Goal: Download file/media

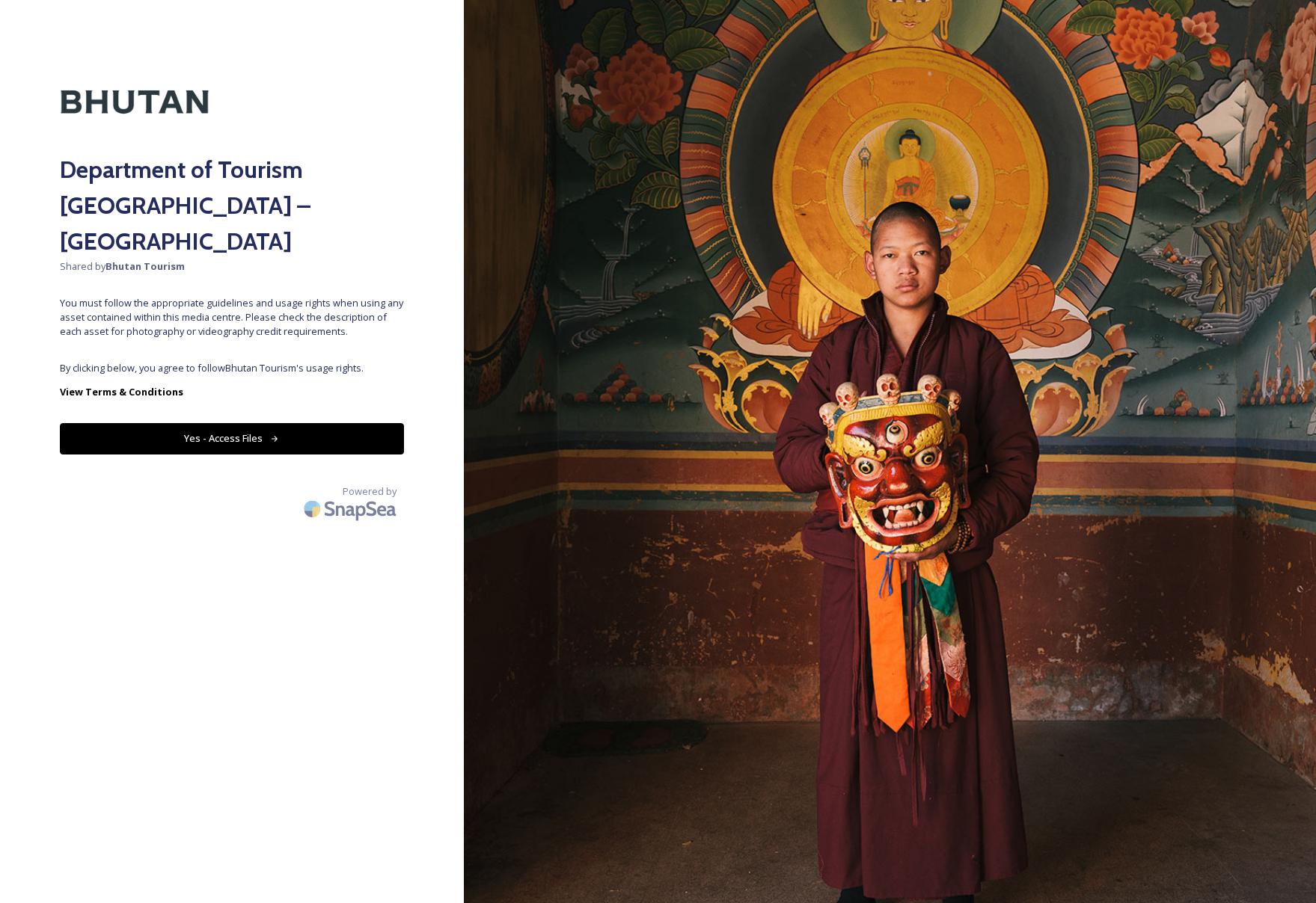
click at [336, 423] on button "Yes - Access Files" at bounding box center [231, 439] width 344 height 31
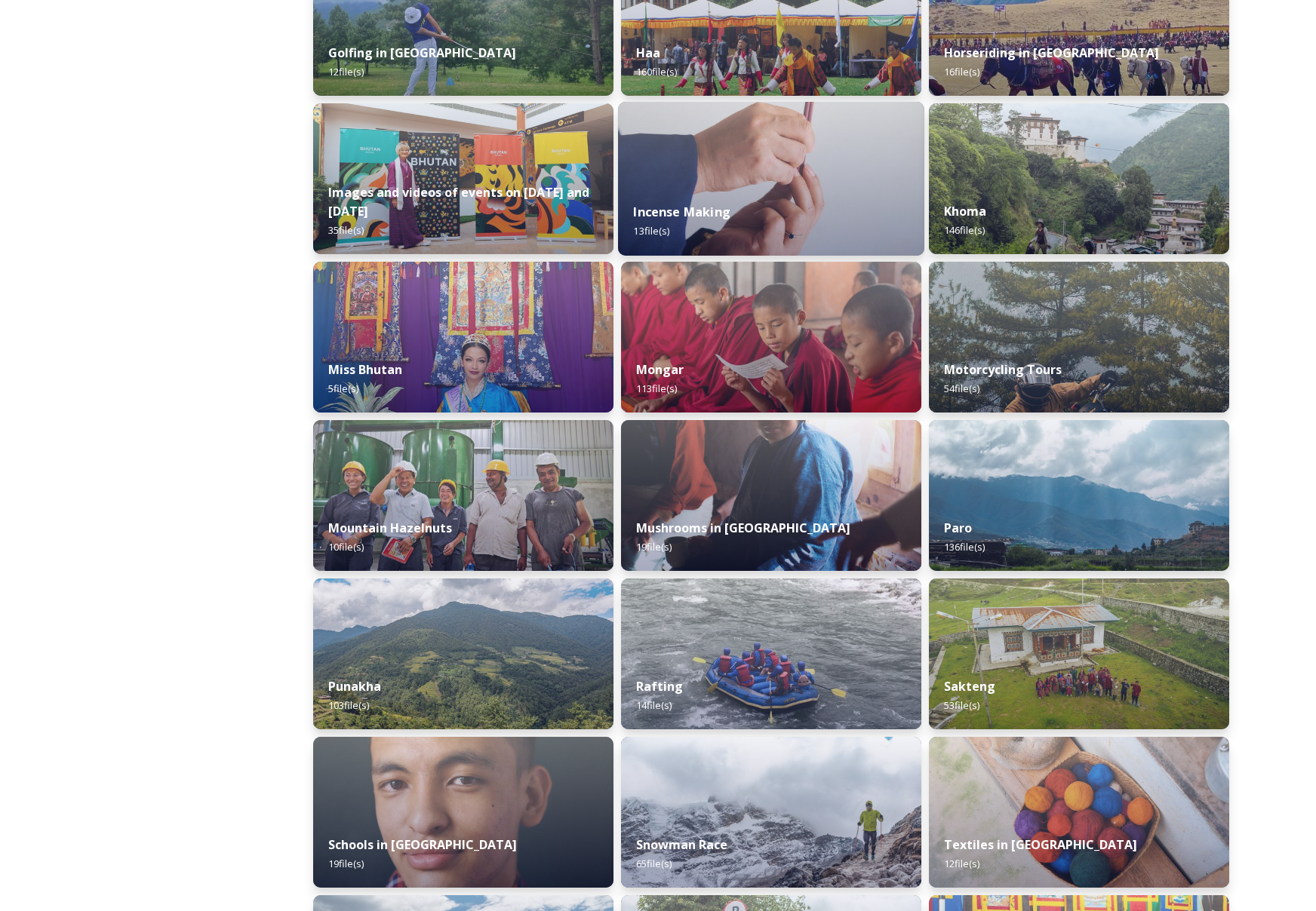
scroll to position [533, 0]
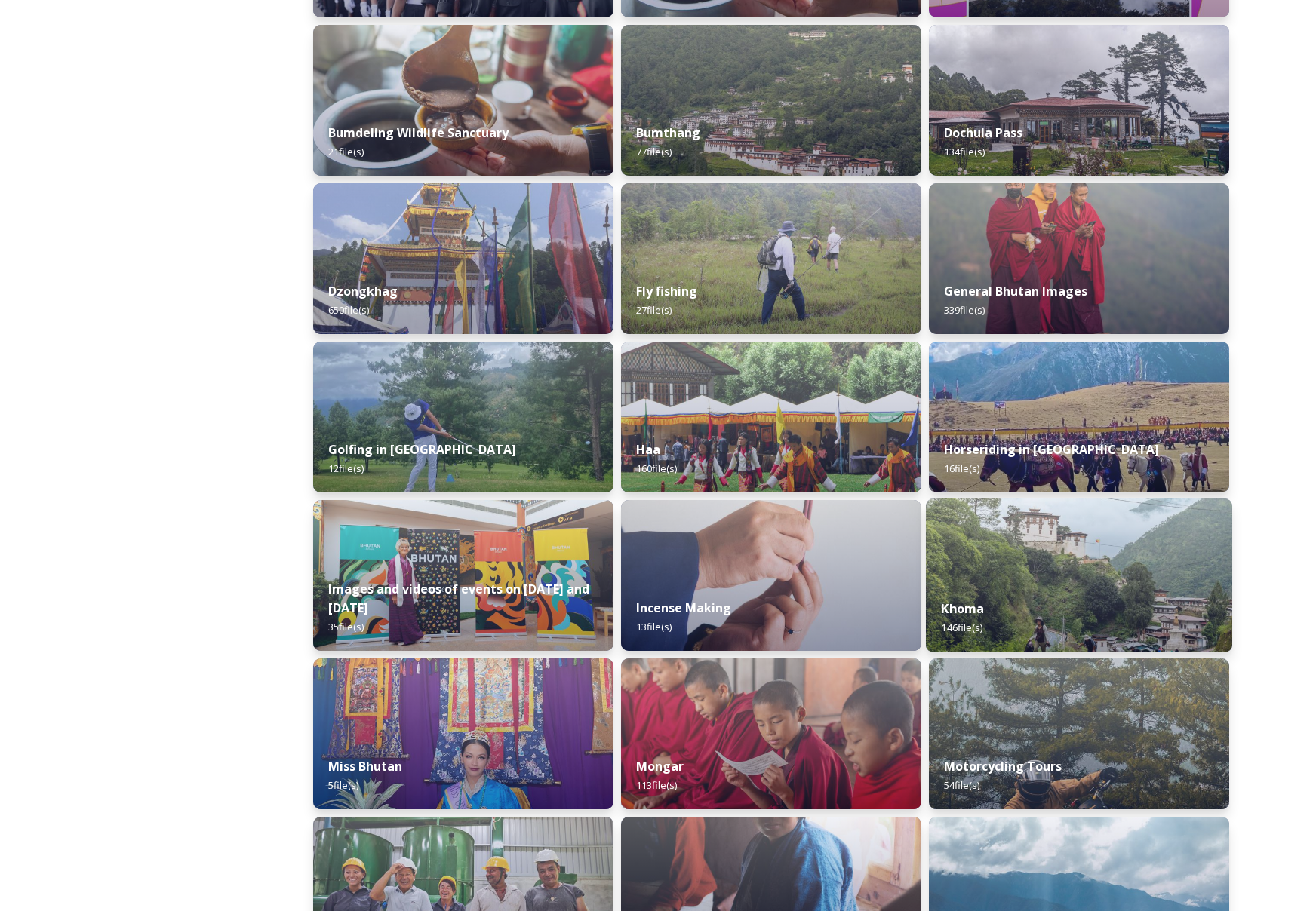
click at [1035, 559] on img at bounding box center [1079, 575] width 306 height 154
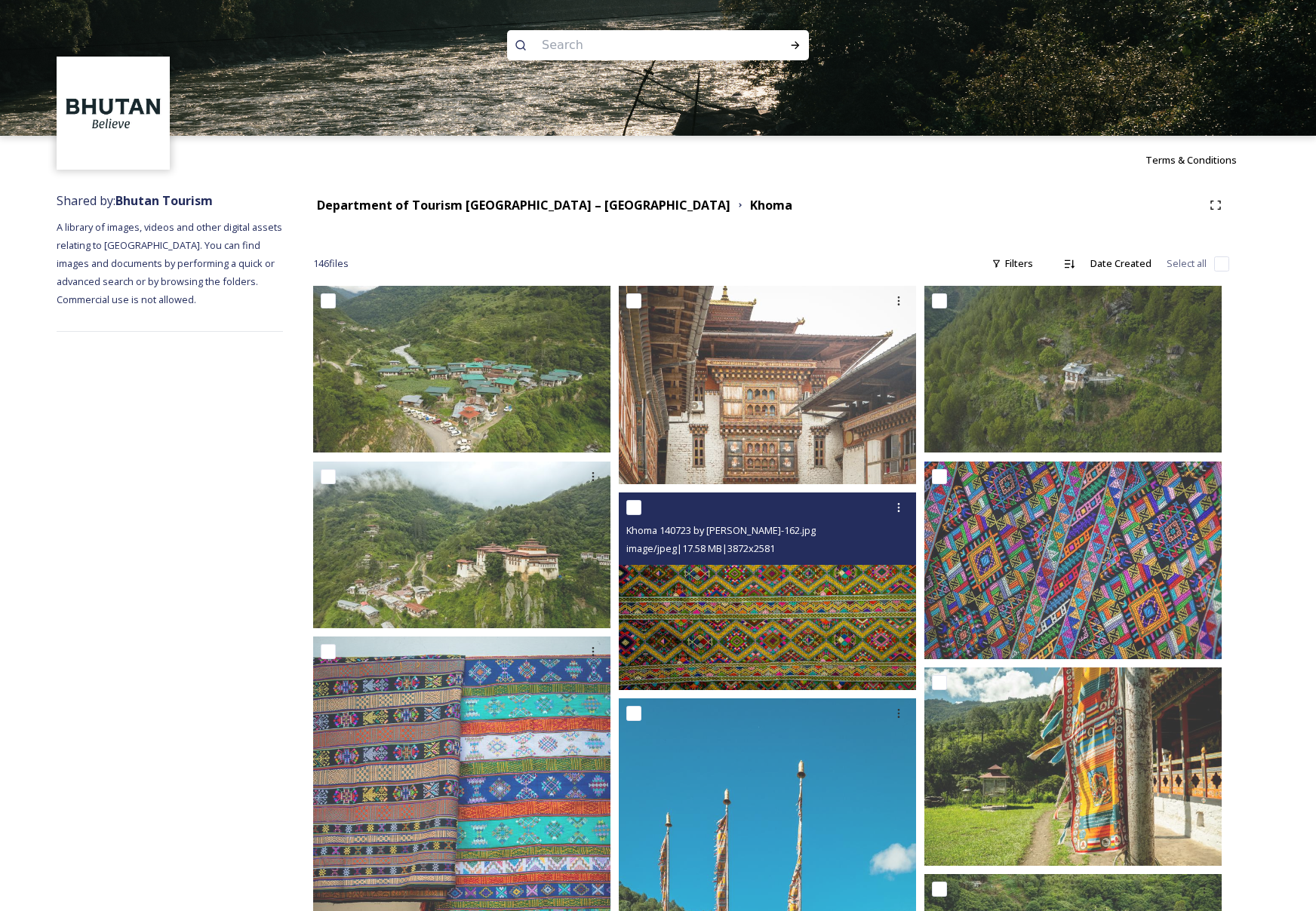
scroll to position [80, 0]
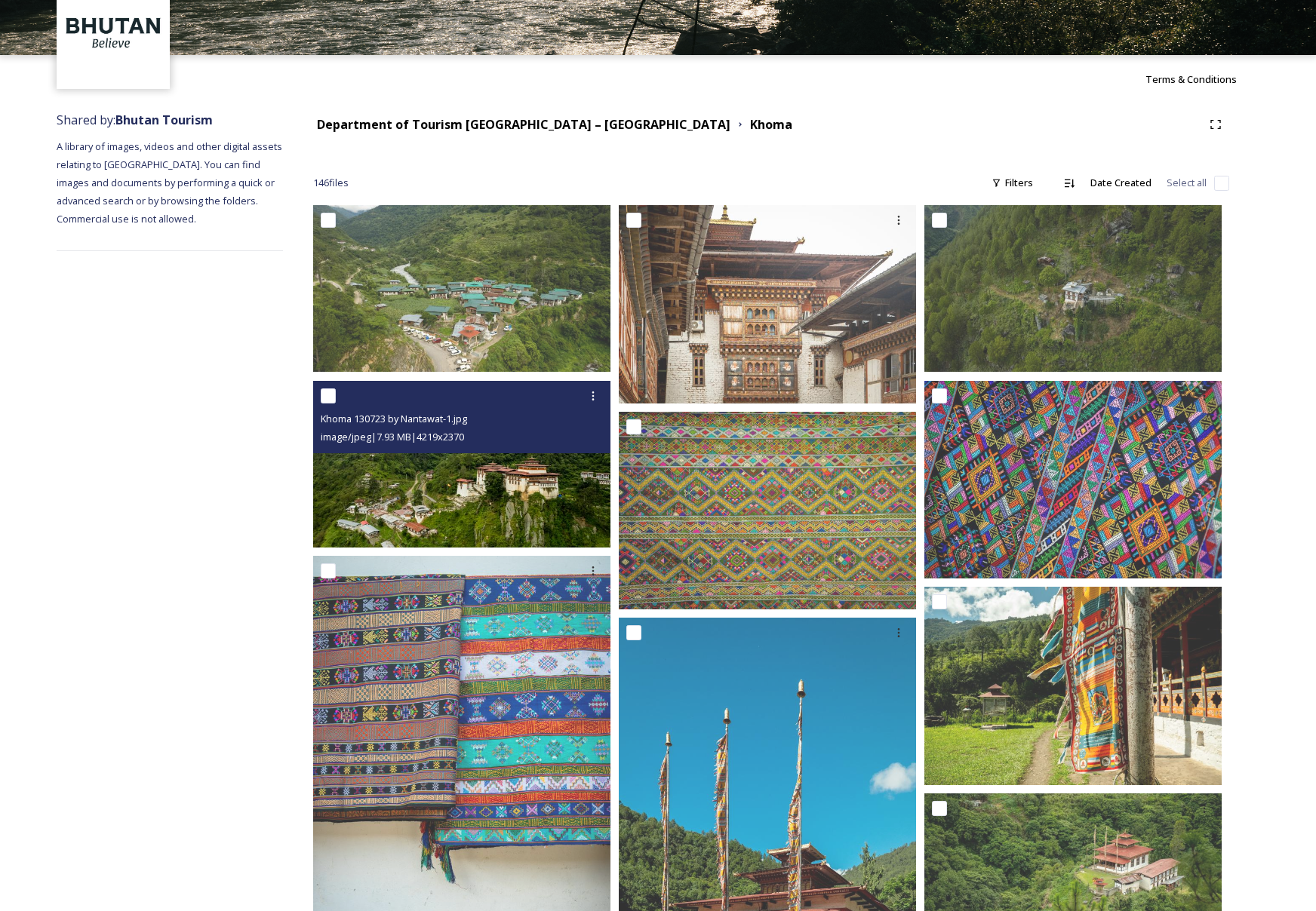
click at [517, 509] on img at bounding box center [461, 464] width 297 height 167
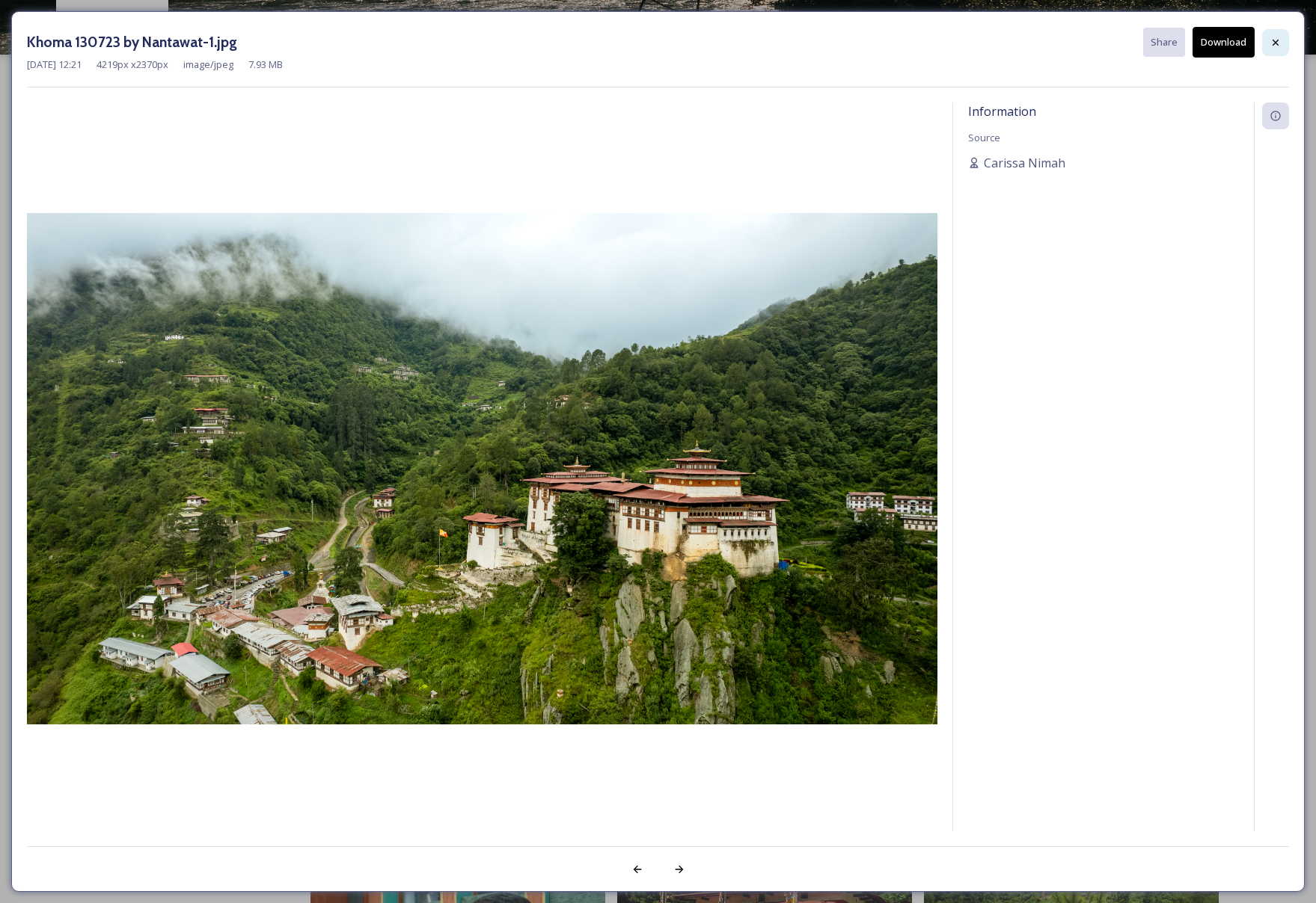
click at [1268, 48] on div at bounding box center [1275, 43] width 27 height 27
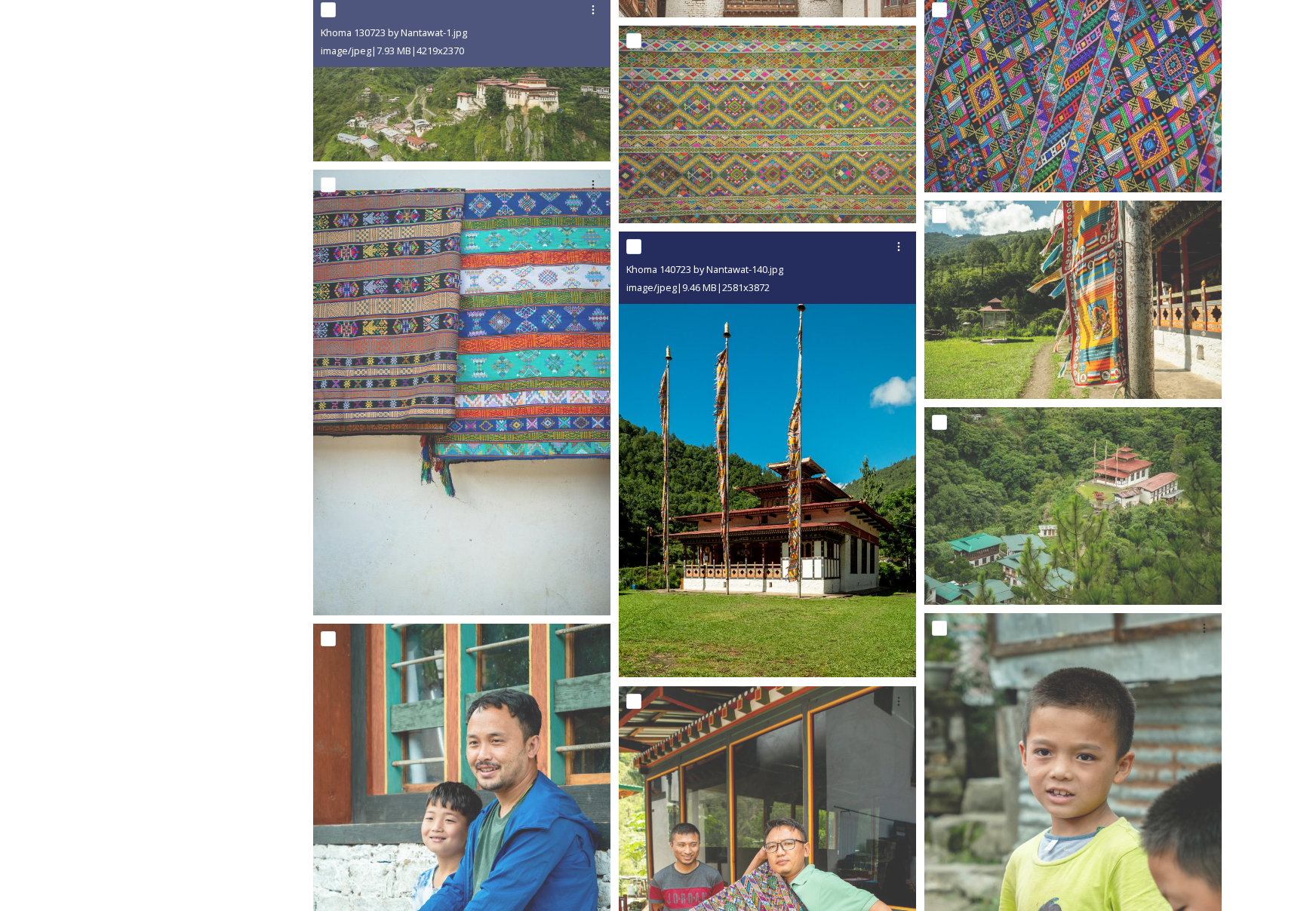
scroll to position [334, 0]
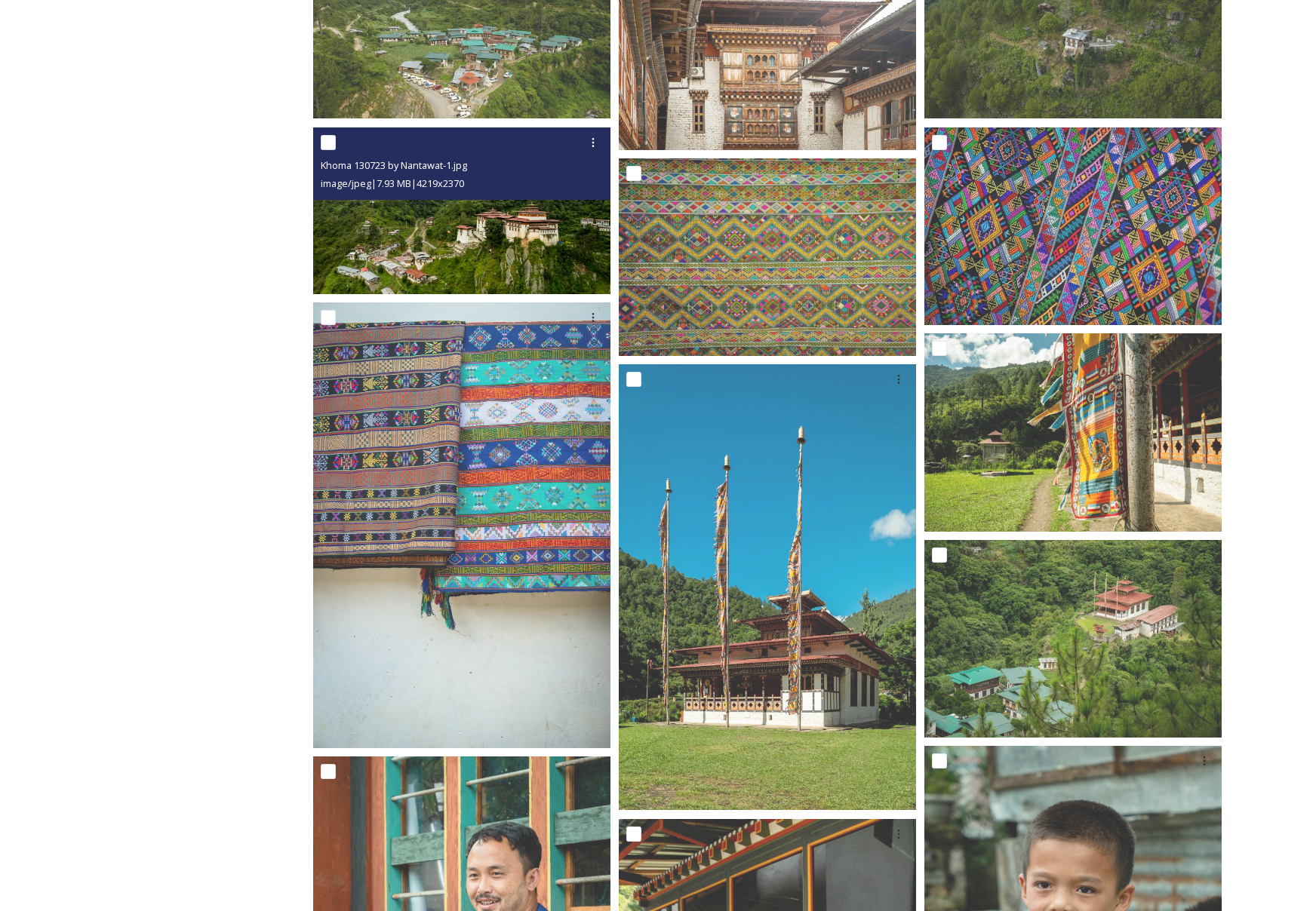
click at [528, 249] on img at bounding box center [461, 211] width 297 height 167
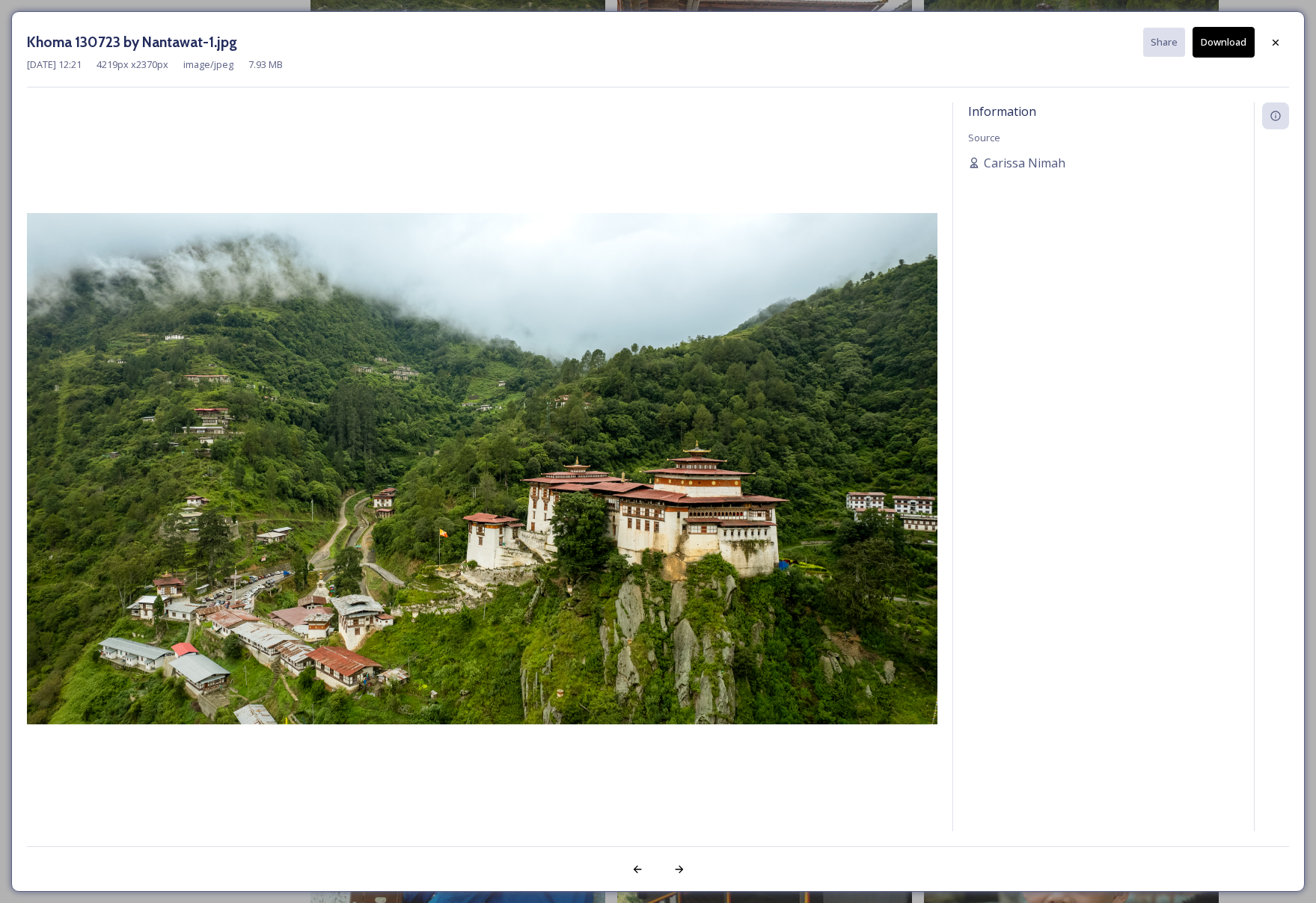
click at [1215, 50] on button "Download" at bounding box center [1224, 43] width 62 height 31
click at [1273, 47] on icon at bounding box center [1275, 42] width 12 height 12
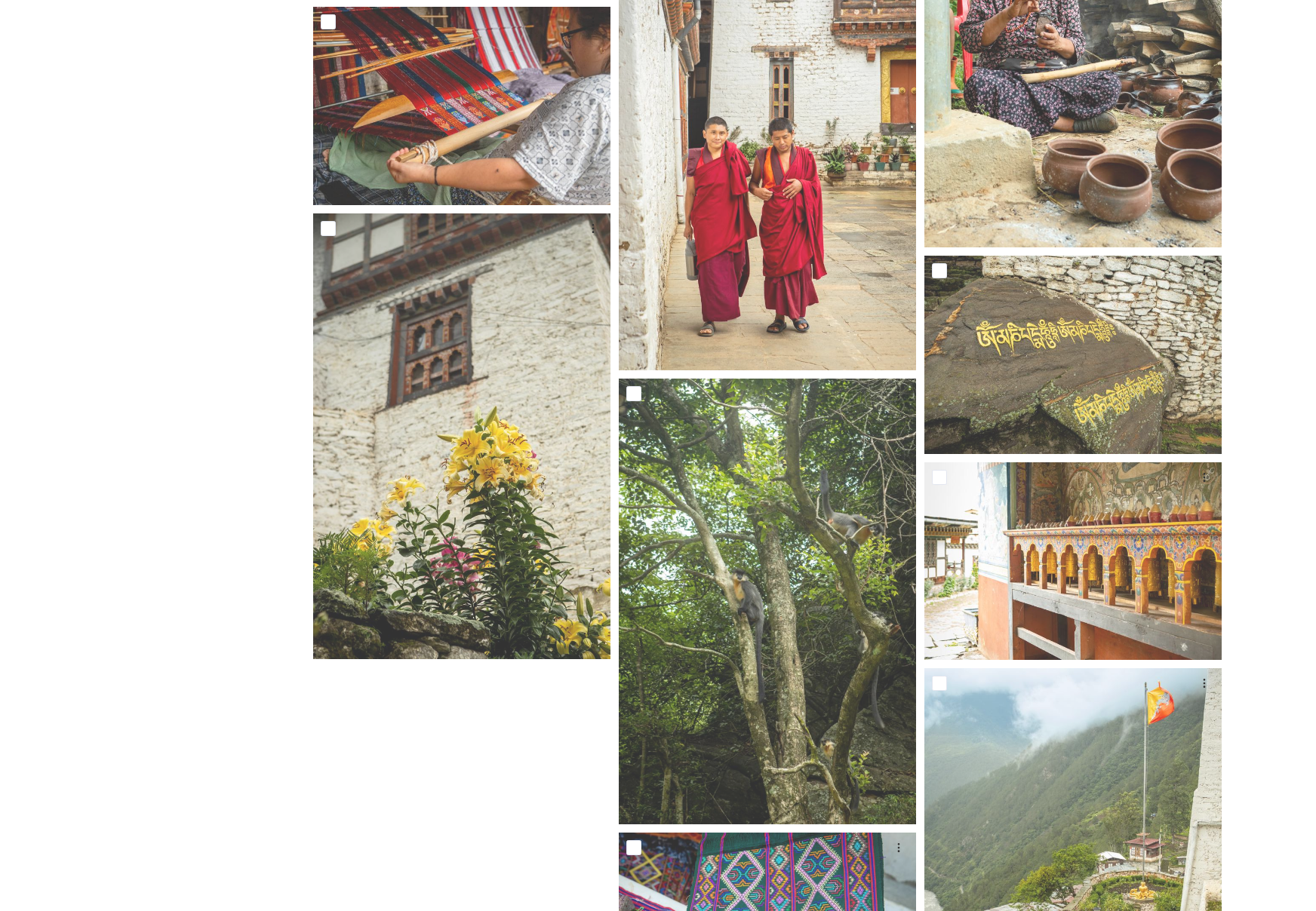
scroll to position [12539, 0]
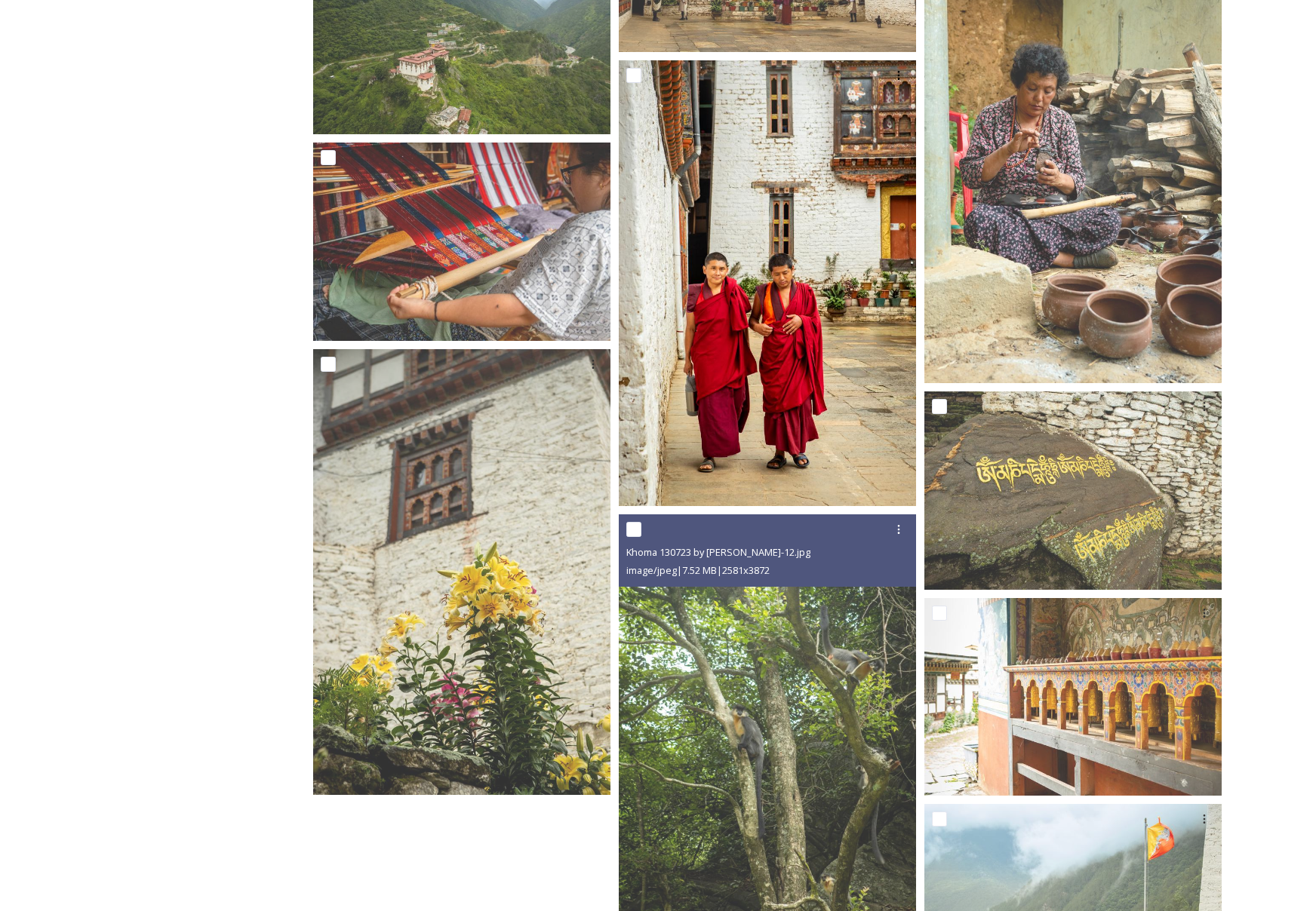
click at [810, 329] on img at bounding box center [767, 283] width 297 height 446
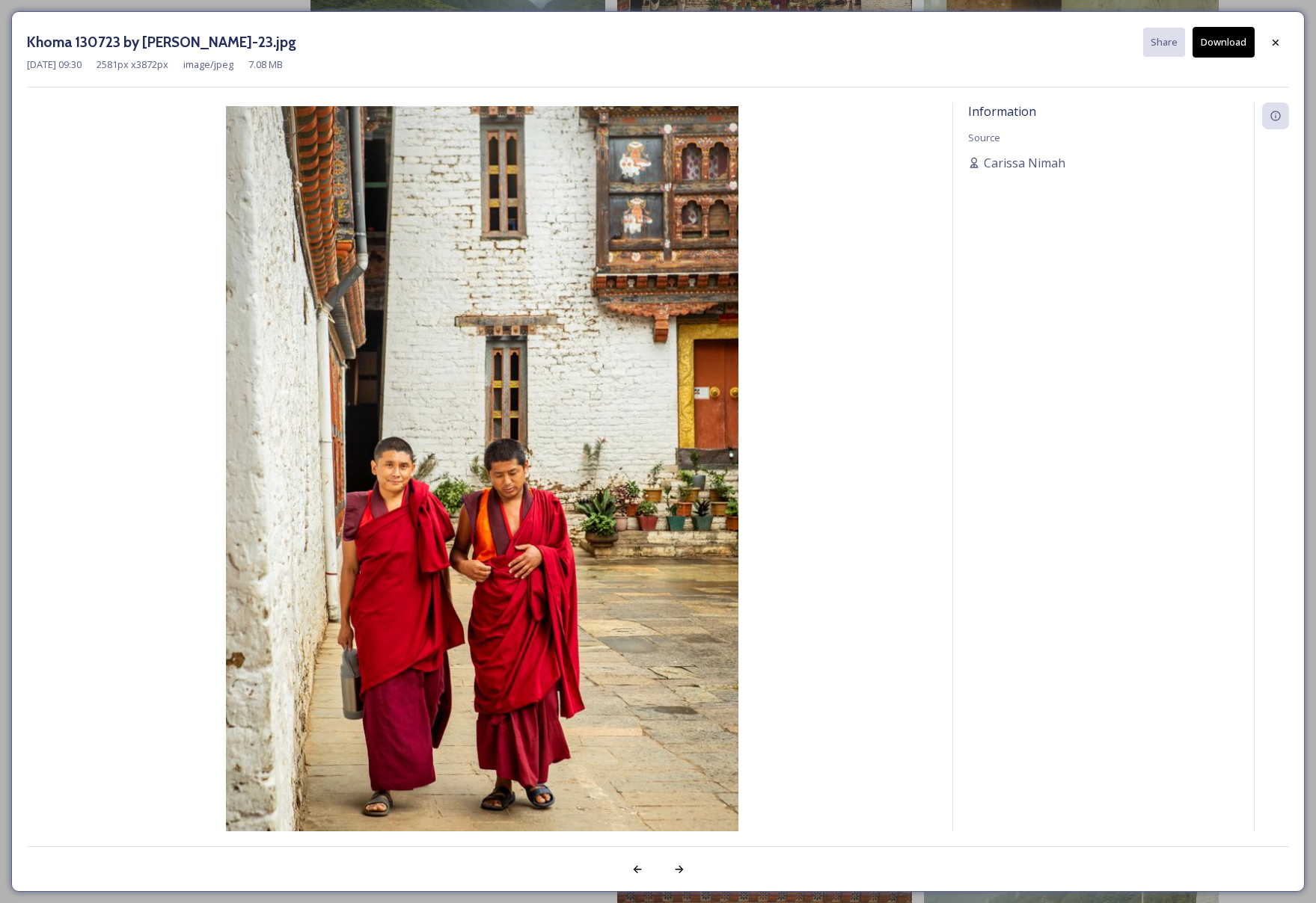
click at [1210, 47] on button "Download" at bounding box center [1224, 43] width 62 height 31
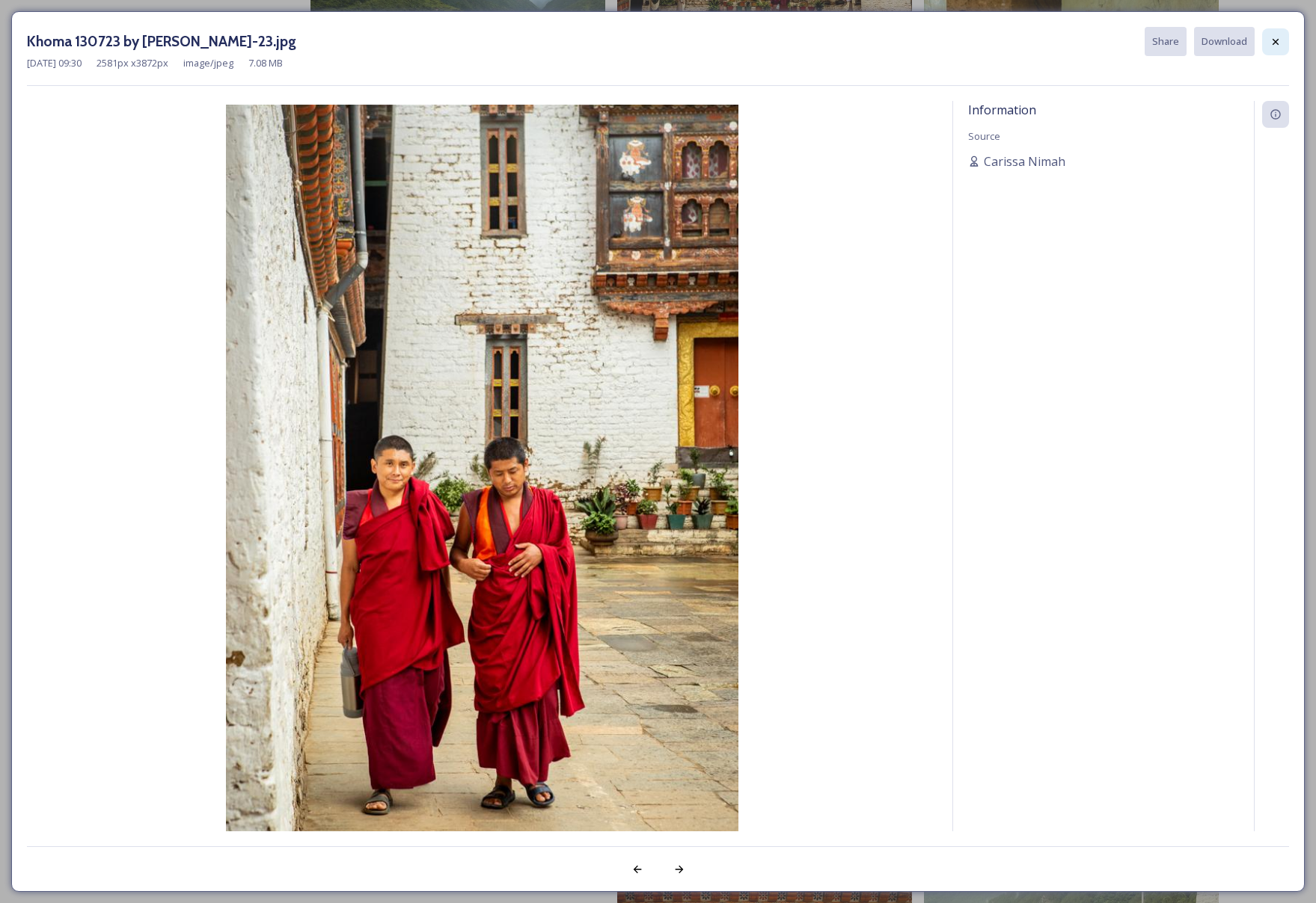
click at [1263, 52] on div at bounding box center [1275, 42] width 27 height 27
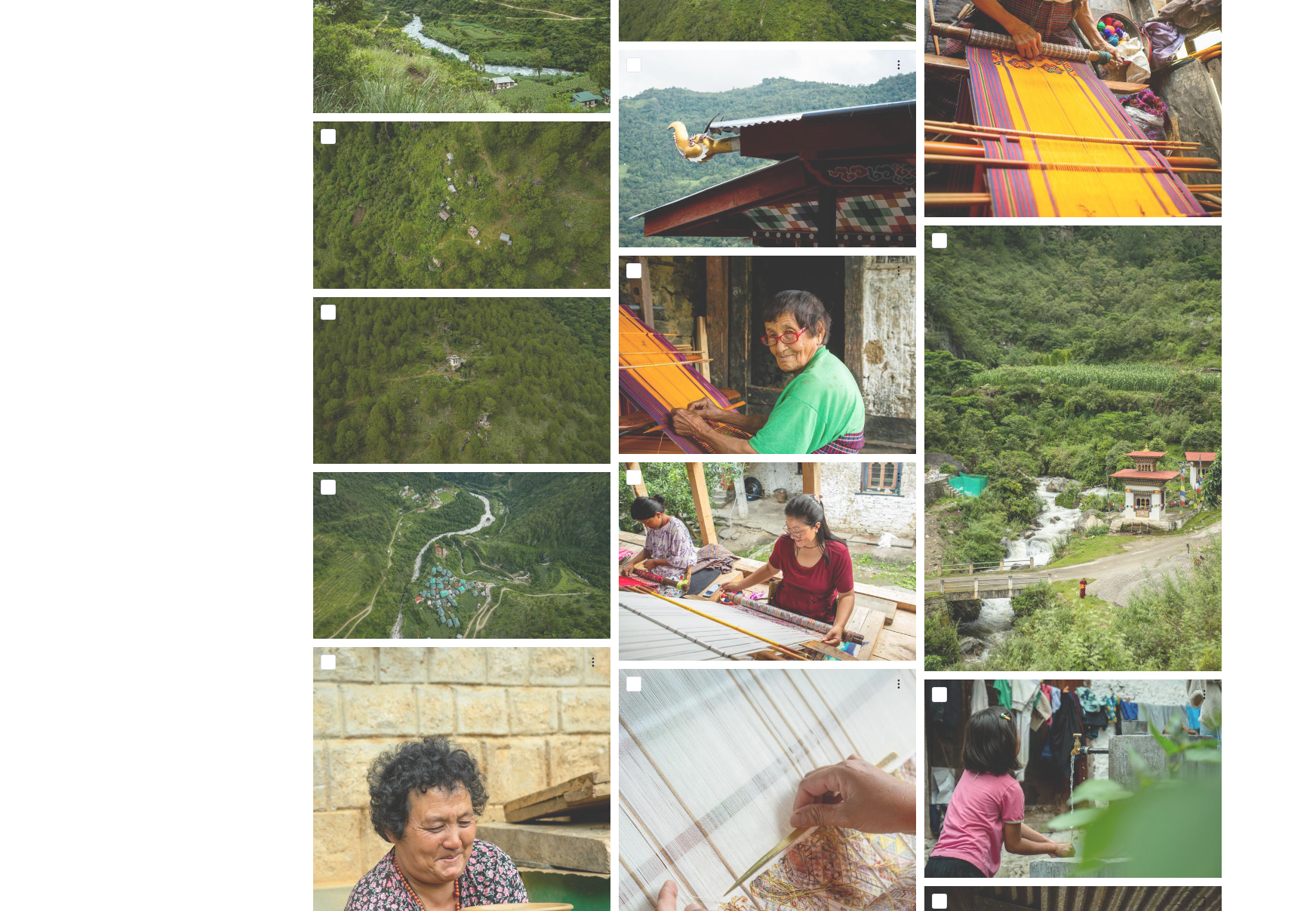
scroll to position [8763, 0]
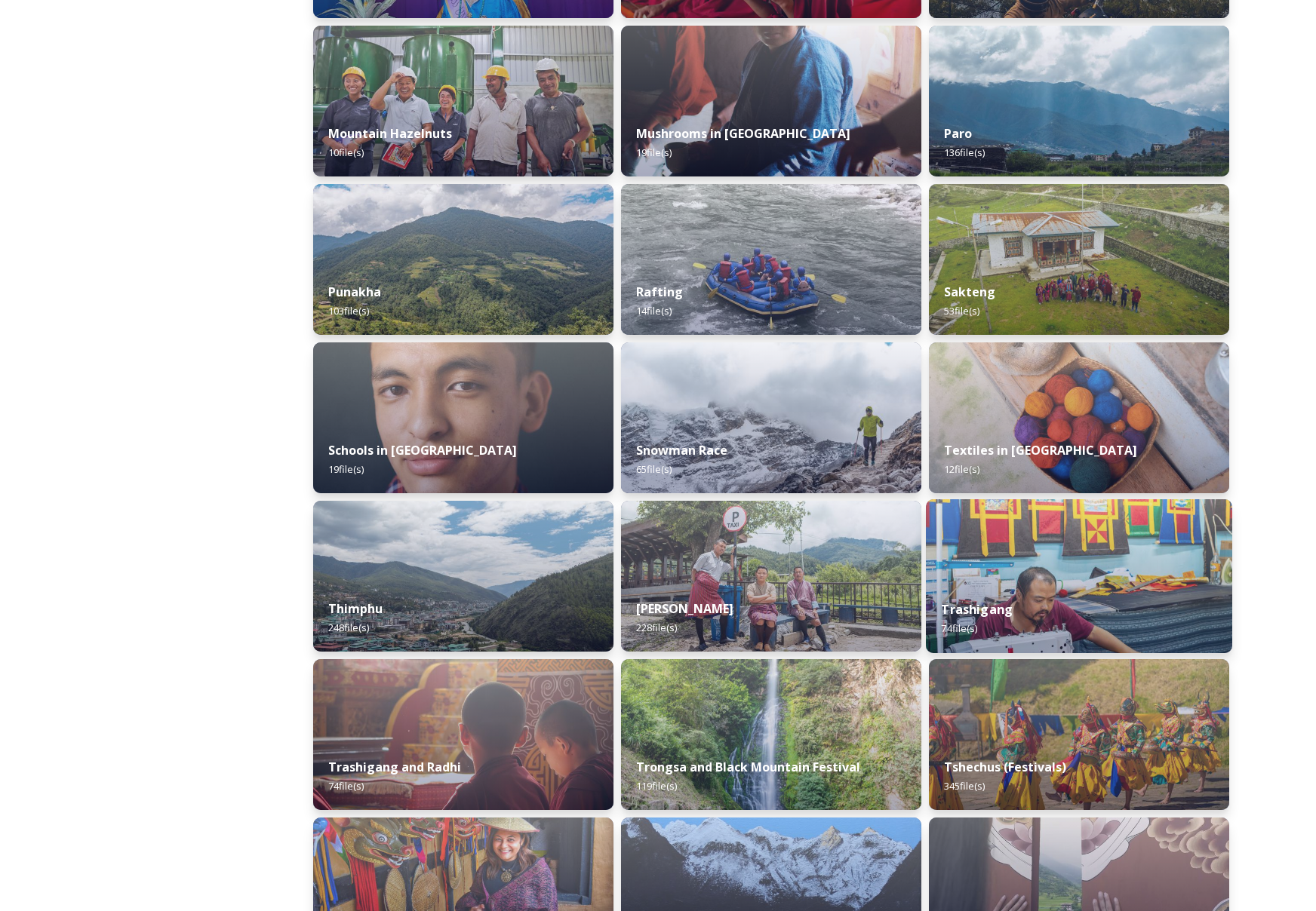
scroll to position [1542, 0]
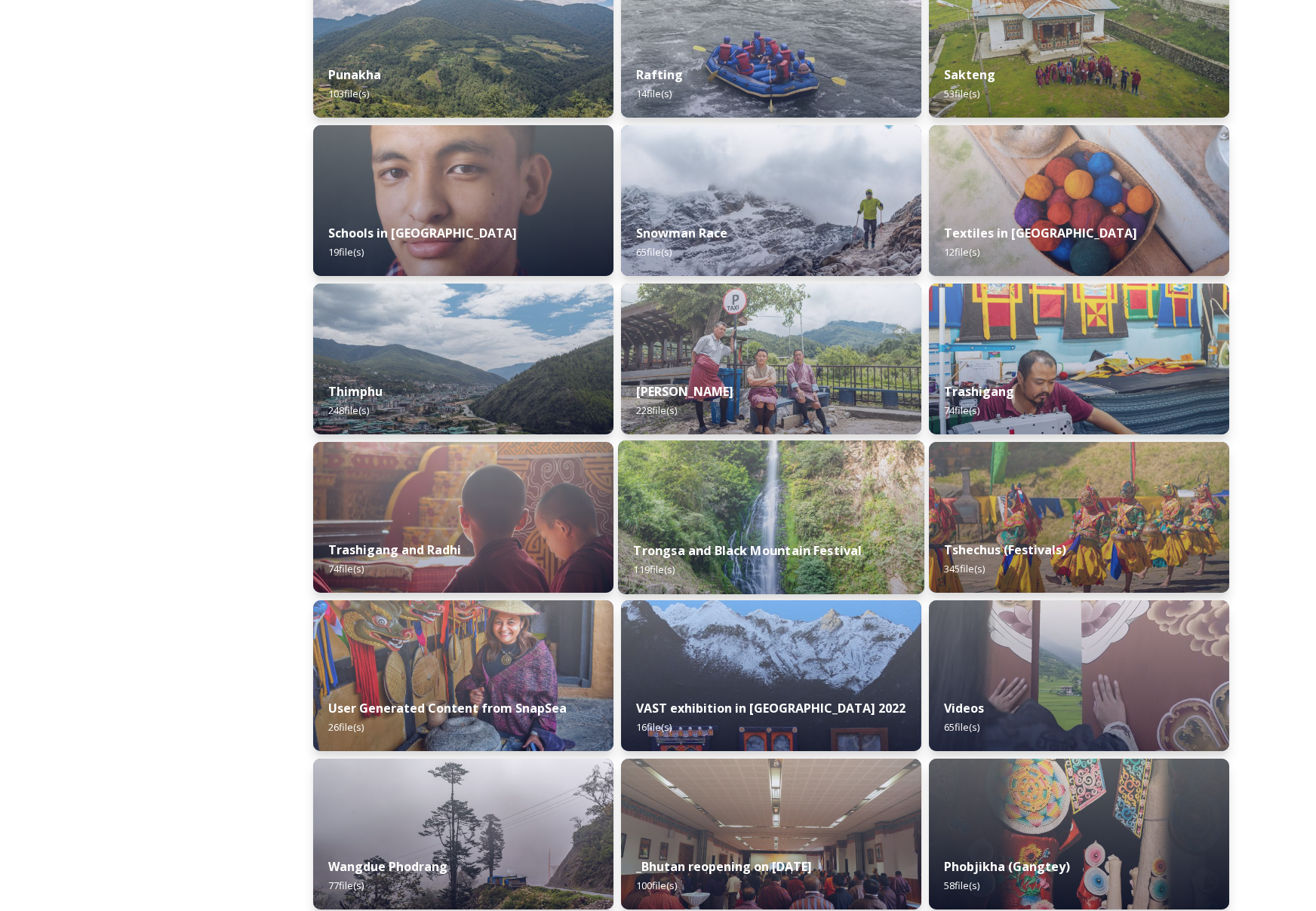
click at [820, 520] on img at bounding box center [771, 517] width 306 height 154
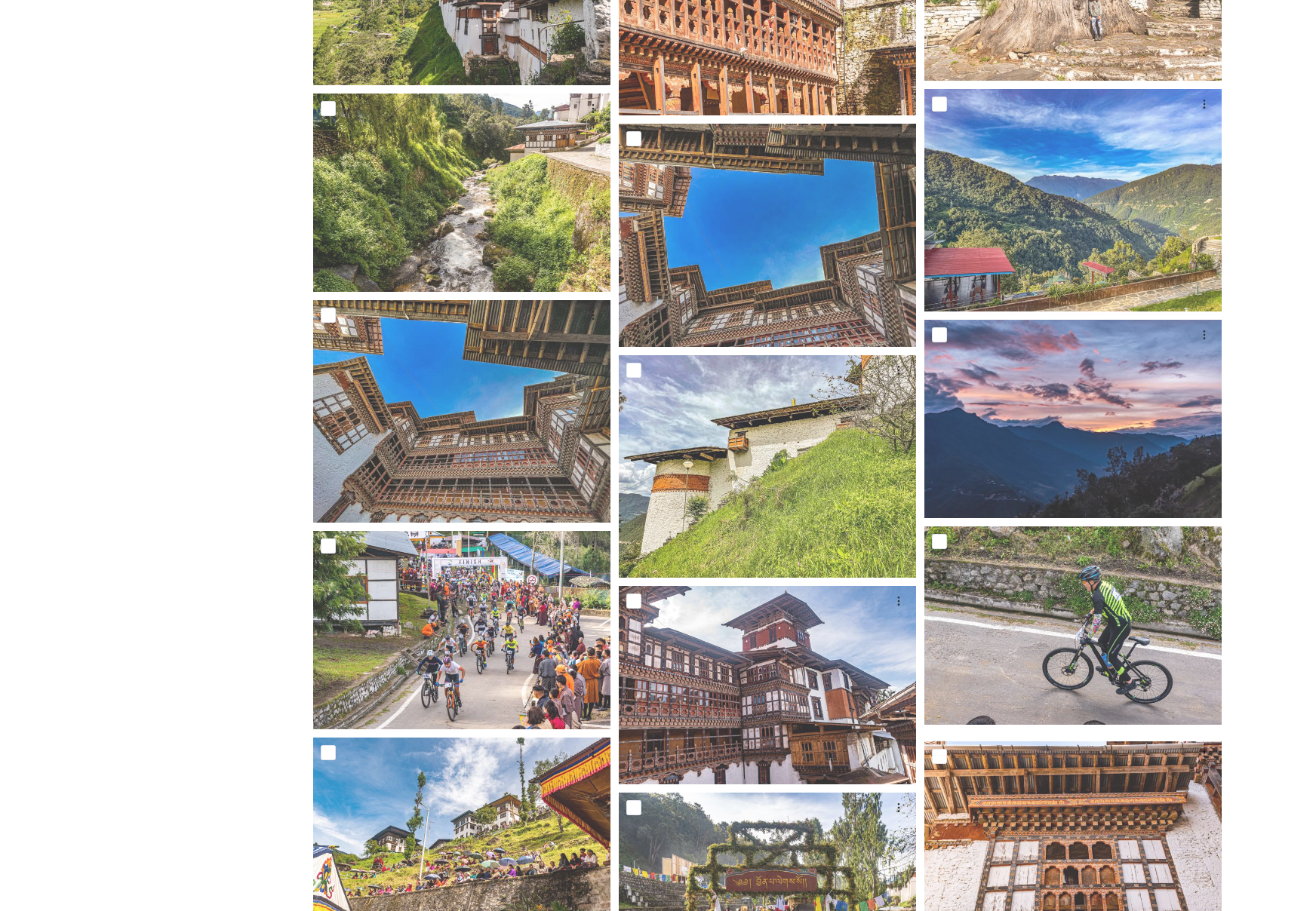
scroll to position [4683, 0]
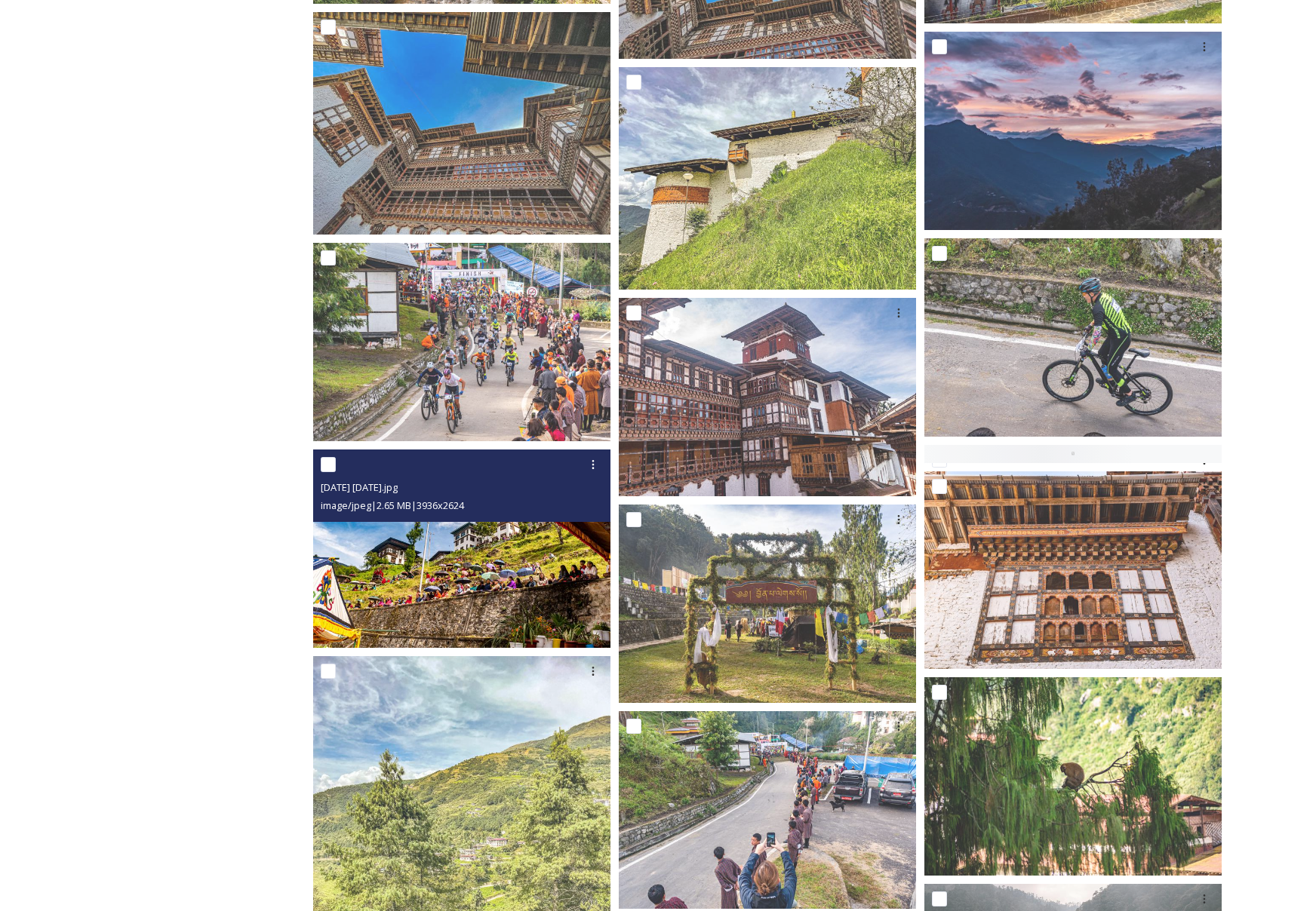
click at [531, 544] on img at bounding box center [461, 549] width 297 height 198
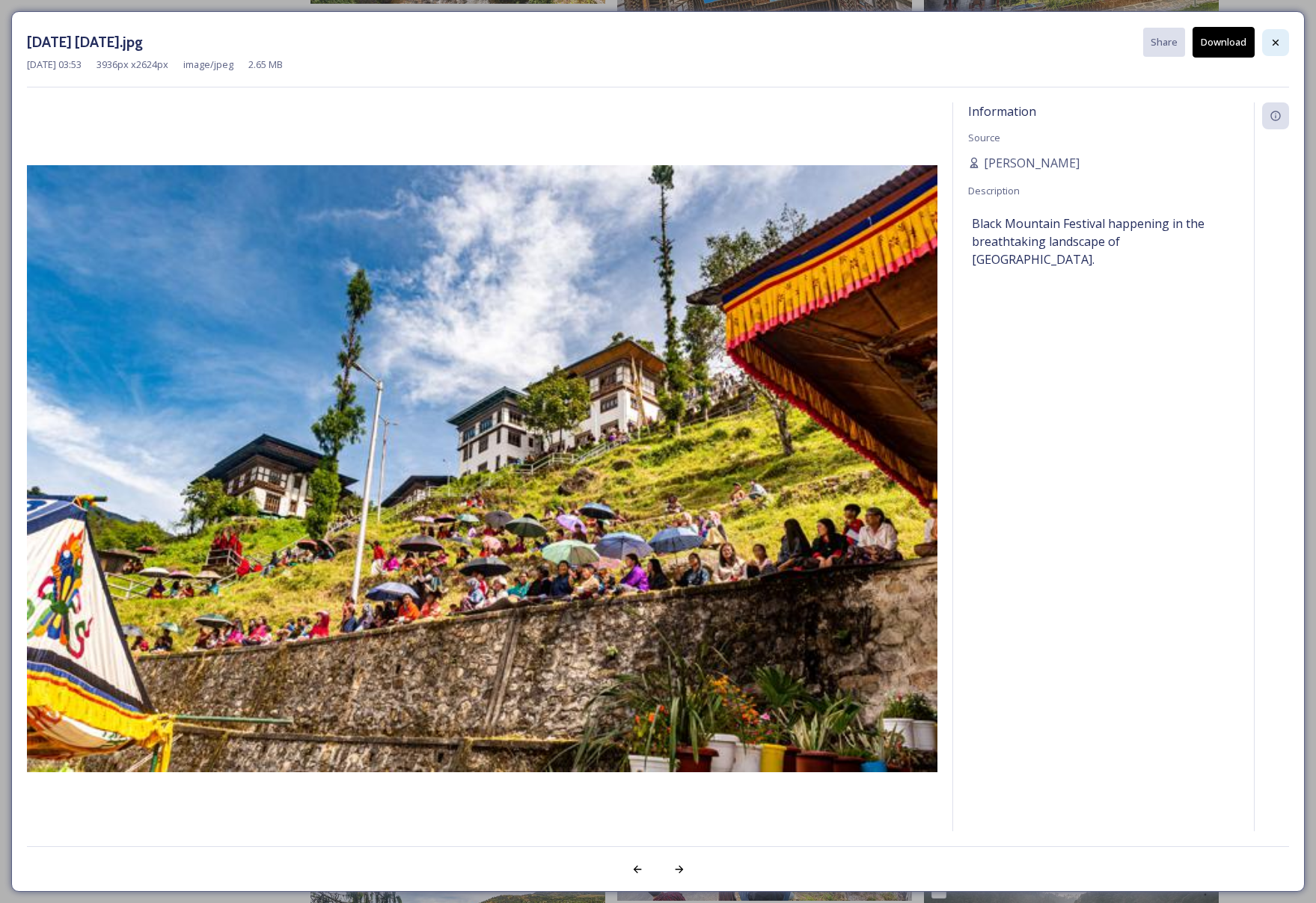
click at [1283, 41] on div at bounding box center [1275, 43] width 27 height 27
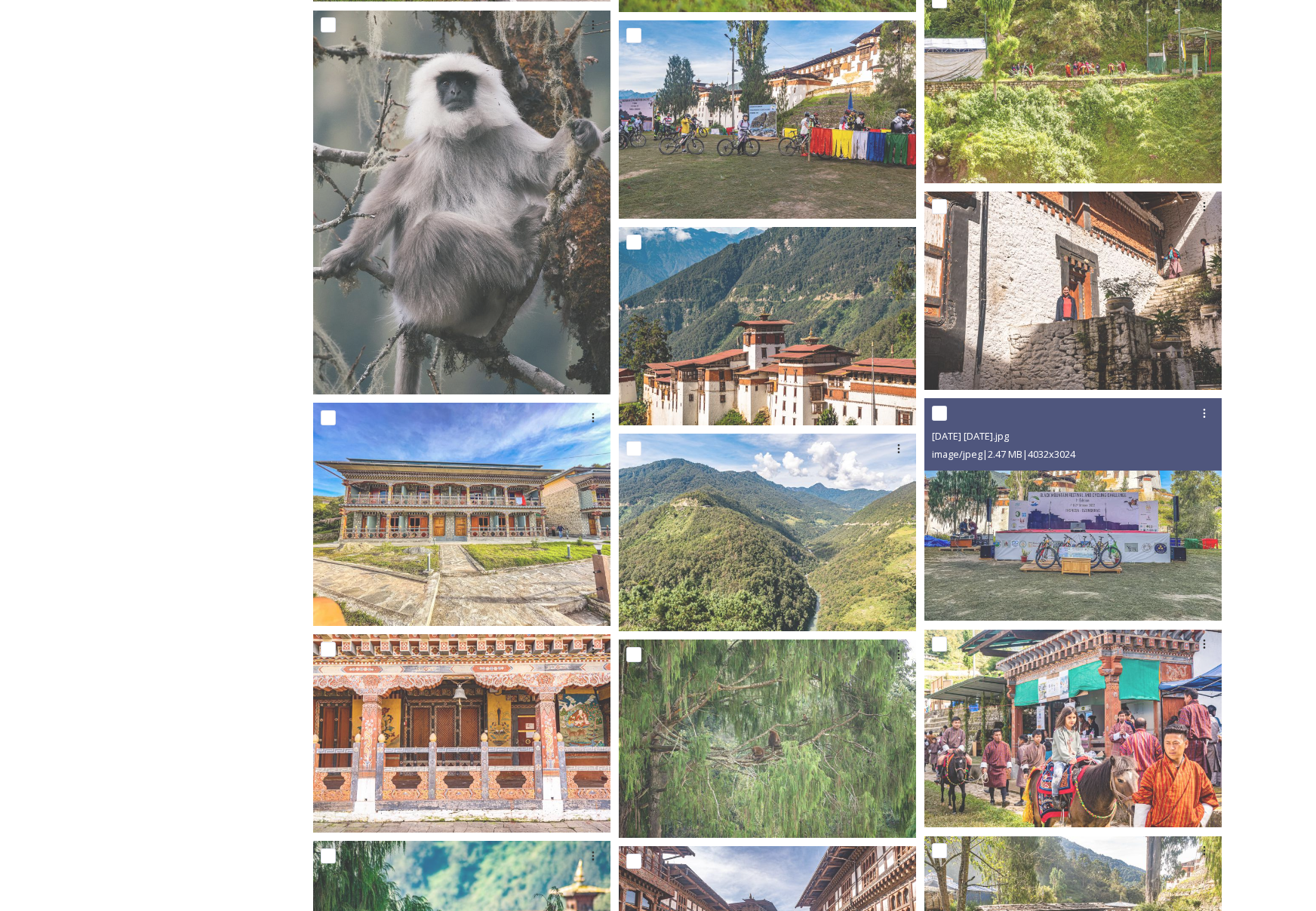
scroll to position [2744, 0]
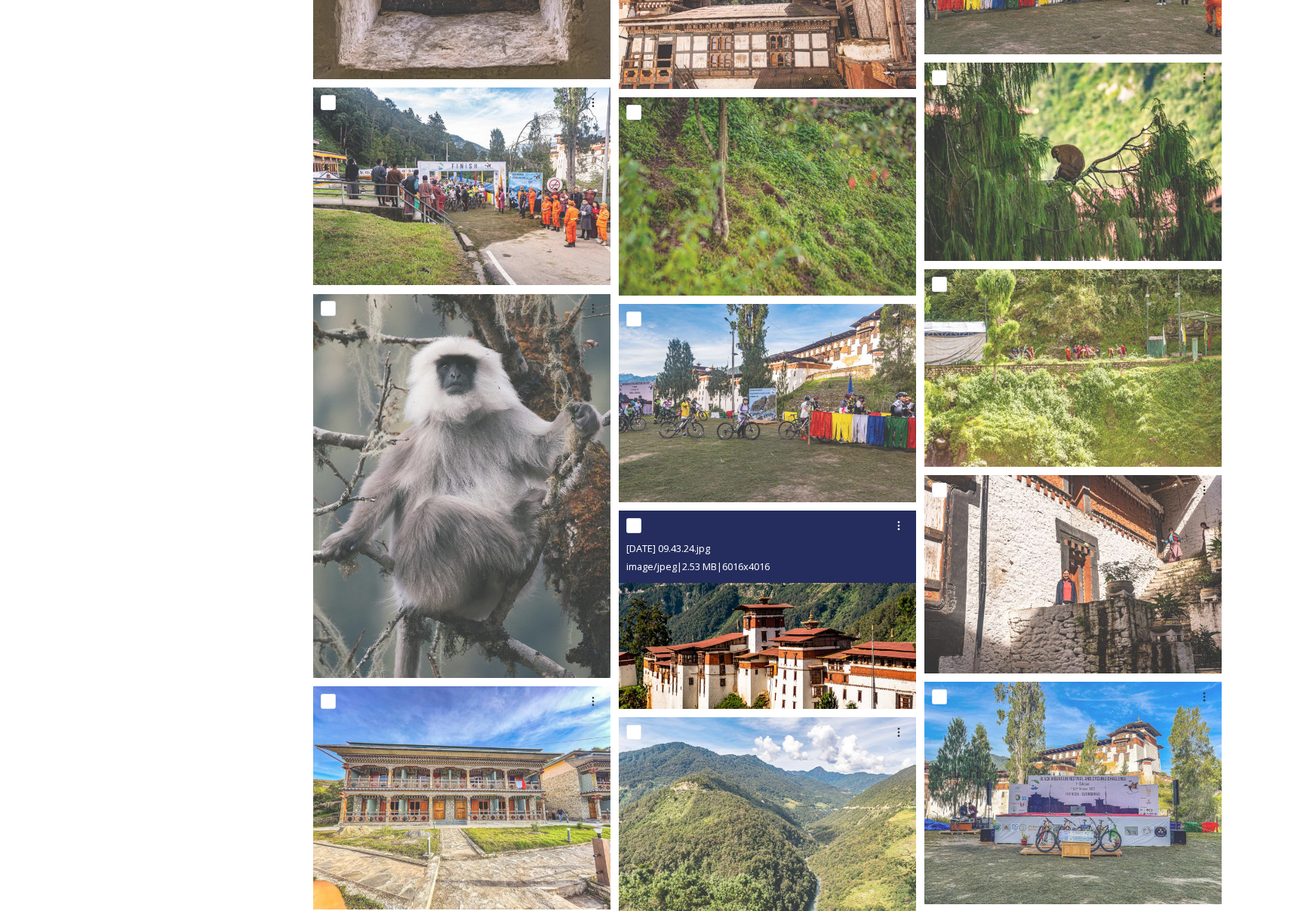
click at [865, 578] on div "[DATE] 09.43.24.jpg image/jpeg | 2.53 MB | 6016 x 4016" at bounding box center [767, 546] width 297 height 73
click at [854, 600] on img at bounding box center [767, 610] width 297 height 198
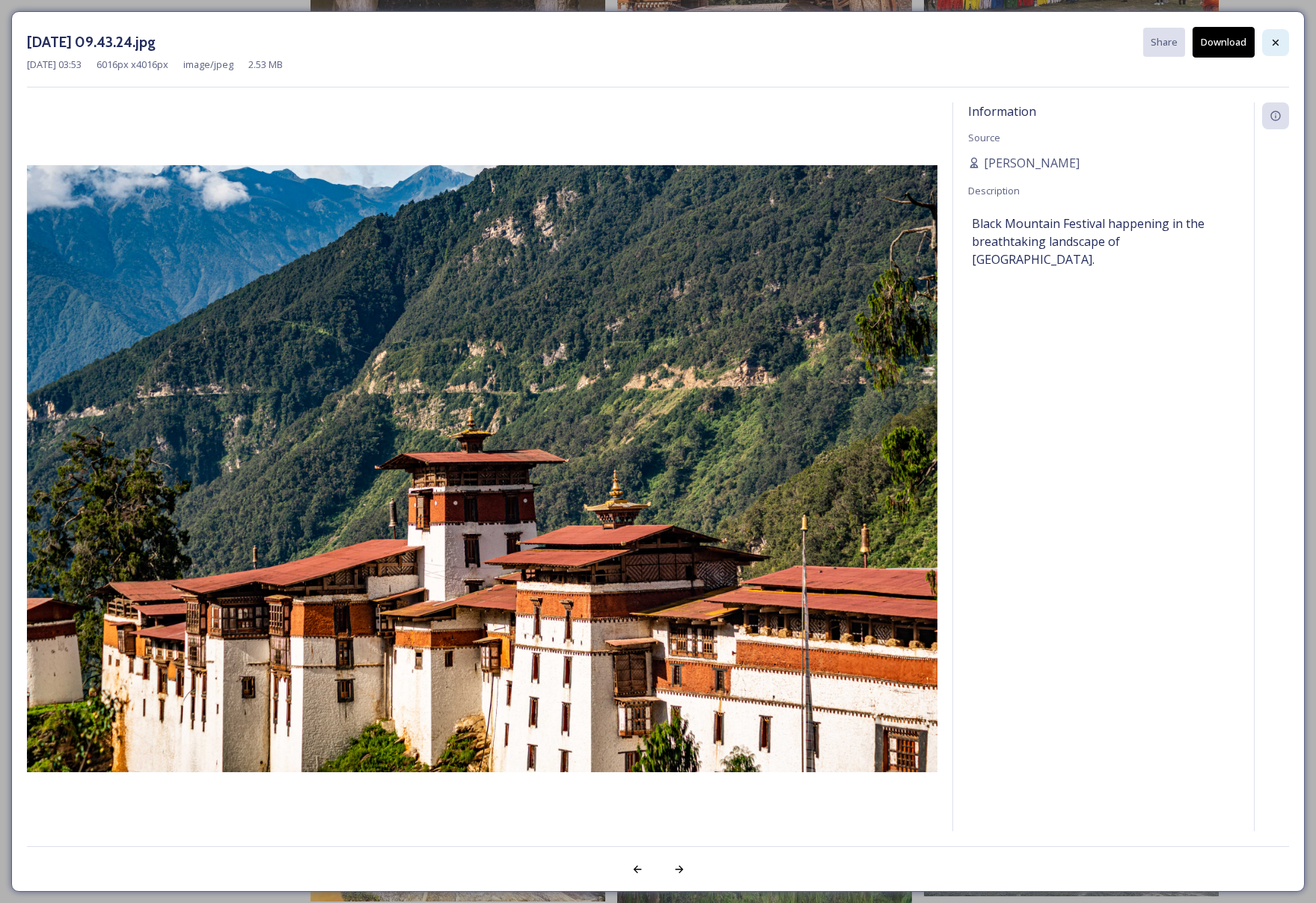
click at [1280, 42] on icon at bounding box center [1275, 42] width 12 height 12
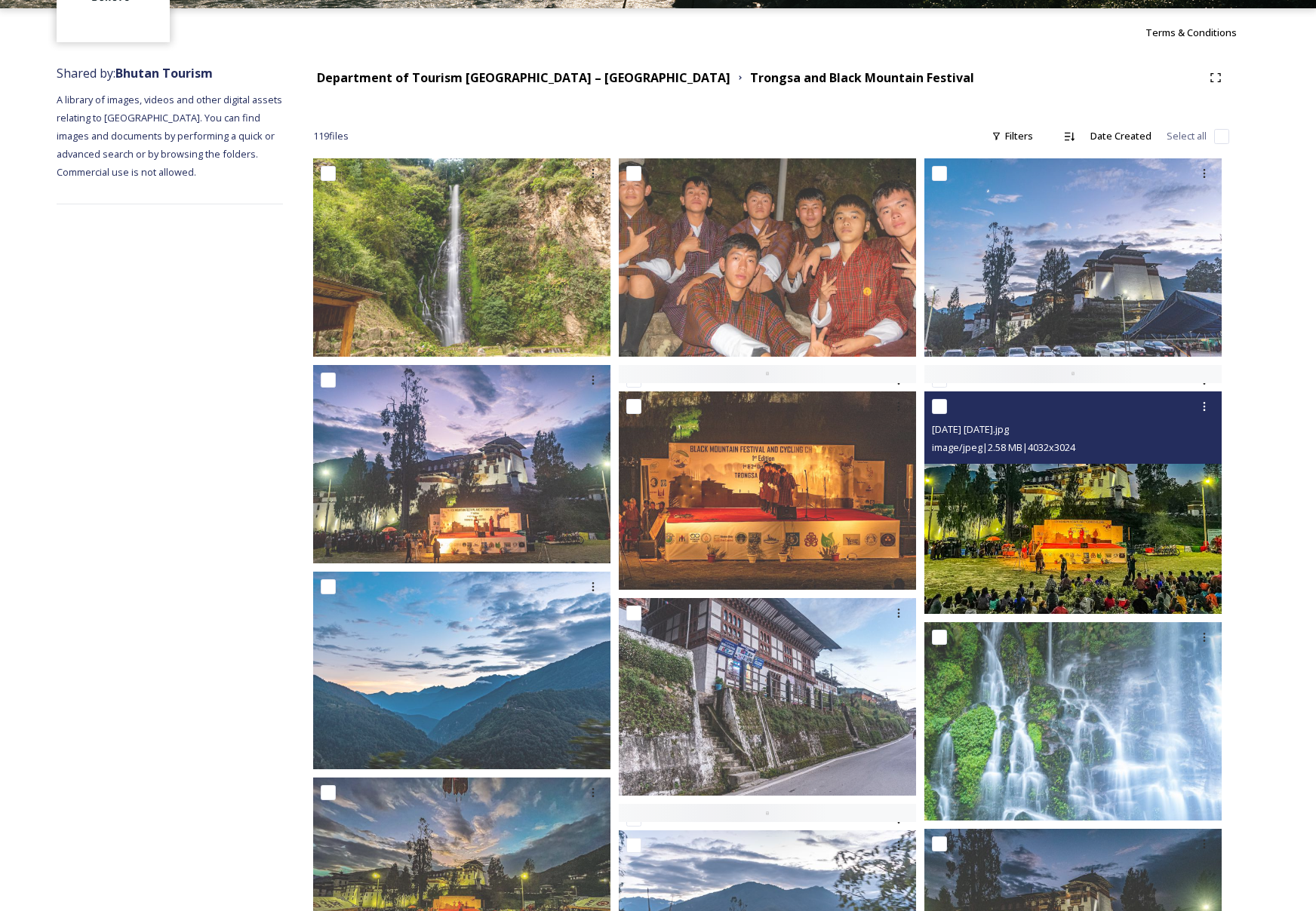
scroll to position [411, 0]
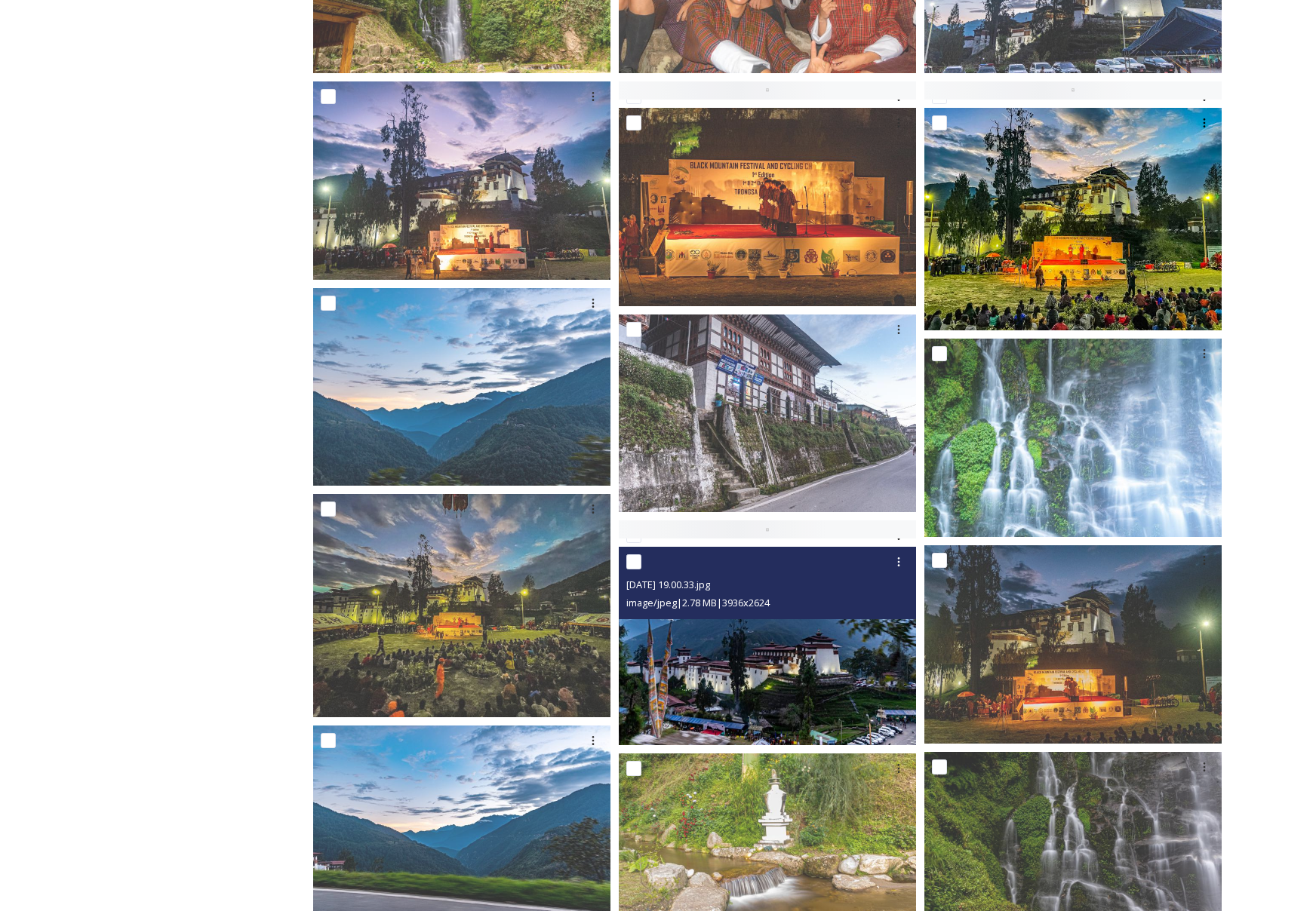
click at [808, 634] on img at bounding box center [767, 646] width 297 height 198
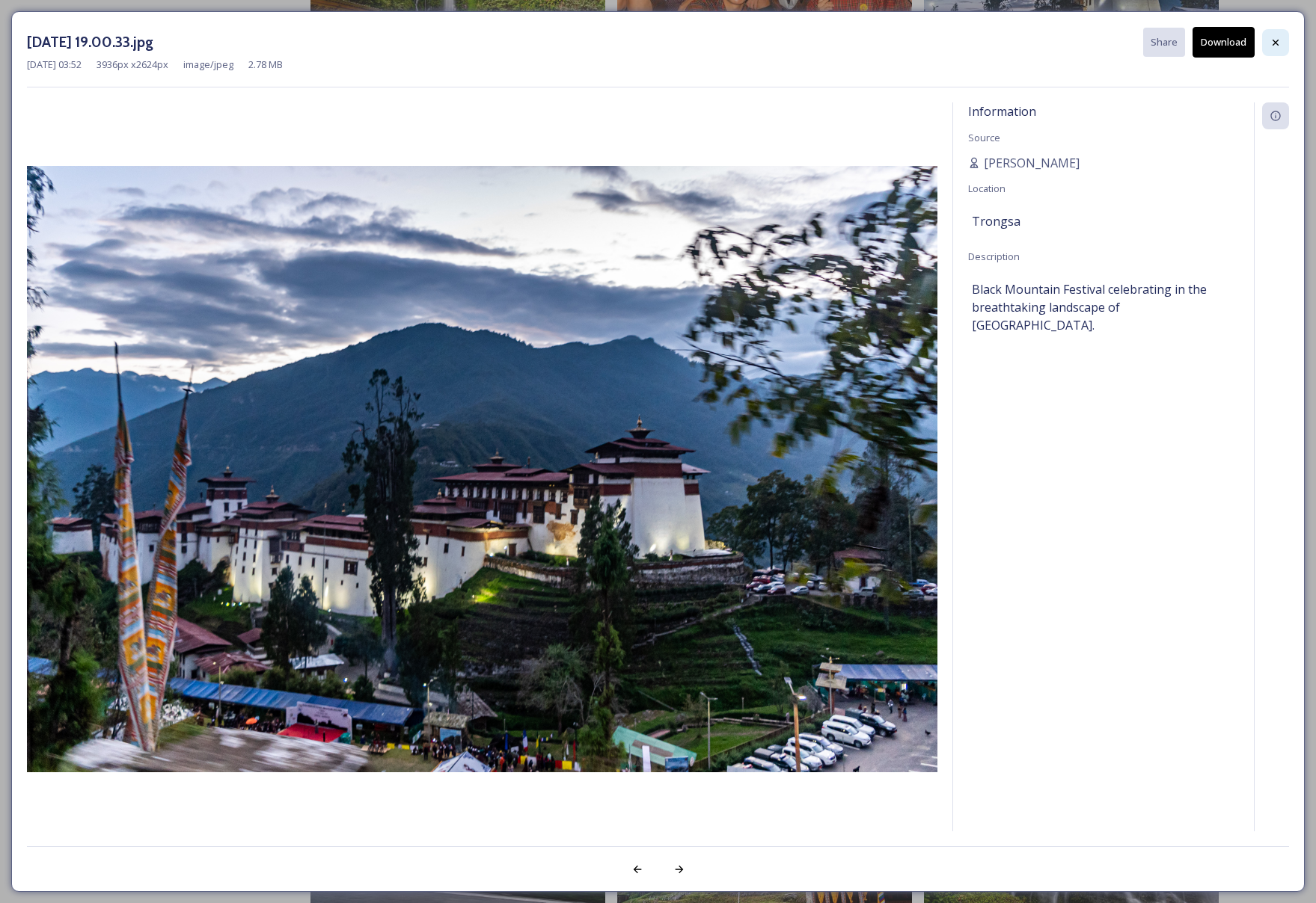
click at [1271, 46] on icon at bounding box center [1275, 42] width 12 height 12
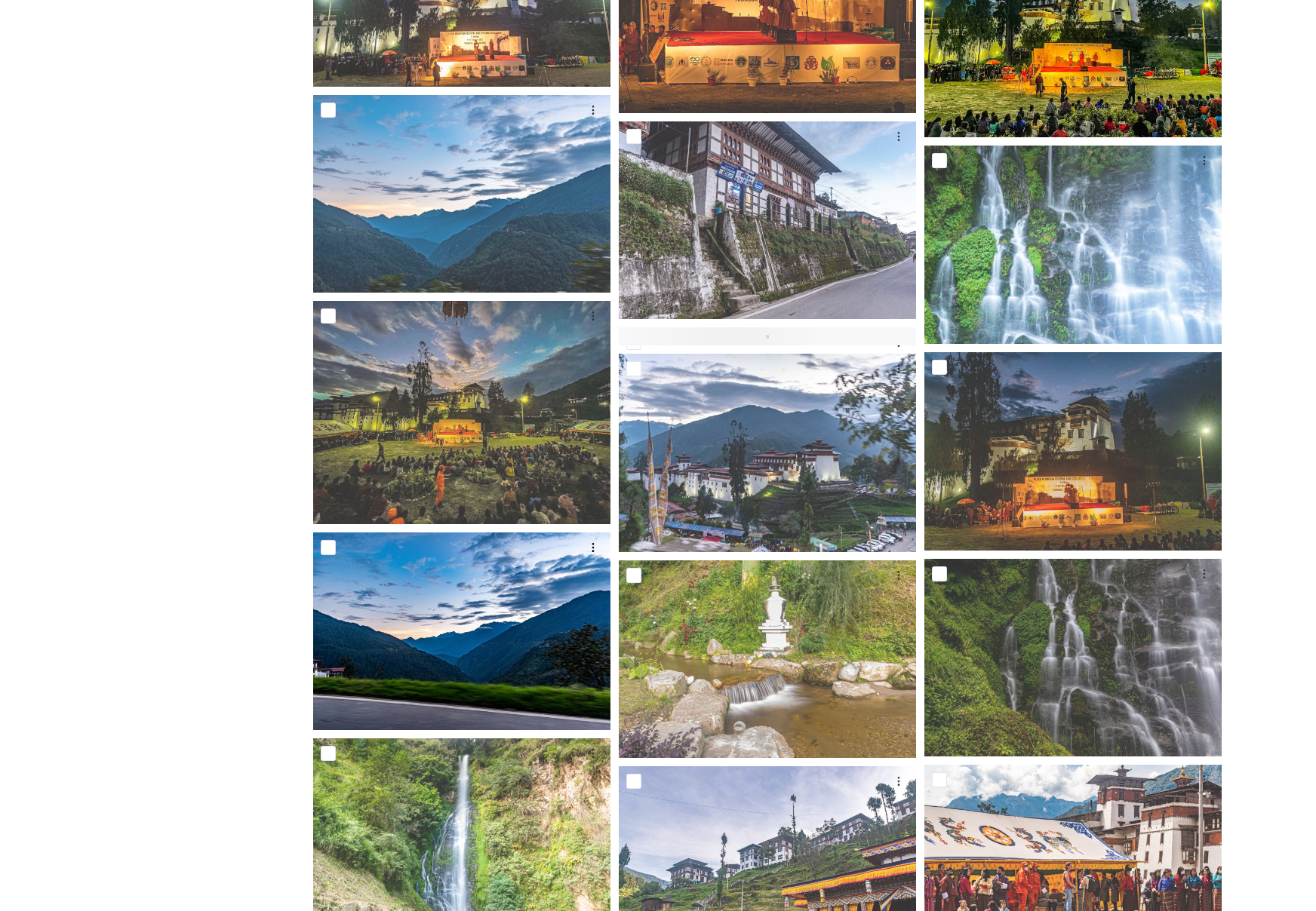
scroll to position [284, 0]
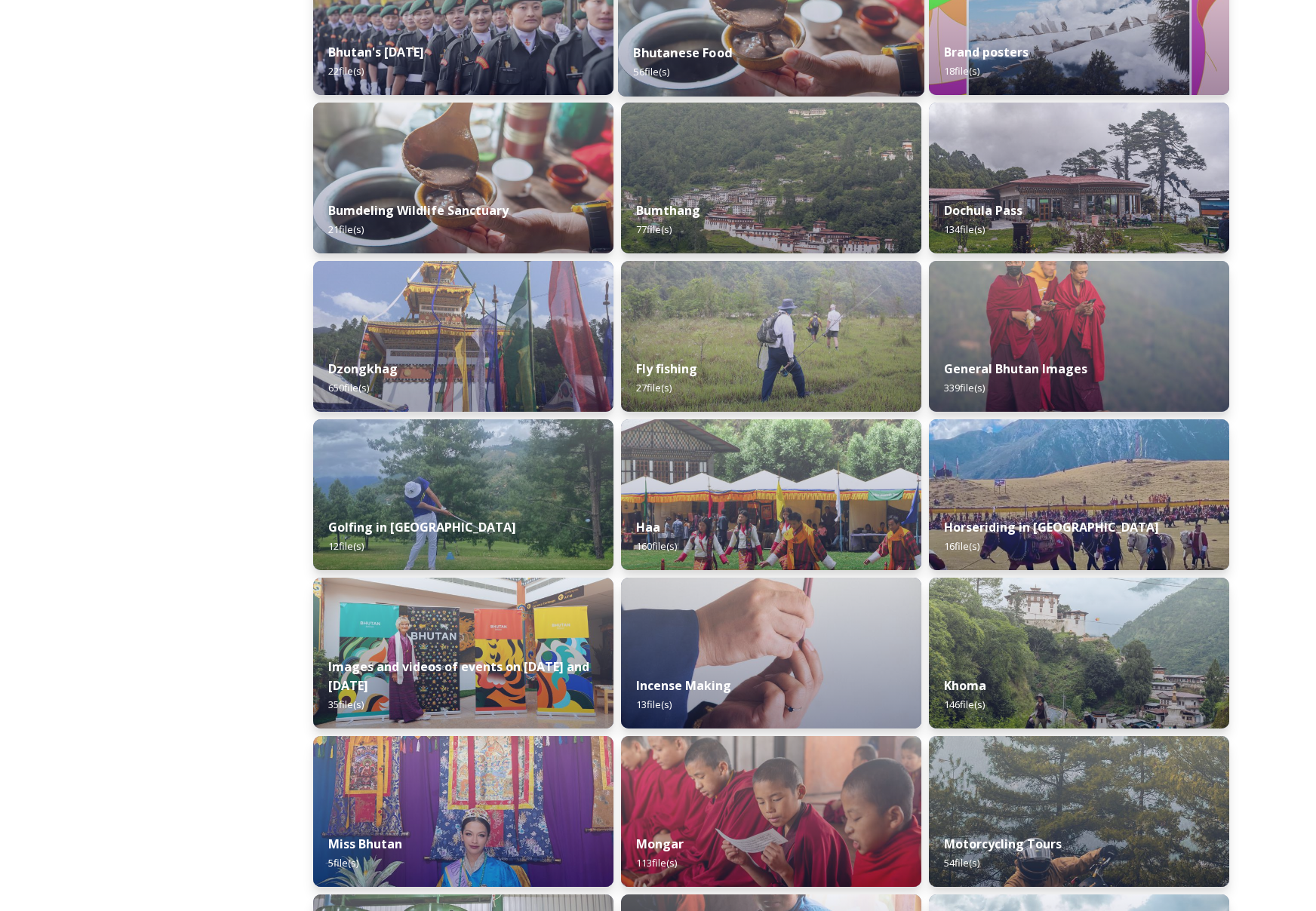
scroll to position [404, 0]
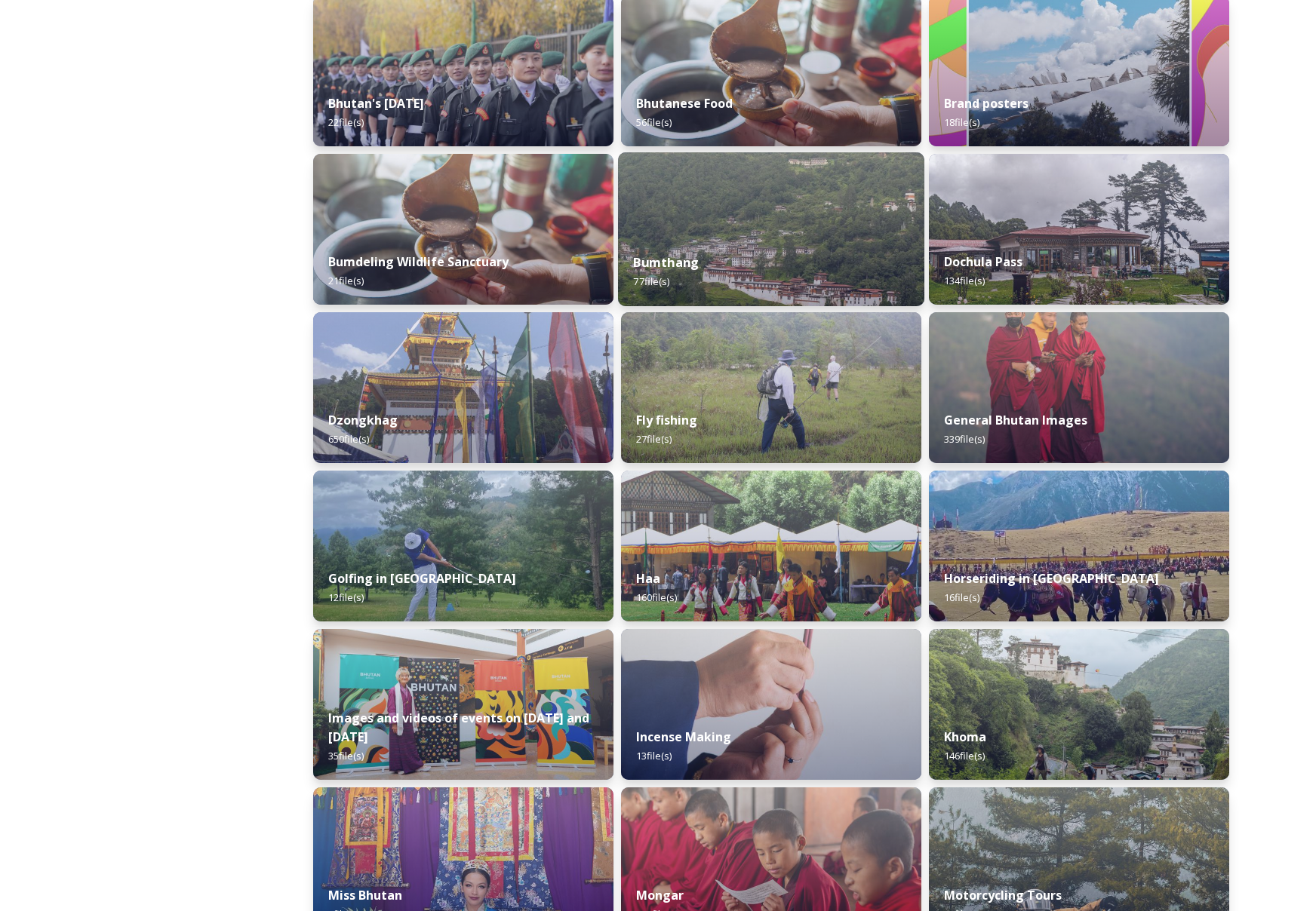
click at [694, 268] on strong "Bumthang" at bounding box center [666, 262] width 66 height 16
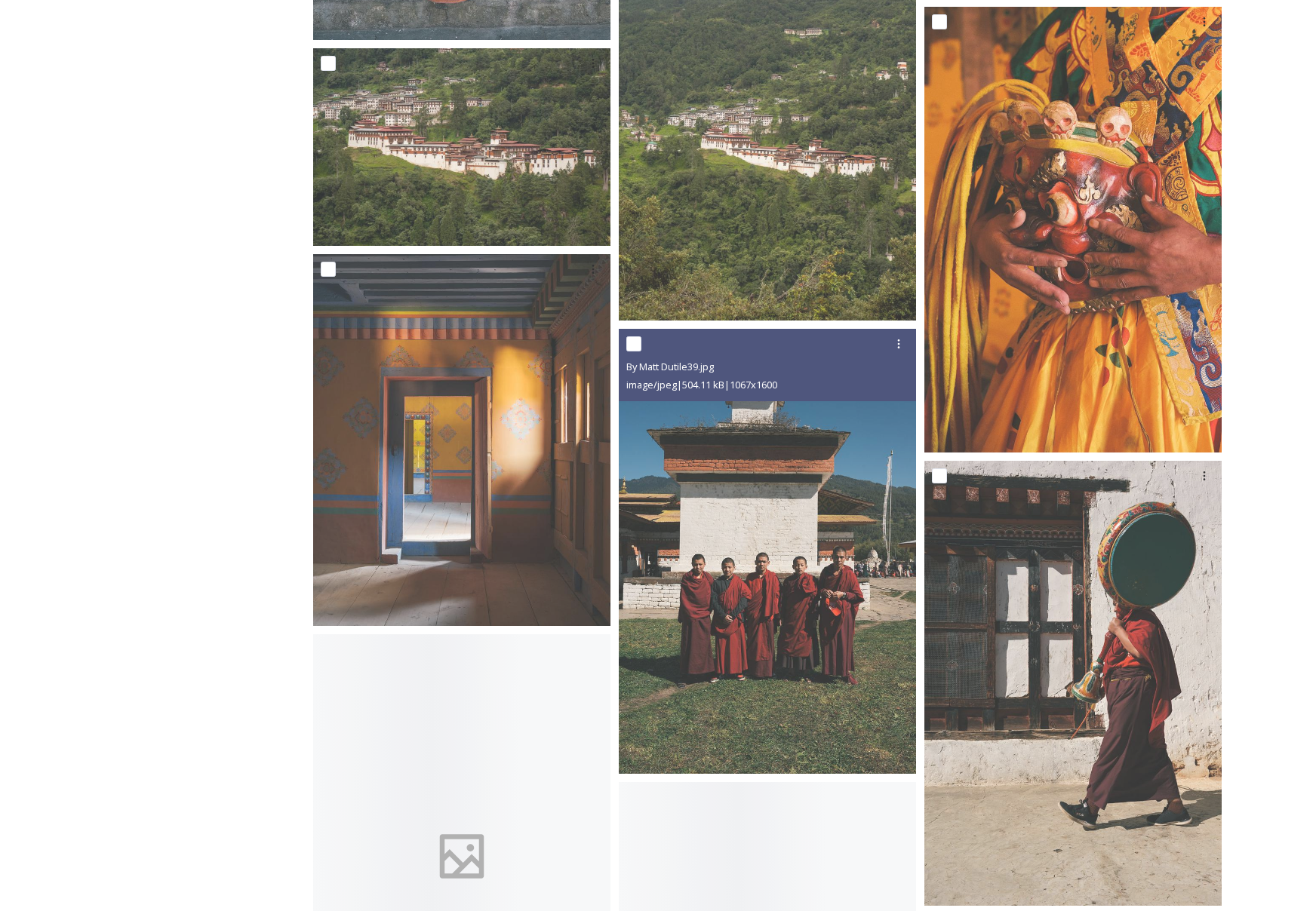
scroll to position [7606, 0]
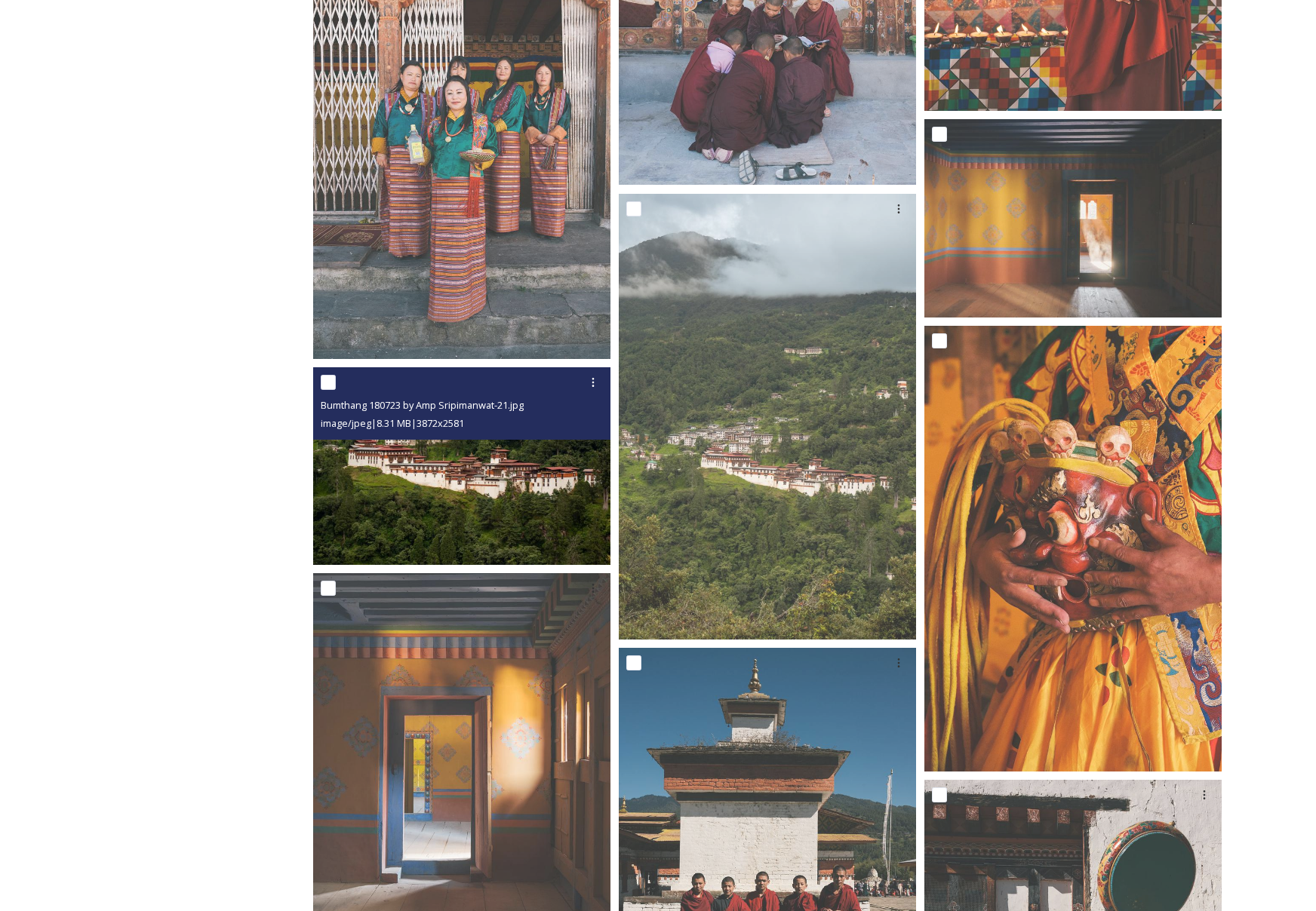
click at [574, 480] on img at bounding box center [461, 467] width 297 height 198
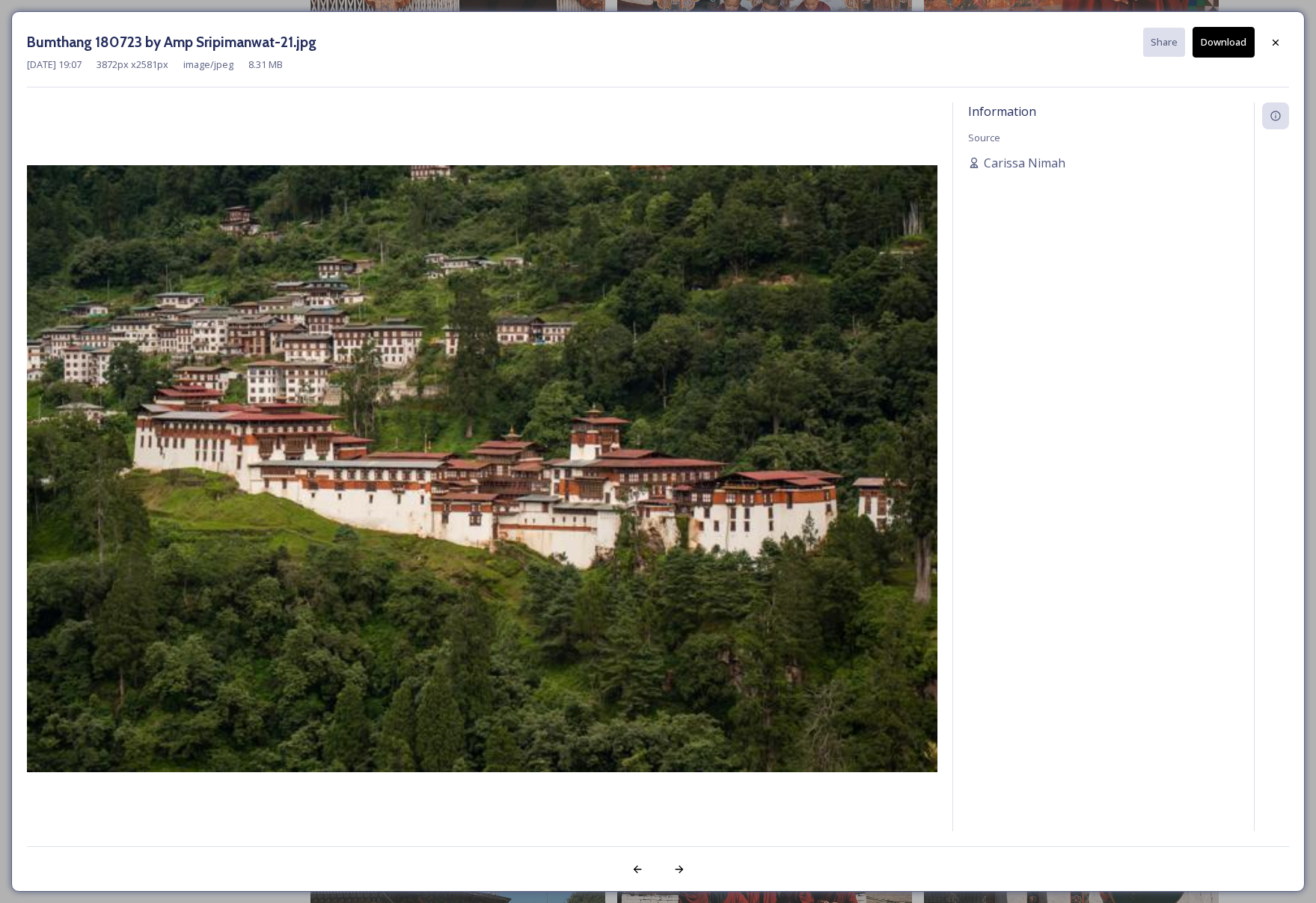
click at [1218, 41] on button "Download" at bounding box center [1224, 43] width 62 height 31
click at [1266, 49] on div at bounding box center [1275, 43] width 27 height 27
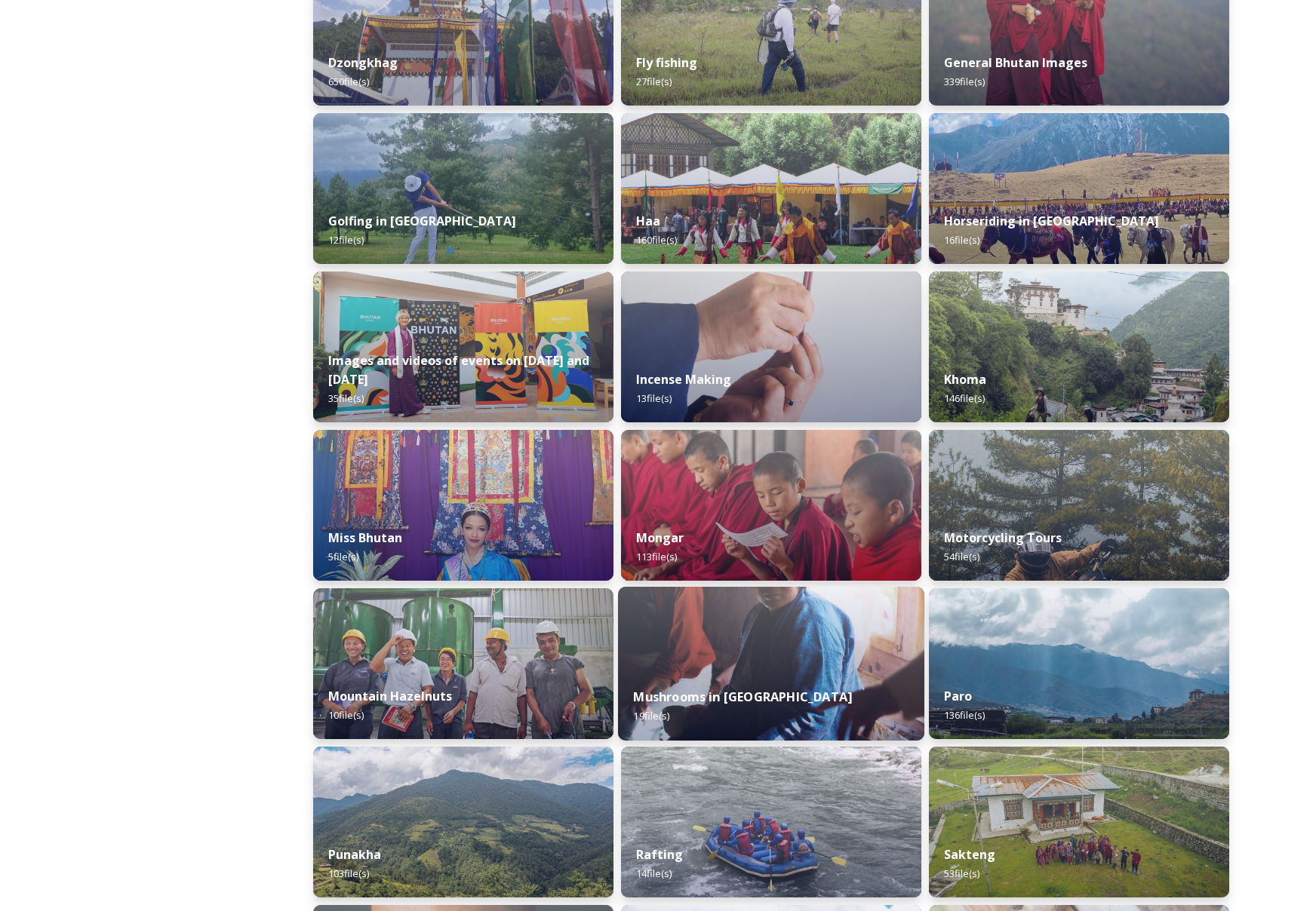
scroll to position [895, 0]
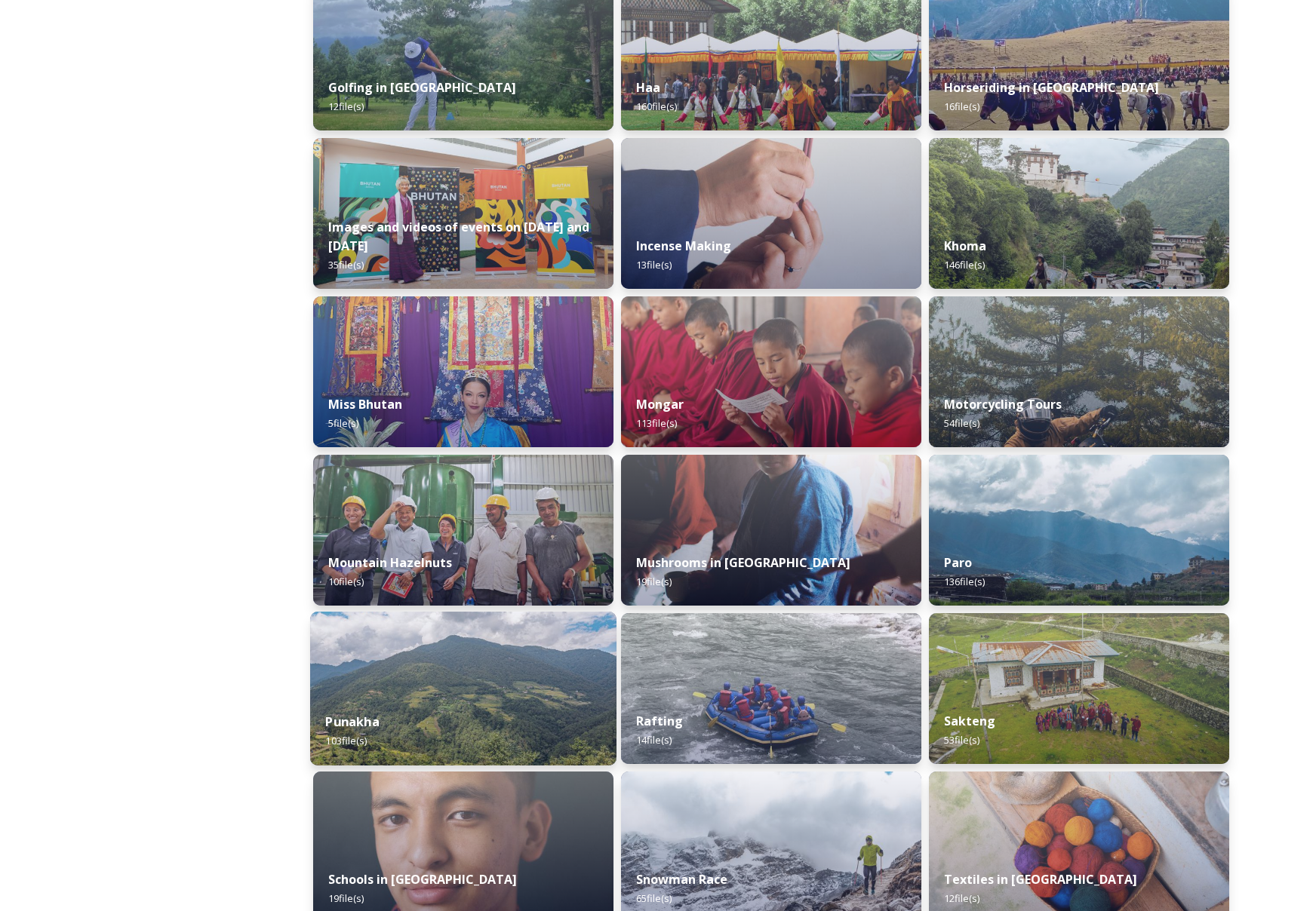
click at [486, 663] on img at bounding box center [463, 689] width 306 height 154
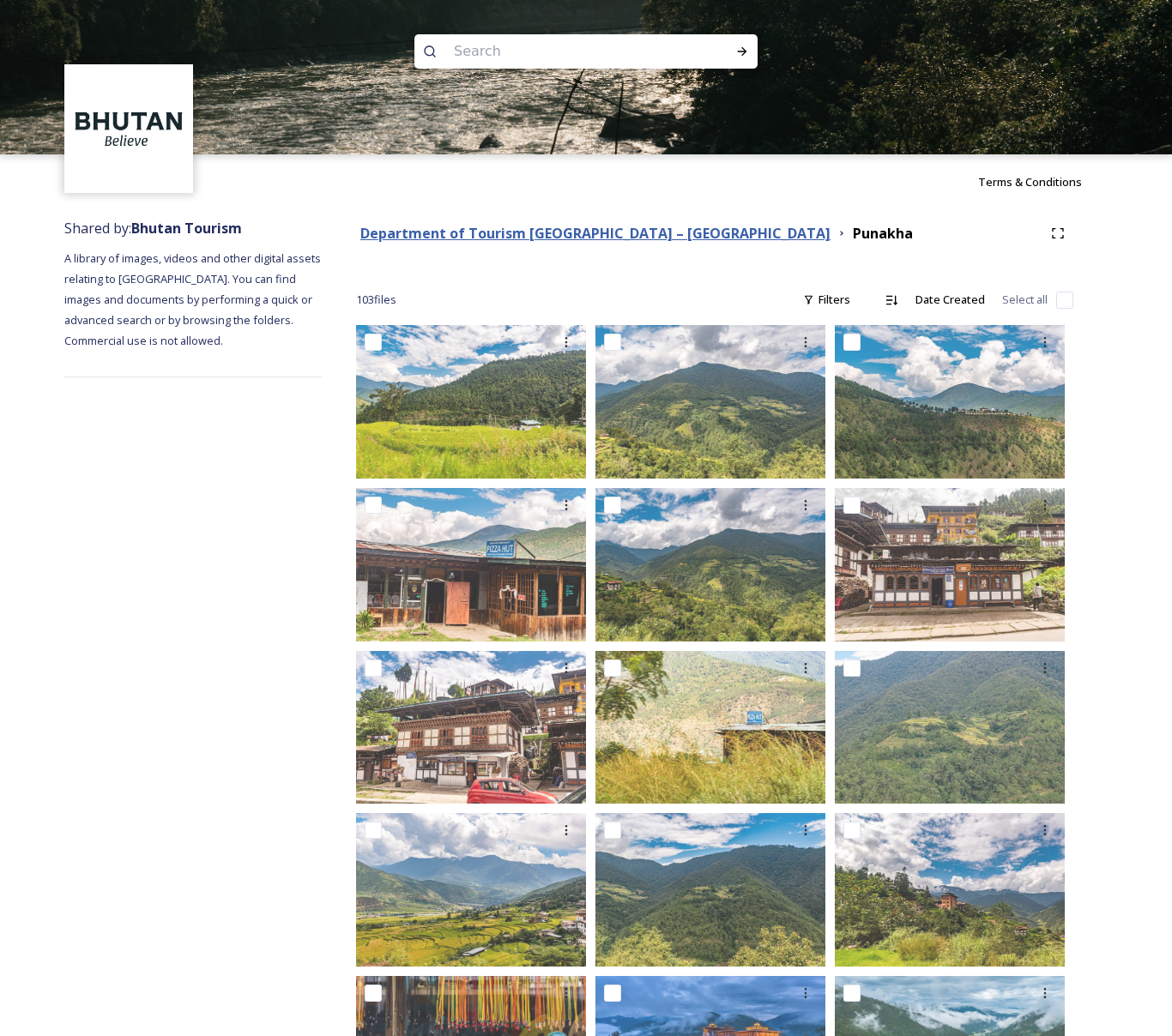
click at [523, 233] on strong "Department of Tourism [GEOGRAPHIC_DATA] – [GEOGRAPHIC_DATA]" at bounding box center [596, 233] width 471 height 19
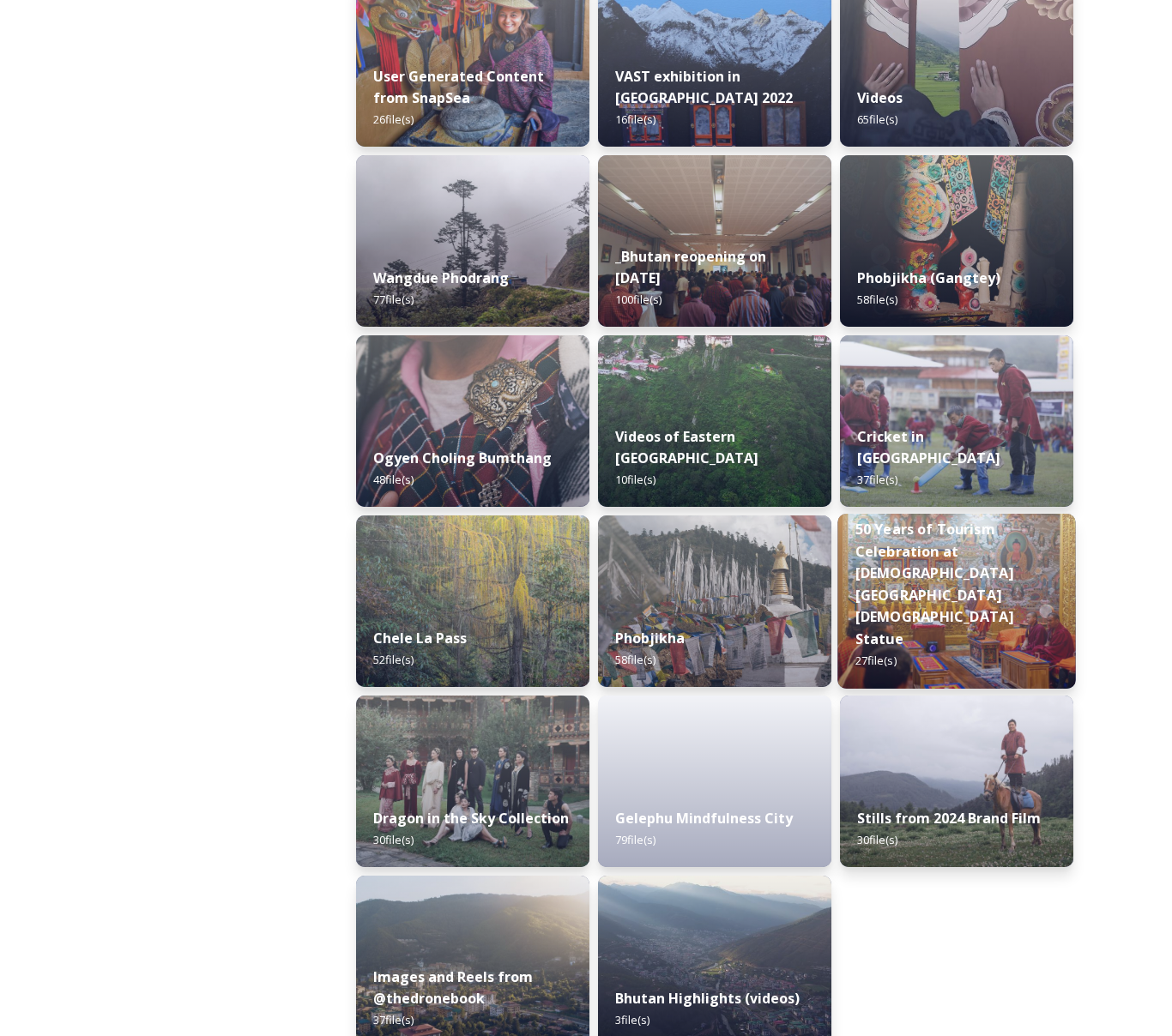
scroll to position [2274, 0]
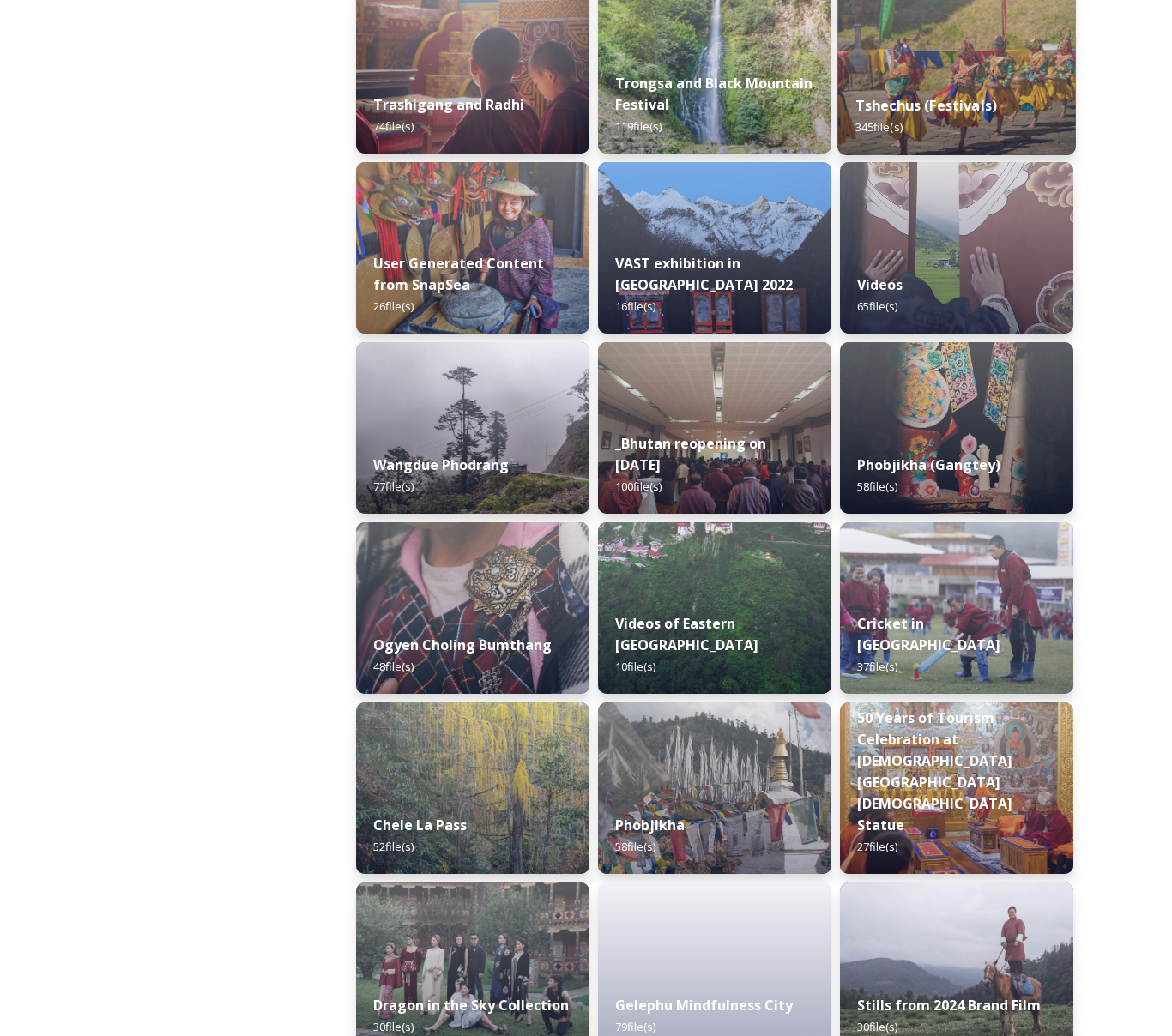
click at [897, 49] on img at bounding box center [956, 67] width 238 height 175
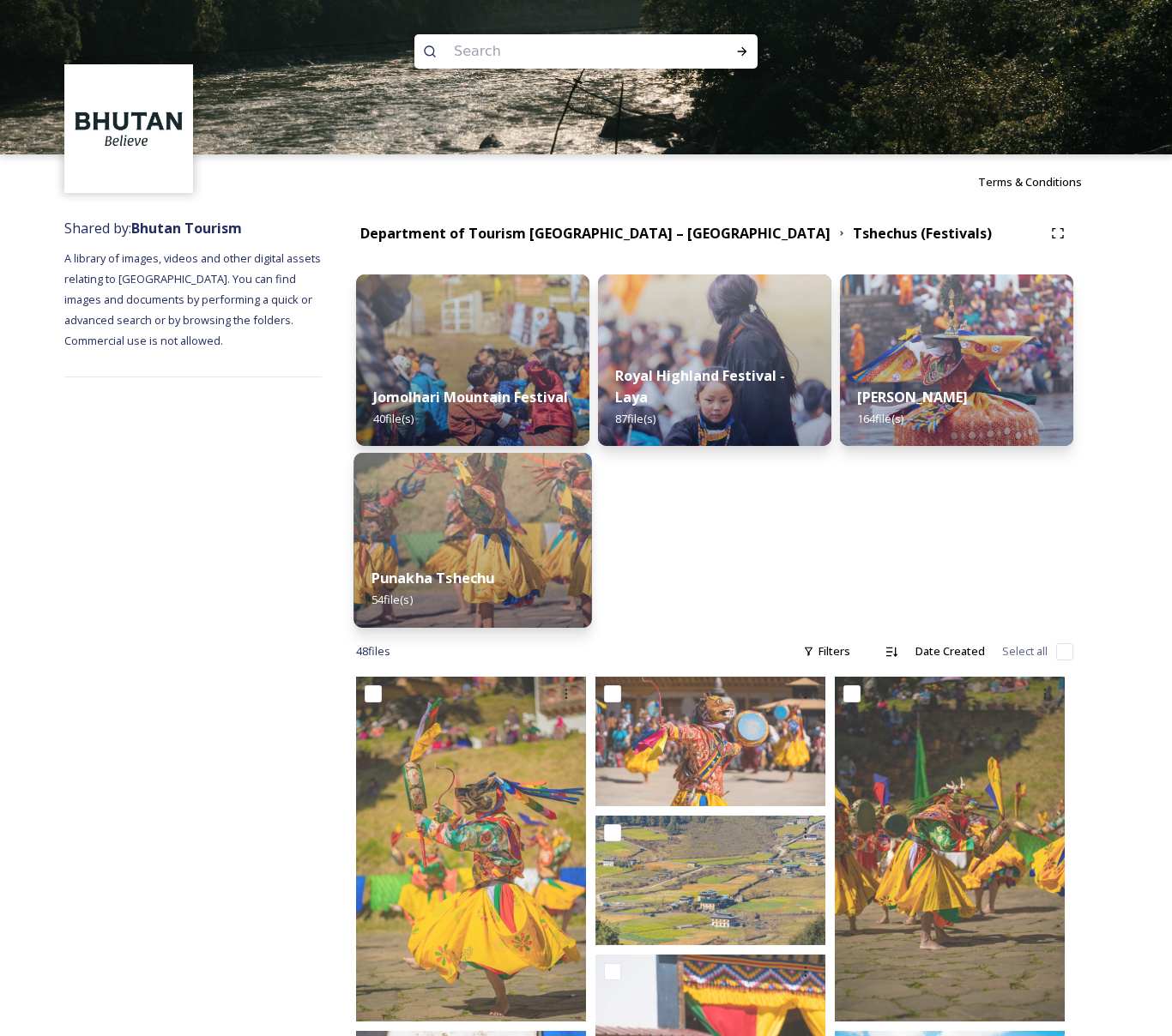
click at [505, 528] on img at bounding box center [472, 540] width 238 height 175
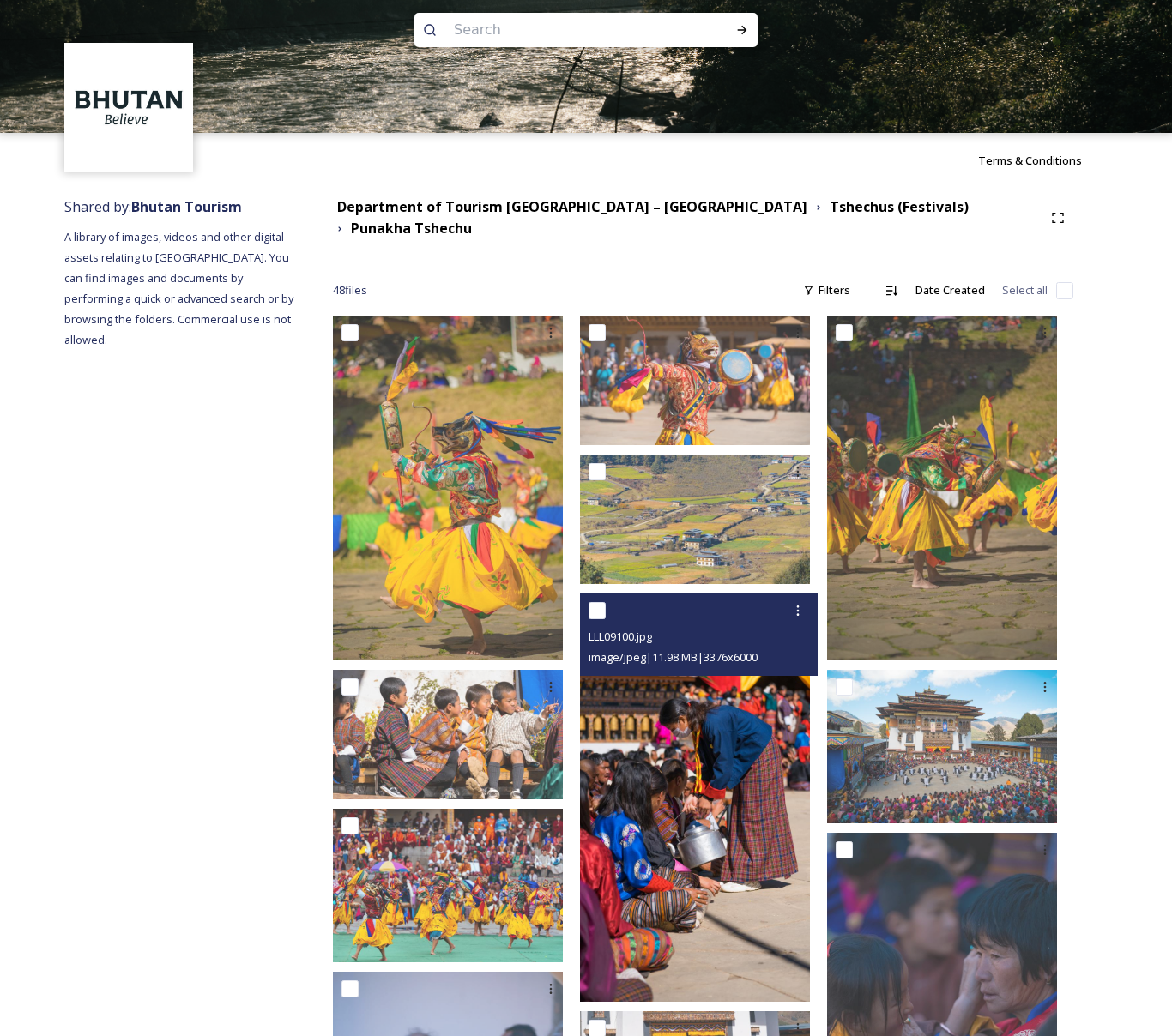
scroll to position [257, 0]
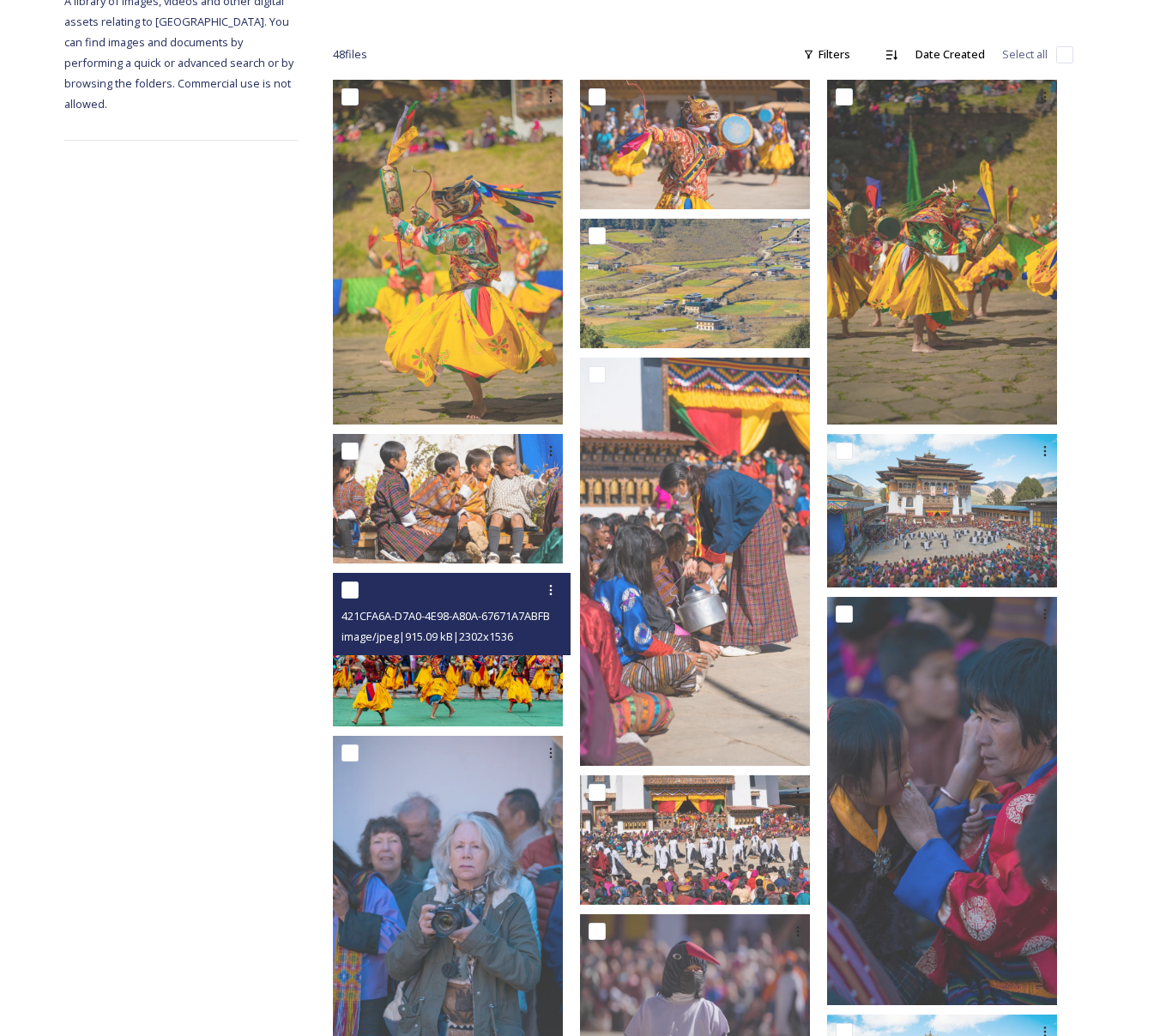
click at [482, 673] on img at bounding box center [447, 650] width 230 height 154
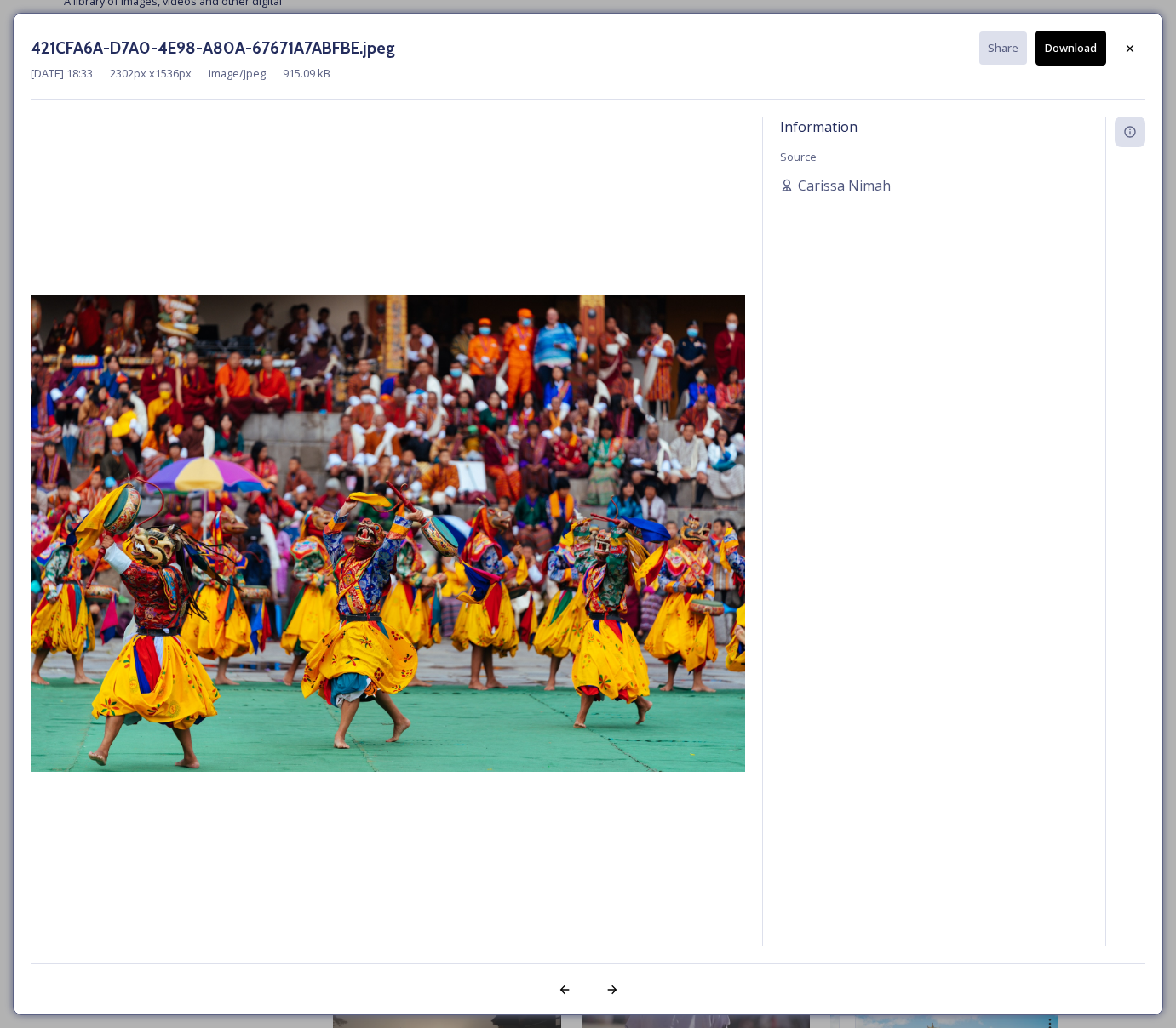
click at [1065, 54] on button "Download" at bounding box center [1070, 48] width 70 height 35
click at [1120, 51] on div at bounding box center [1129, 48] width 31 height 31
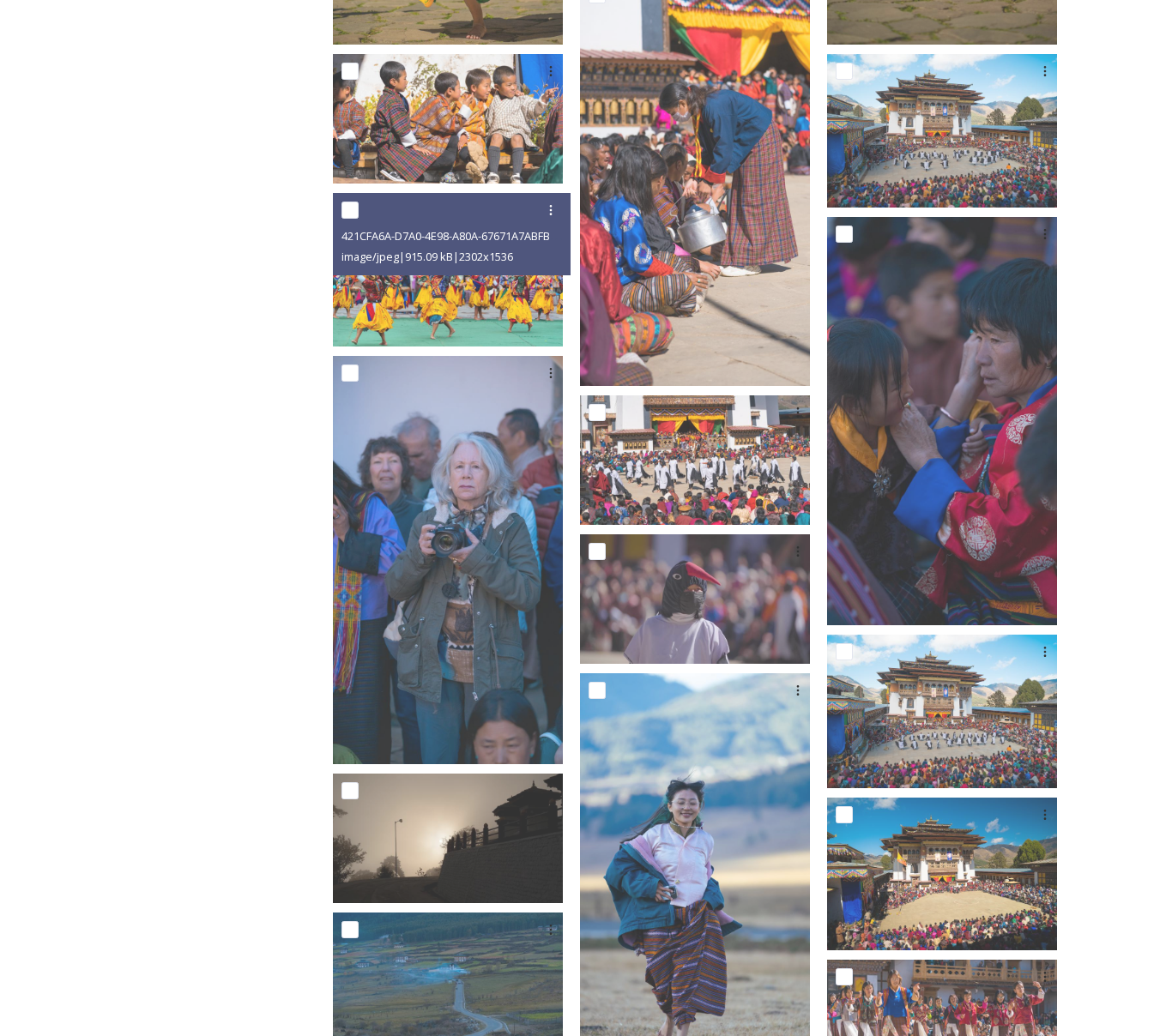
scroll to position [0, 0]
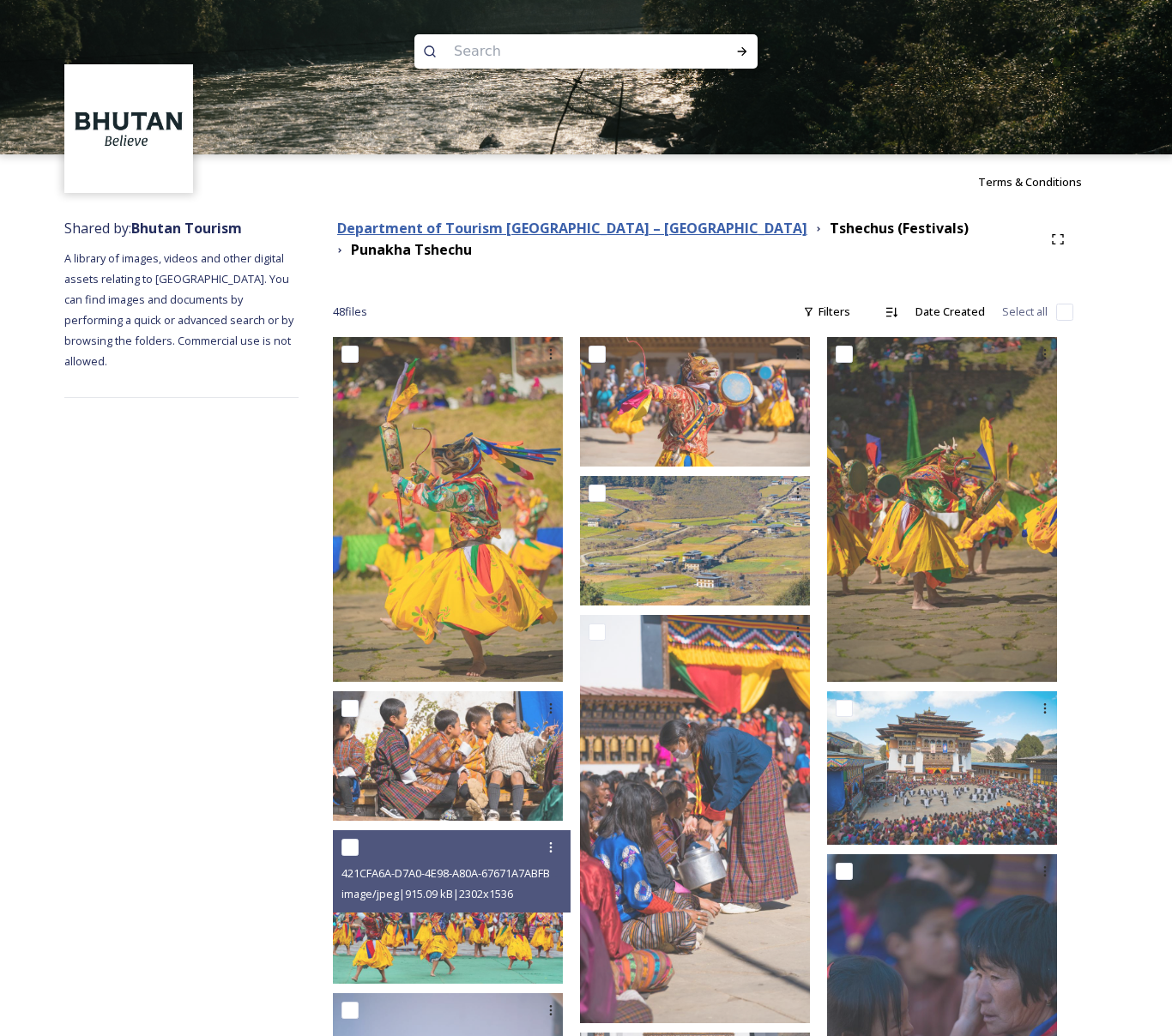
click at [564, 237] on strong "Department of Tourism [GEOGRAPHIC_DATA] – [GEOGRAPHIC_DATA]" at bounding box center [573, 227] width 471 height 19
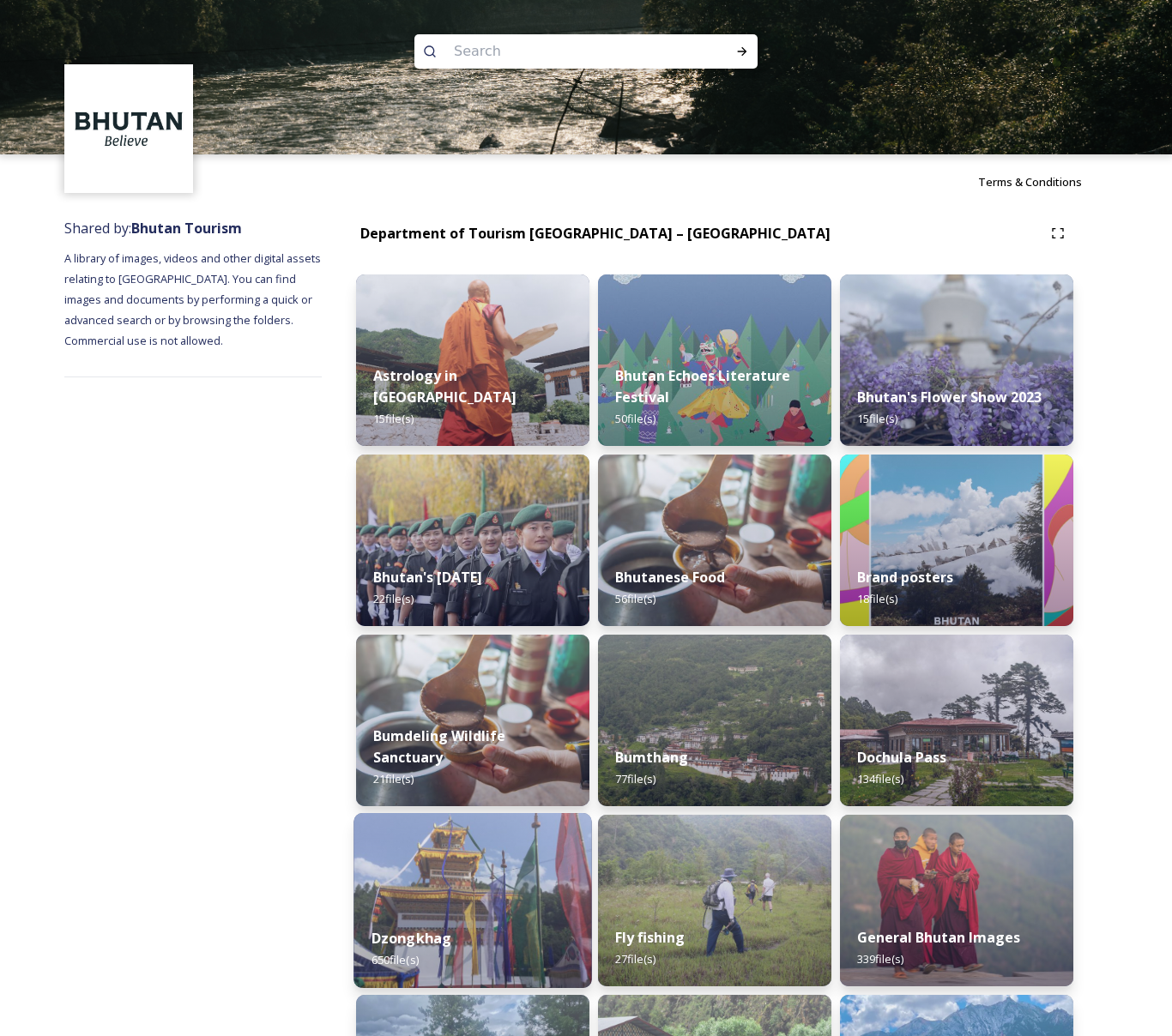
click at [531, 916] on div "Dzongkhag 650 file(s)" at bounding box center [472, 949] width 238 height 78
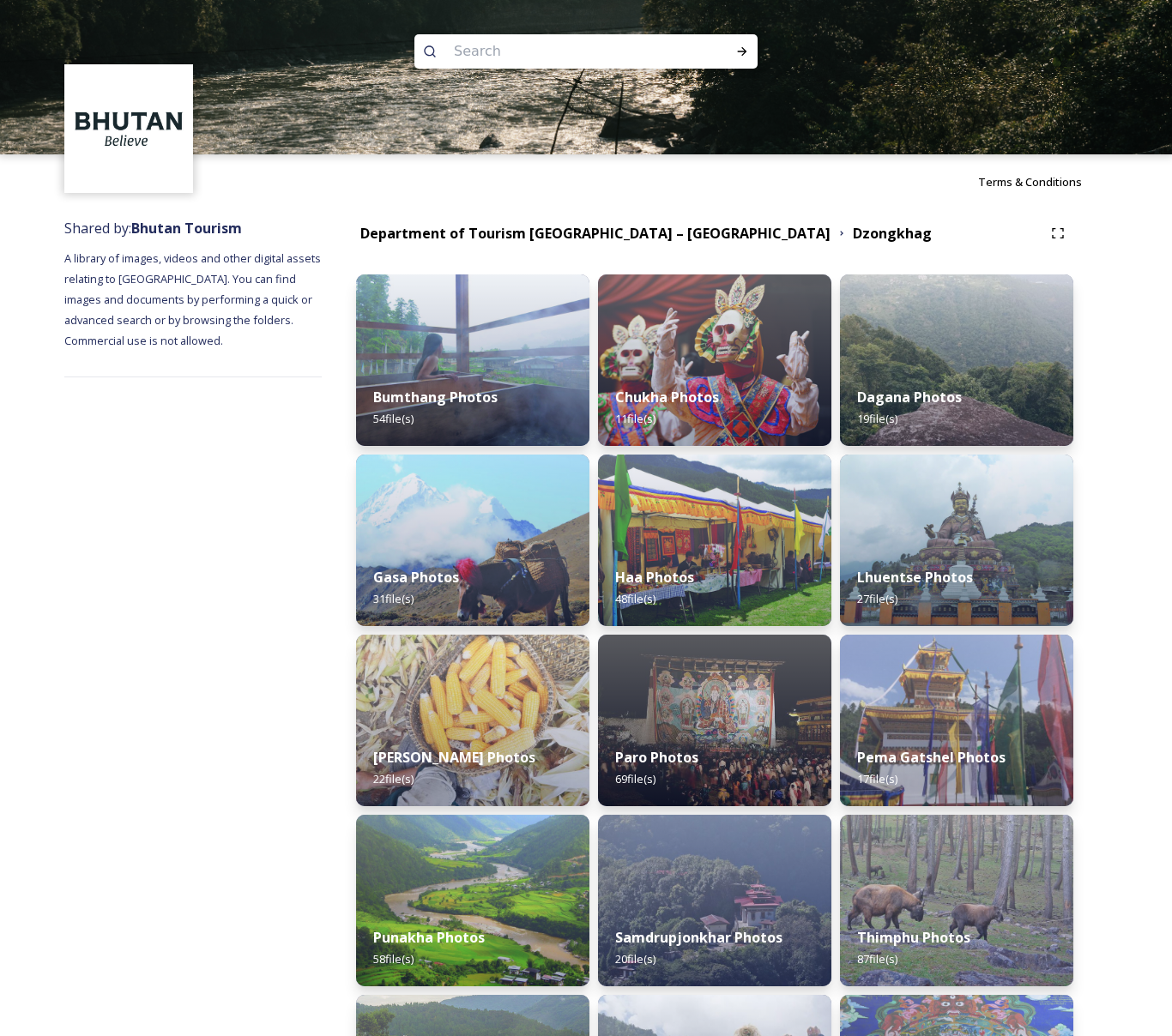
scroll to position [289, 0]
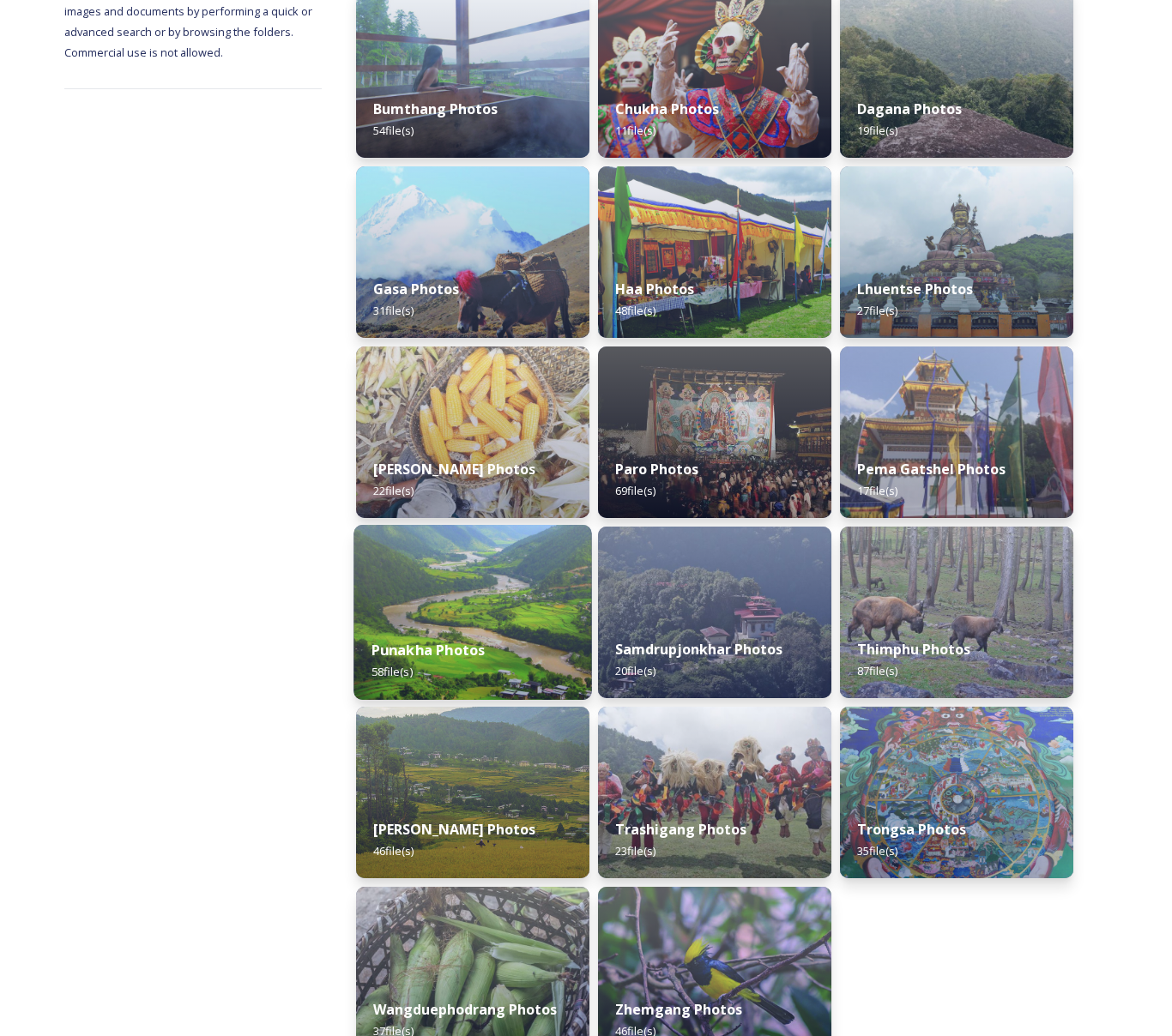
click at [489, 604] on img at bounding box center [472, 612] width 238 height 175
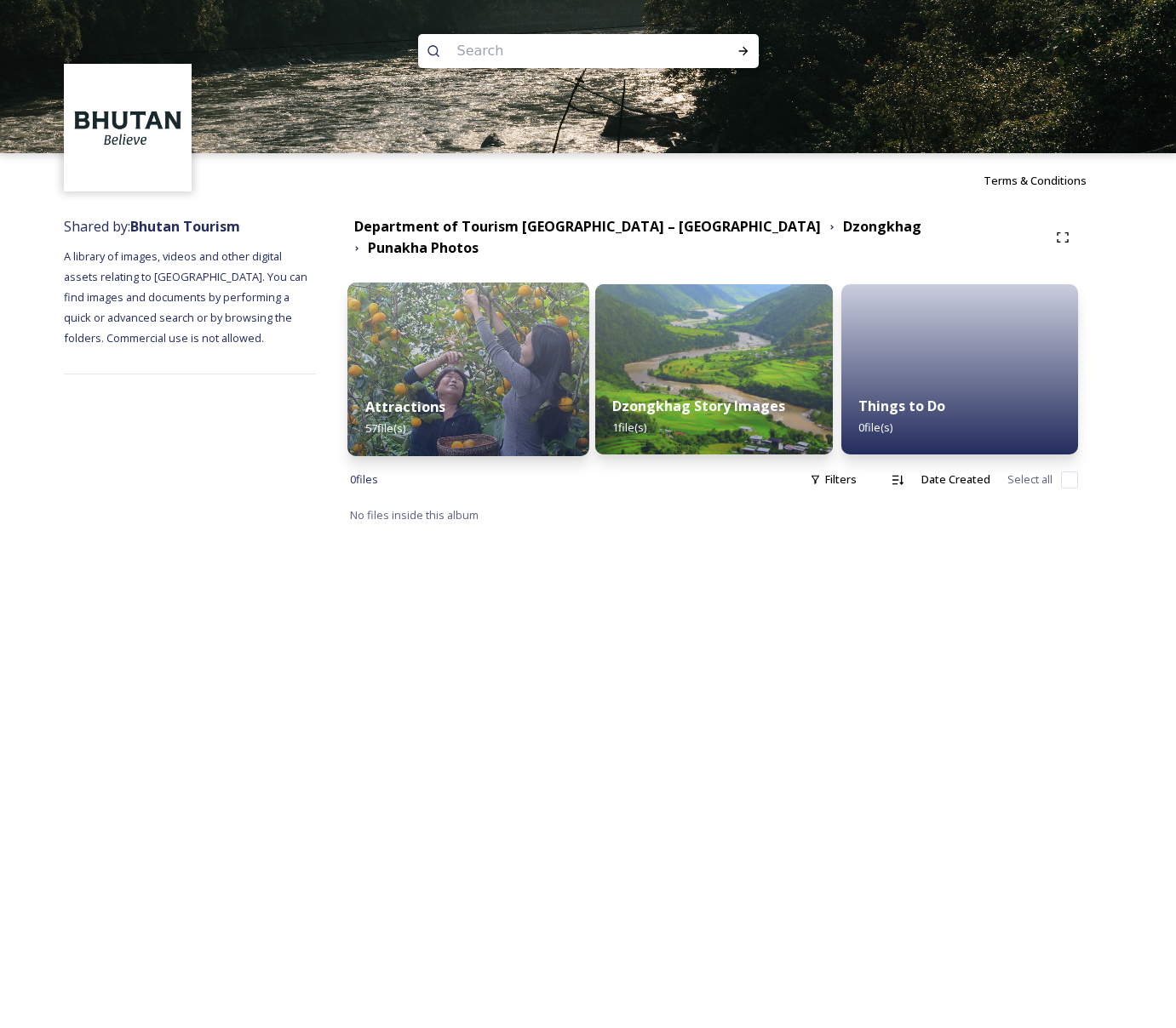
click at [447, 308] on img at bounding box center [468, 369] width 241 height 174
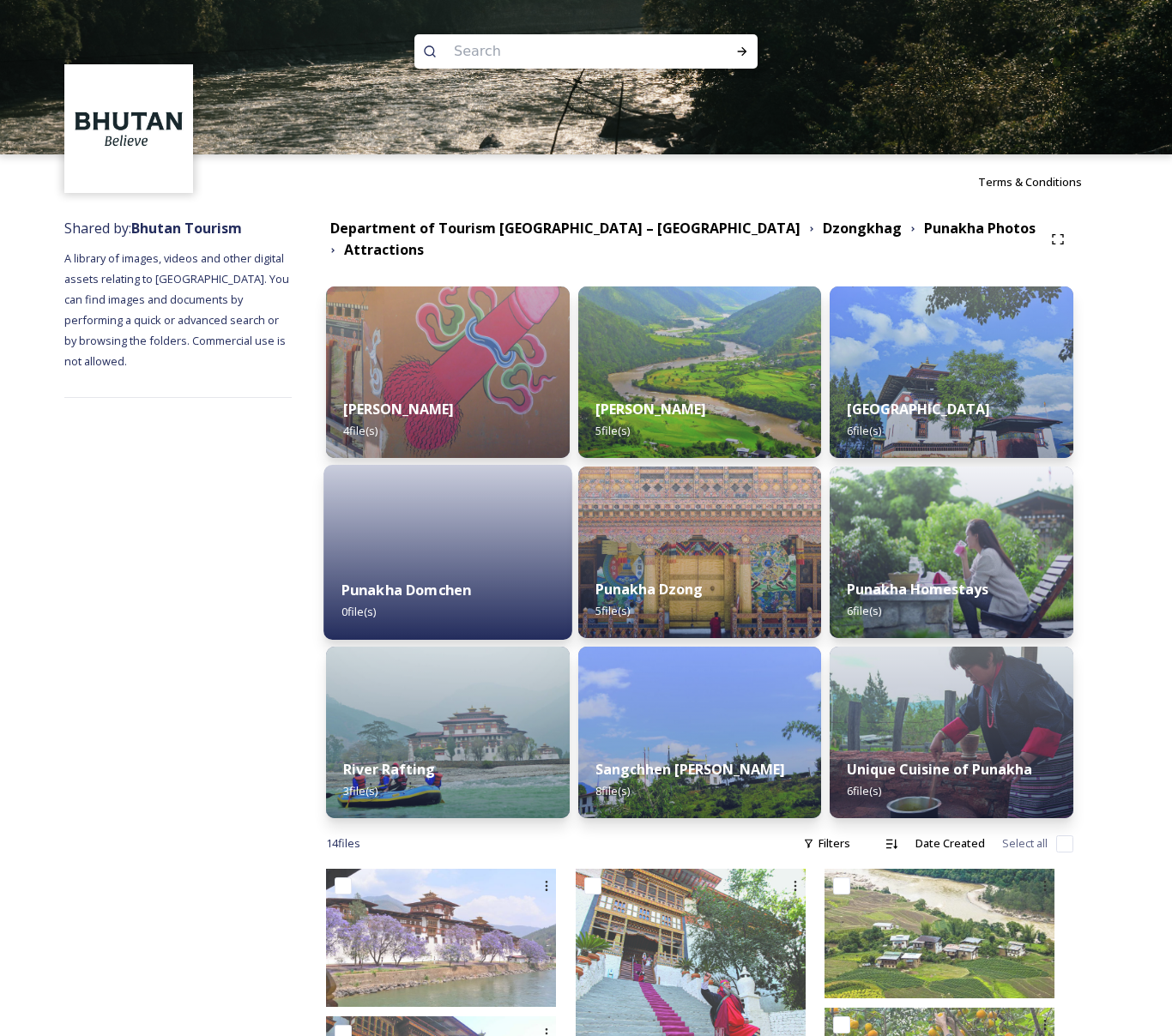
click at [490, 532] on div at bounding box center [447, 552] width 248 height 175
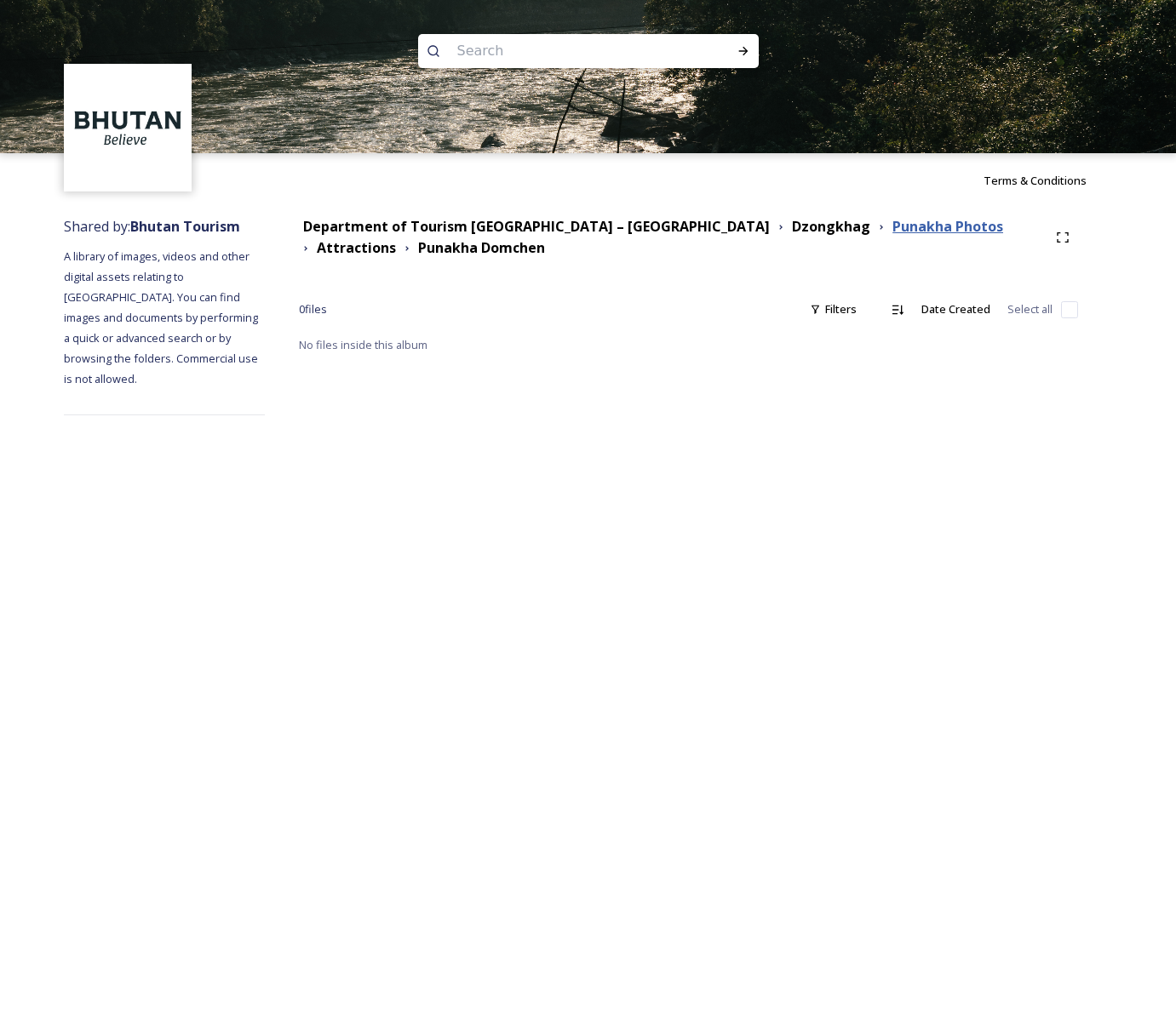
click at [892, 226] on strong "Punakha Photos" at bounding box center [948, 226] width 111 height 18
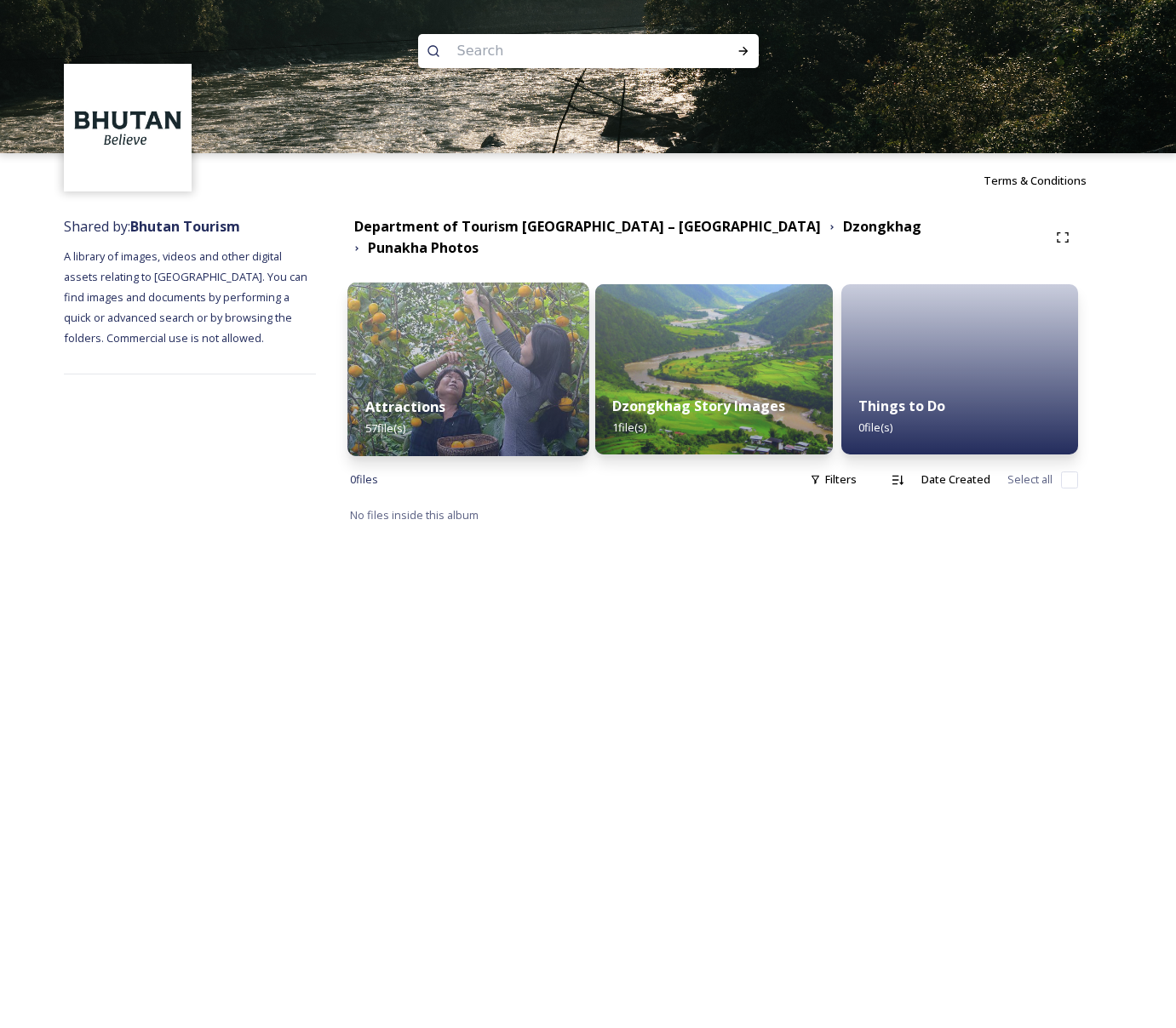
click at [482, 410] on div "Attractions 57 file(s)" at bounding box center [468, 418] width 241 height 78
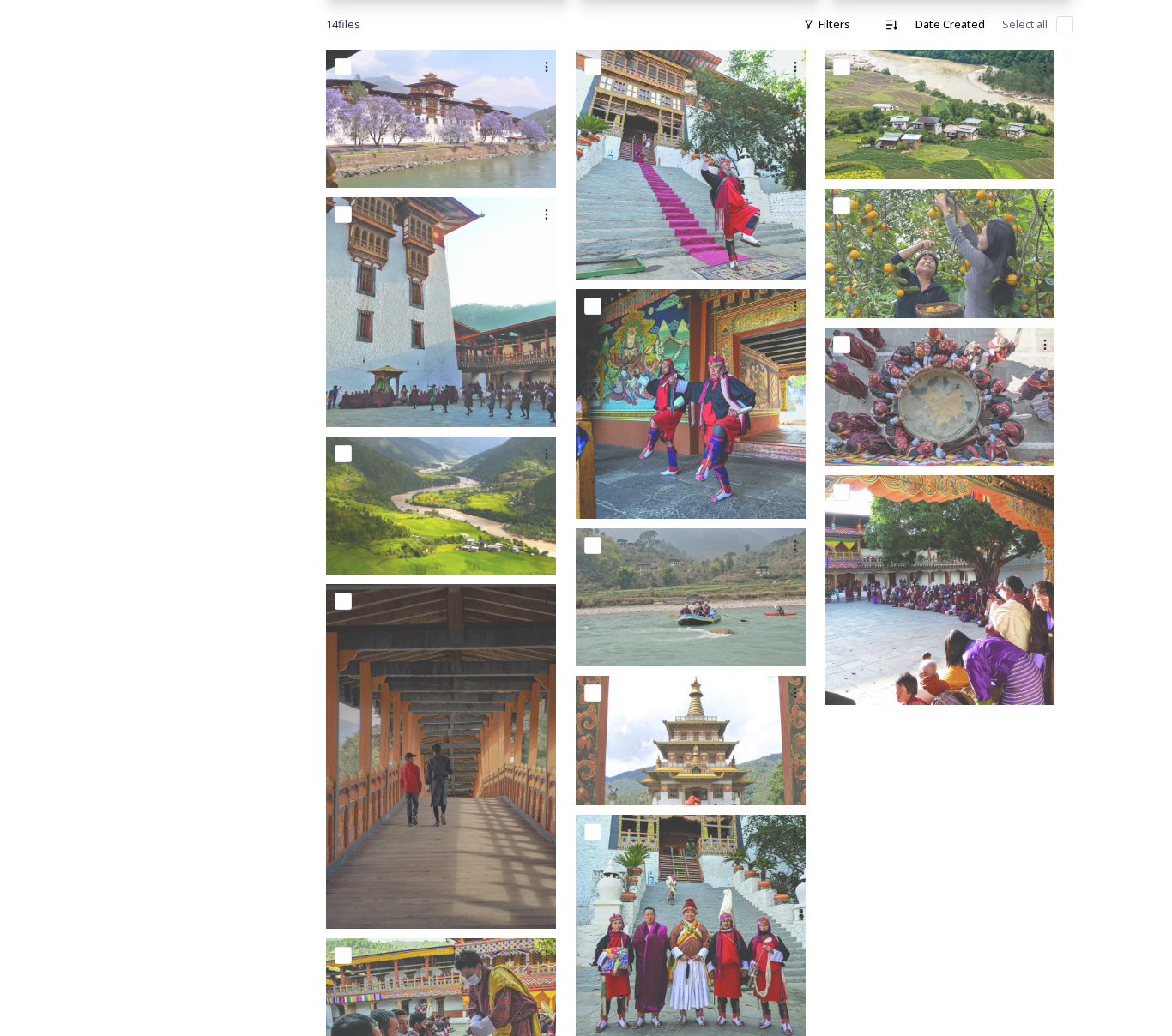
scroll to position [787, 0]
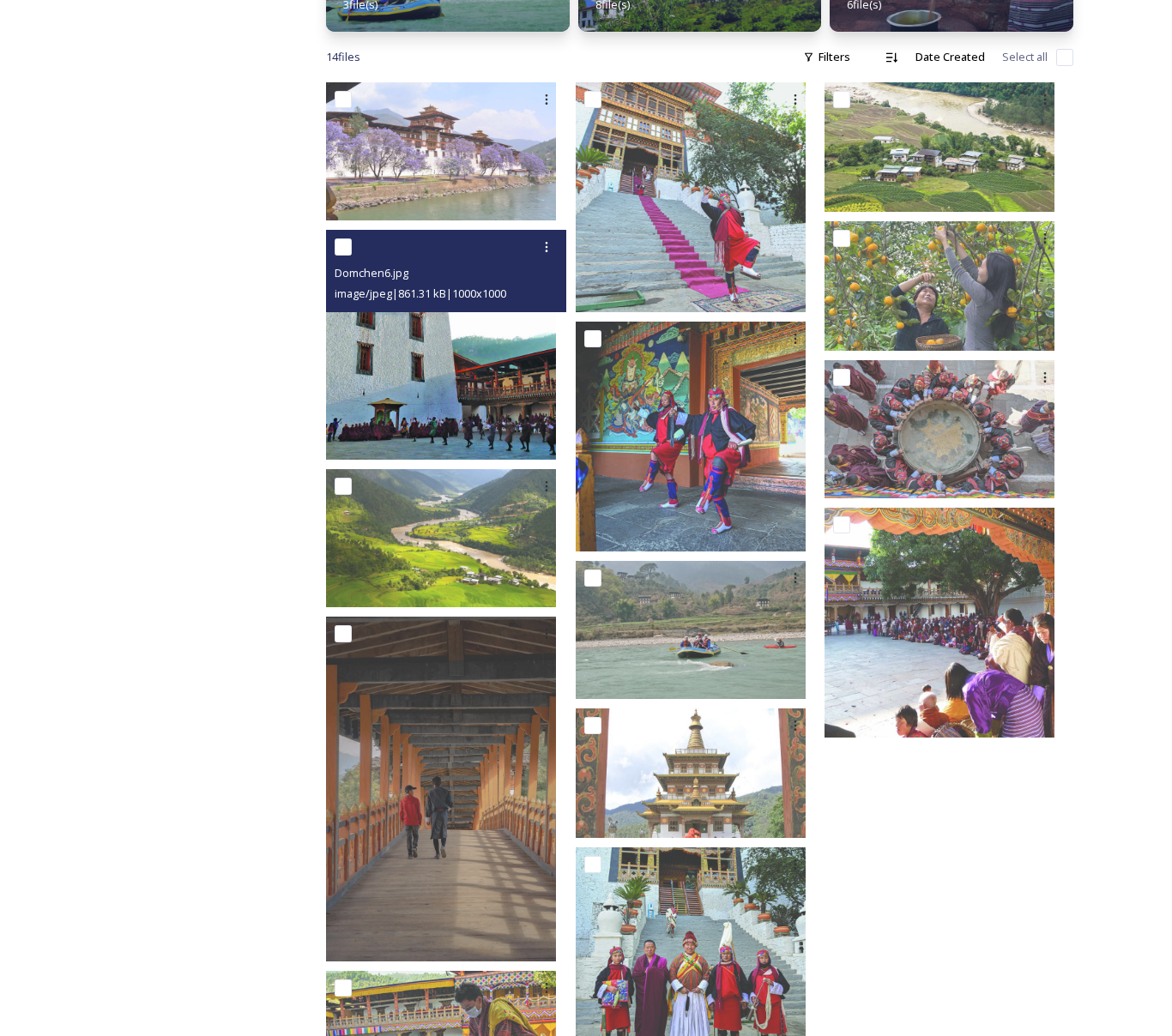
click at [486, 346] on img at bounding box center [440, 344] width 230 height 230
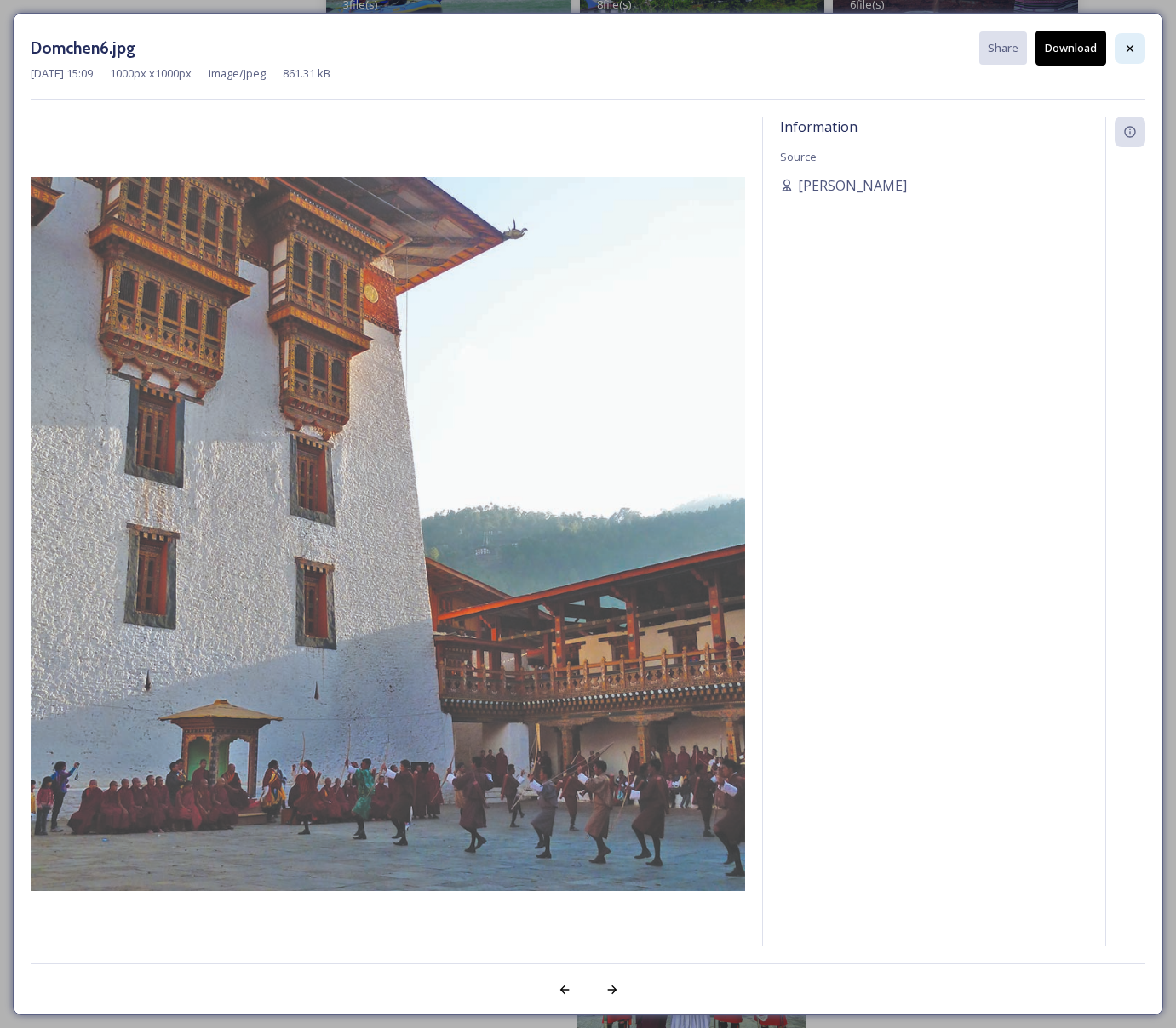
click at [1120, 49] on div at bounding box center [1129, 48] width 31 height 31
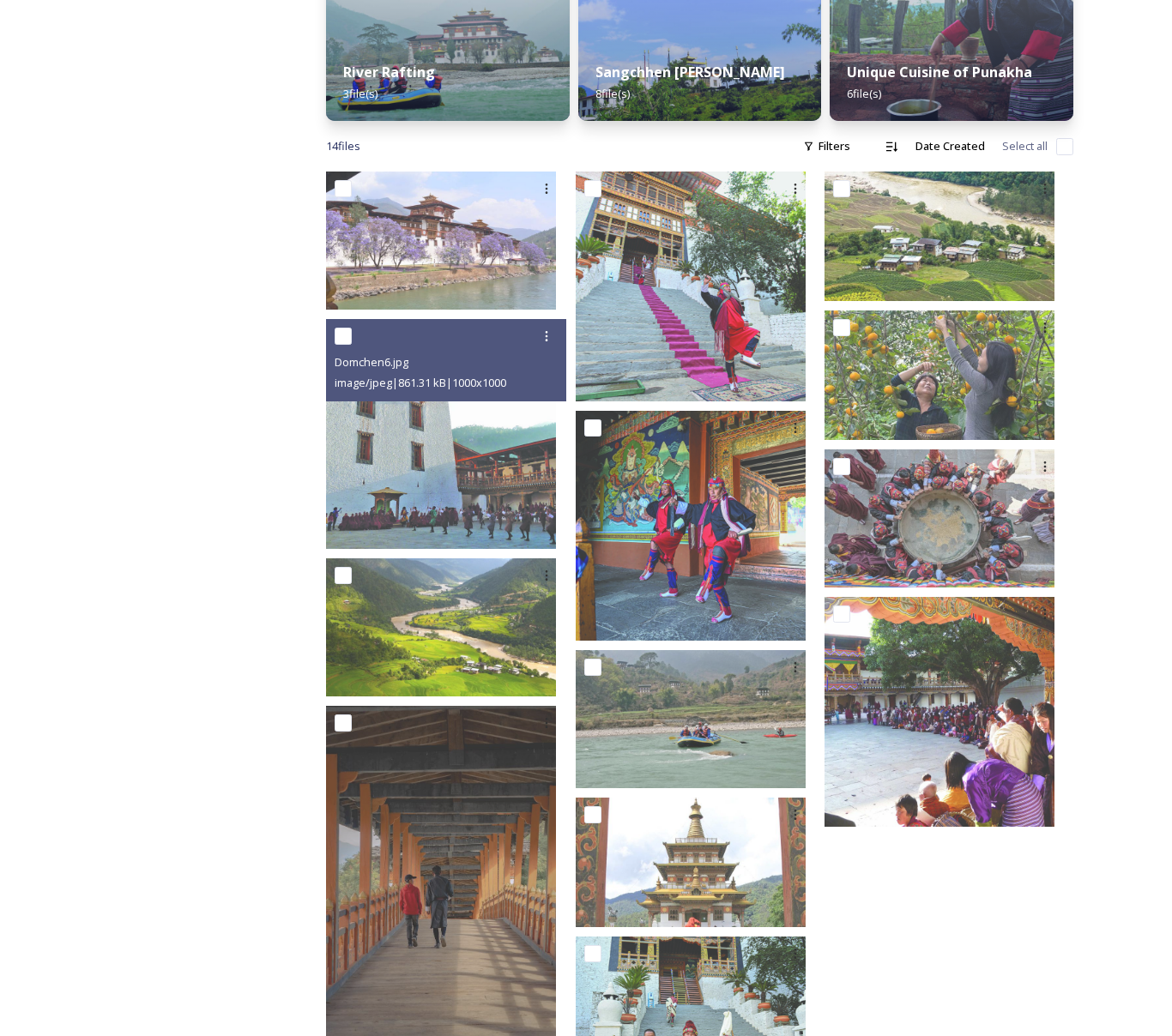
scroll to position [676, 0]
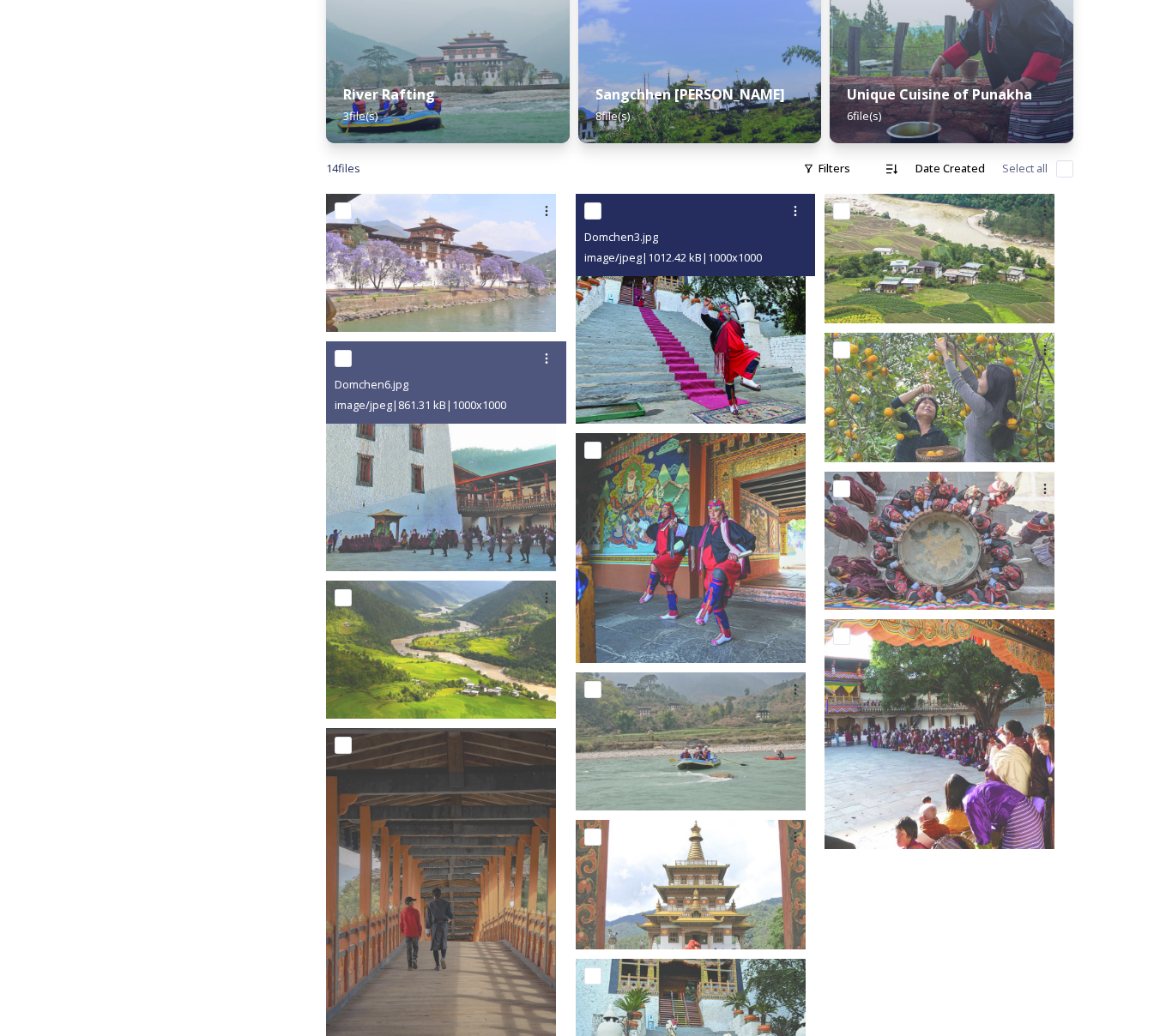
click at [756, 349] on img at bounding box center [691, 308] width 230 height 230
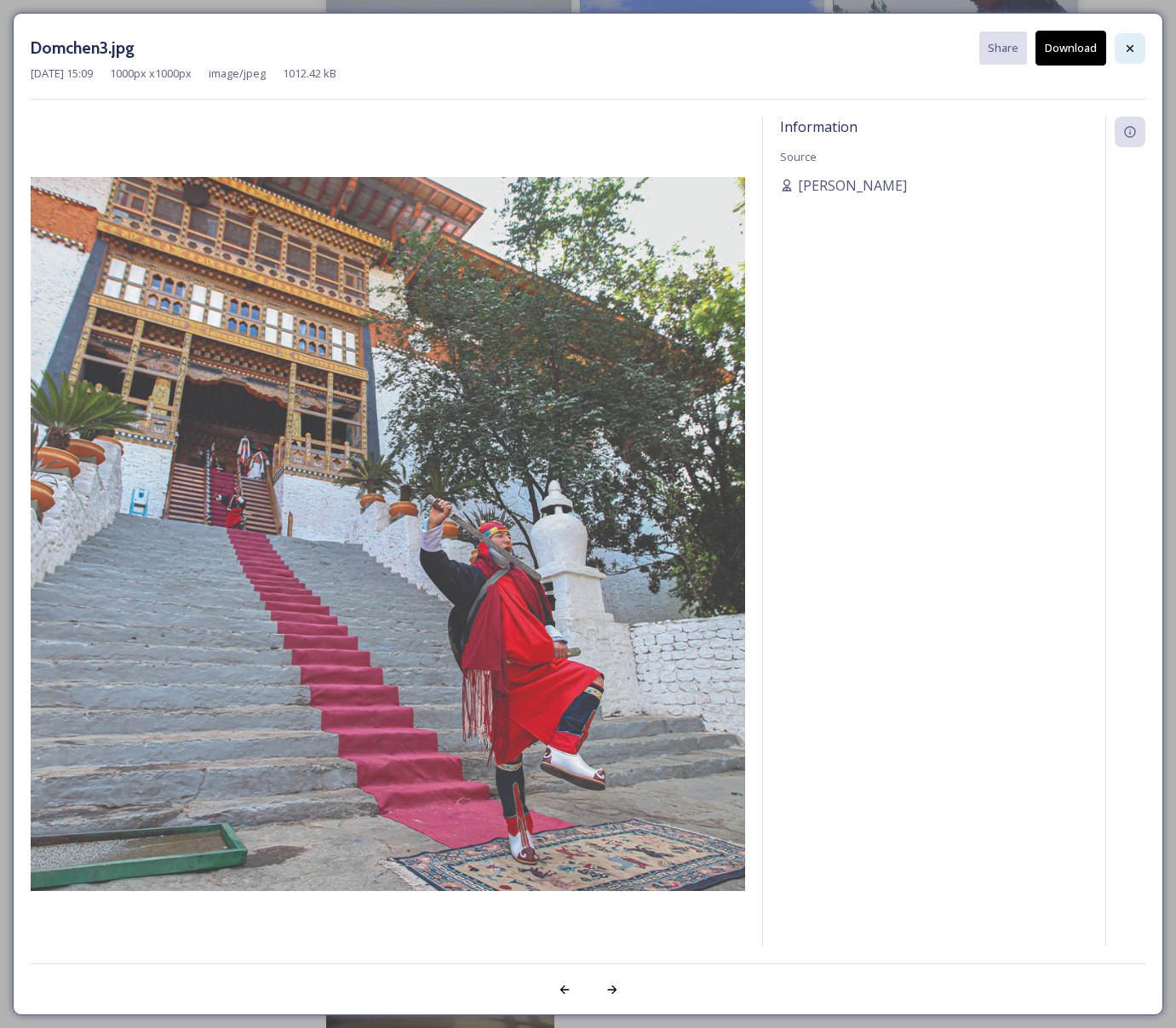
click at [1117, 56] on div at bounding box center [1129, 48] width 31 height 31
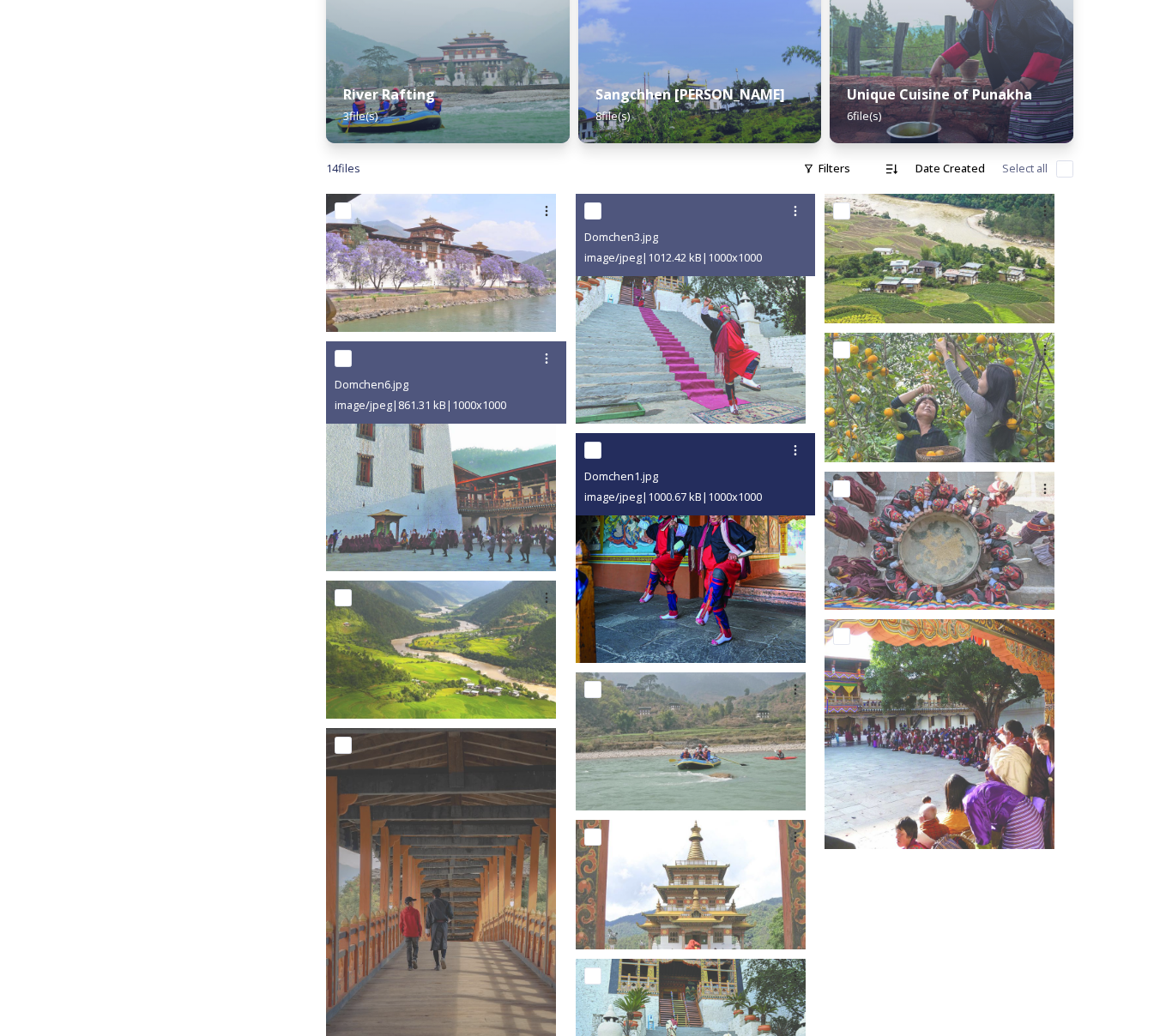
click at [778, 568] on img at bounding box center [691, 548] width 230 height 230
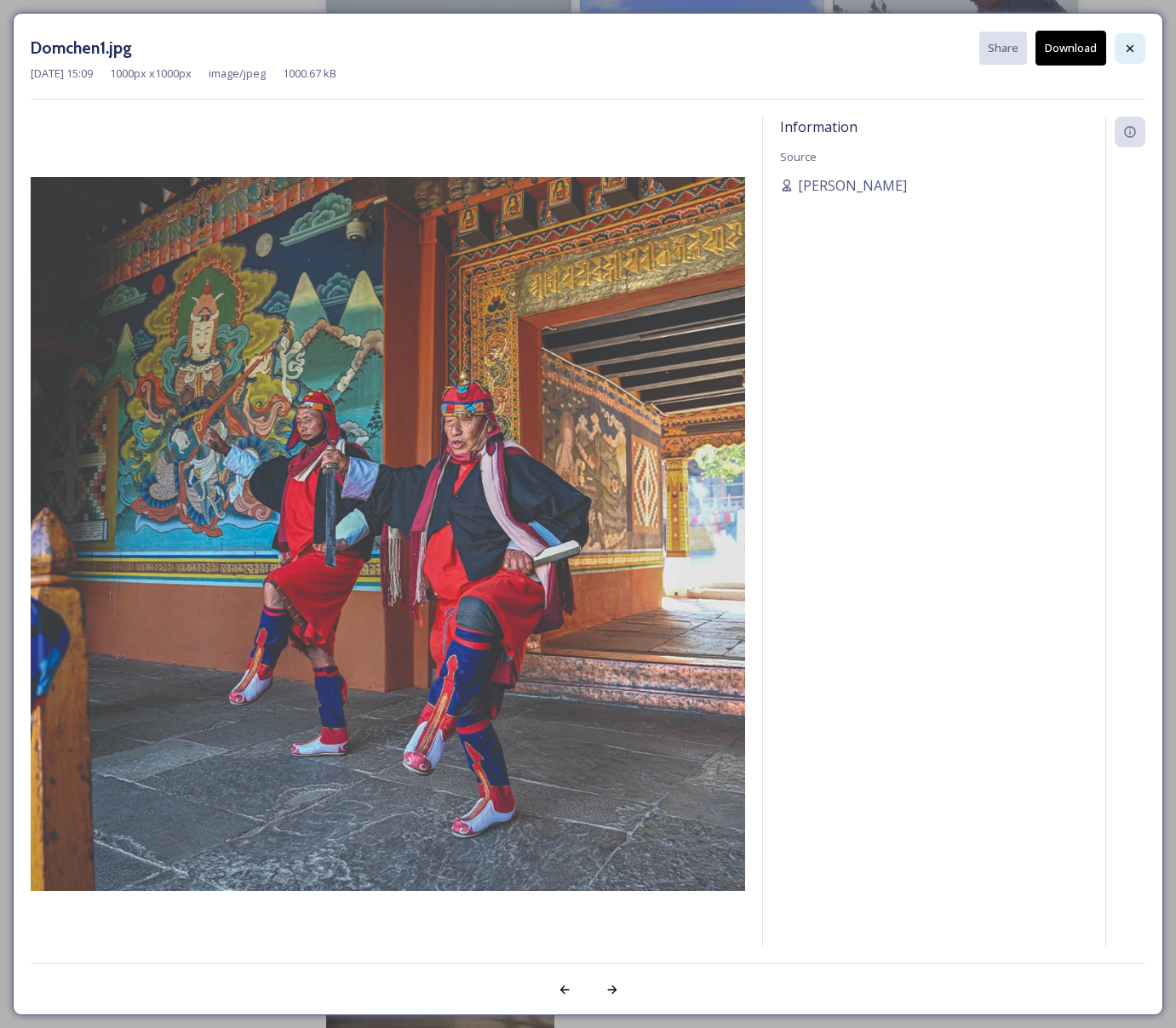
click at [1121, 50] on div at bounding box center [1129, 48] width 31 height 31
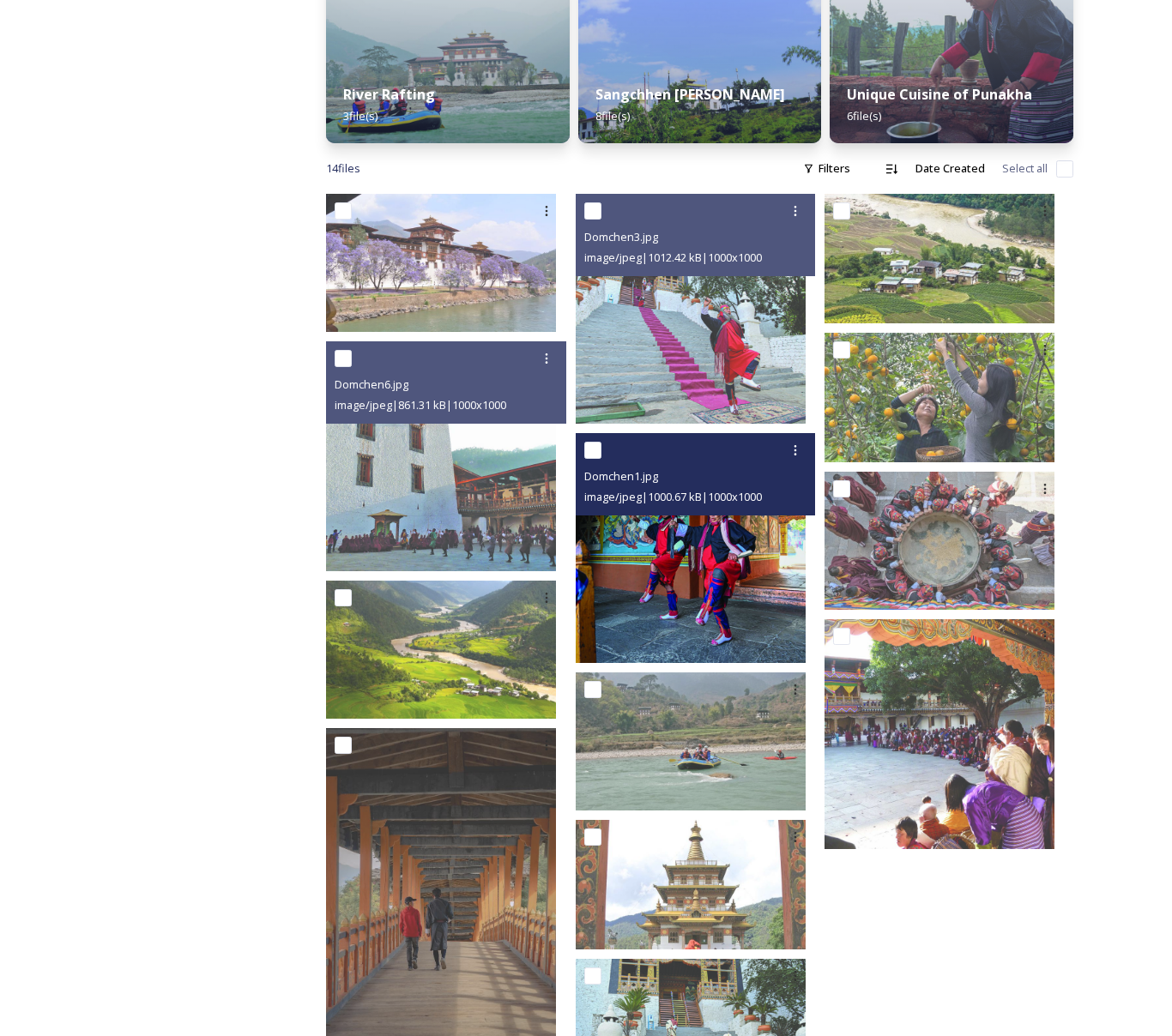
click at [770, 595] on img at bounding box center [691, 548] width 230 height 230
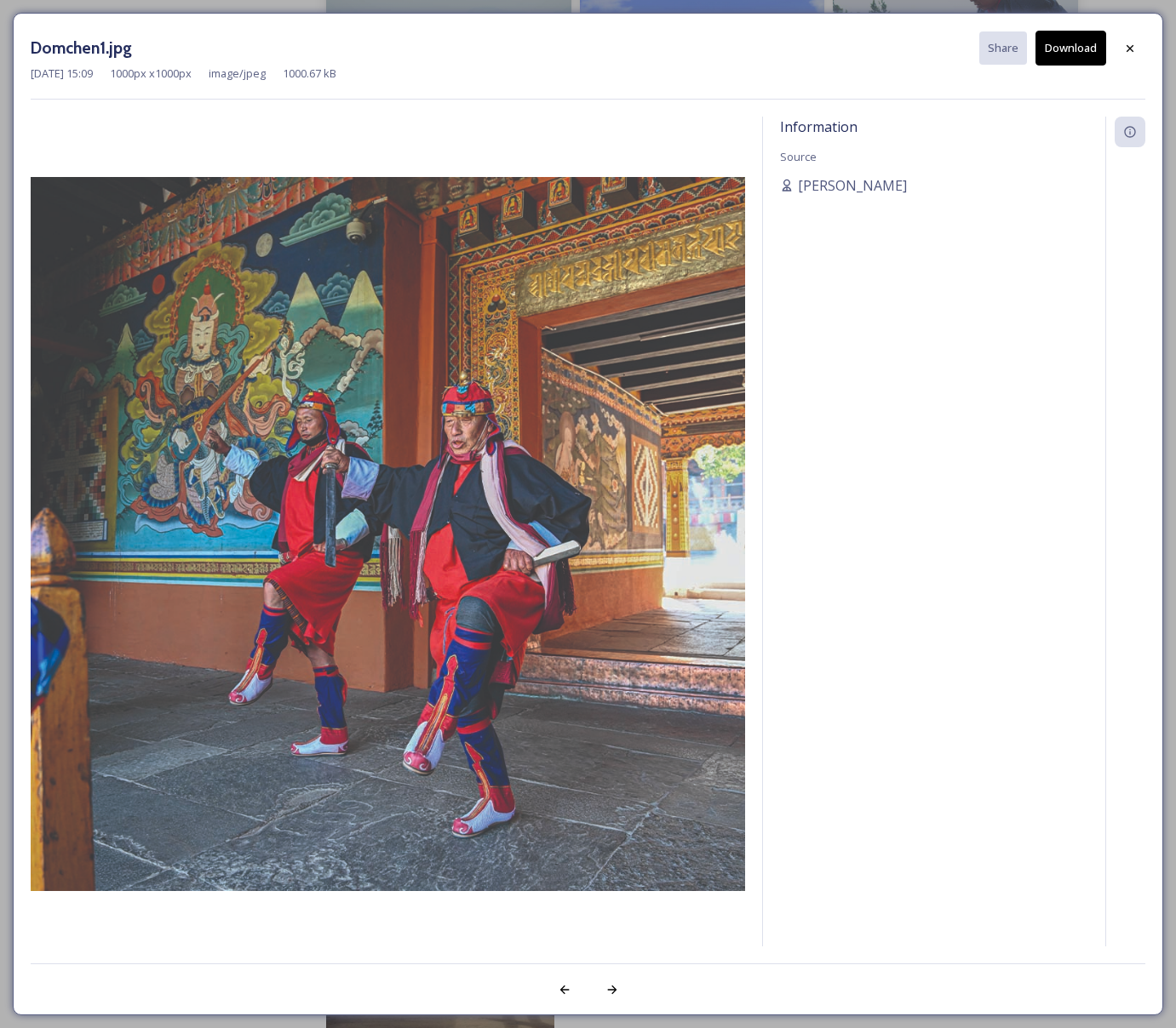
click at [1092, 56] on button "Download" at bounding box center [1070, 48] width 70 height 35
click at [1136, 55] on div at bounding box center [1129, 48] width 31 height 31
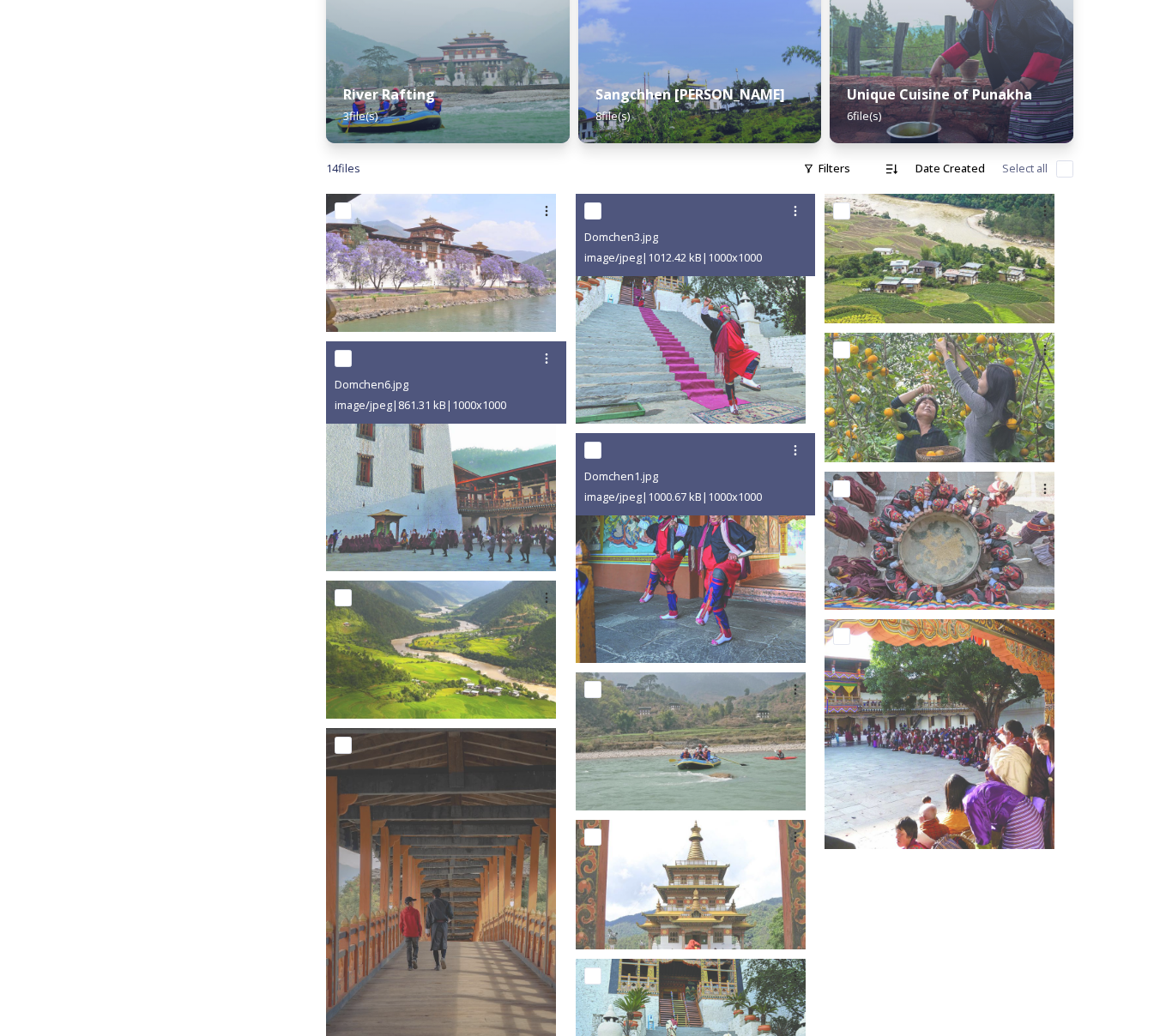
click at [1109, 510] on div "Shared by: Bhutan Tourism A library of images, videos and other digital assets …" at bounding box center [586, 442] width 1172 height 1816
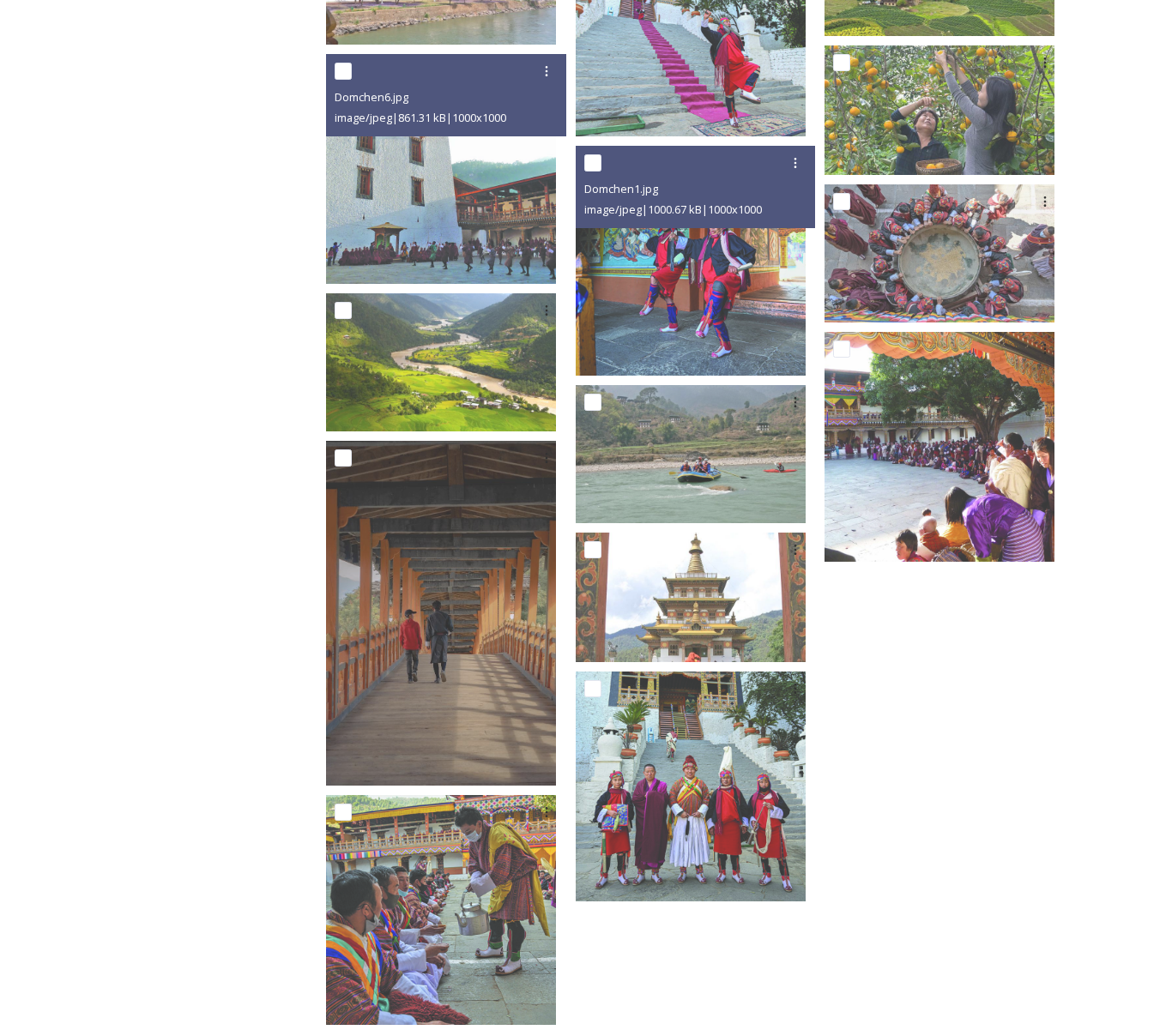
scroll to position [977, 0]
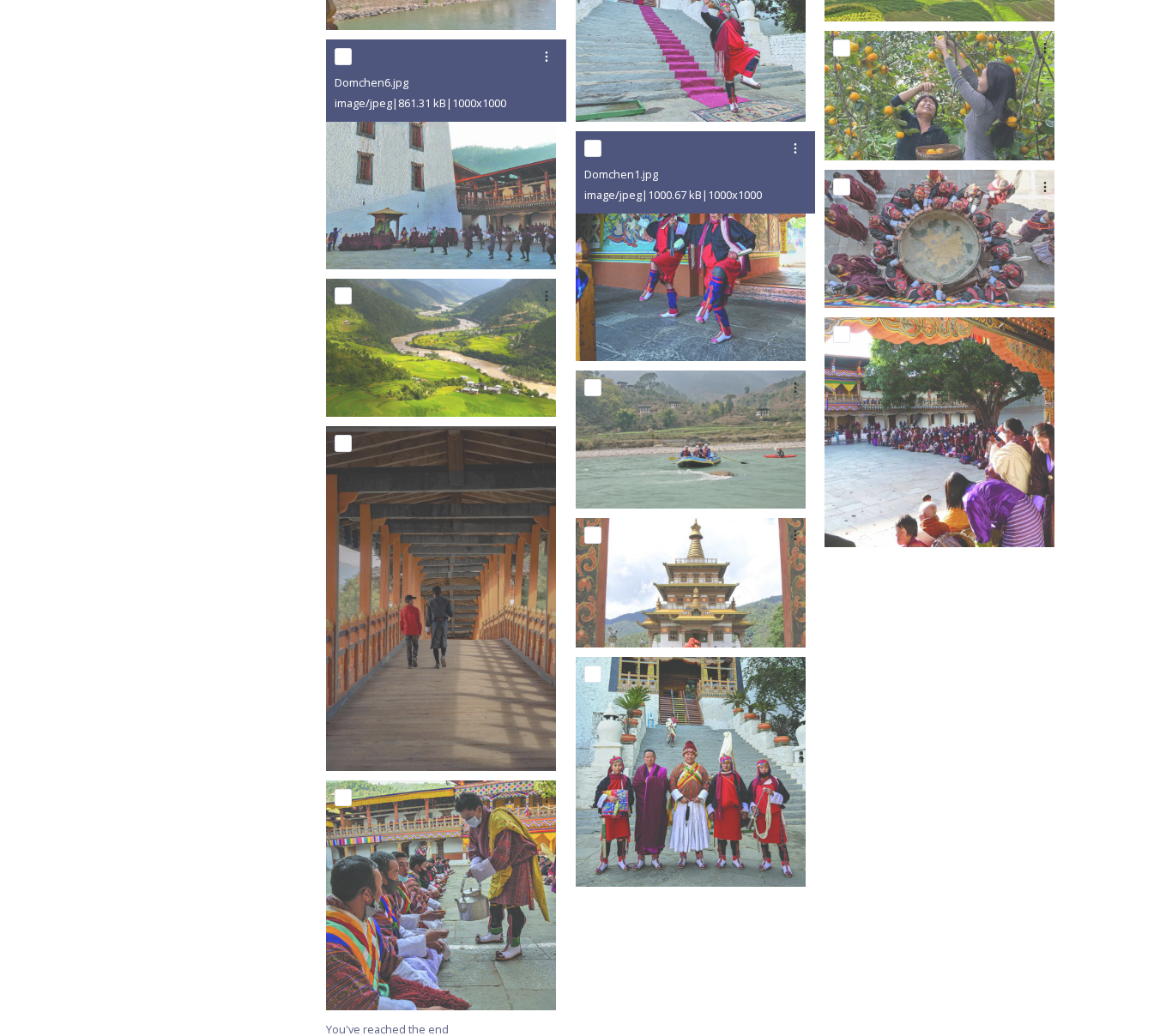
click at [986, 696] on div at bounding box center [949, 455] width 249 height 1127
click at [963, 706] on div at bounding box center [949, 455] width 249 height 1127
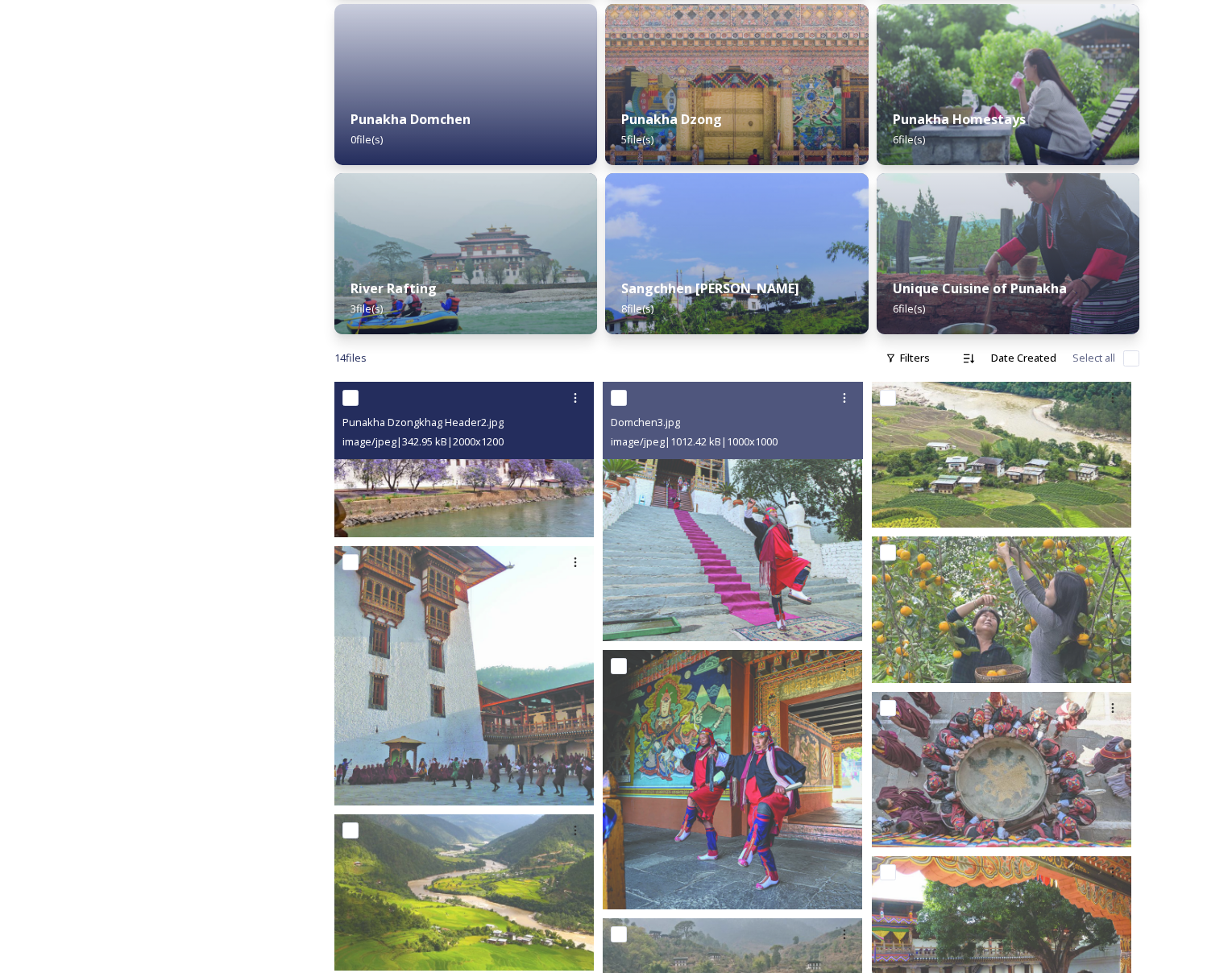
scroll to position [0, 0]
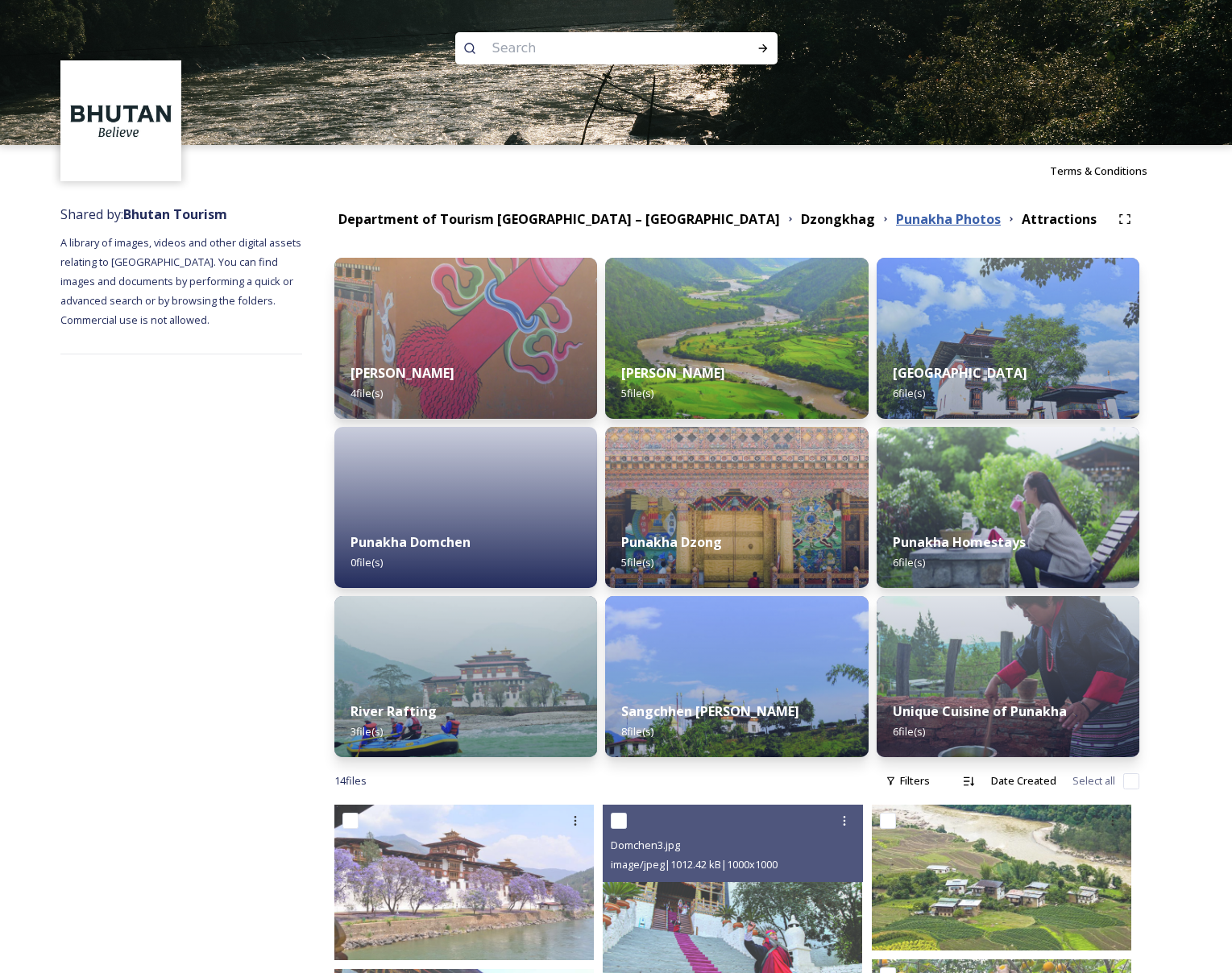
click at [896, 218] on strong "Punakha Photos" at bounding box center [949, 218] width 105 height 18
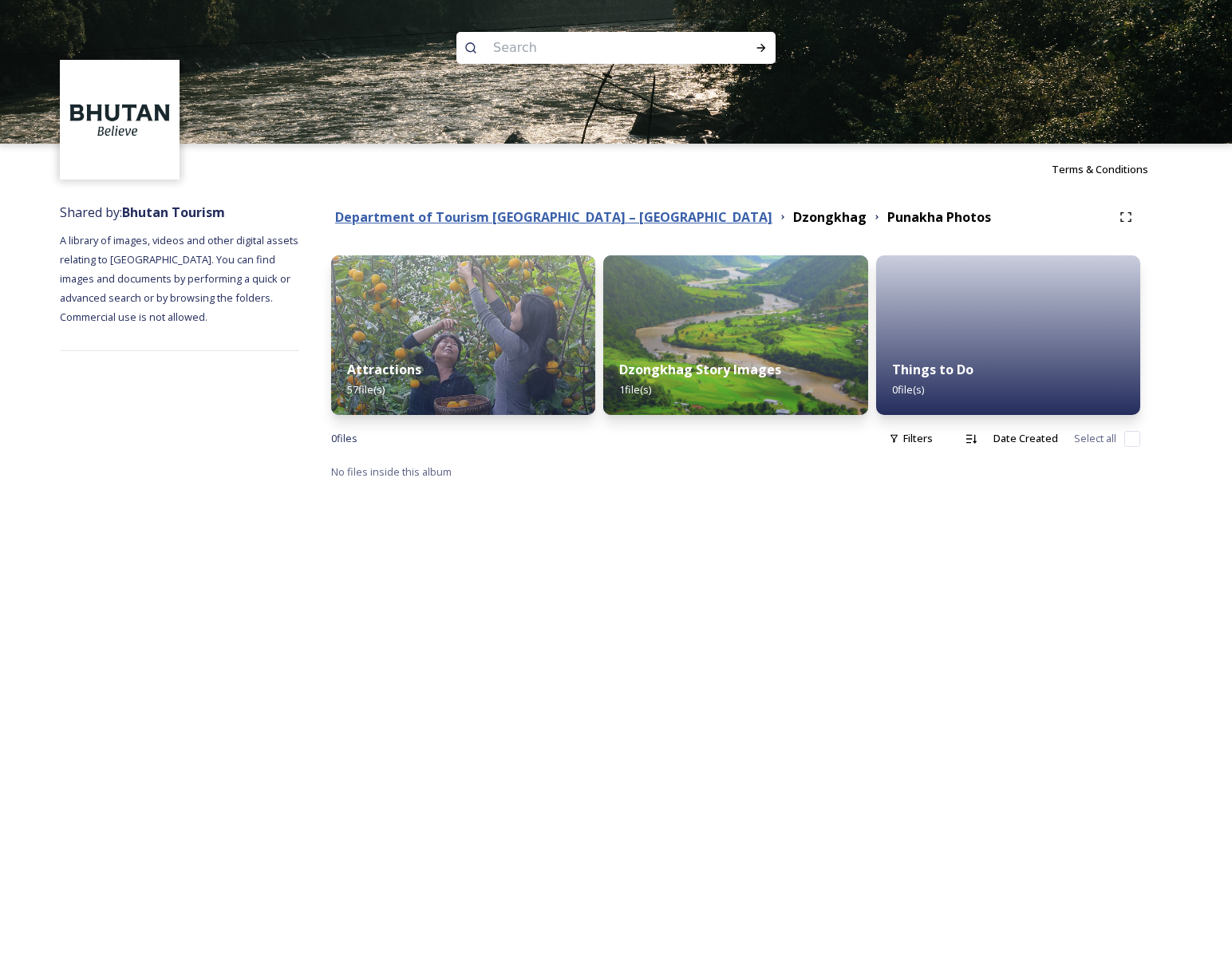
click at [587, 221] on strong "Department of Tourism [GEOGRAPHIC_DATA] – [GEOGRAPHIC_DATA]" at bounding box center [554, 216] width 438 height 17
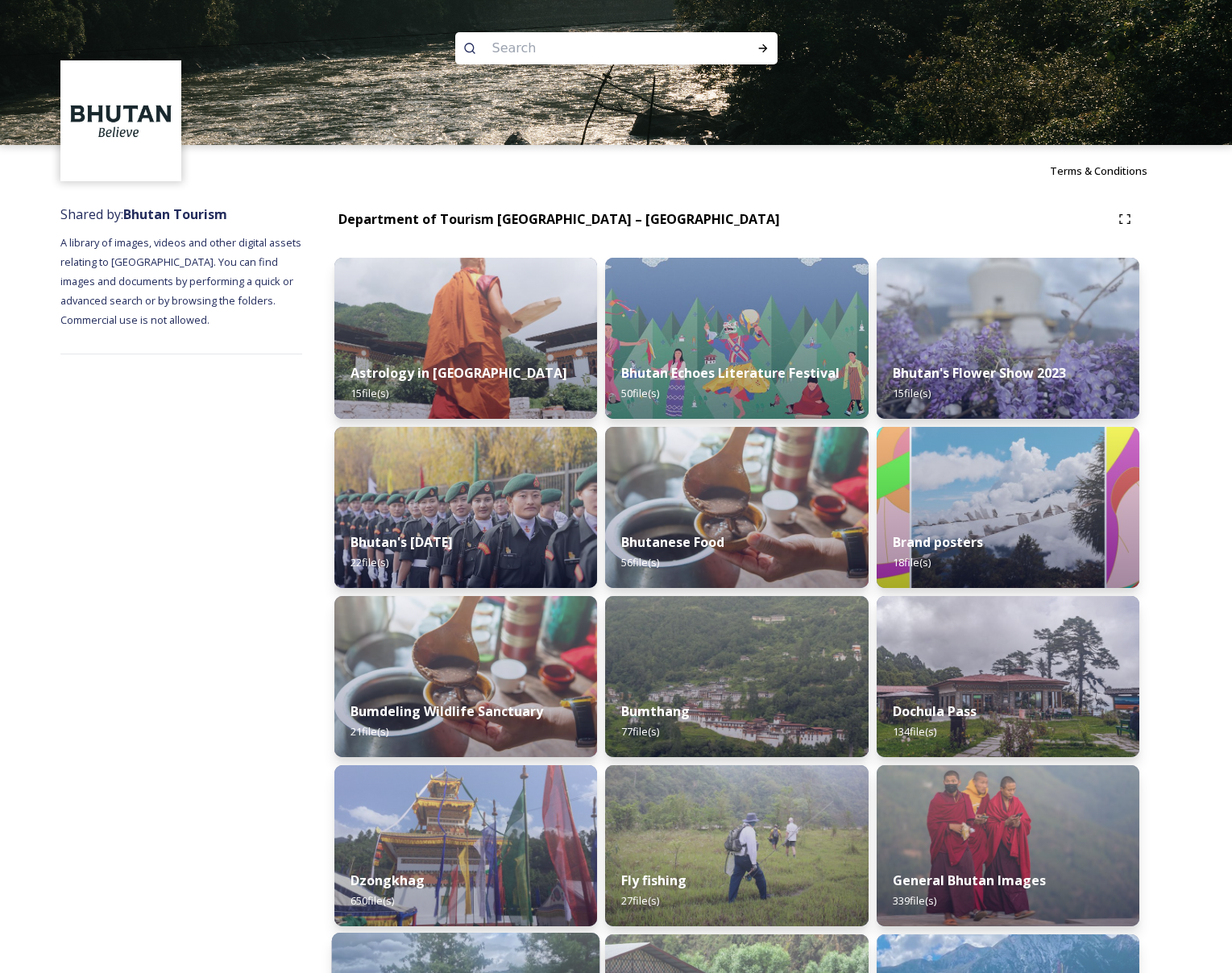
scroll to position [248, 0]
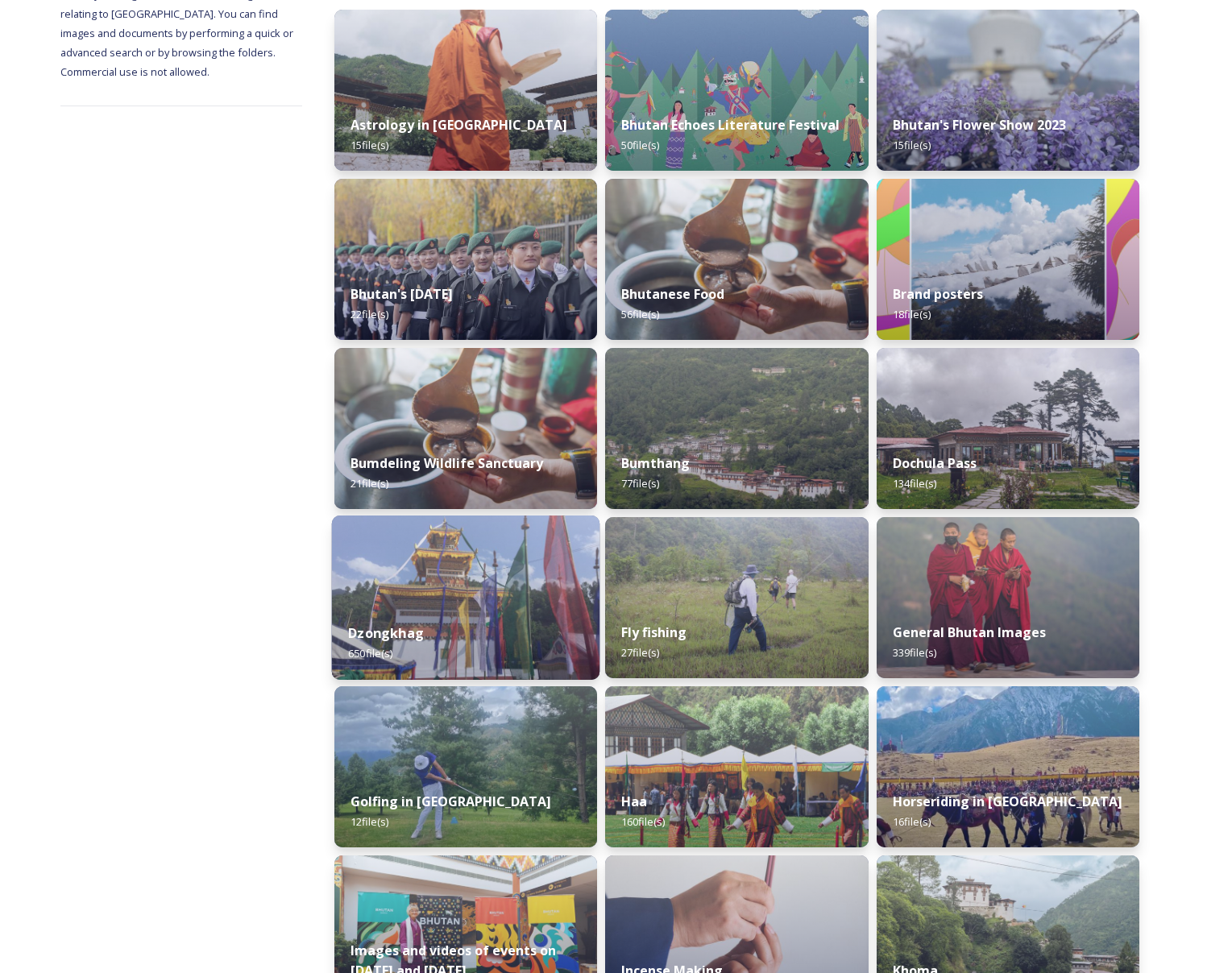
click at [478, 618] on div "Dzongkhag 650 file(s)" at bounding box center [466, 644] width 268 height 73
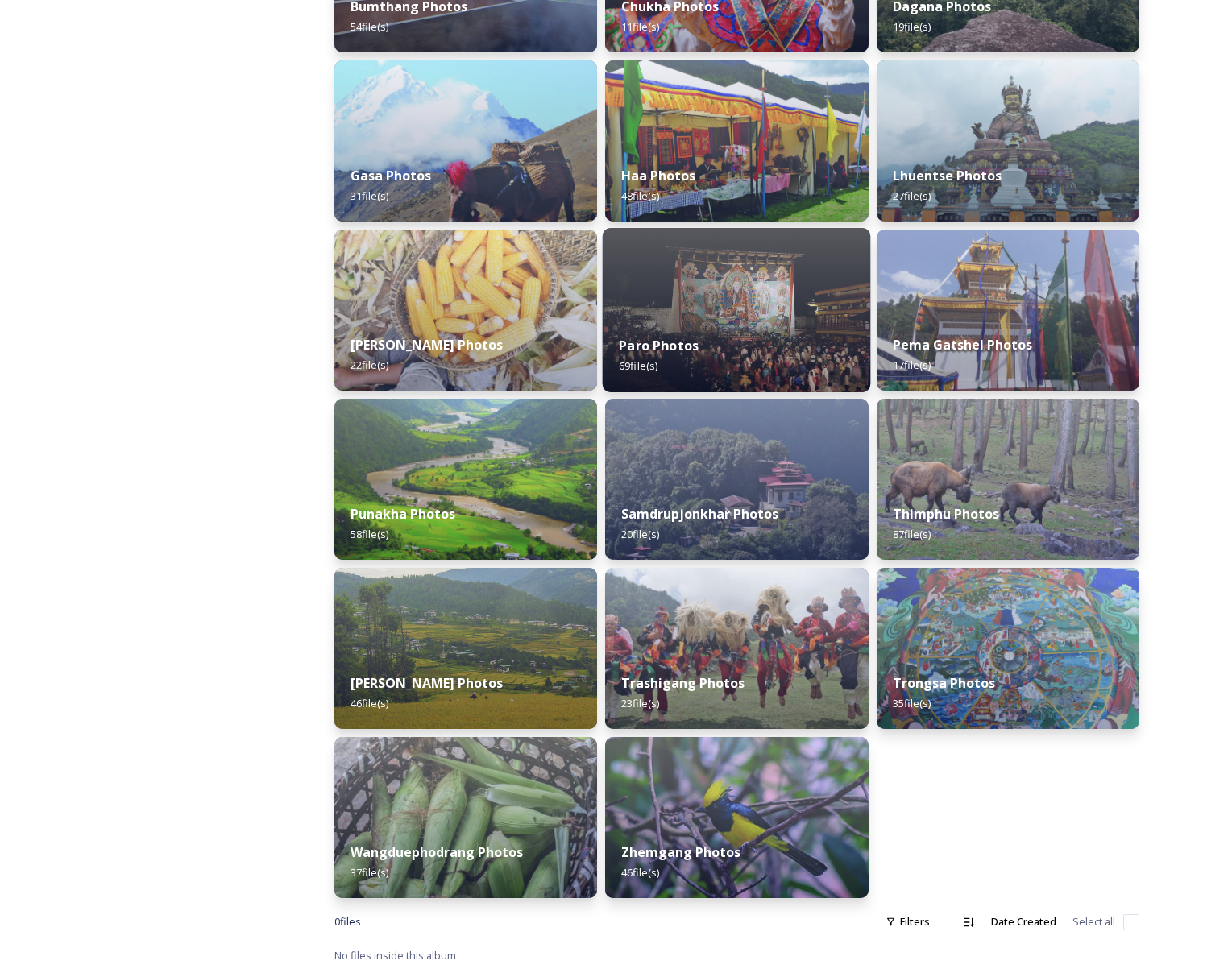
scroll to position [141, 0]
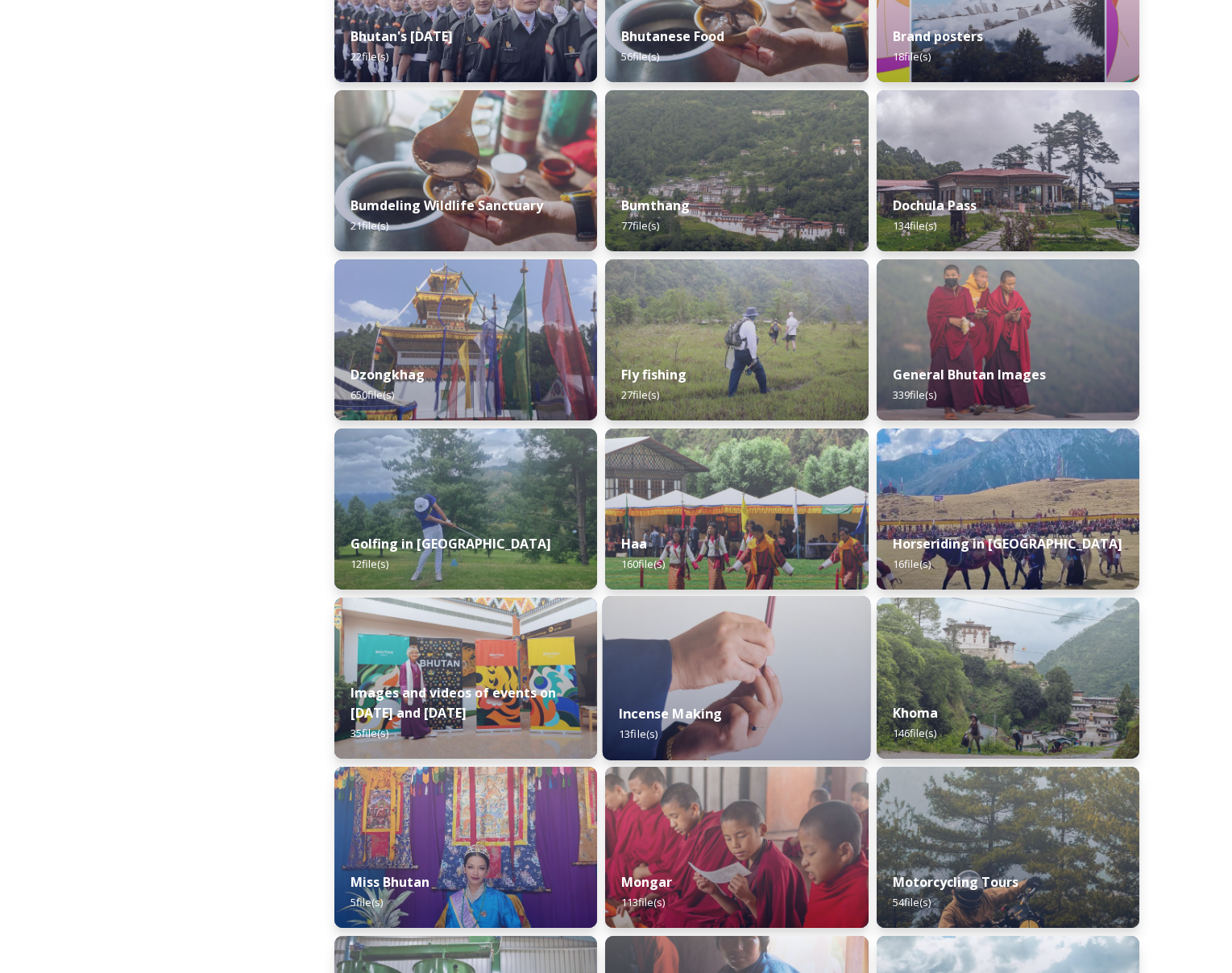
scroll to position [665, 0]
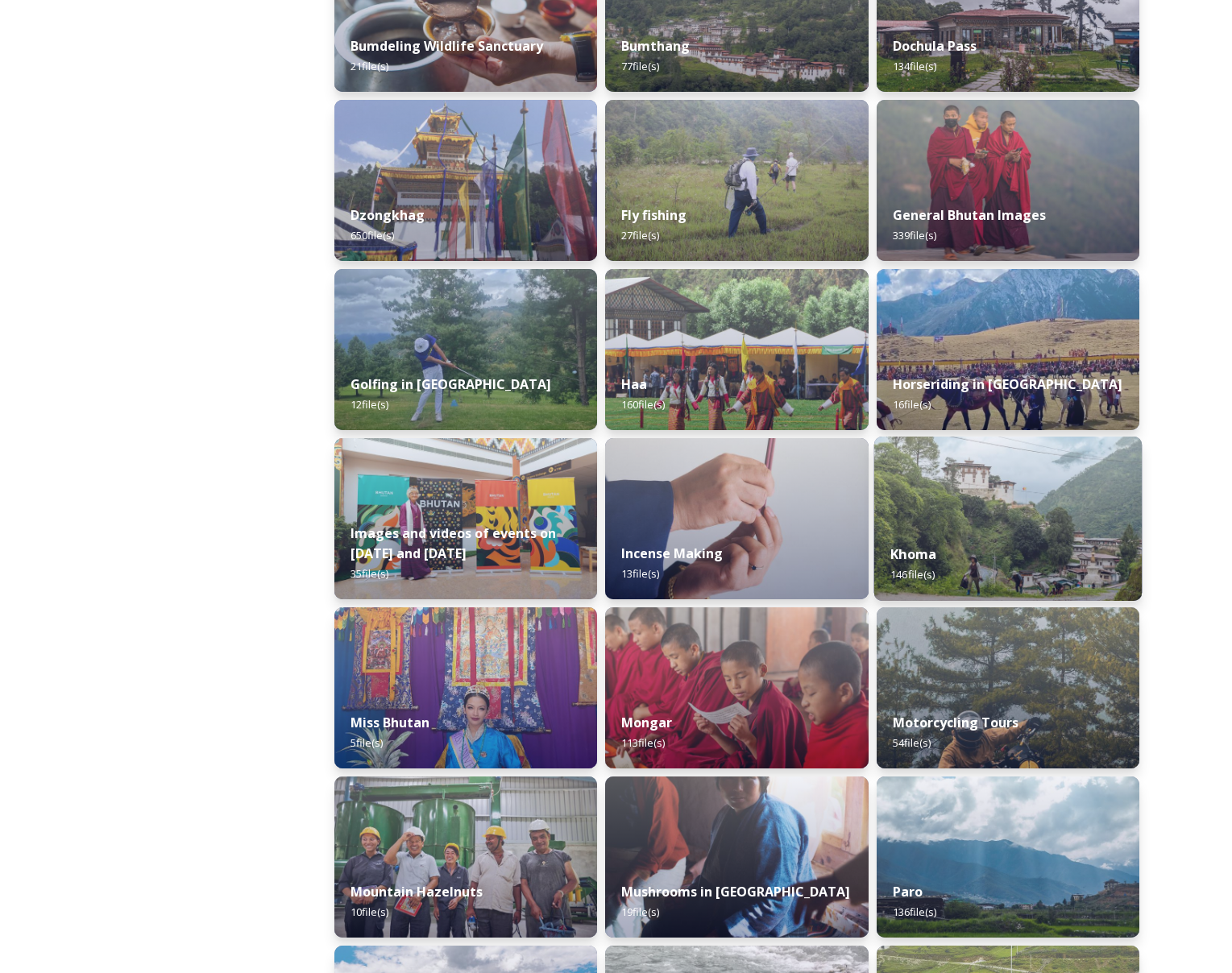
click at [976, 519] on img at bounding box center [1008, 519] width 268 height 164
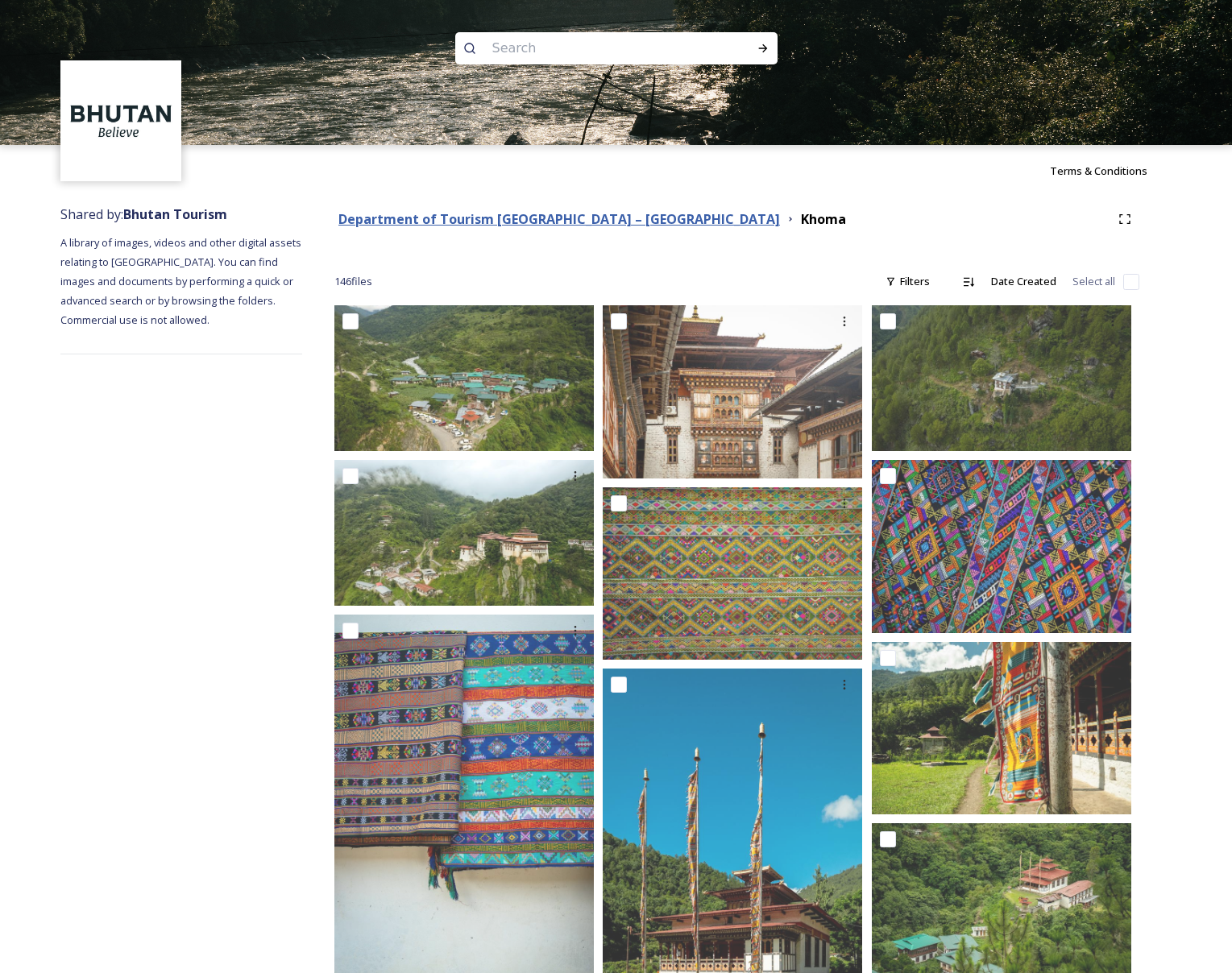
click at [592, 218] on strong "Department of Tourism [GEOGRAPHIC_DATA] – [GEOGRAPHIC_DATA]" at bounding box center [559, 218] width 442 height 18
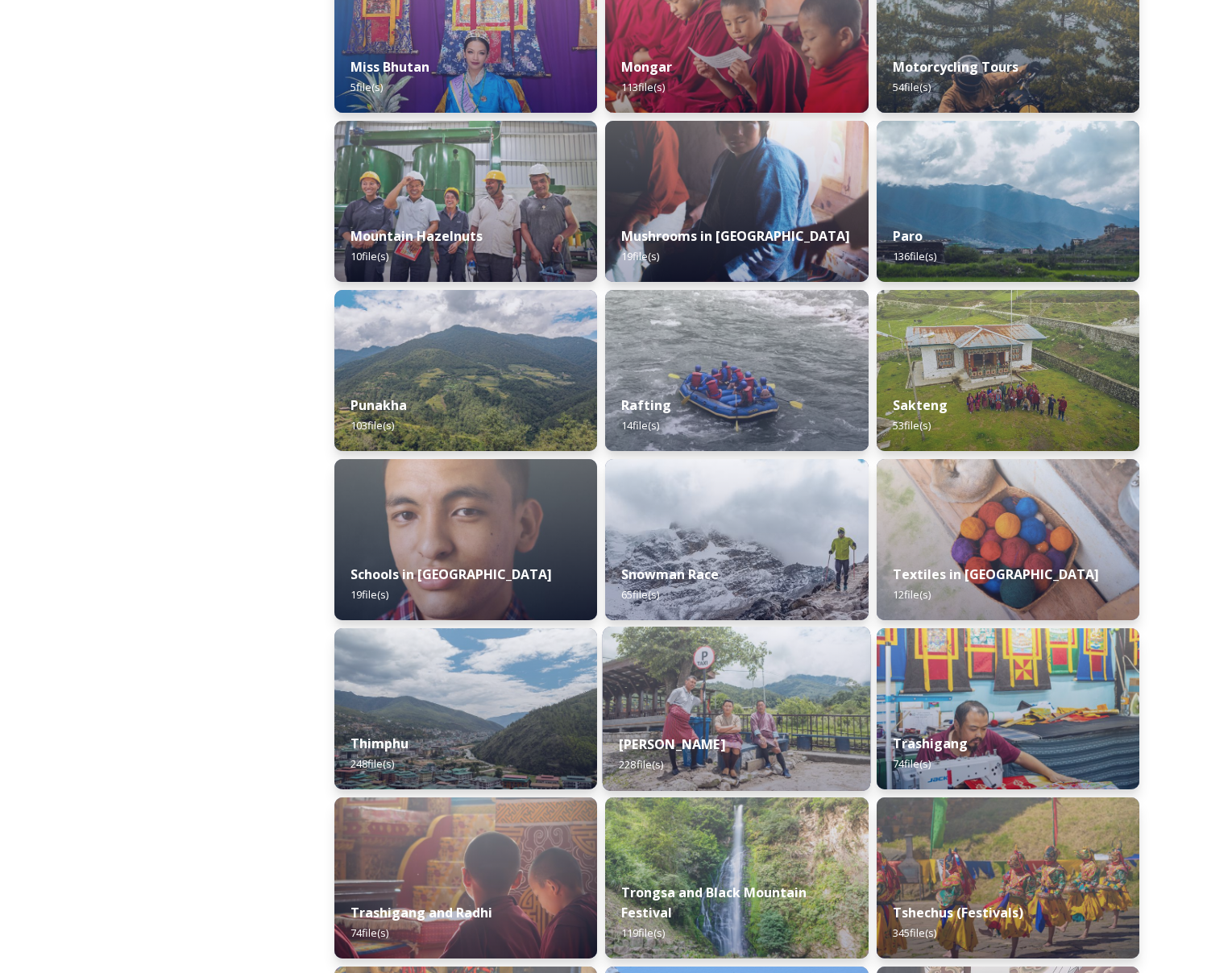
scroll to position [1553, 0]
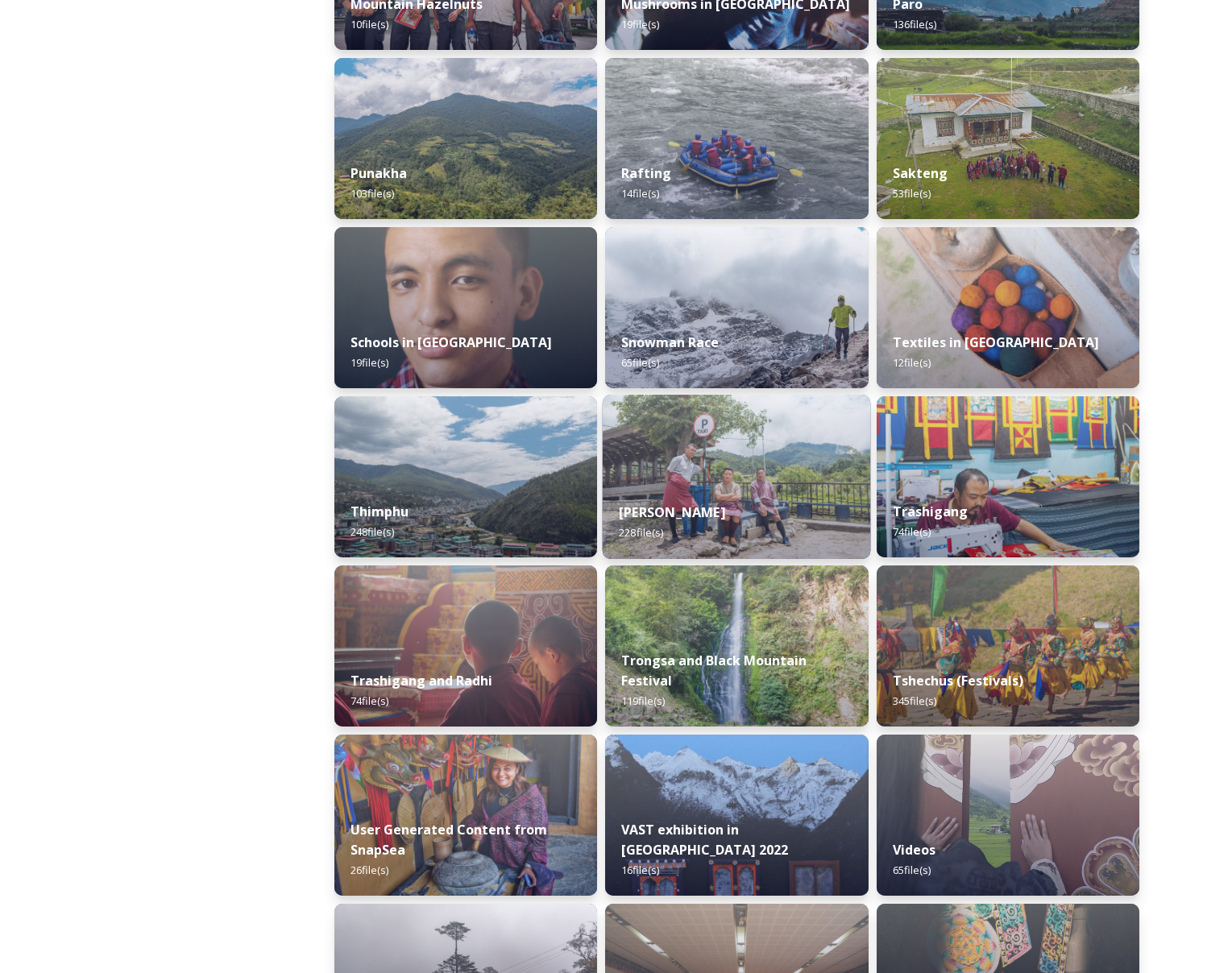
click at [739, 519] on div "[PERSON_NAME] 228 file(s)" at bounding box center [737, 523] width 268 height 73
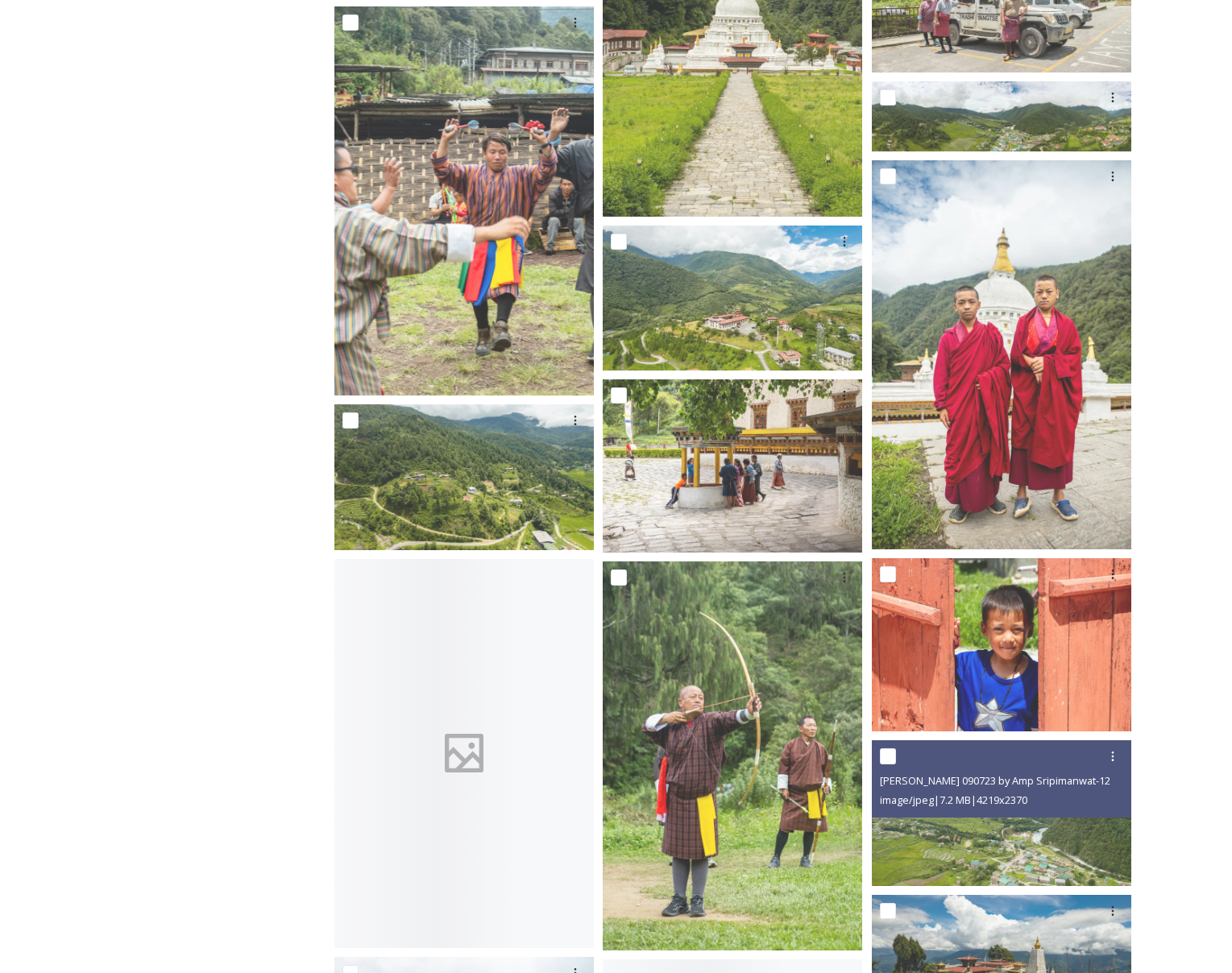
scroll to position [10866, 0]
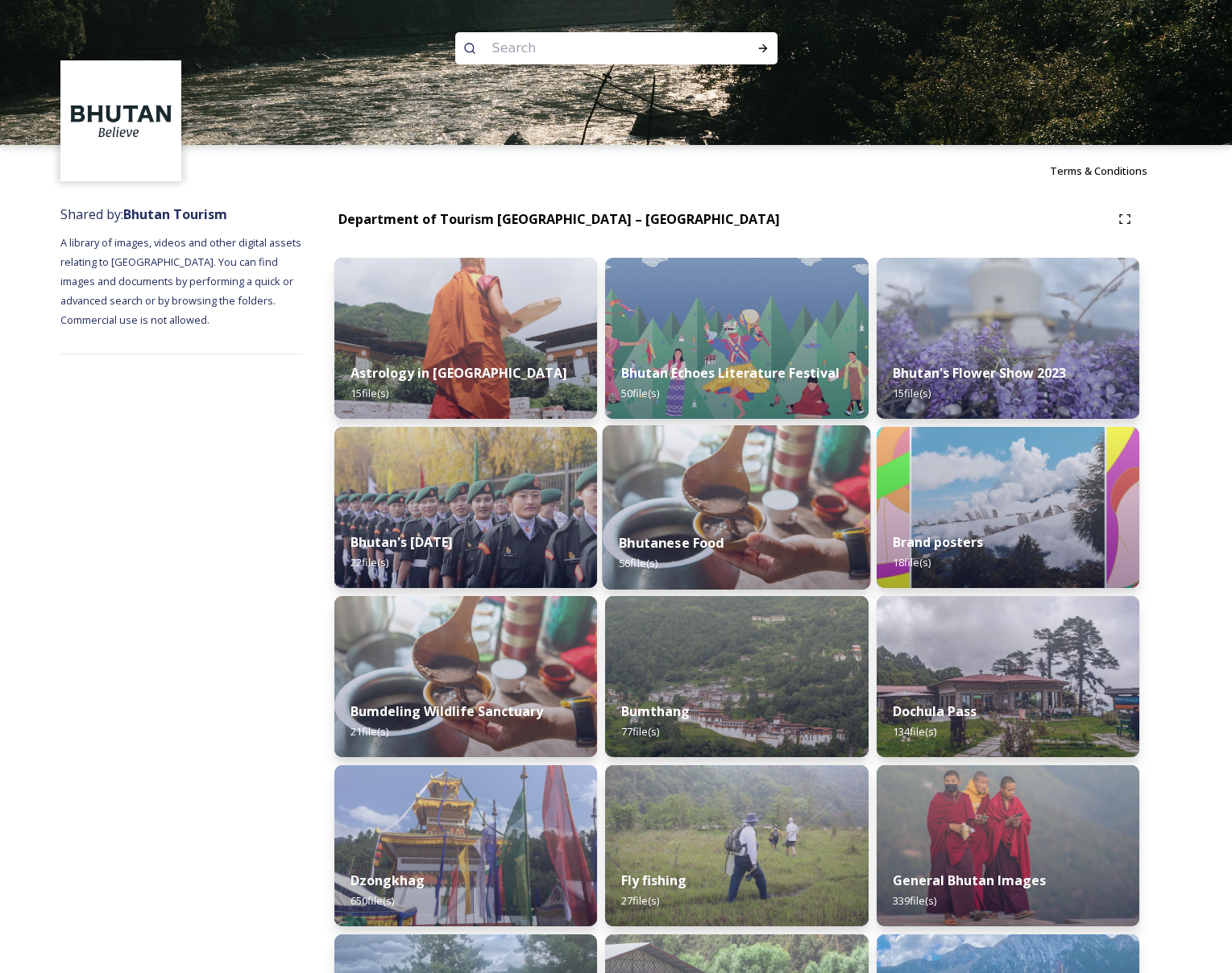
scroll to position [277, 0]
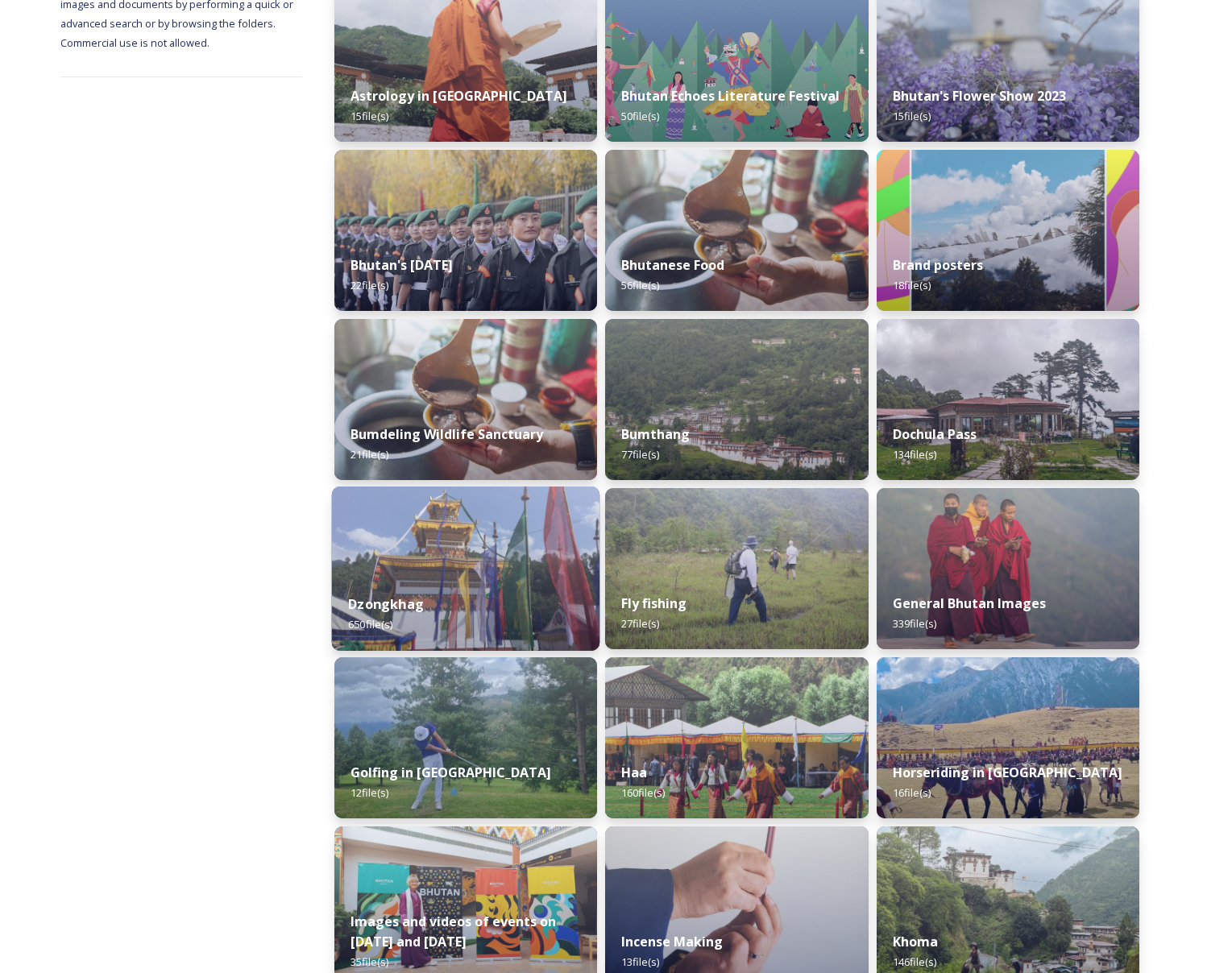
click at [498, 579] on div "Dzongkhag 650 file(s)" at bounding box center [466, 614] width 268 height 73
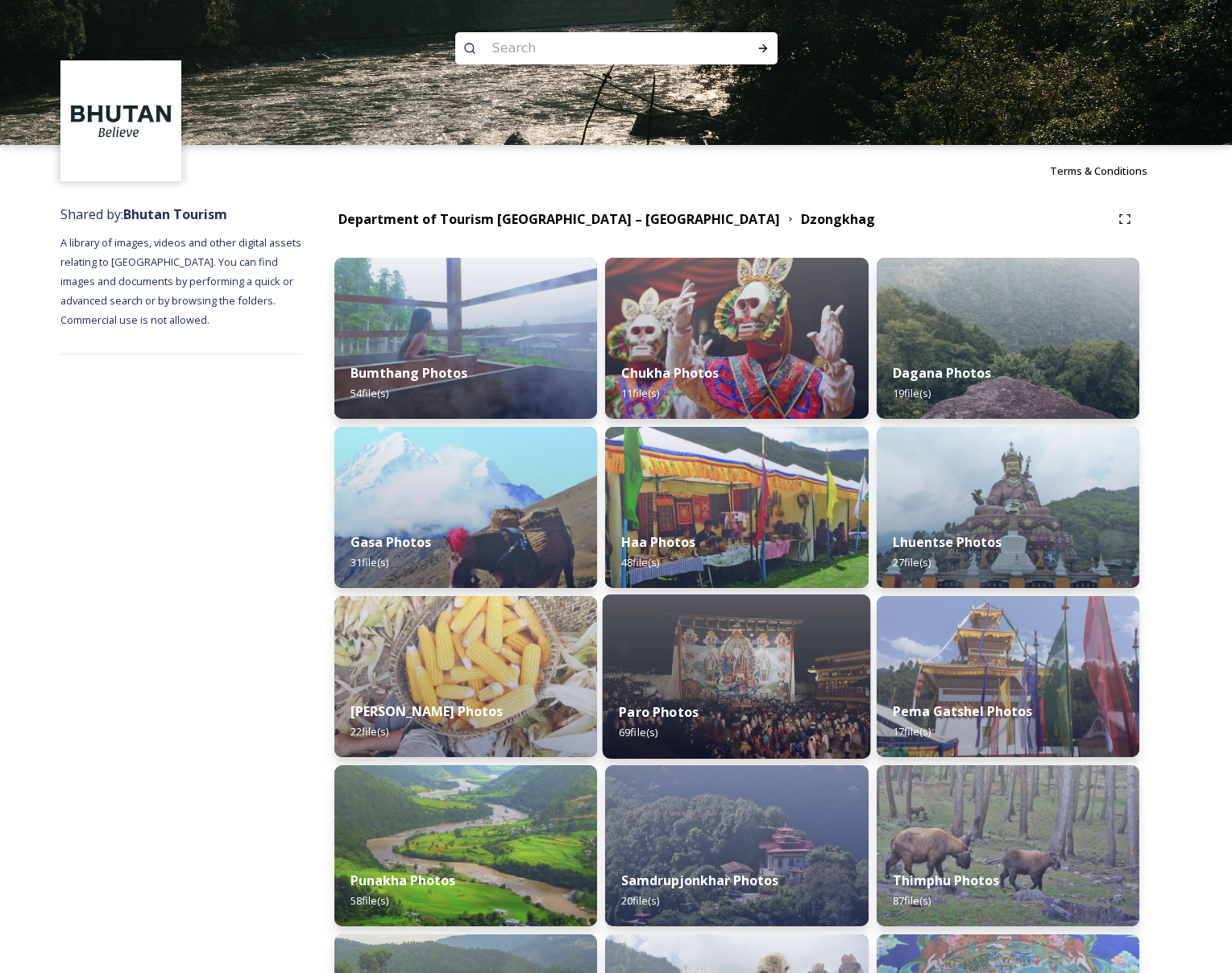
scroll to position [258, 0]
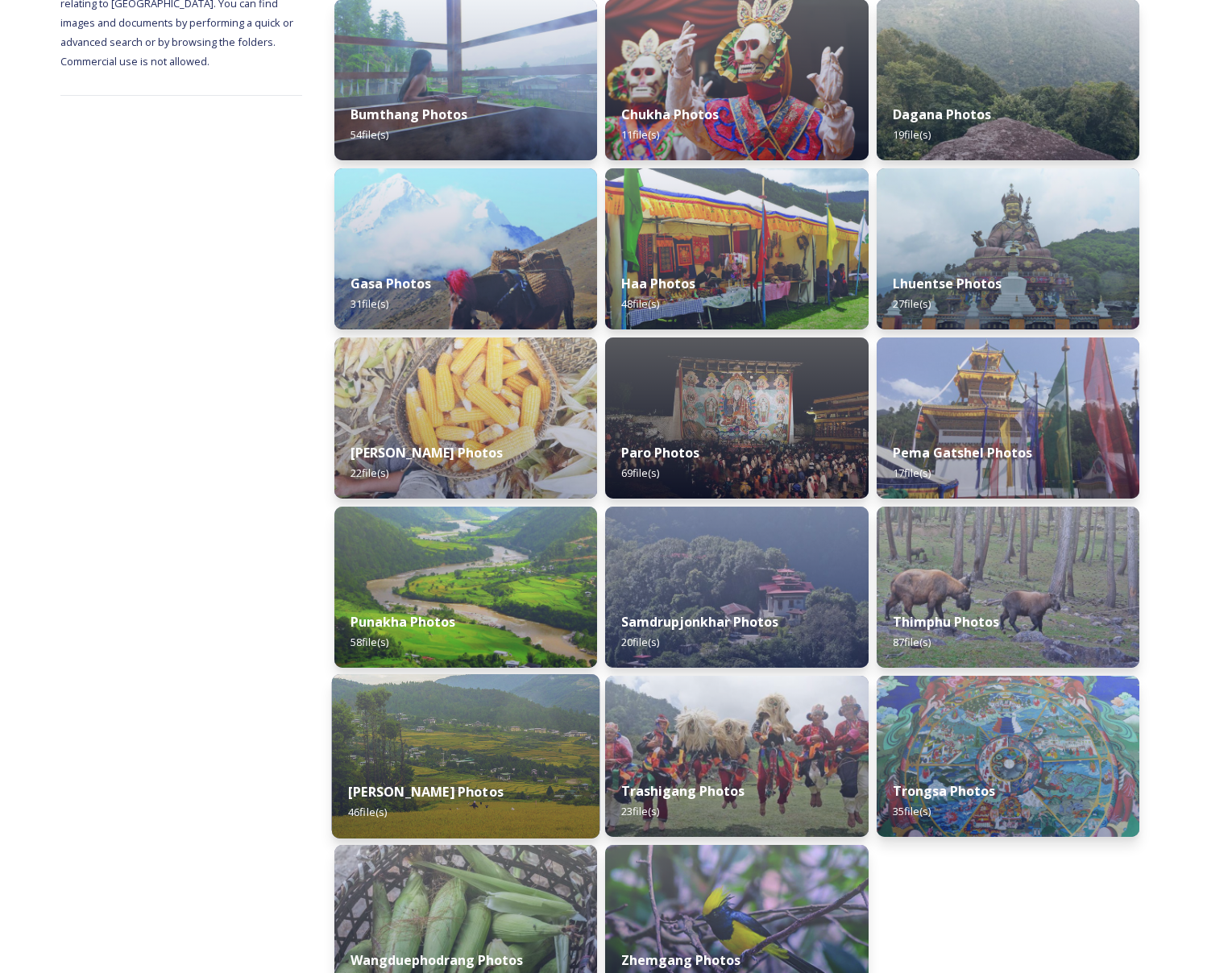
click at [463, 771] on div "[PERSON_NAME] Photos 46 file(s)" at bounding box center [466, 802] width 268 height 73
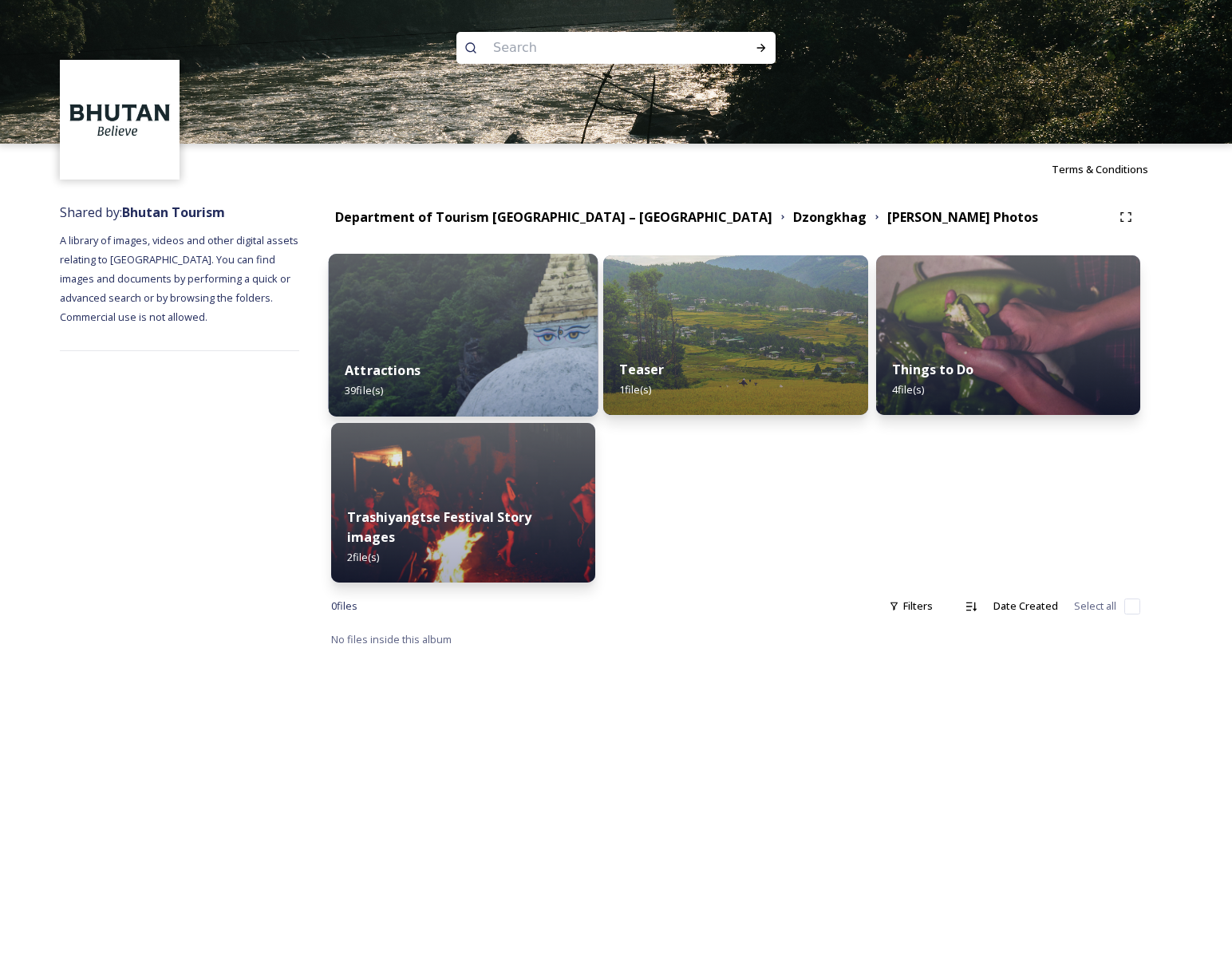
click at [455, 361] on div "Attractions 39 file(s)" at bounding box center [463, 381] width 270 height 73
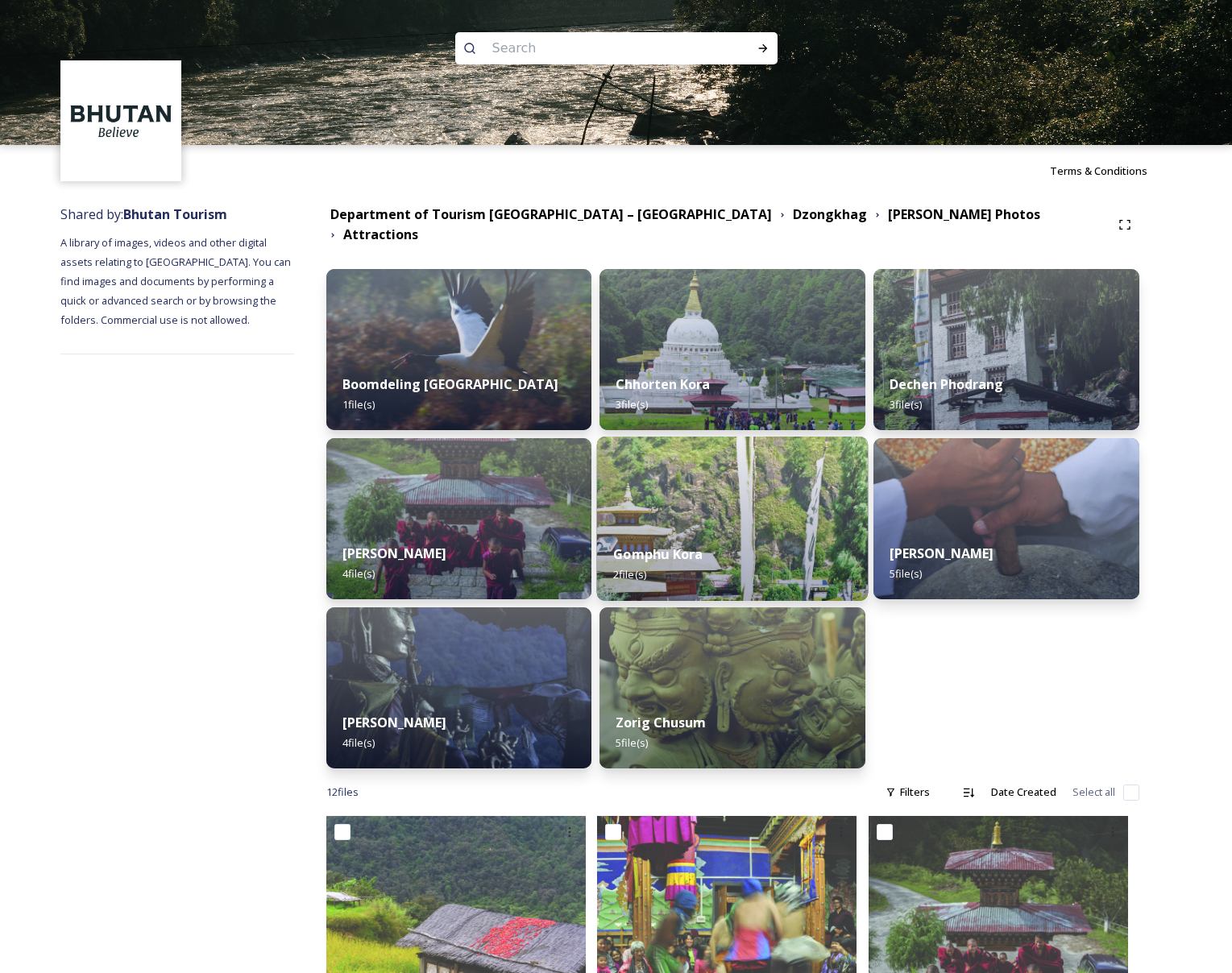
click at [693, 545] on strong "Gomphu Kora" at bounding box center [657, 554] width 89 height 18
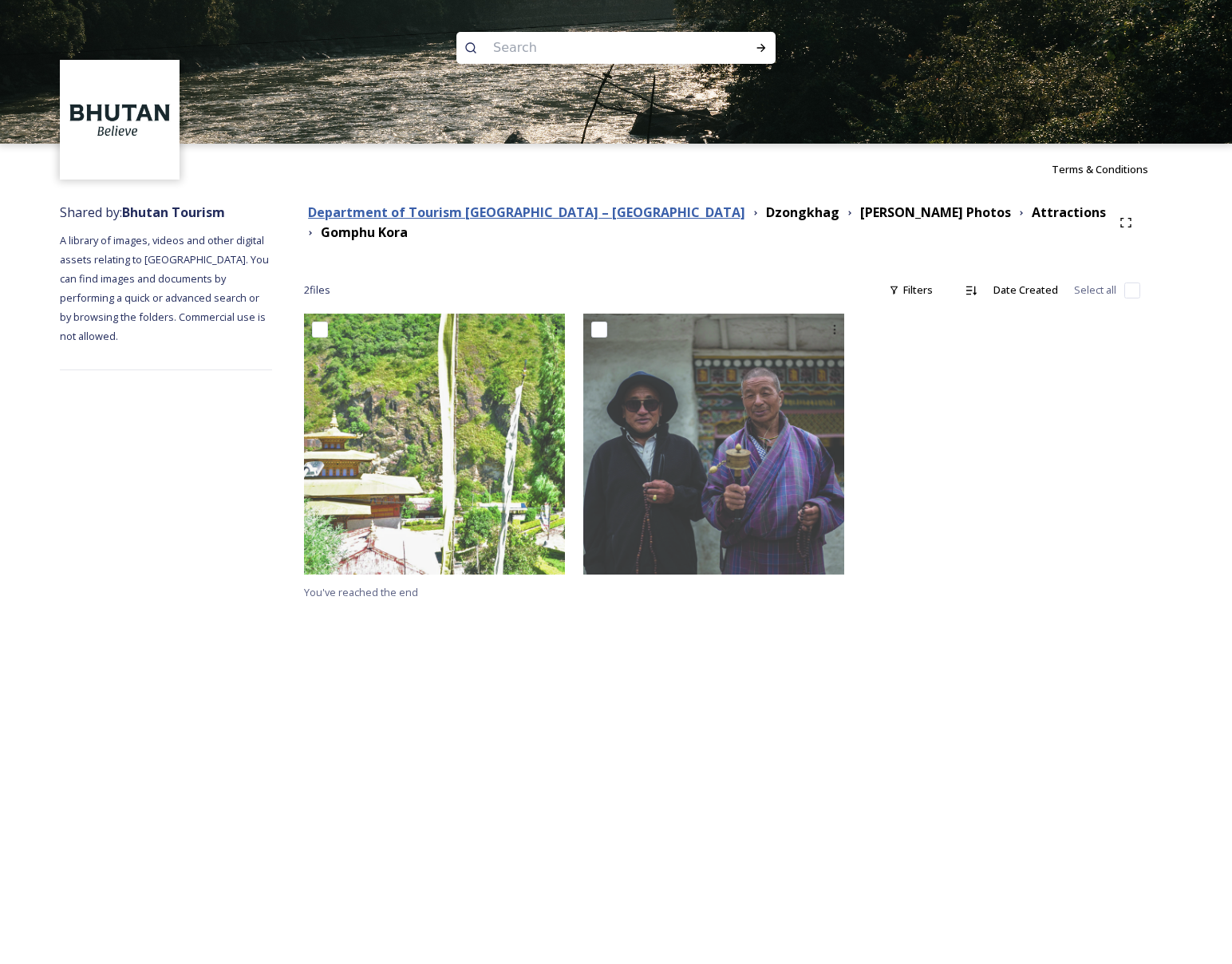
click at [464, 213] on strong "Department of Tourism [GEOGRAPHIC_DATA] – [GEOGRAPHIC_DATA]" at bounding box center [527, 211] width 438 height 17
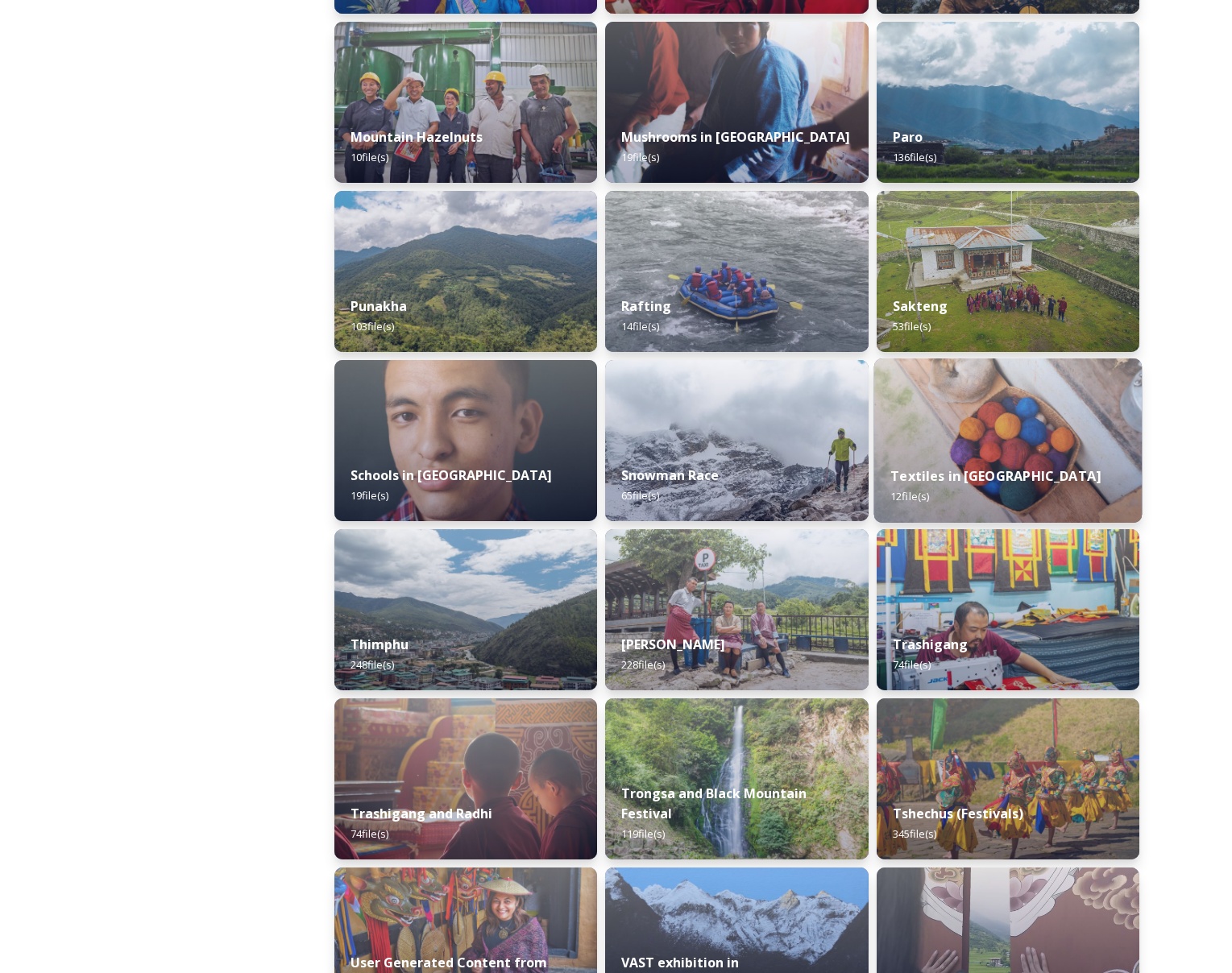
scroll to position [1441, 0]
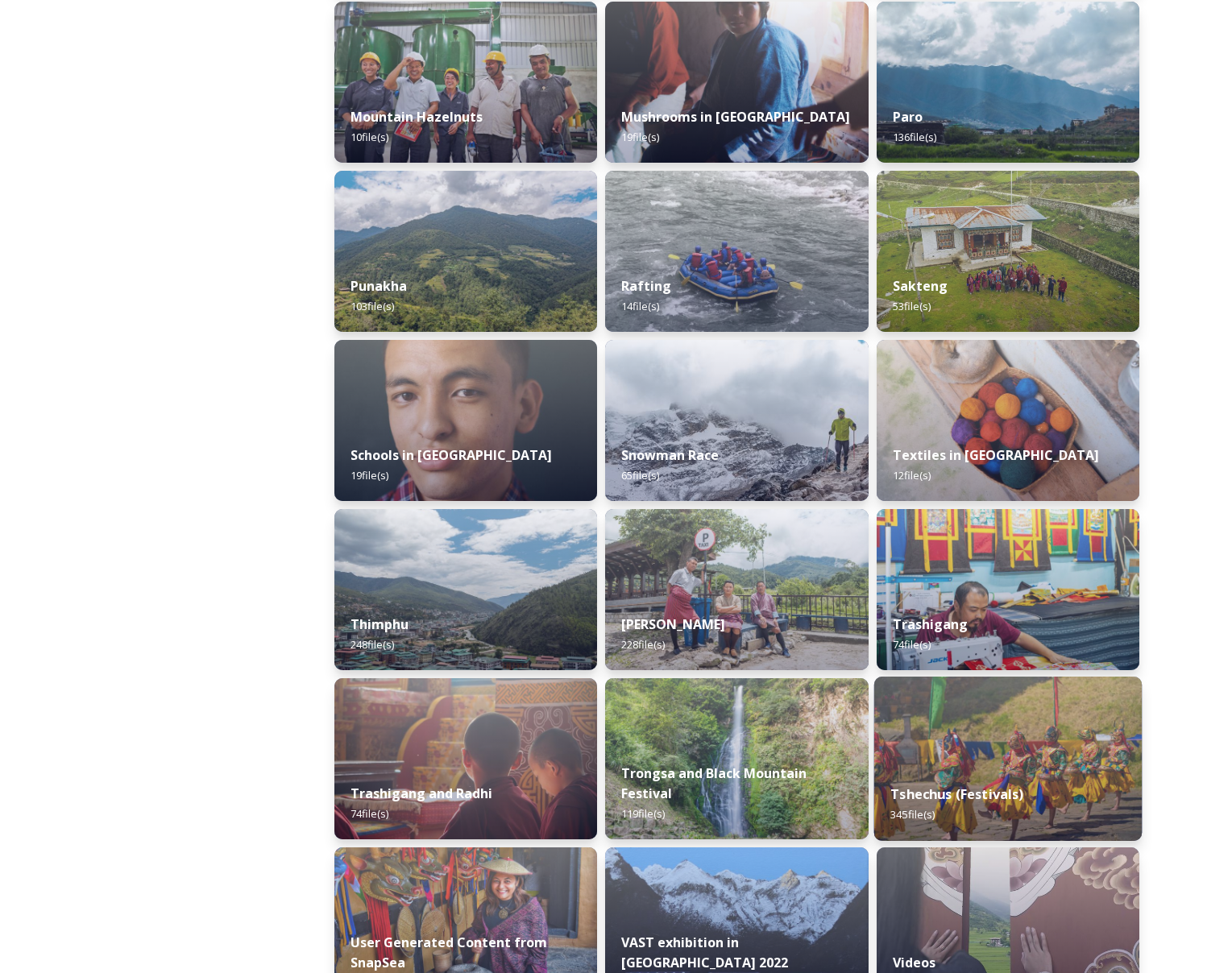
click at [960, 715] on img at bounding box center [1008, 759] width 268 height 164
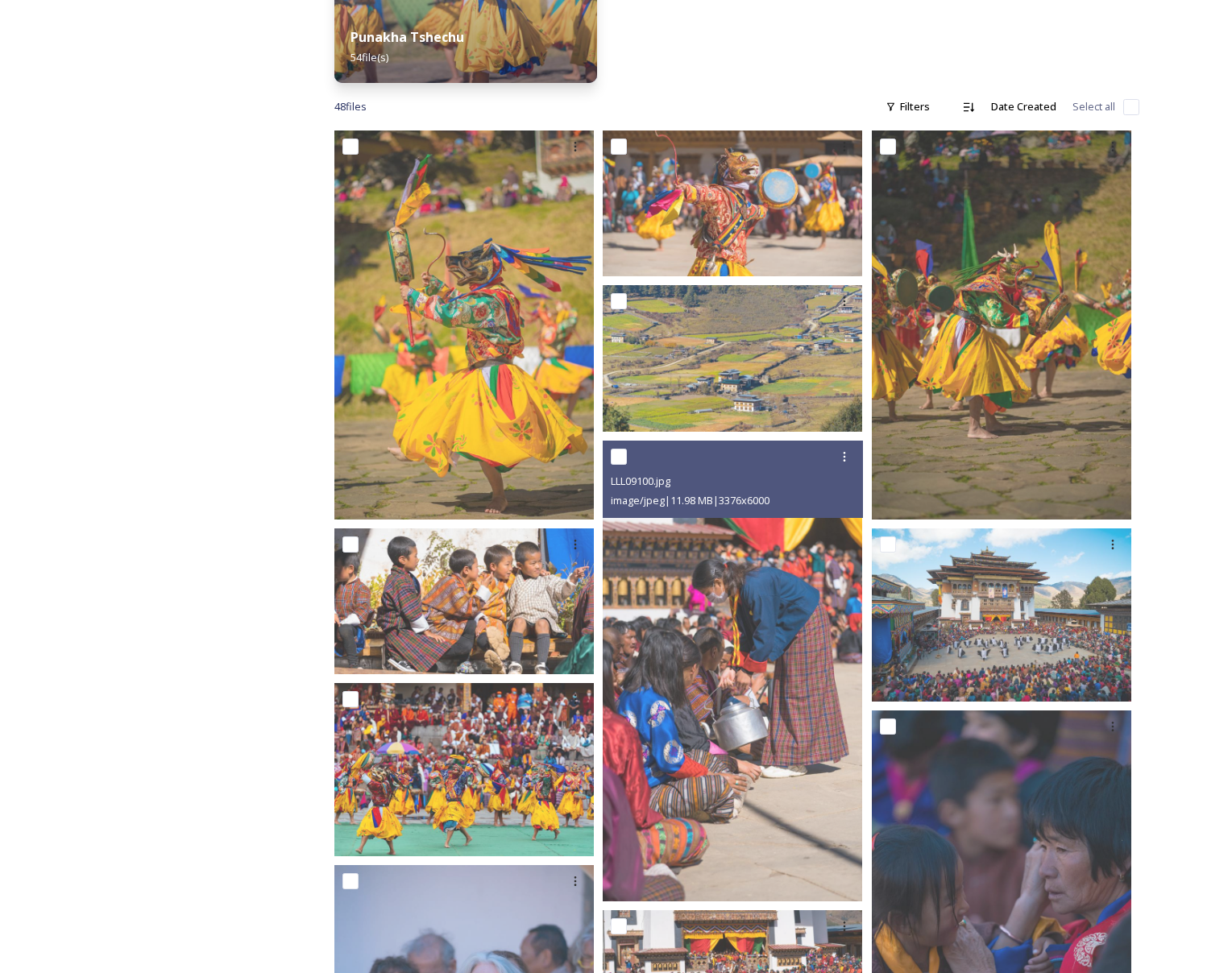
scroll to position [106, 0]
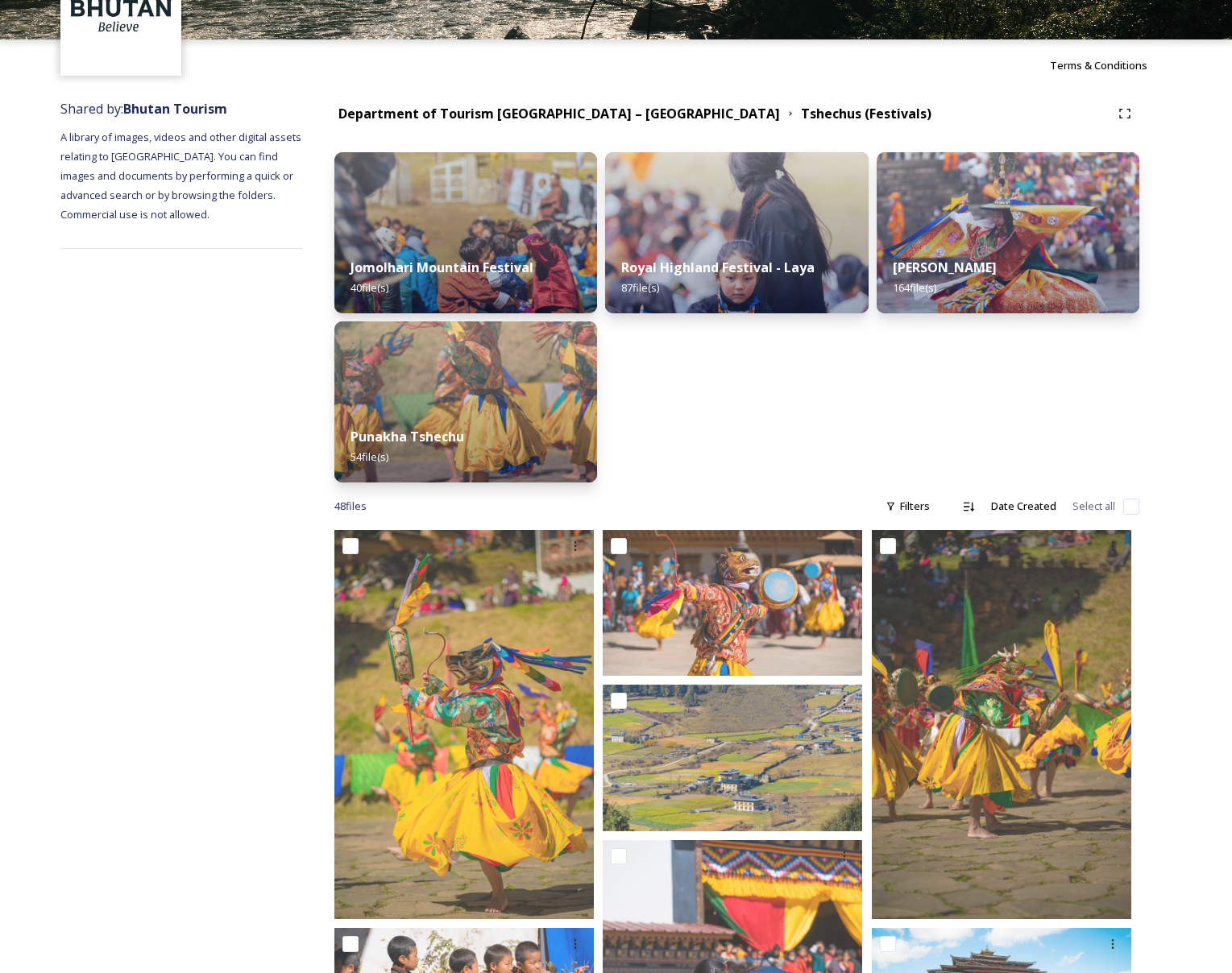
drag, startPoint x: 418, startPoint y: 103, endPoint x: 433, endPoint y: 123, distance: 25.0
click at [418, 103] on div "Department of Tourism [GEOGRAPHIC_DATA] – Brand Centre Tshechus (Festivals)" at bounding box center [737, 113] width 805 height 29
click at [437, 125] on div "Department of Tourism [GEOGRAPHIC_DATA] – Brand Centre Tshechus (Festivals)" at bounding box center [737, 113] width 805 height 29
click at [553, 105] on strong "Department of Tourism [GEOGRAPHIC_DATA] – [GEOGRAPHIC_DATA]" at bounding box center [559, 113] width 442 height 18
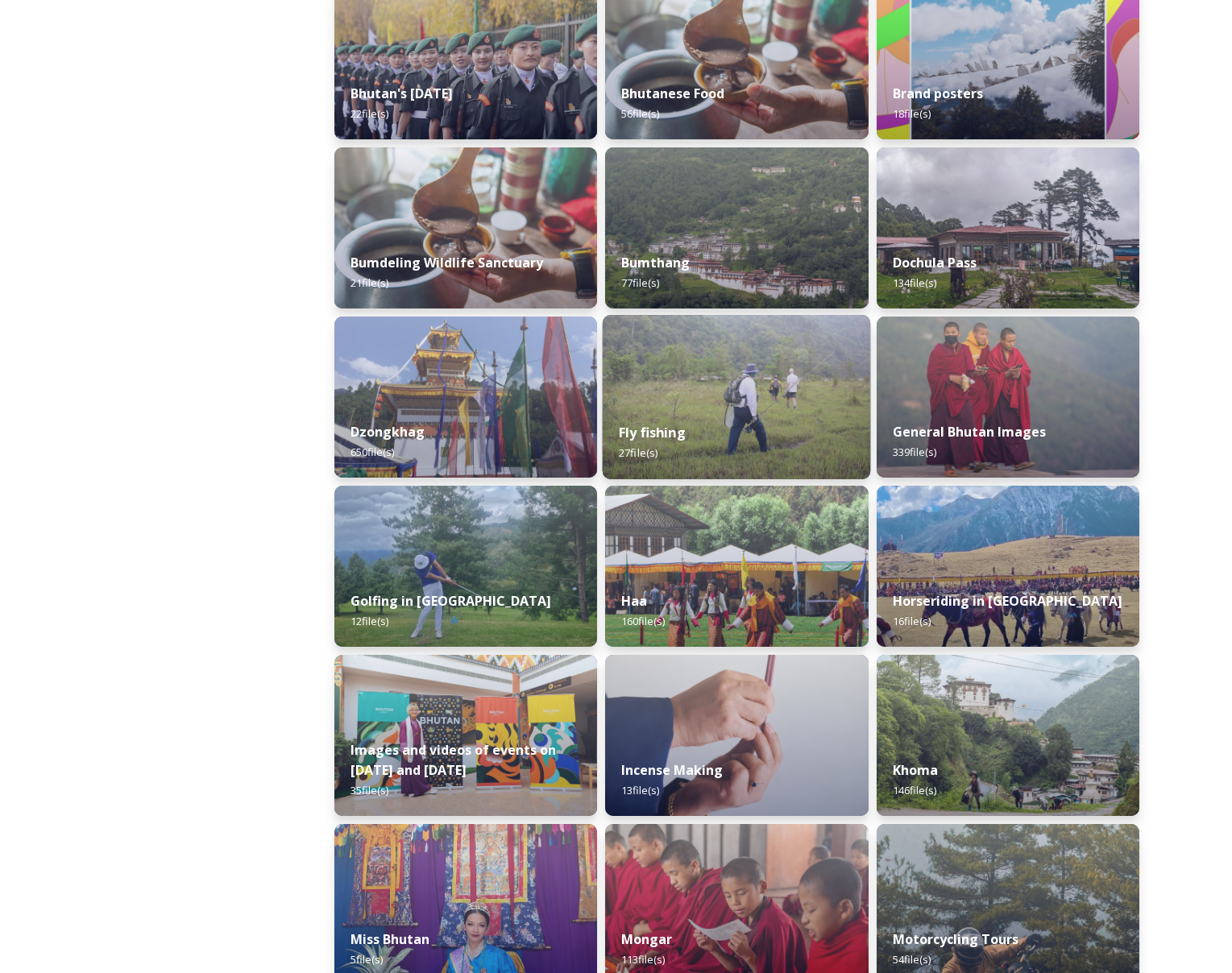
scroll to position [469, 0]
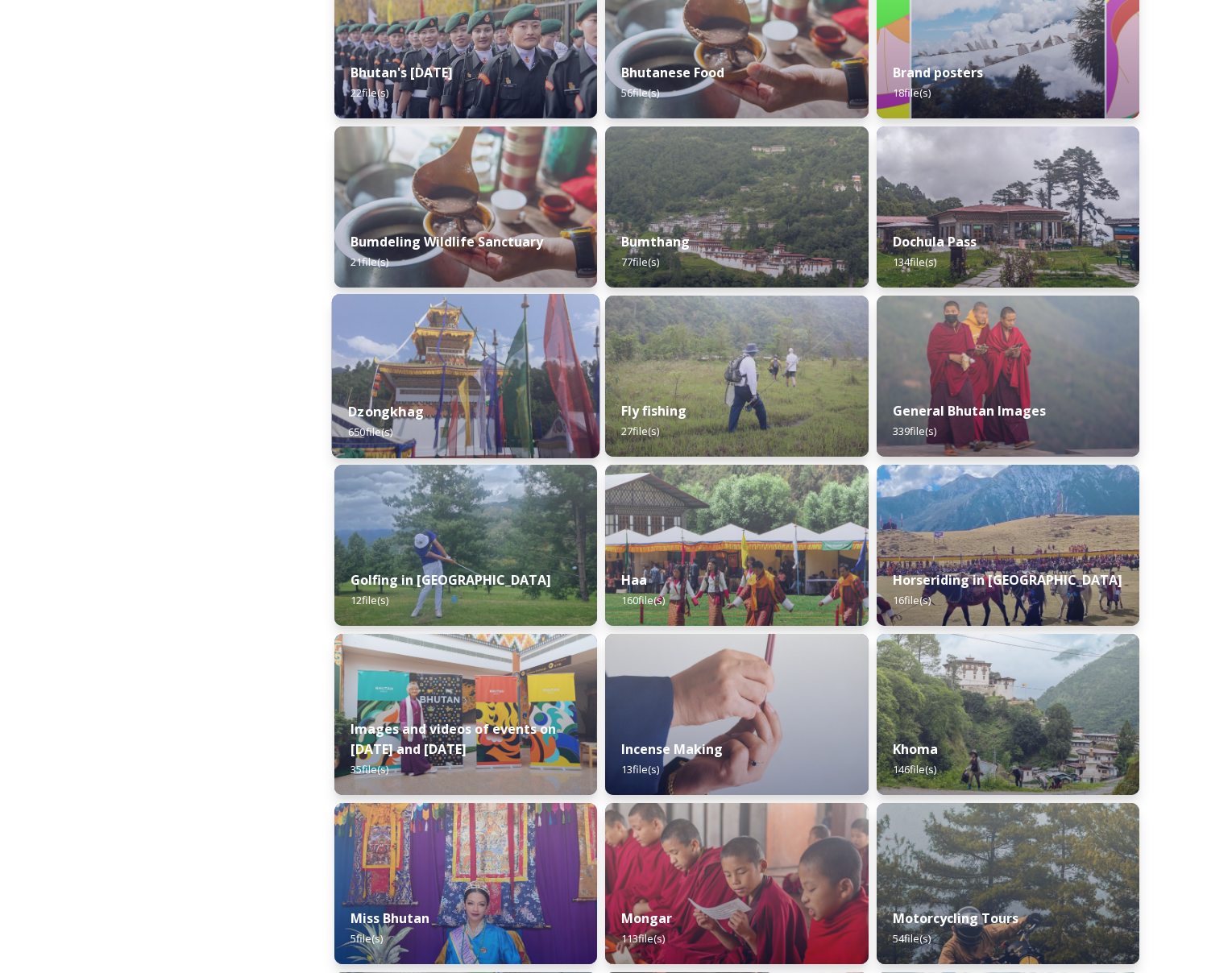
click at [521, 385] on div "Dzongkhag 650 file(s)" at bounding box center [466, 422] width 268 height 73
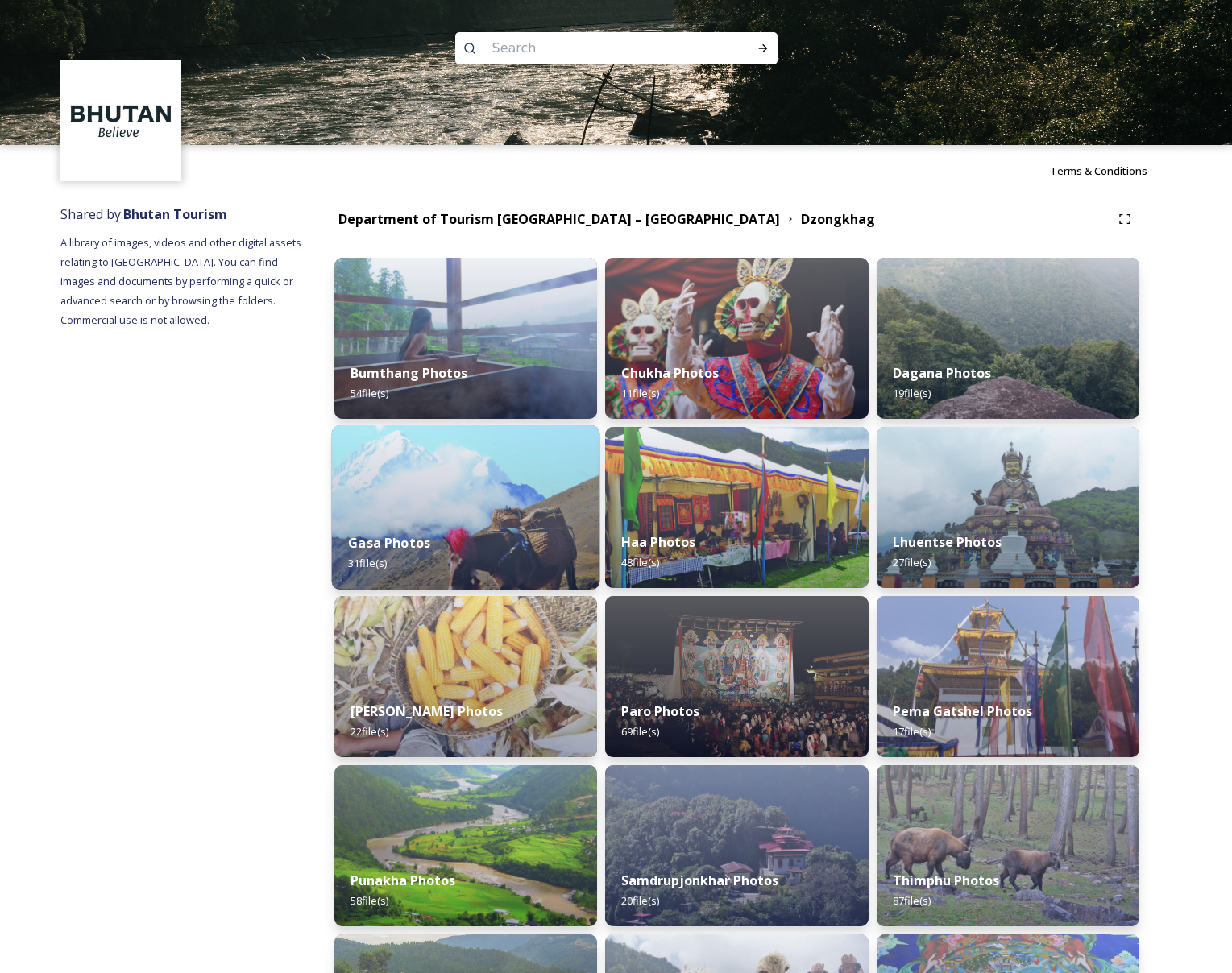
click at [493, 495] on img at bounding box center [466, 507] width 268 height 164
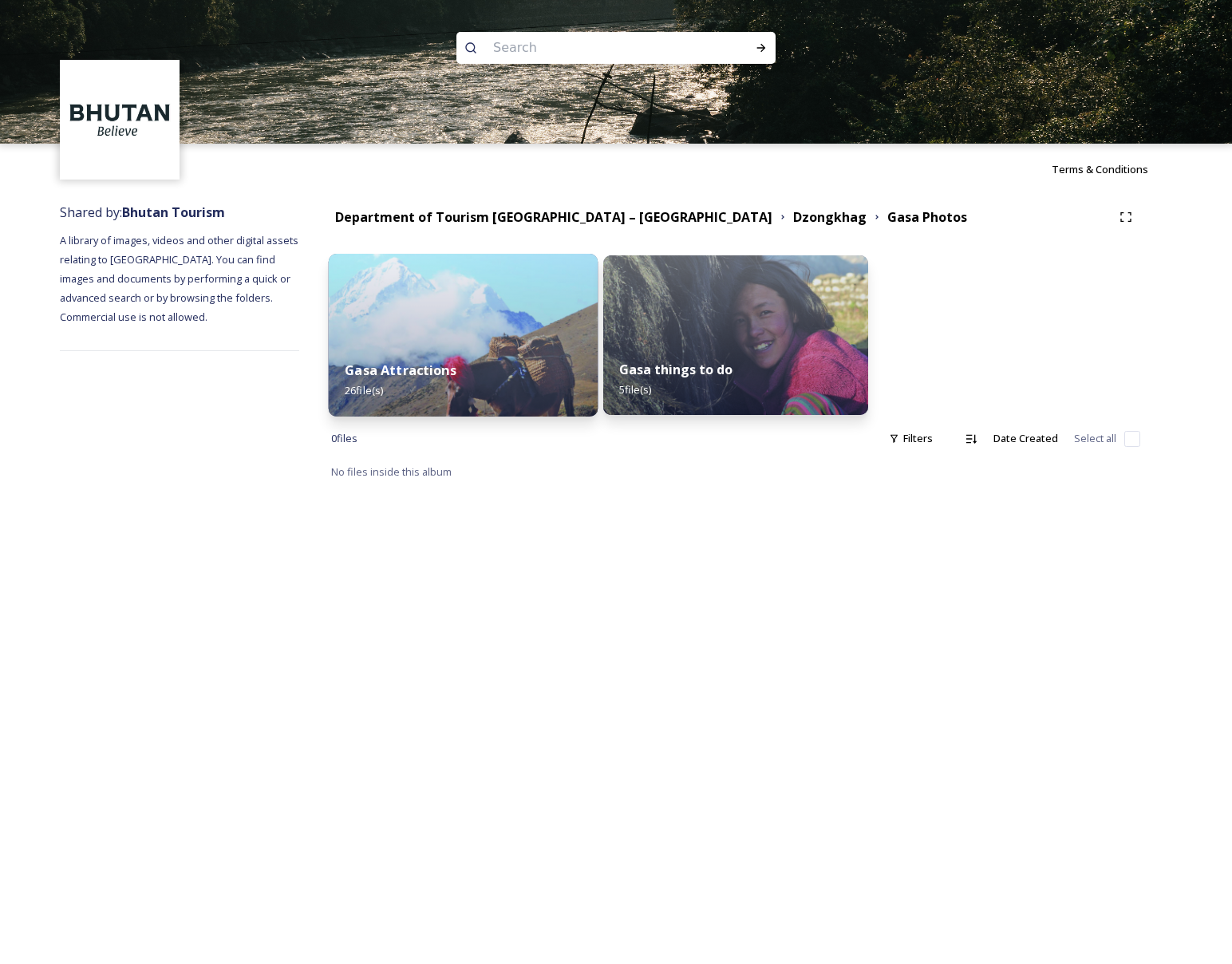
click at [490, 397] on div "Gasa Attractions 26 file(s)" at bounding box center [463, 381] width 270 height 73
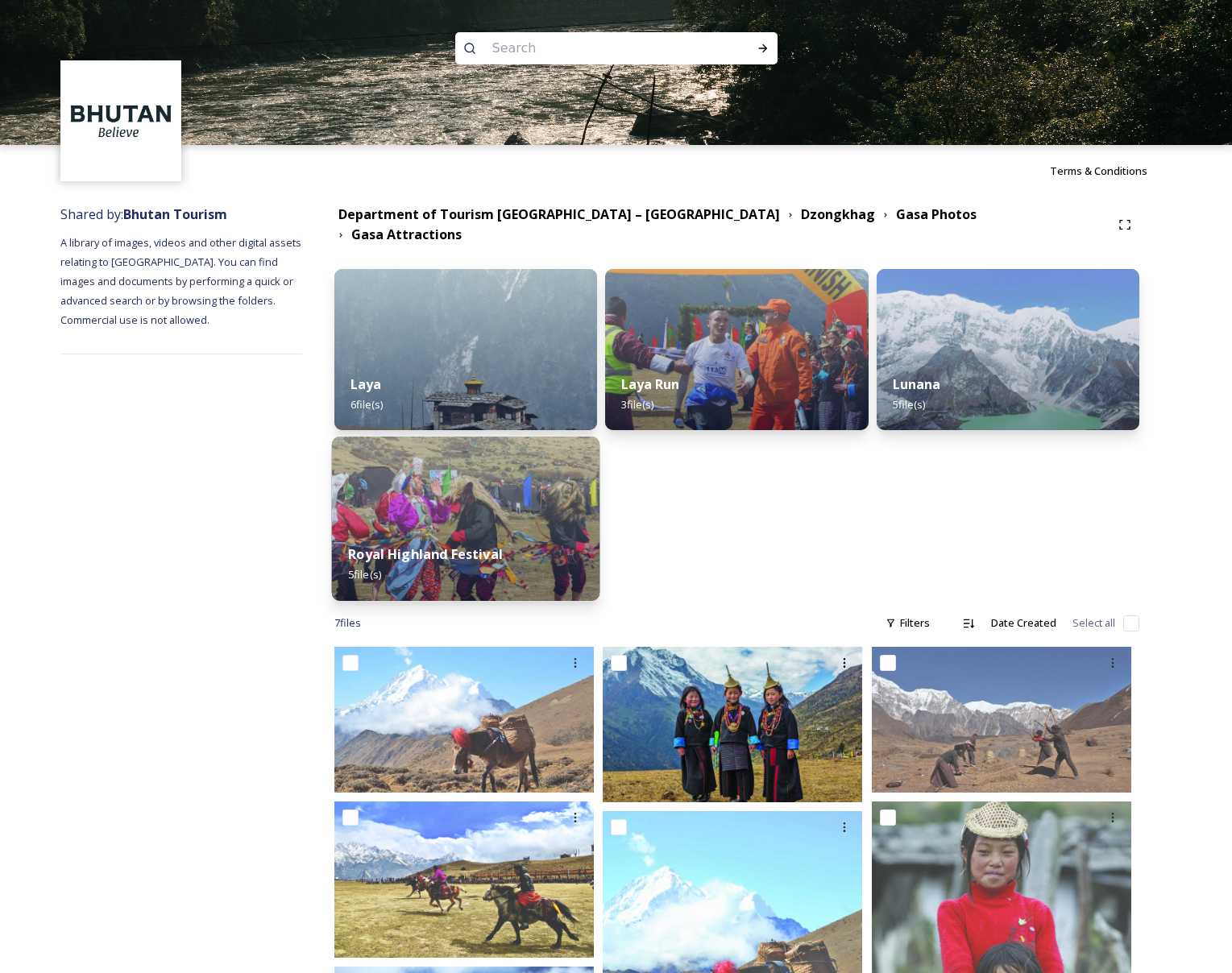
click at [502, 507] on img at bounding box center [465, 519] width 268 height 164
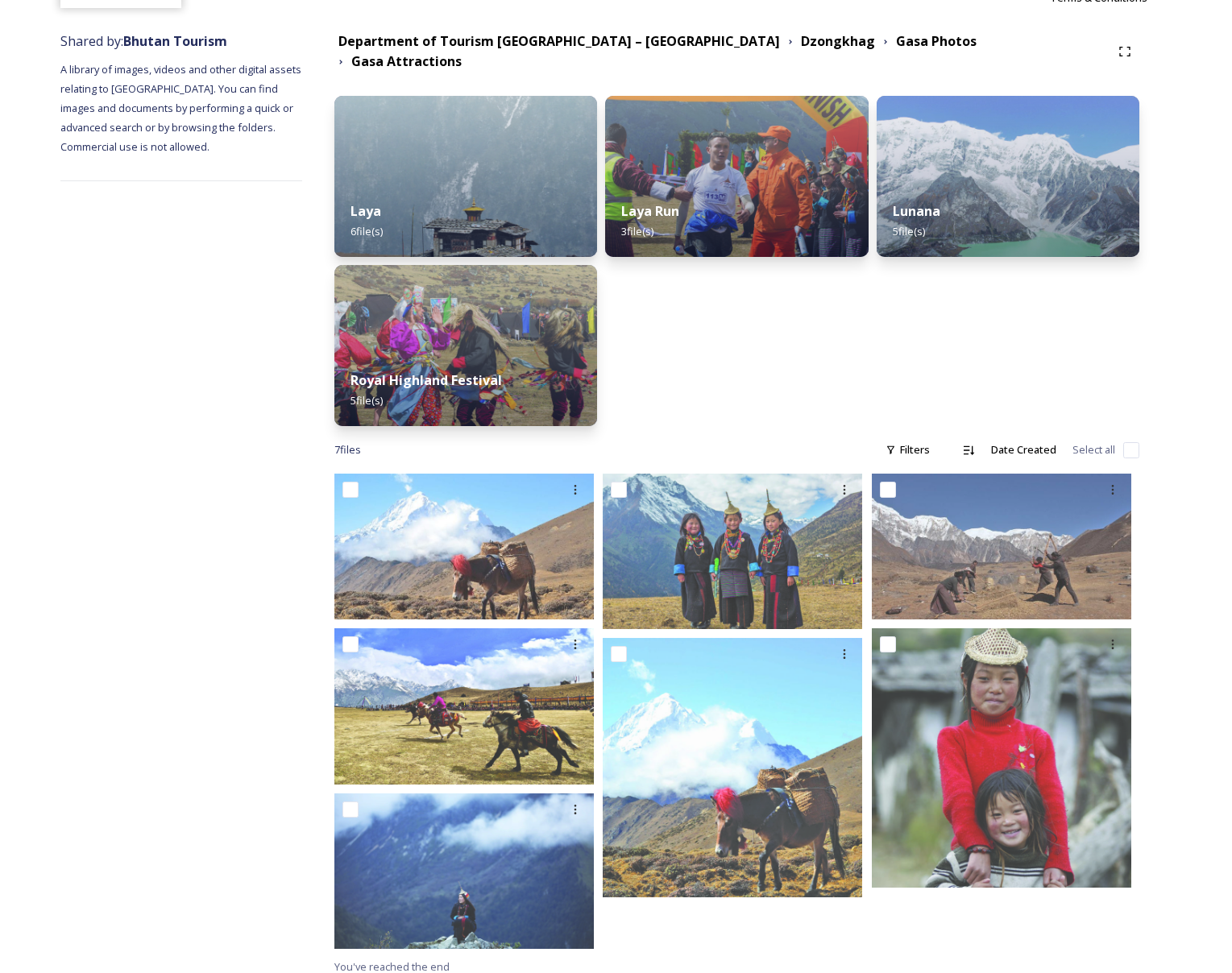
scroll to position [82, 0]
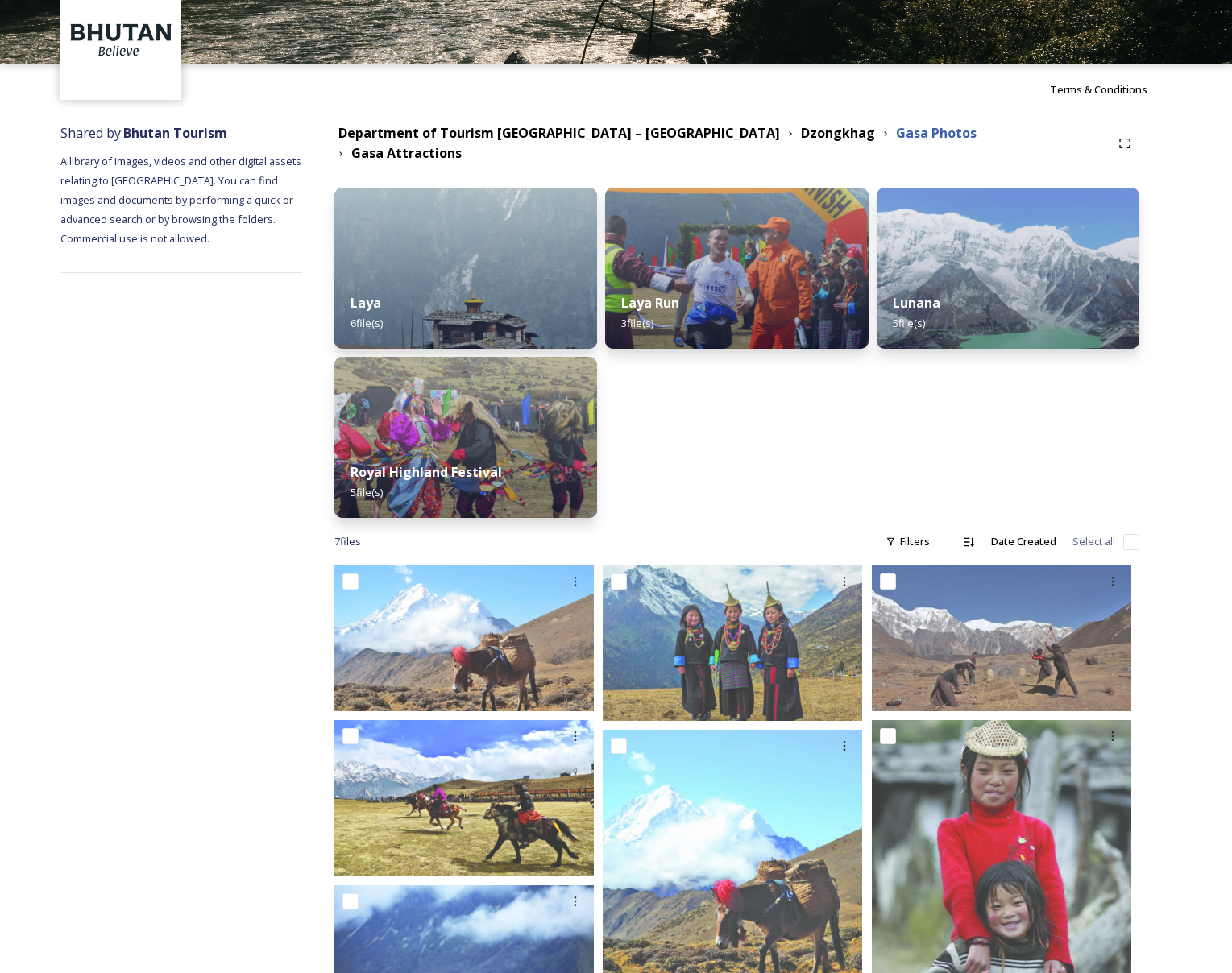
click at [896, 138] on strong "Gasa Photos" at bounding box center [936, 133] width 81 height 18
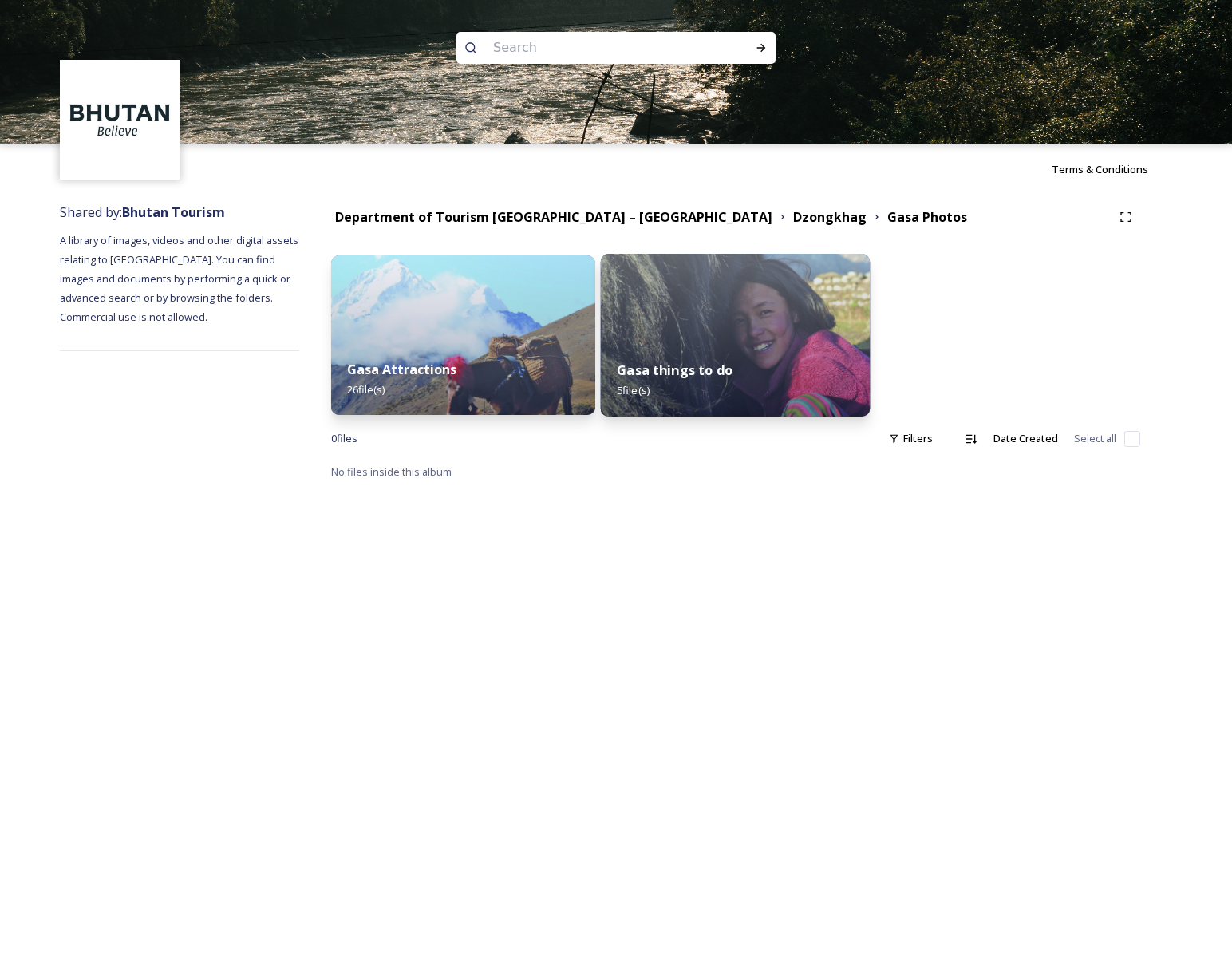
click at [679, 335] on img at bounding box center [736, 335] width 270 height 163
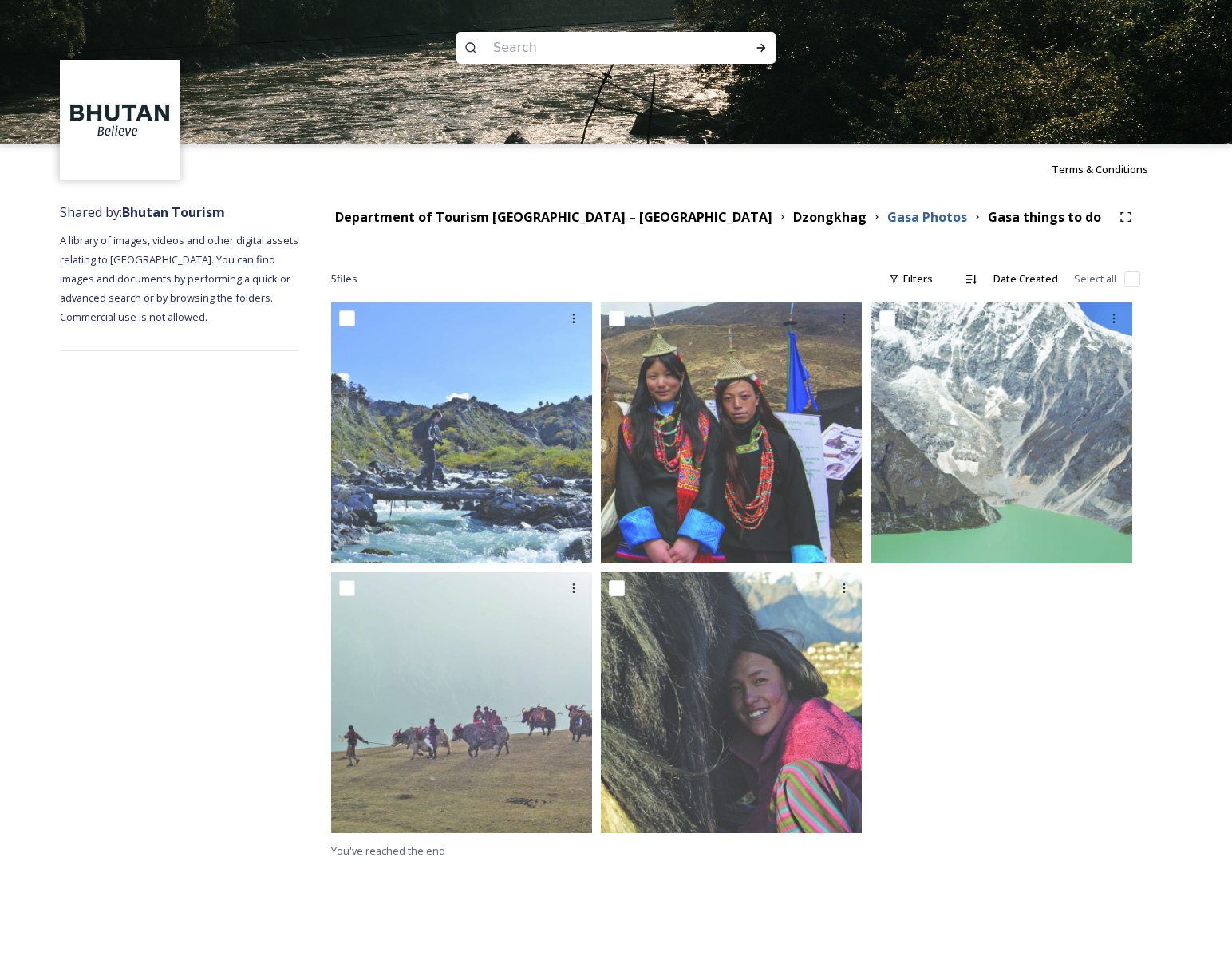
click at [888, 219] on strong "Gasa Photos" at bounding box center [927, 216] width 80 height 17
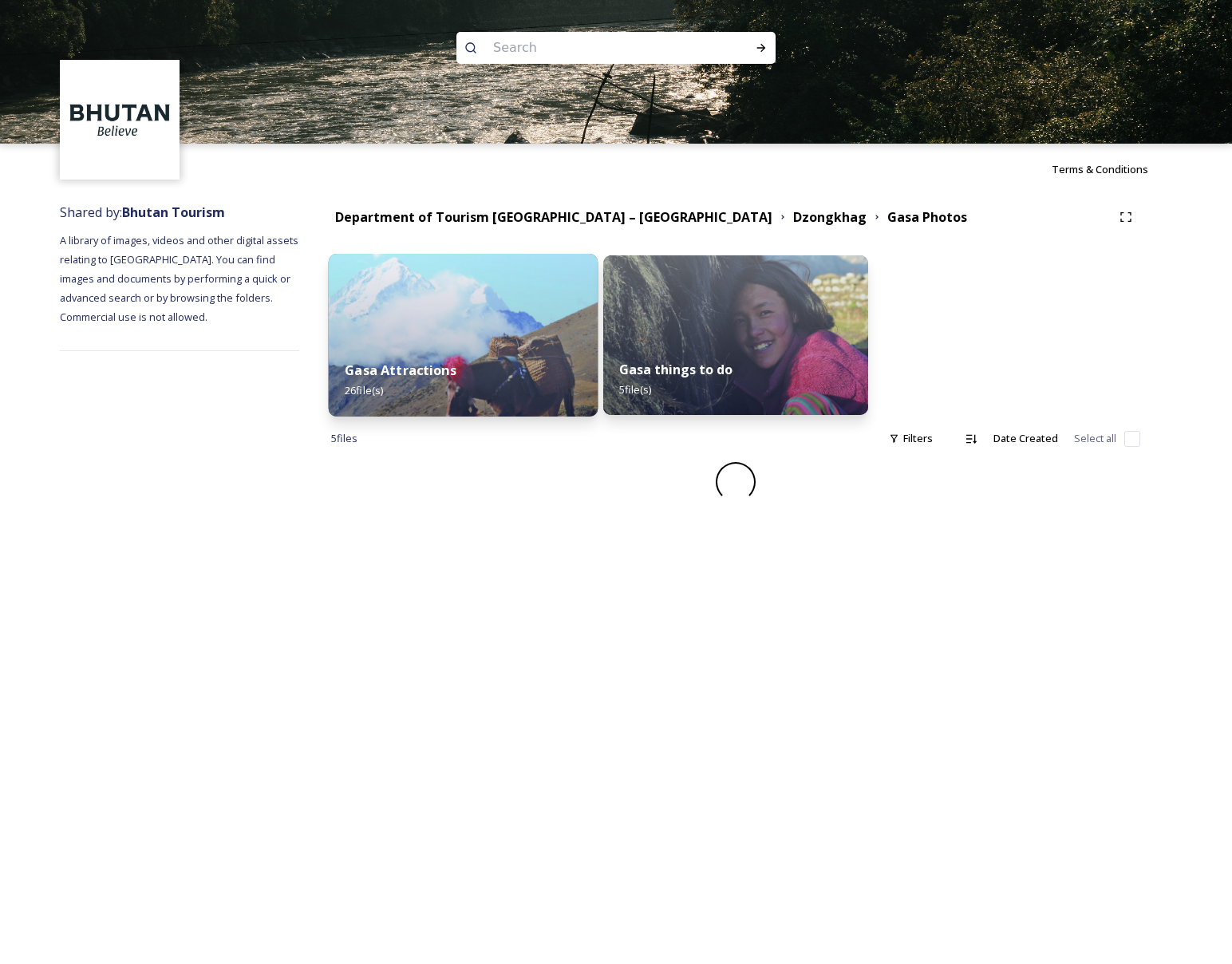
click at [470, 357] on div "Gasa Attractions 26 file(s)" at bounding box center [463, 381] width 270 height 73
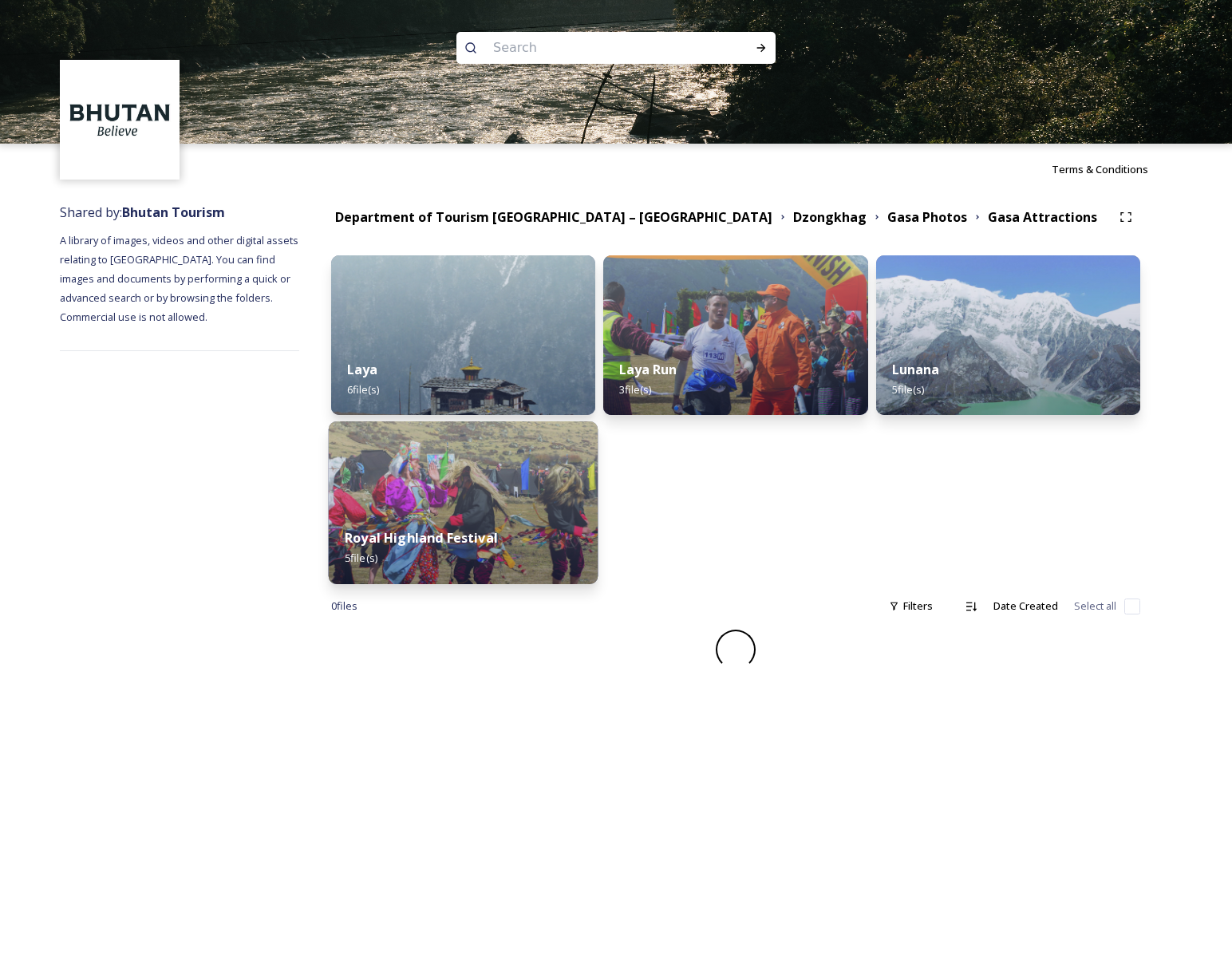
click at [478, 517] on div "Royal Highland Festival 5 file(s)" at bounding box center [463, 548] width 270 height 73
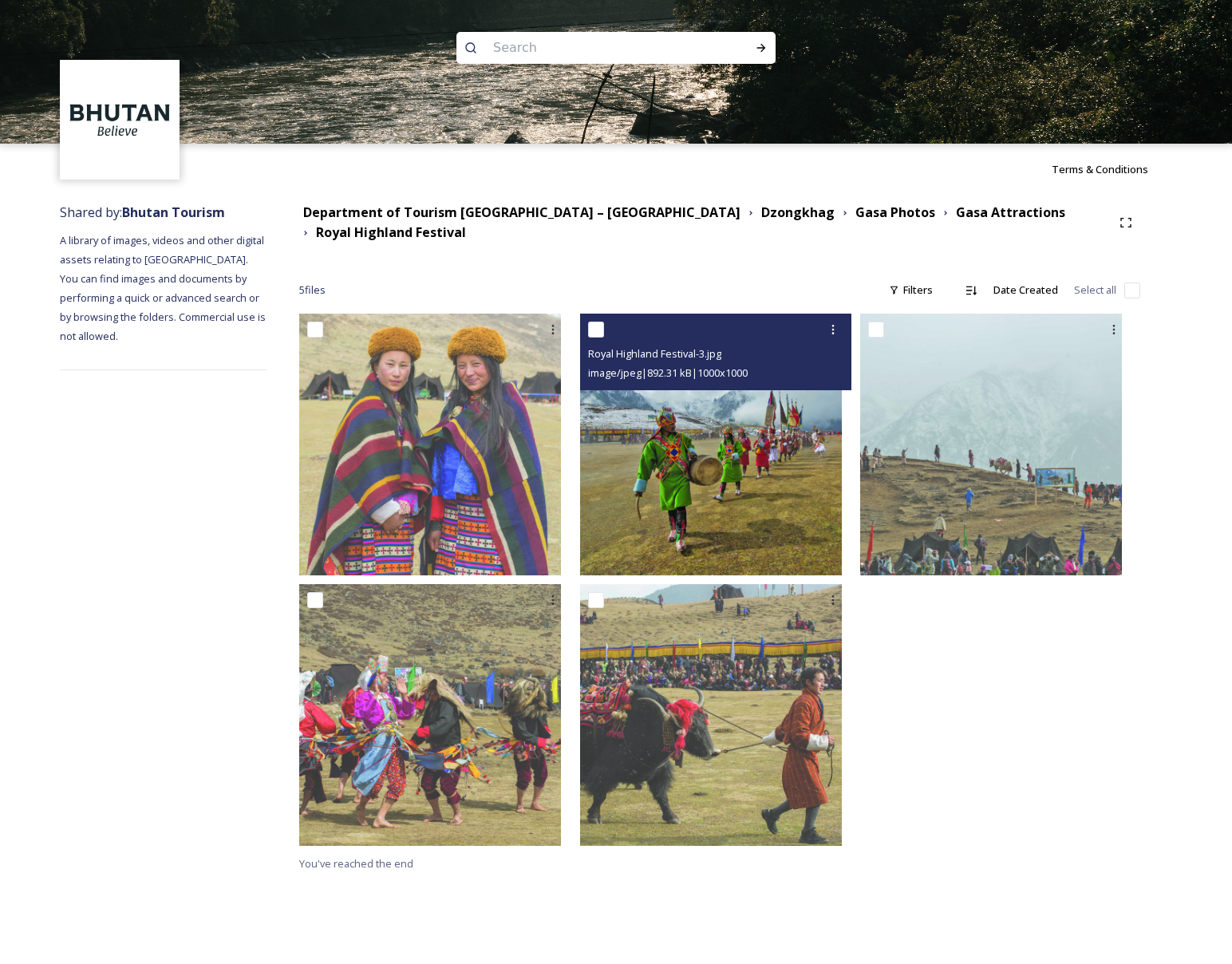
click at [683, 472] on img at bounding box center [711, 444] width 262 height 262
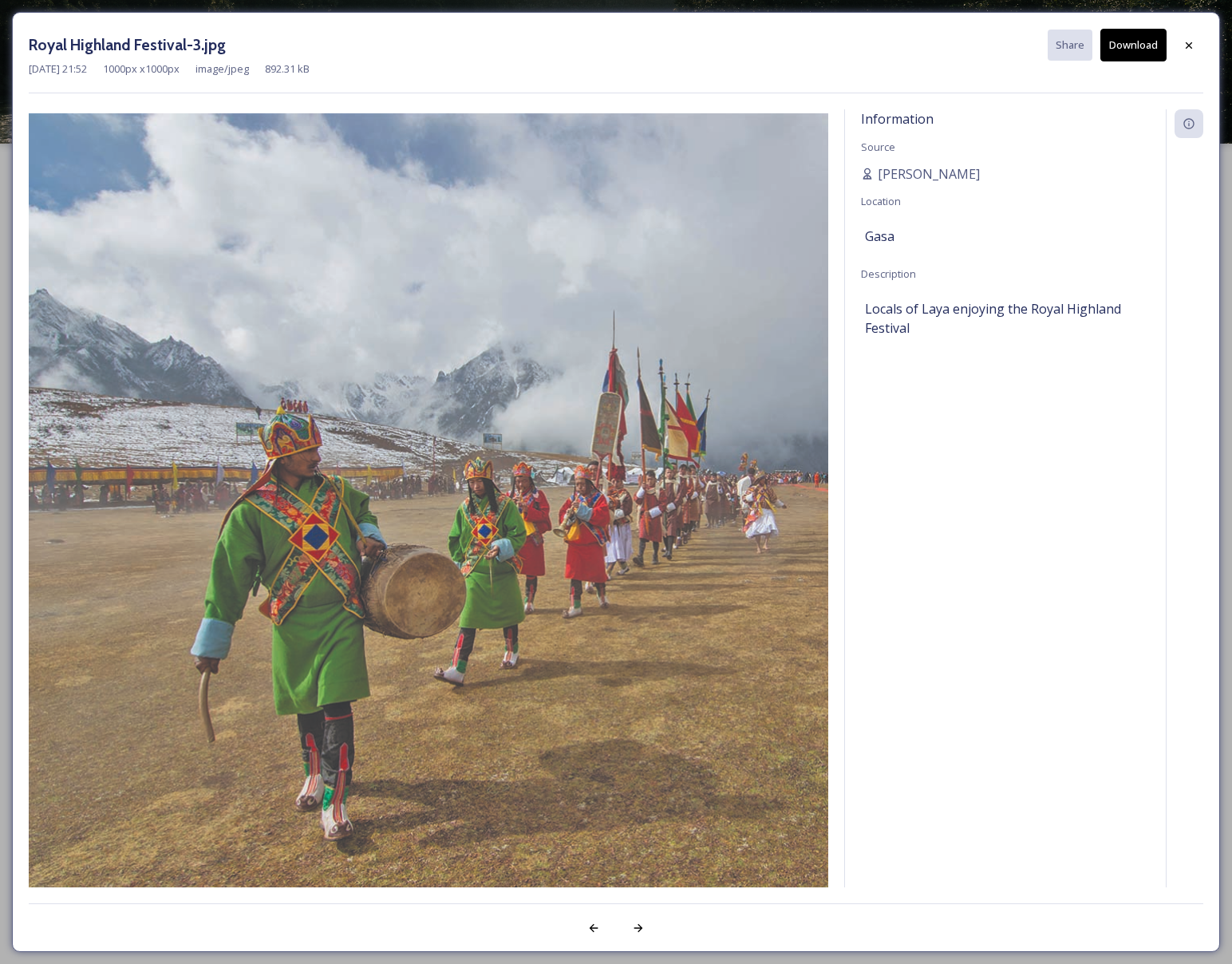
click at [1124, 55] on button "Download" at bounding box center [1134, 45] width 66 height 33
click at [1197, 47] on div at bounding box center [1189, 45] width 29 height 29
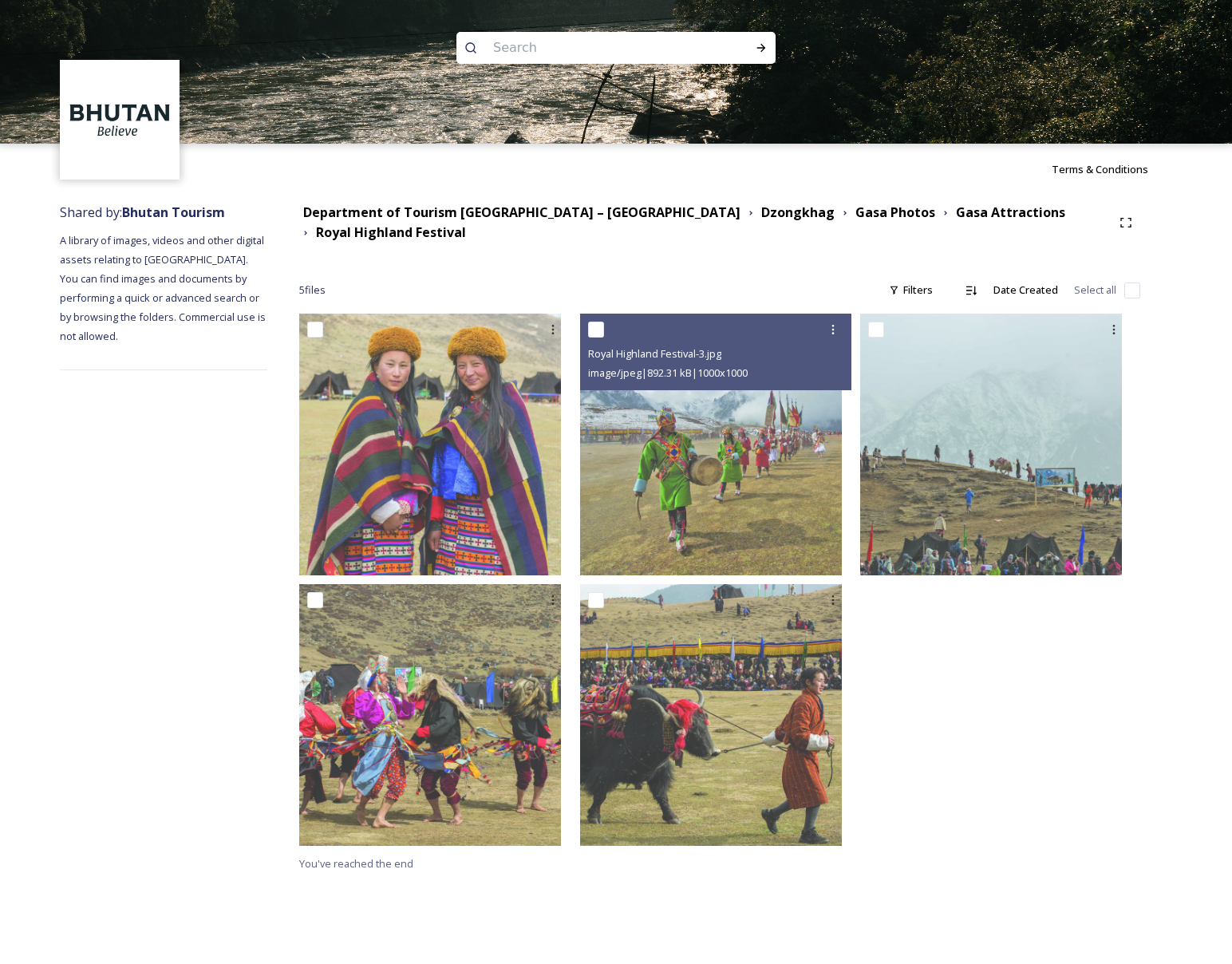
click at [1039, 700] on div at bounding box center [1000, 584] width 280 height 540
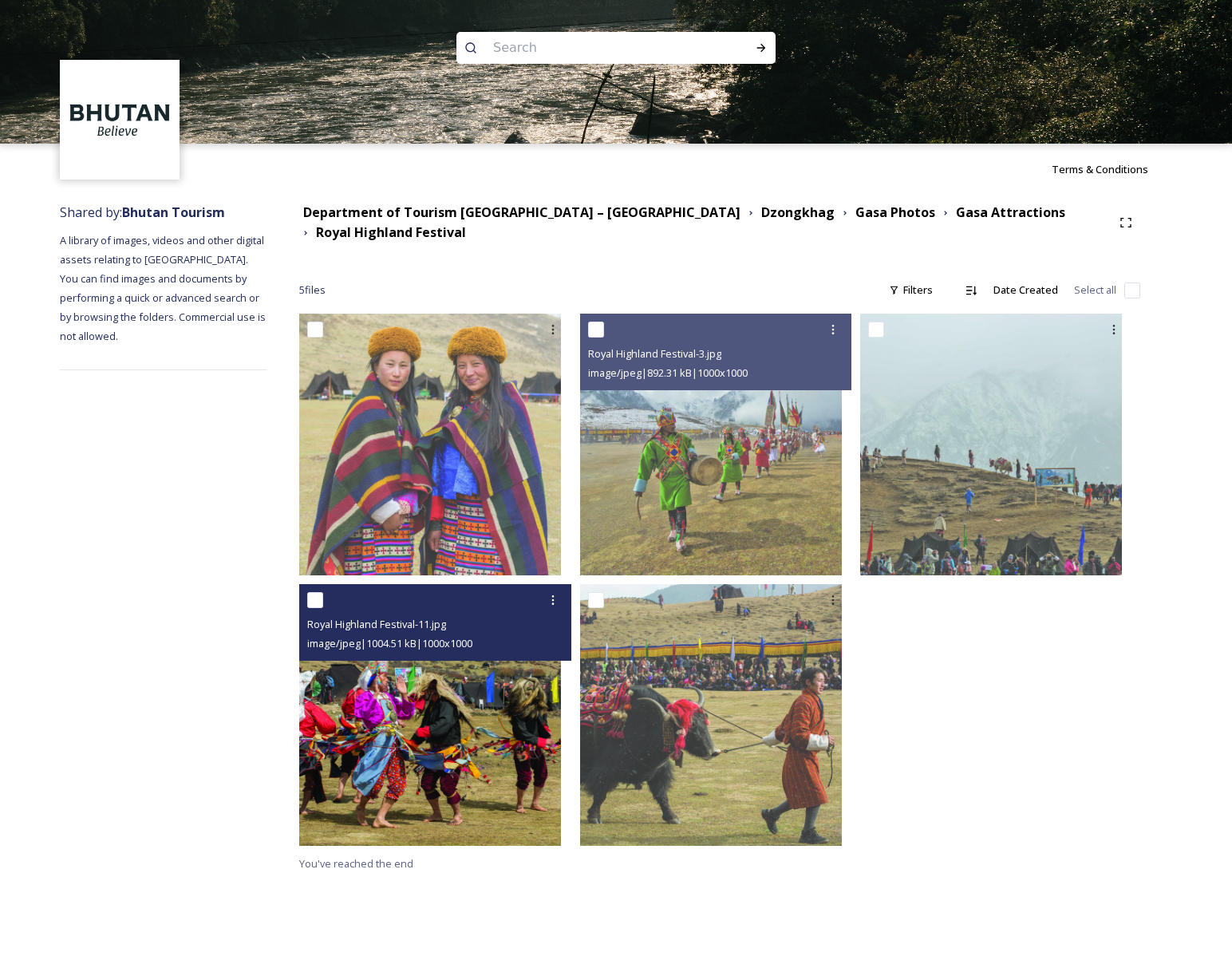
click at [473, 750] on img at bounding box center [429, 715] width 262 height 262
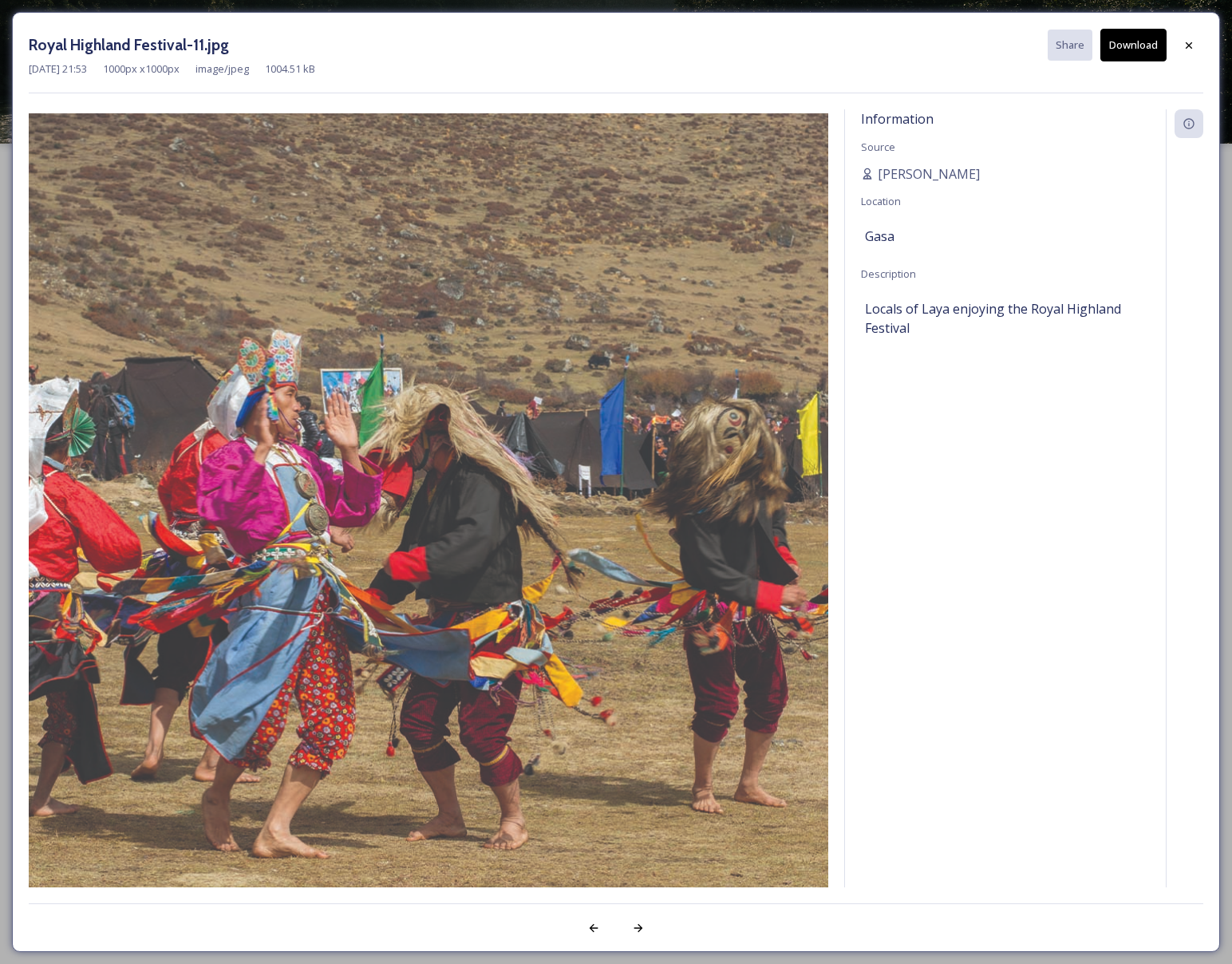
click at [1131, 47] on button "Download" at bounding box center [1134, 45] width 66 height 33
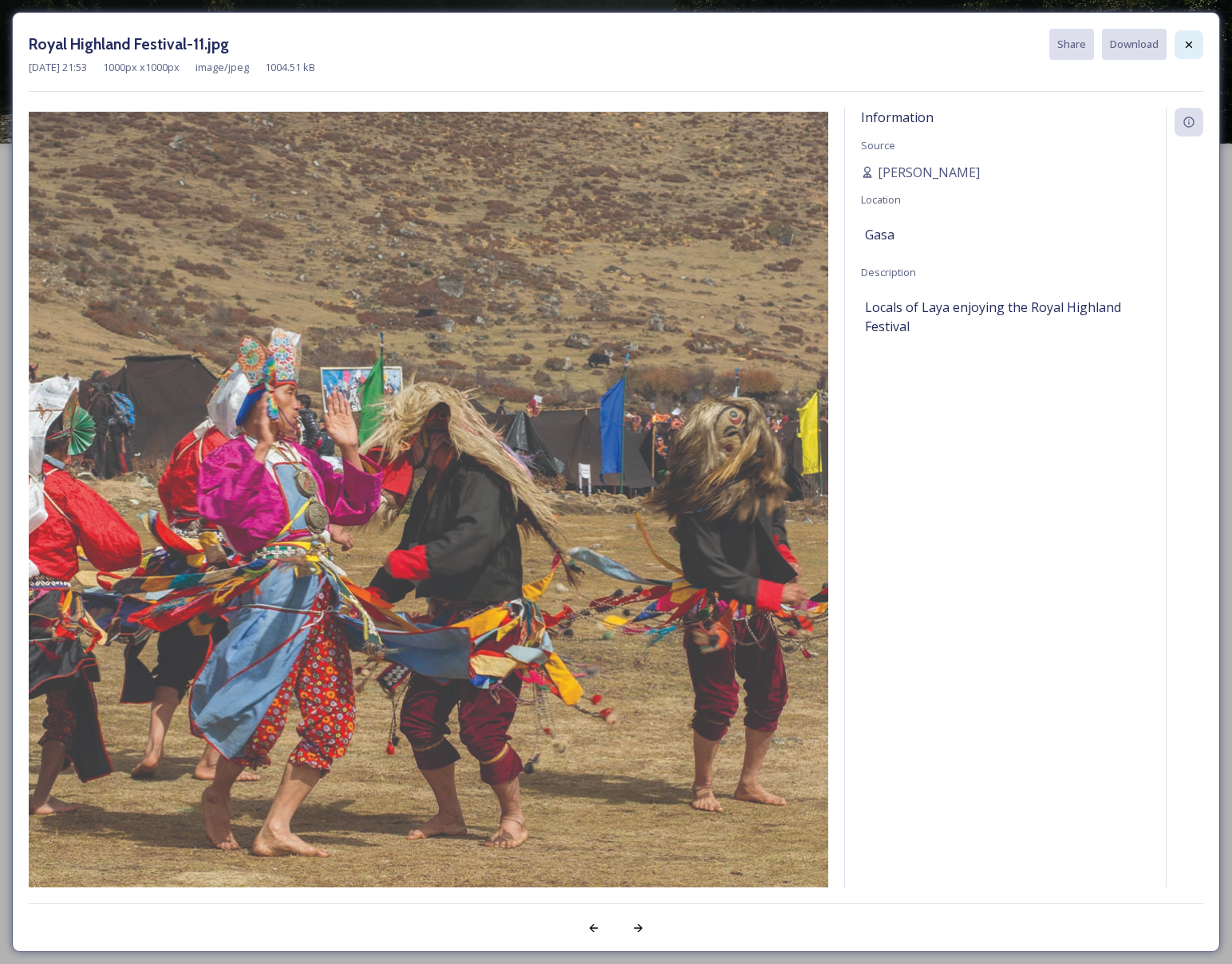
click at [1180, 55] on div at bounding box center [1189, 45] width 29 height 29
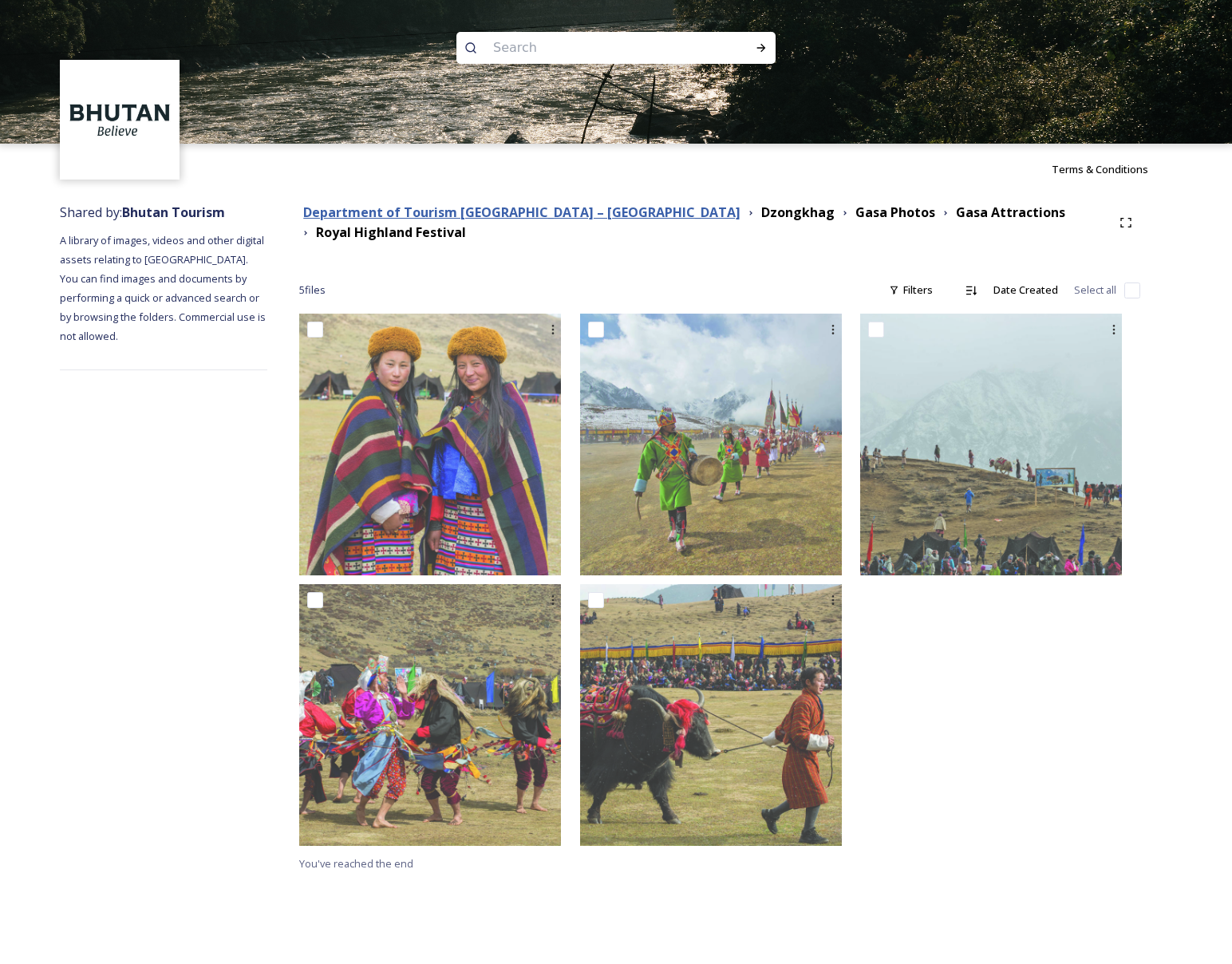
click at [556, 216] on strong "Department of Tourism [GEOGRAPHIC_DATA] – [GEOGRAPHIC_DATA]" at bounding box center [522, 211] width 438 height 17
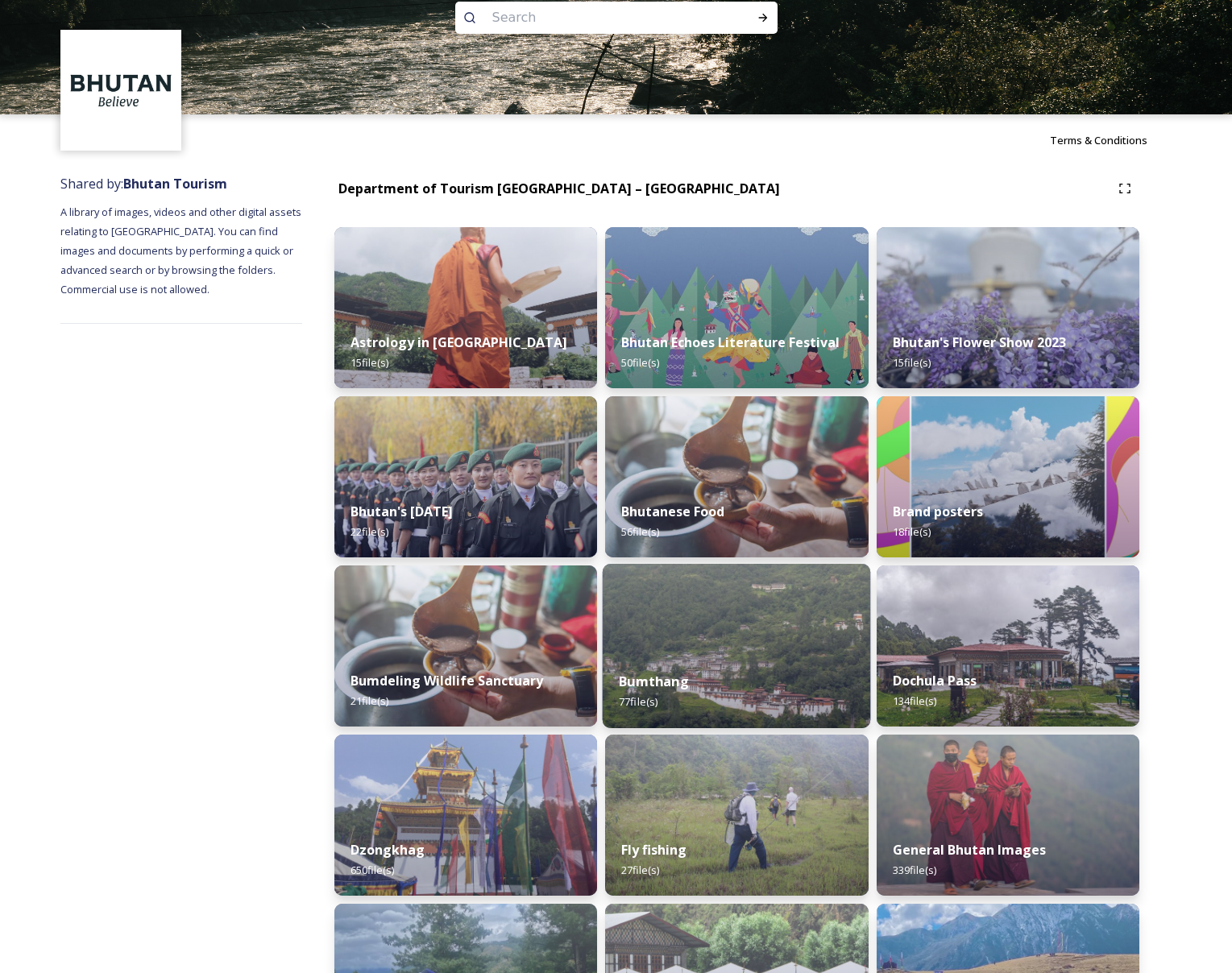
scroll to position [52, 0]
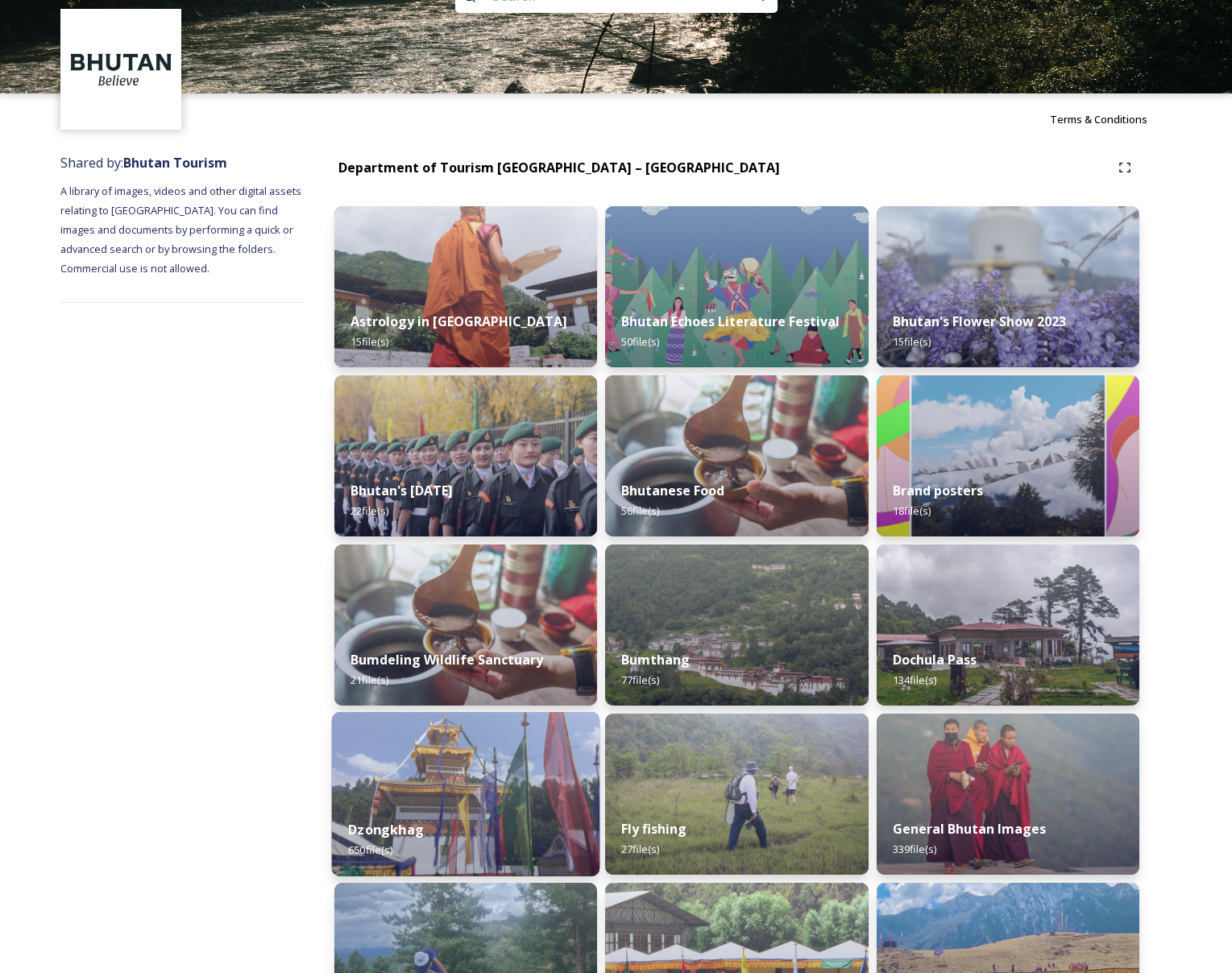
click at [473, 735] on img at bounding box center [466, 794] width 268 height 164
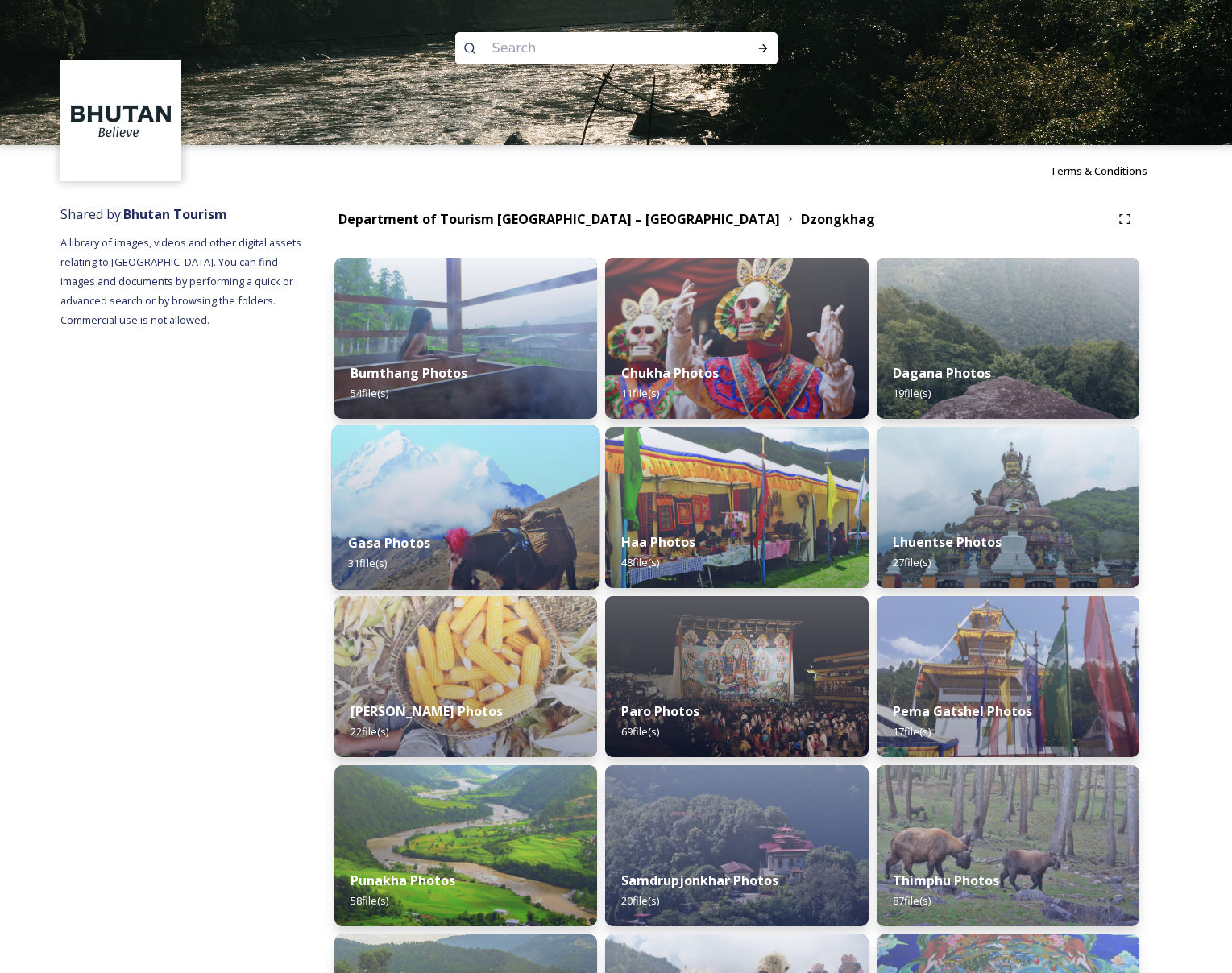
scroll to position [367, 0]
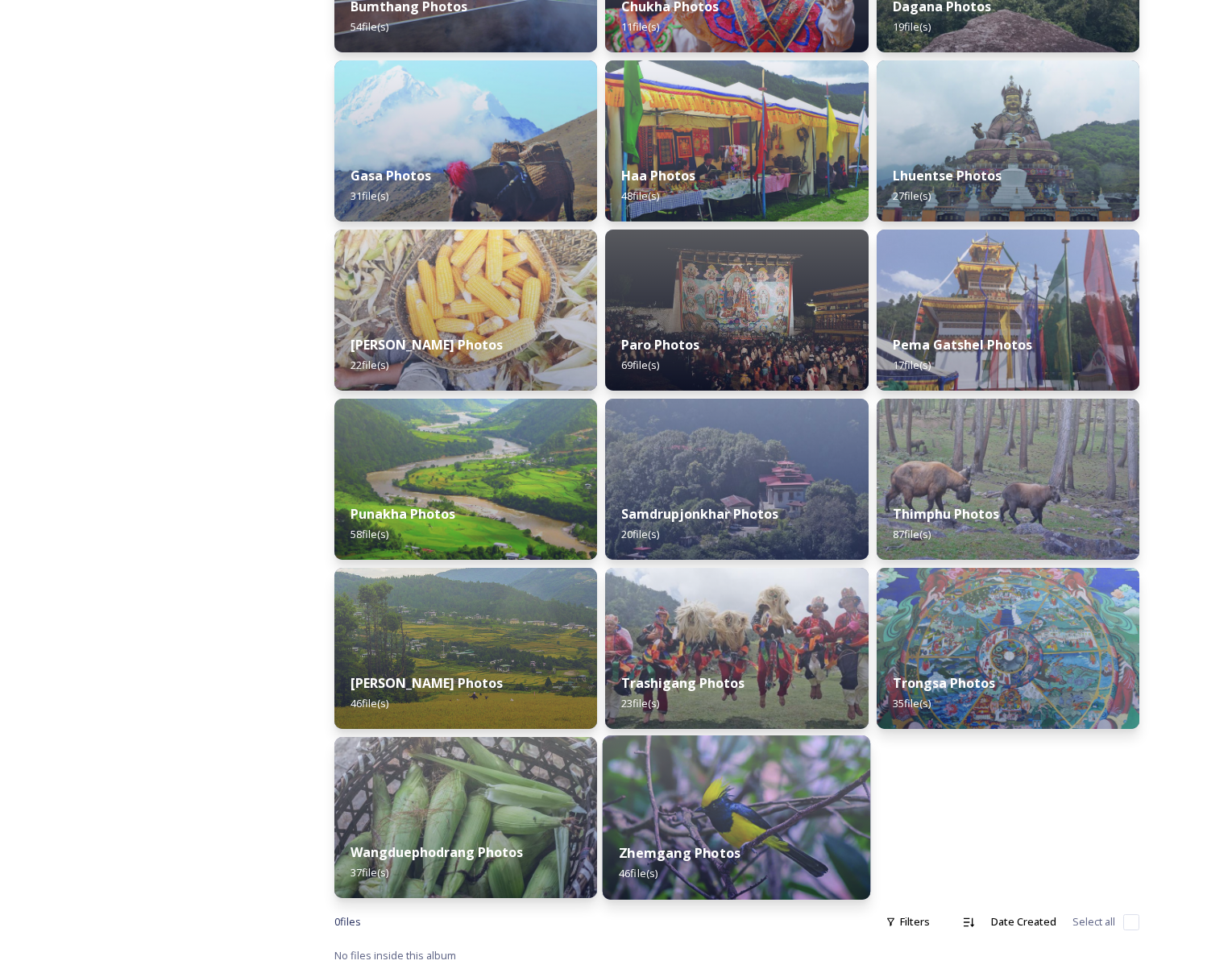
click at [694, 813] on img at bounding box center [737, 817] width 268 height 164
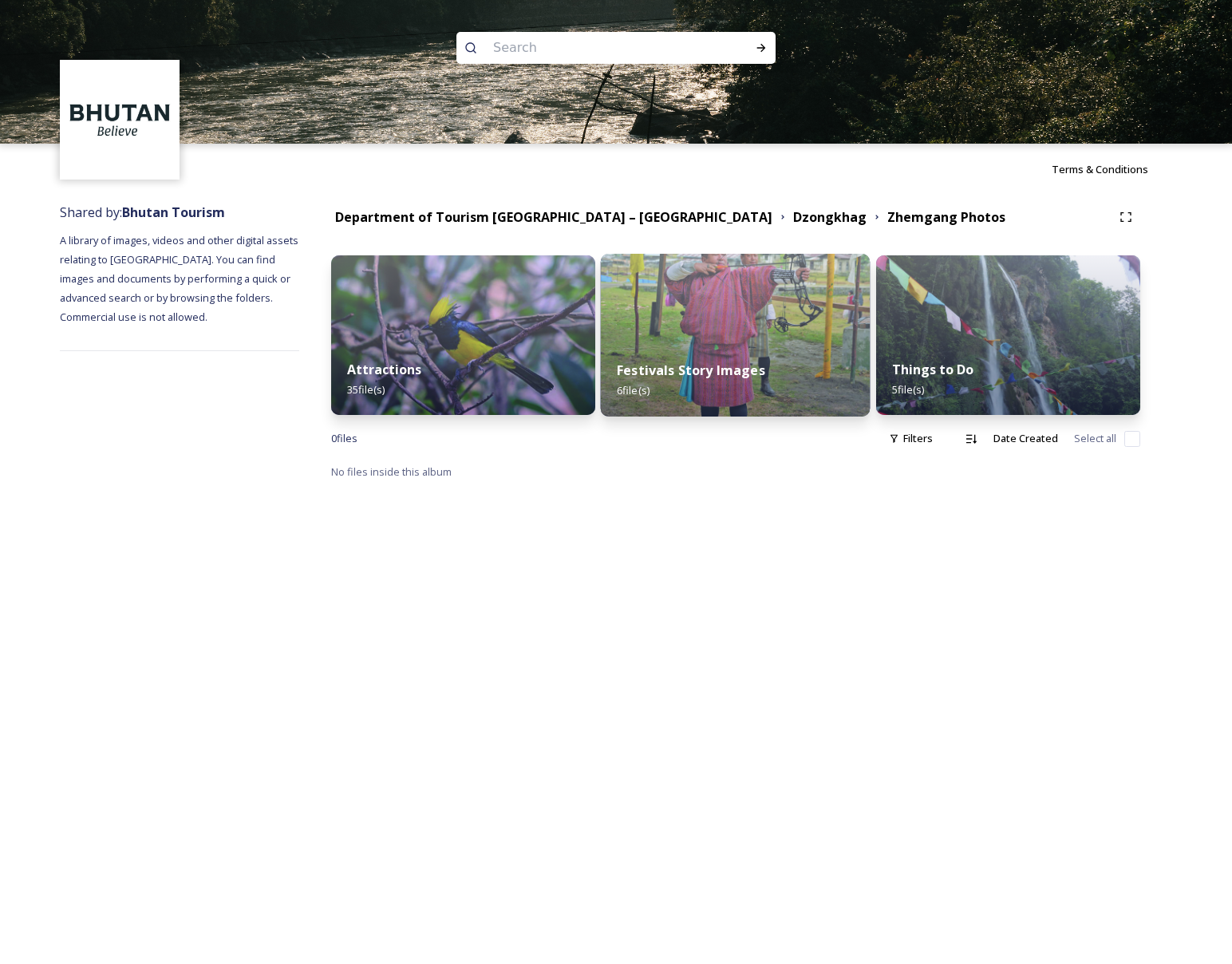
click at [734, 347] on div "Festivals Story Images 6 file(s)" at bounding box center [736, 381] width 270 height 73
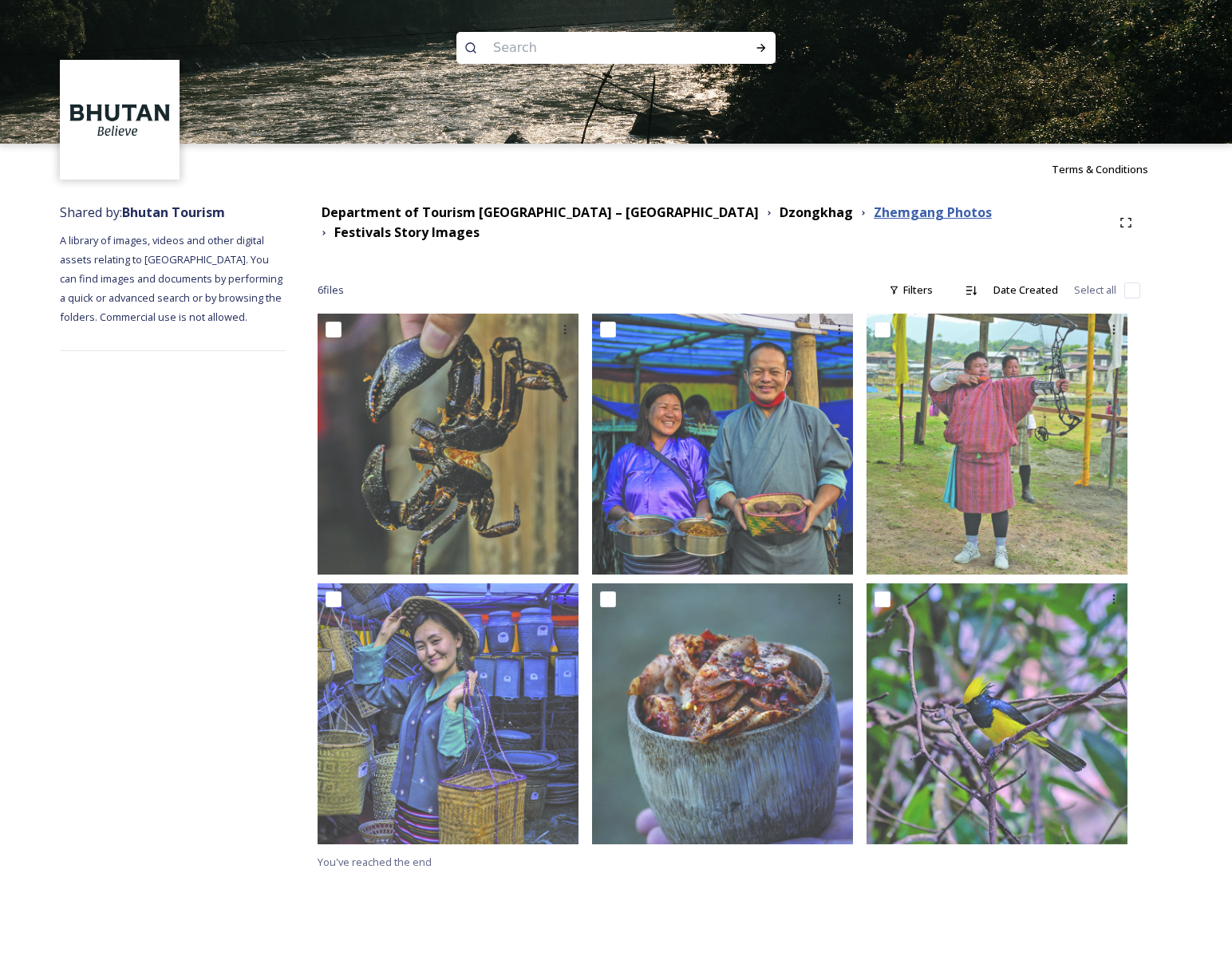
click at [874, 214] on strong "Zhemgang Photos" at bounding box center [932, 211] width 118 height 17
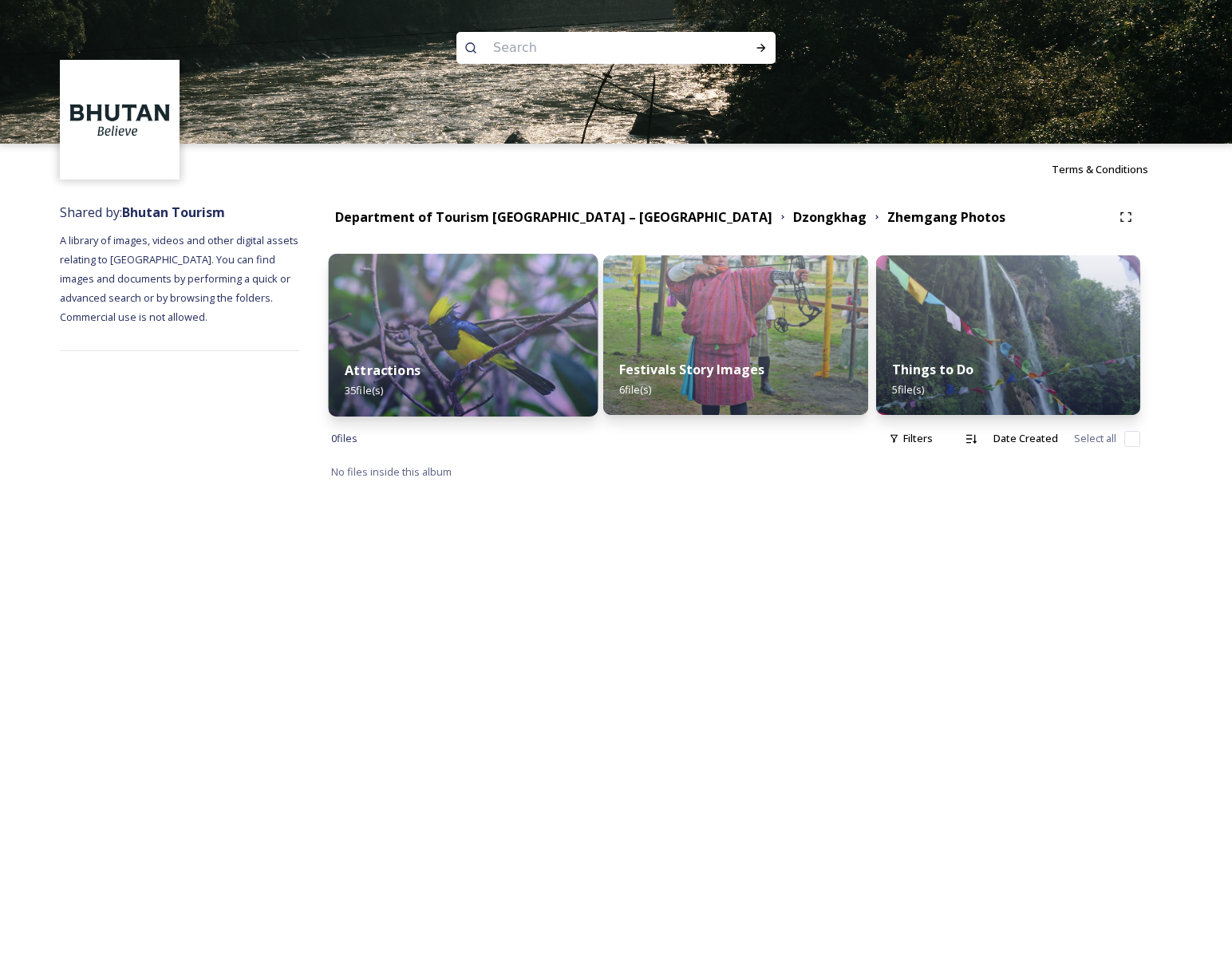
click at [564, 335] on img at bounding box center [463, 335] width 270 height 163
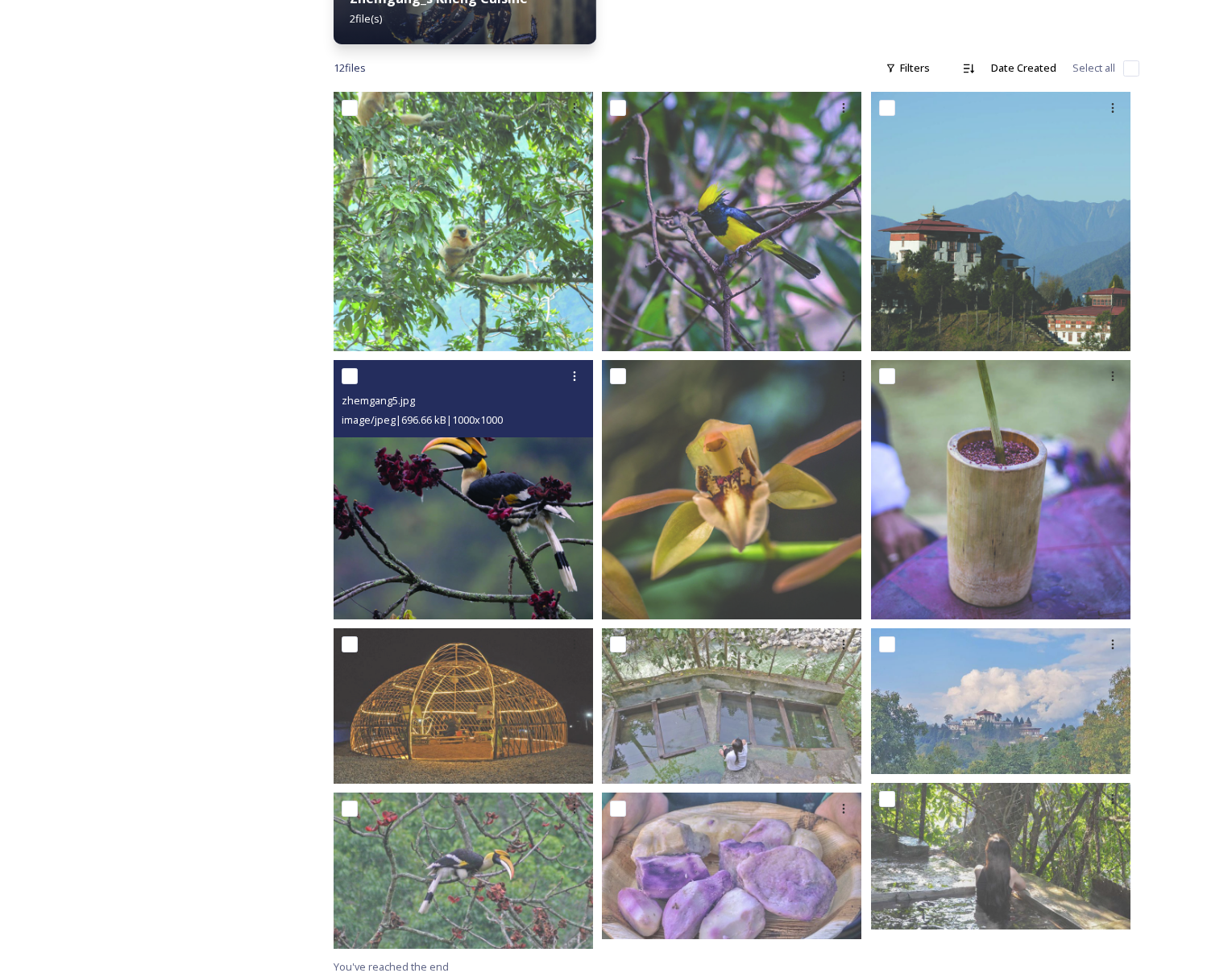
scroll to position [581, 0]
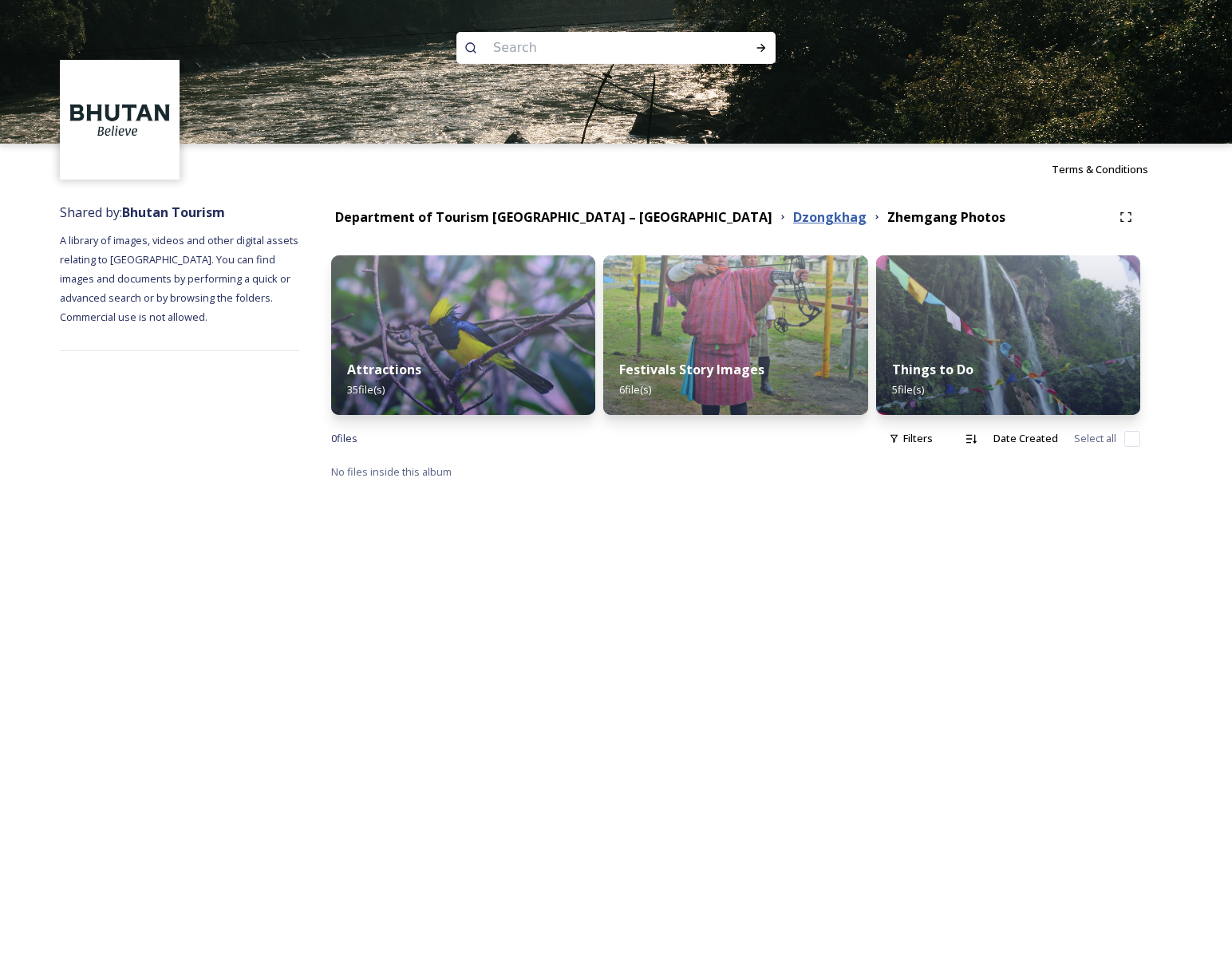
click at [794, 217] on strong "Dzongkhag" at bounding box center [830, 216] width 73 height 17
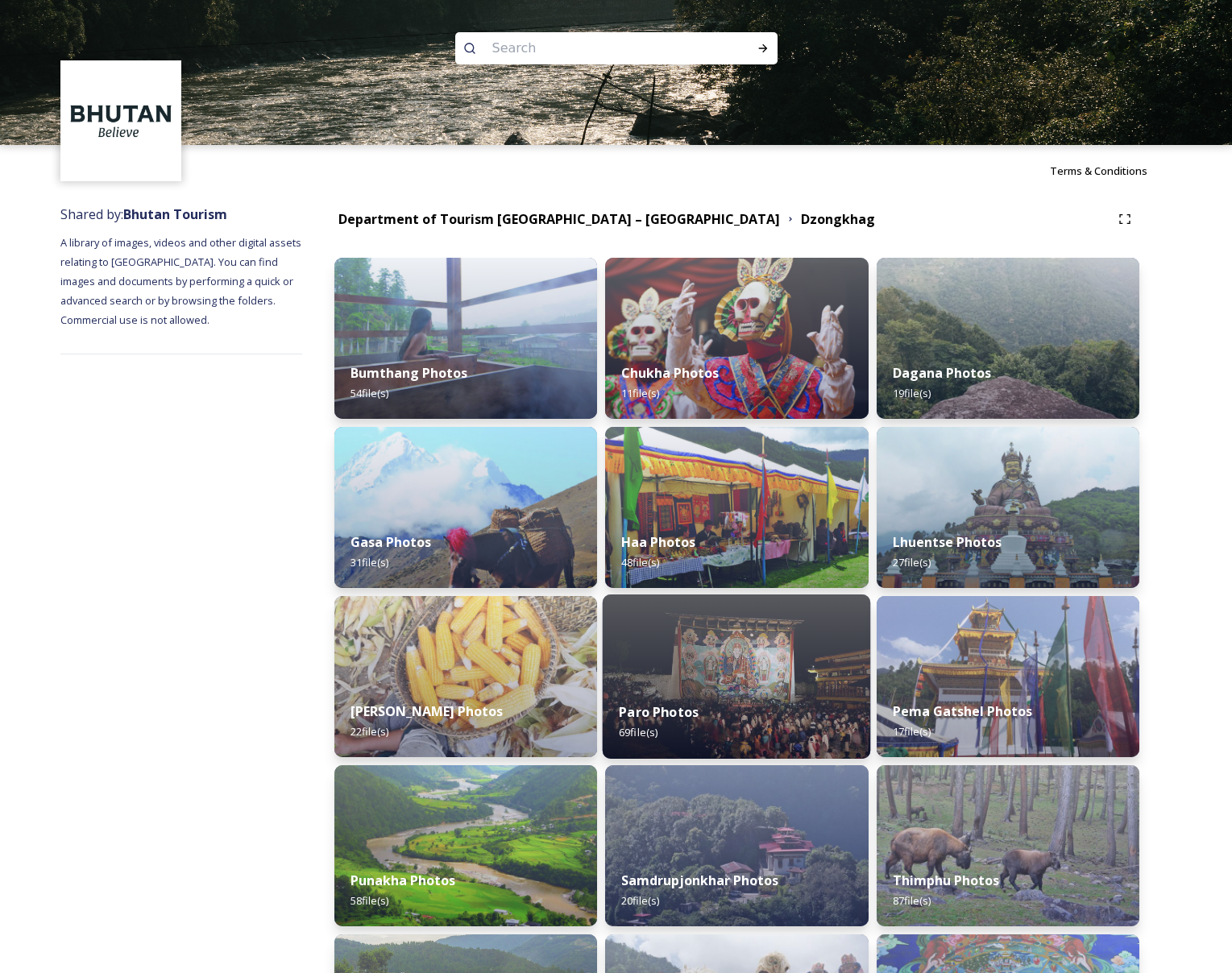
click at [703, 719] on div "Paro Photos 69 file(s)" at bounding box center [737, 722] width 268 height 73
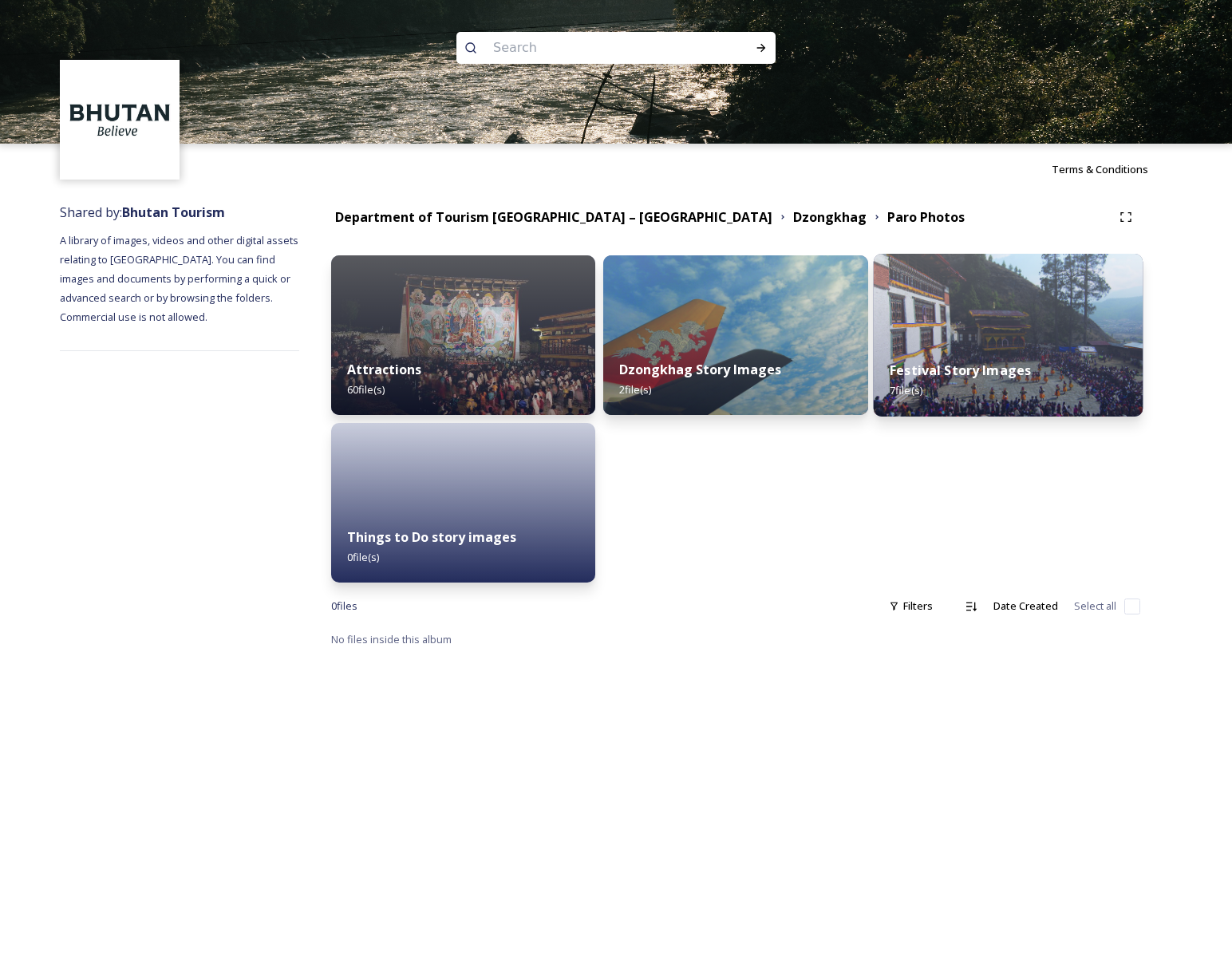
click at [1009, 359] on div "Festival Story Images 7 file(s)" at bounding box center [1007, 381] width 270 height 73
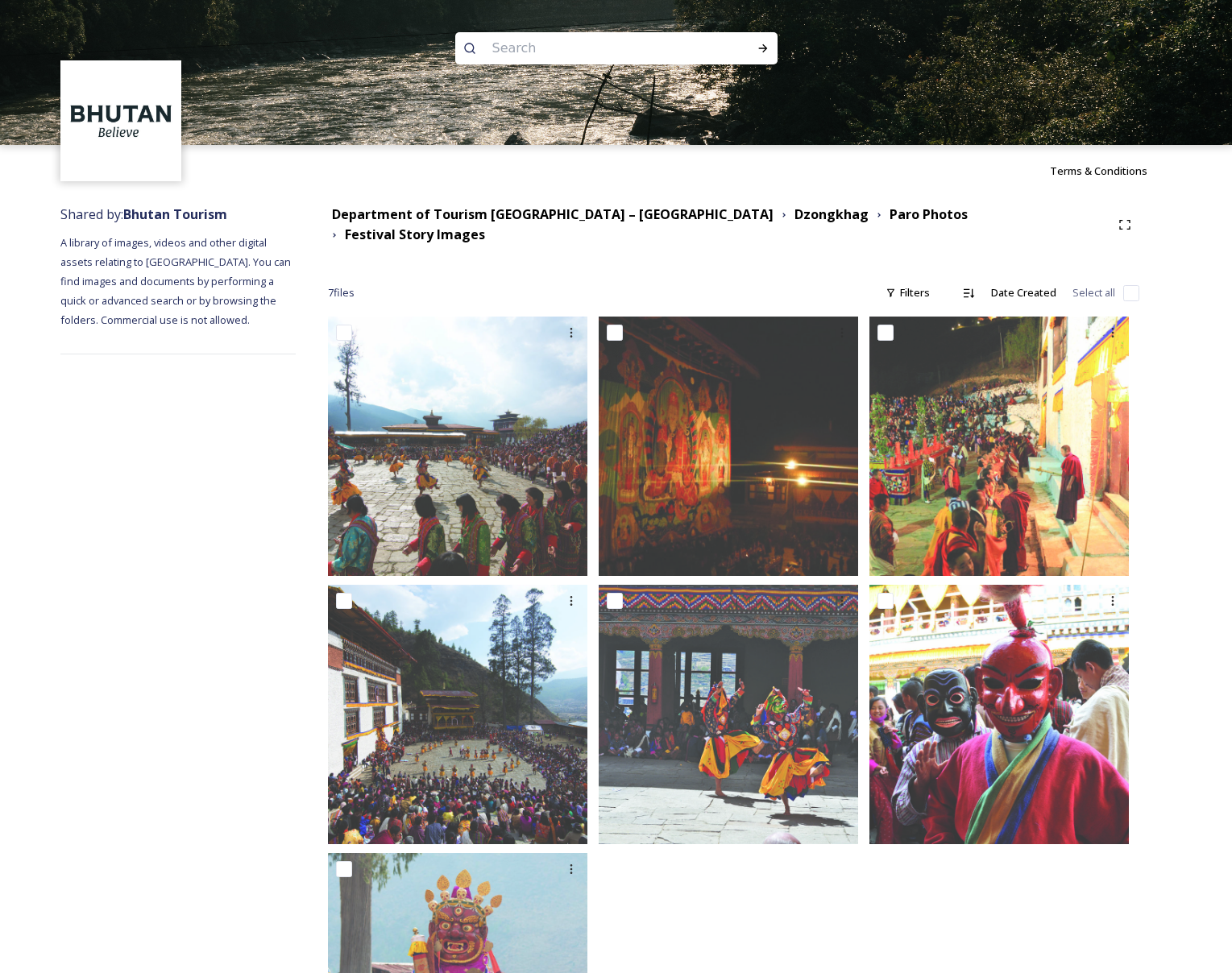
scroll to position [96, 0]
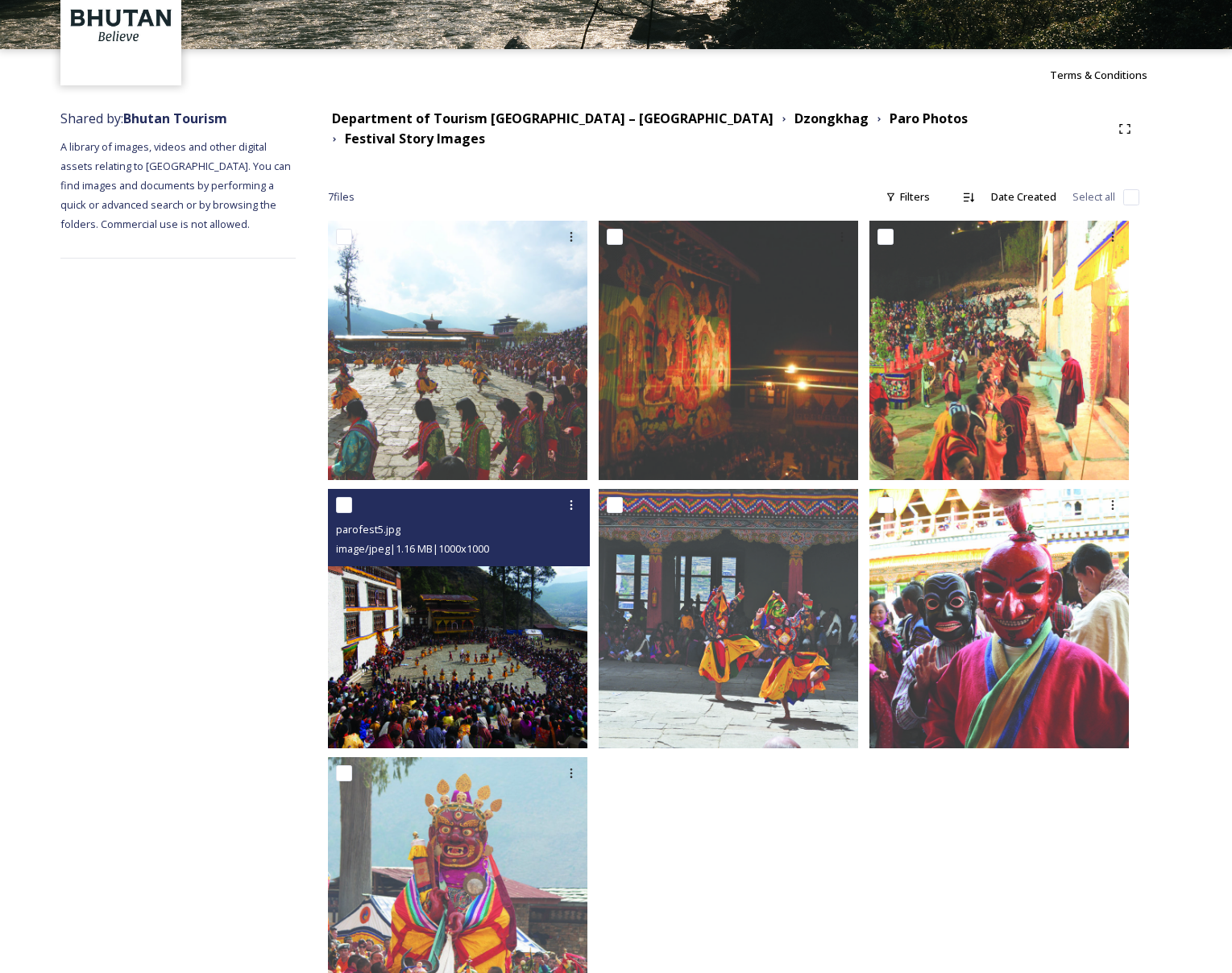
click at [463, 661] on img at bounding box center [457, 619] width 259 height 259
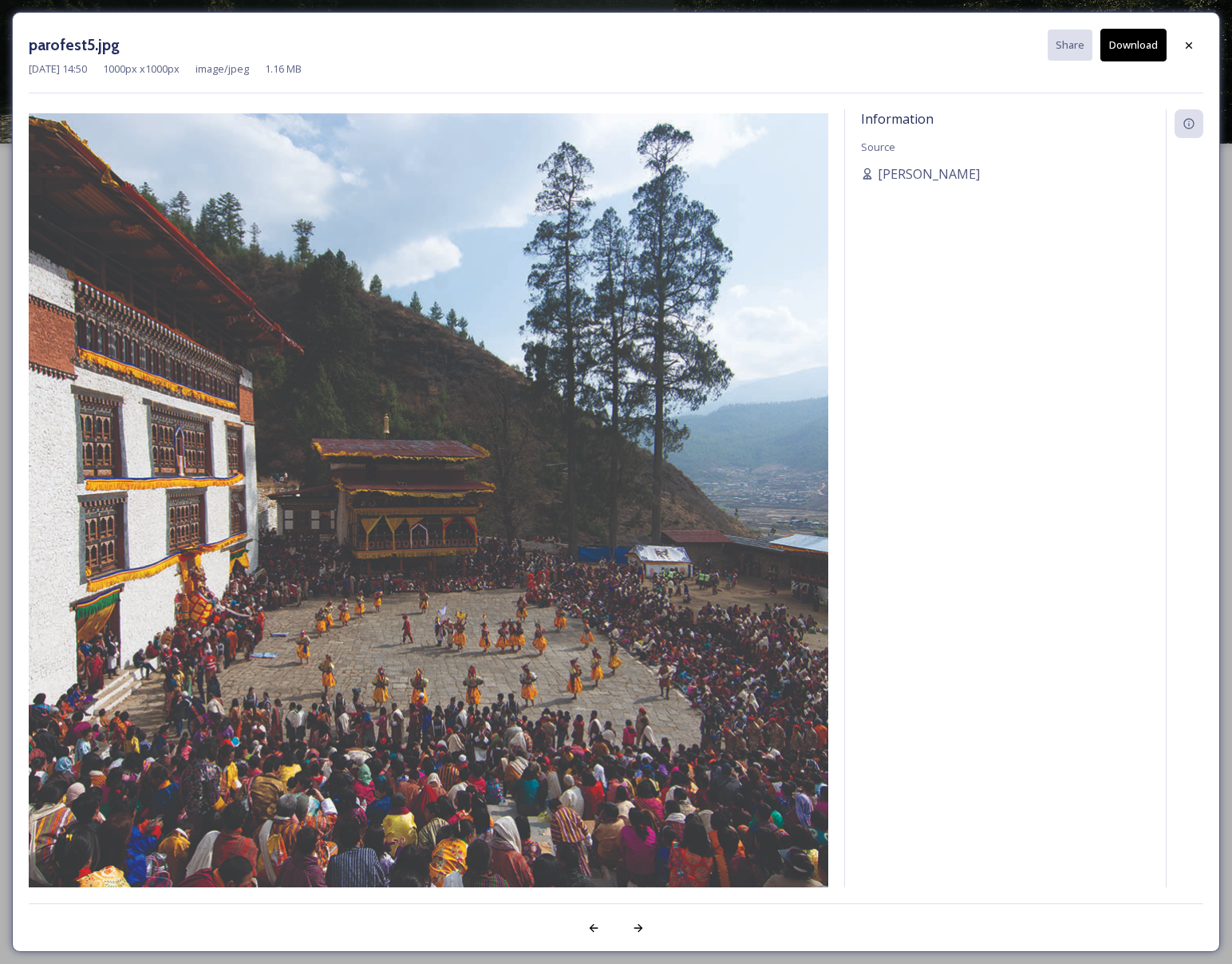
click at [1125, 45] on button "Download" at bounding box center [1134, 45] width 66 height 33
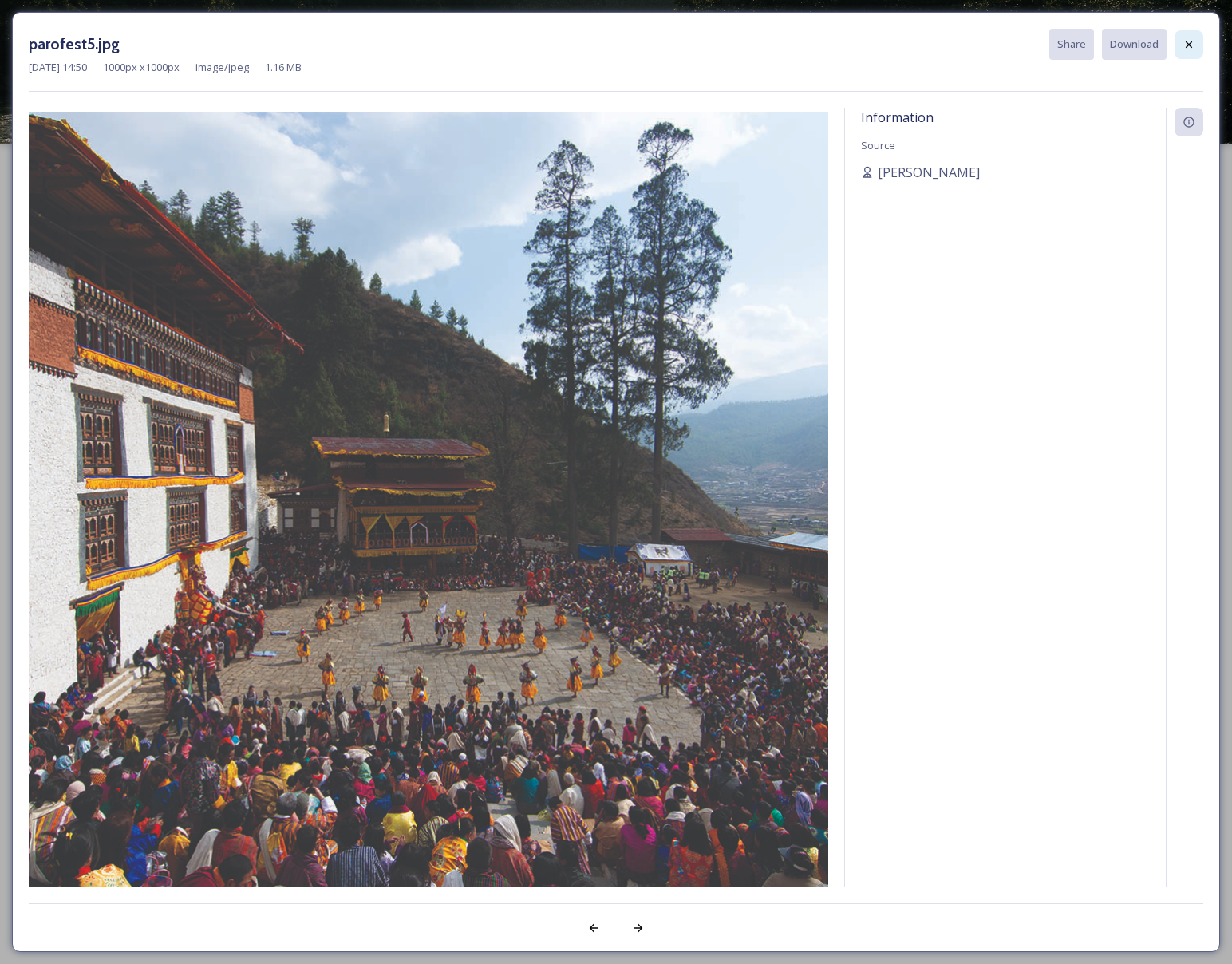
click at [1200, 47] on div at bounding box center [1189, 45] width 29 height 29
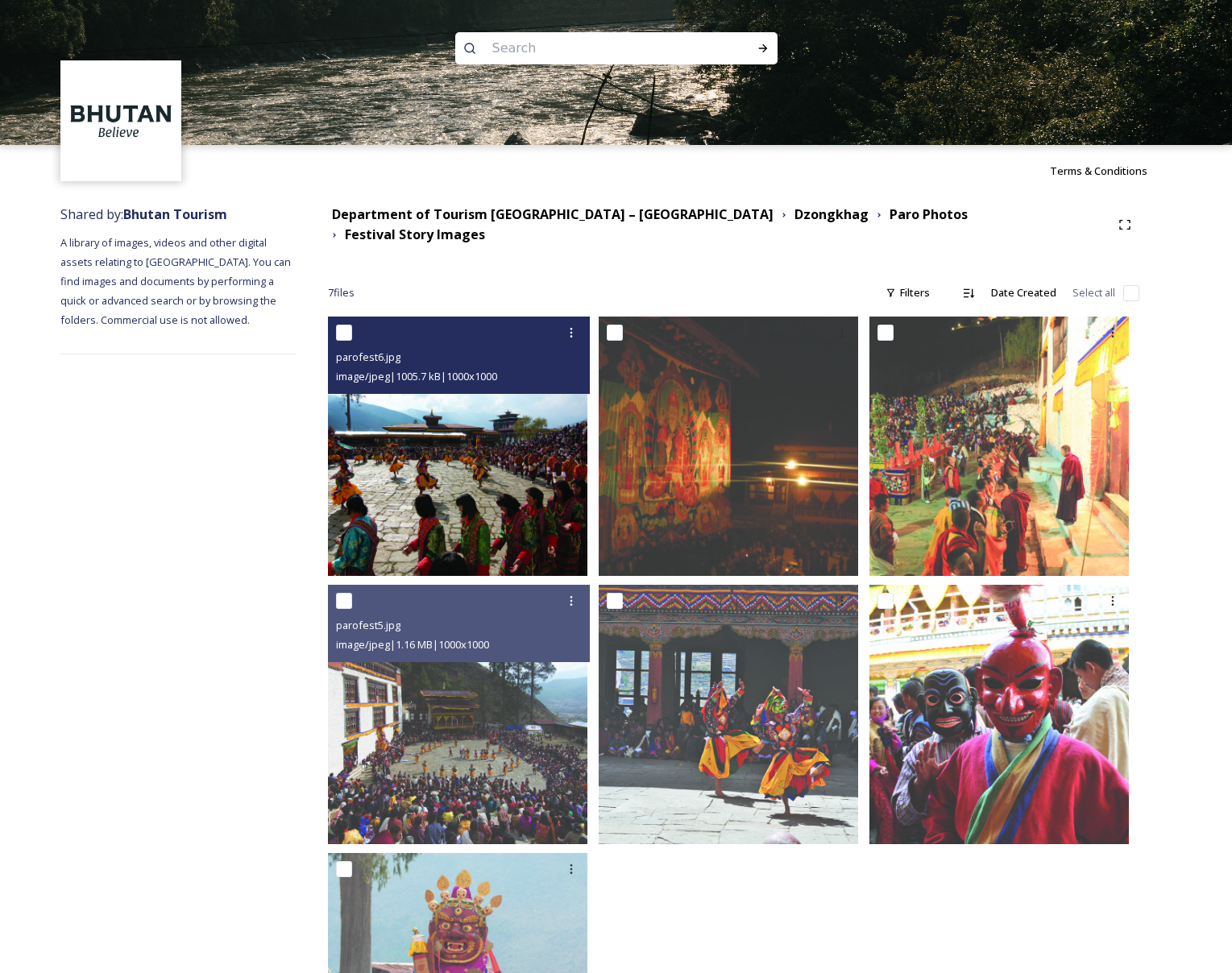
click at [350, 516] on img at bounding box center [457, 446] width 259 height 259
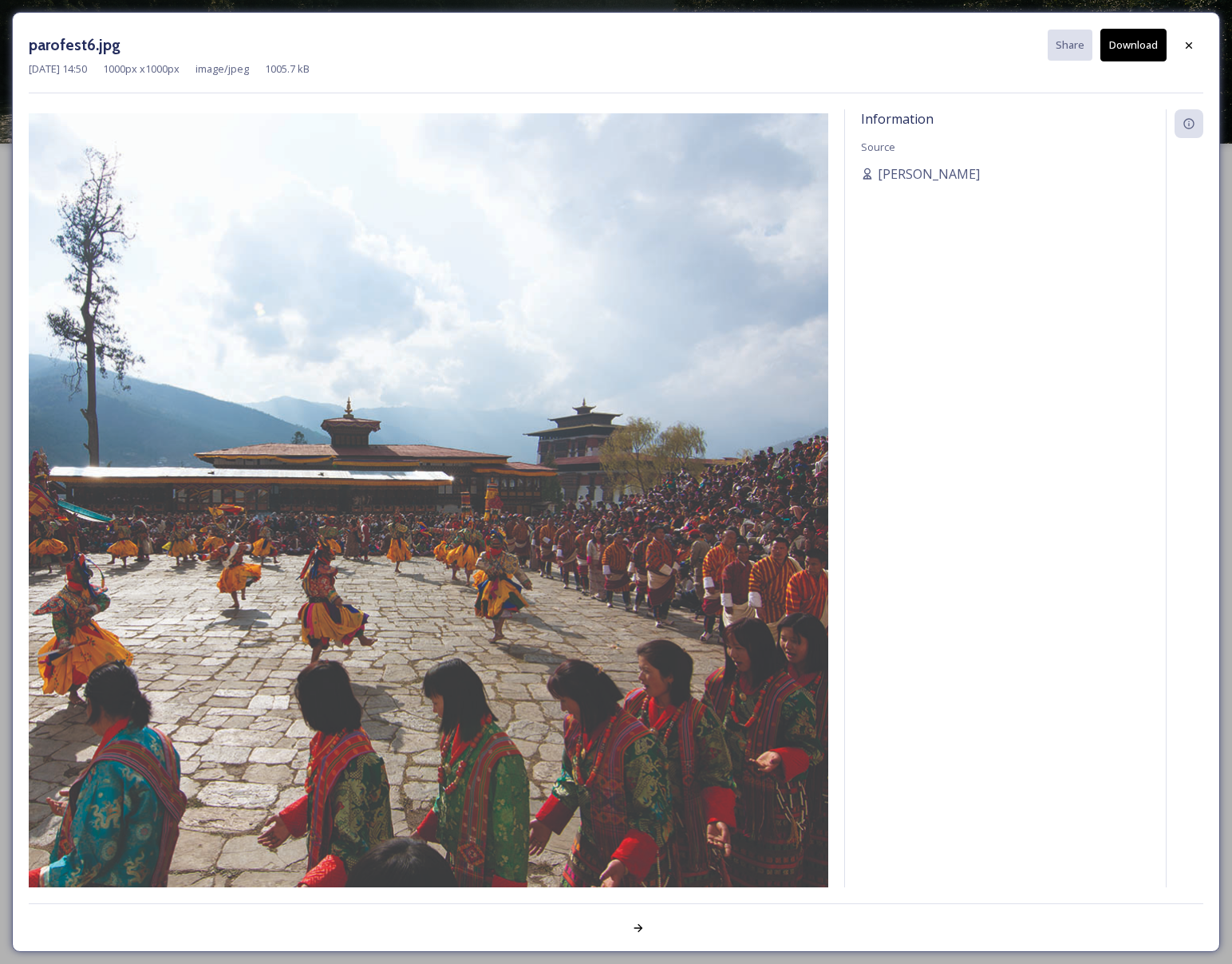
click at [1142, 52] on button "Download" at bounding box center [1134, 45] width 66 height 33
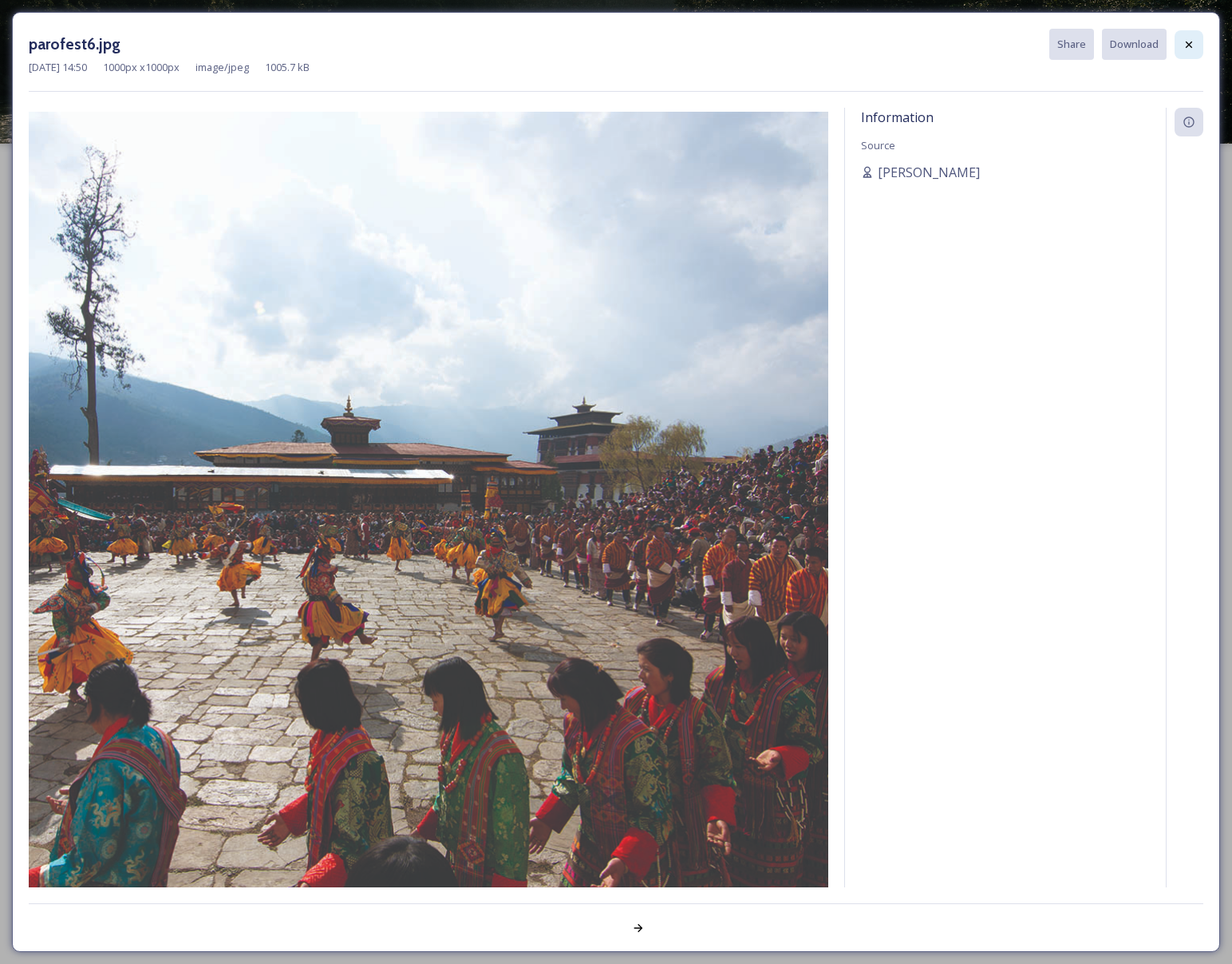
click at [1198, 46] on div at bounding box center [1189, 45] width 29 height 29
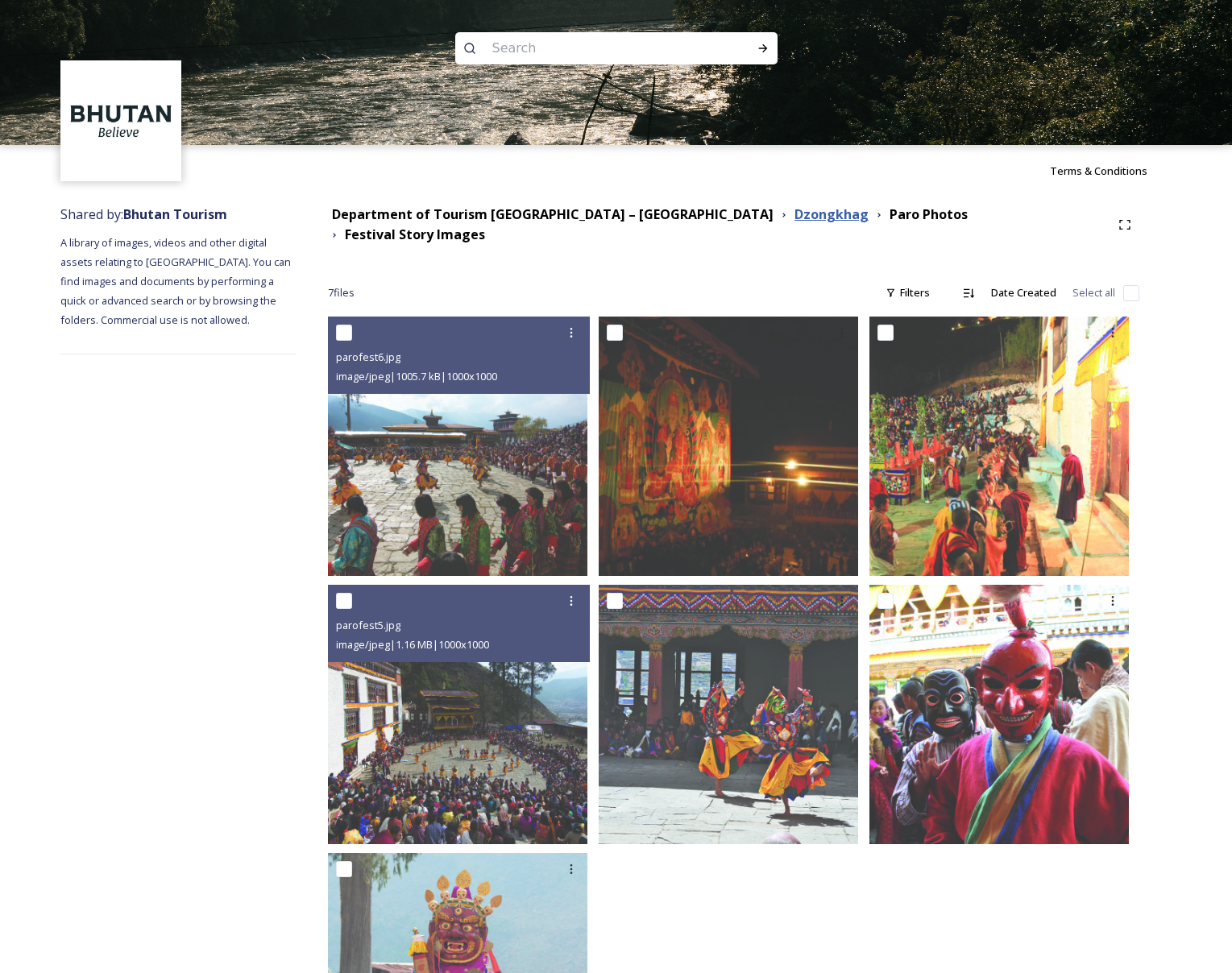
click at [794, 213] on strong "Dzongkhag" at bounding box center [831, 213] width 74 height 18
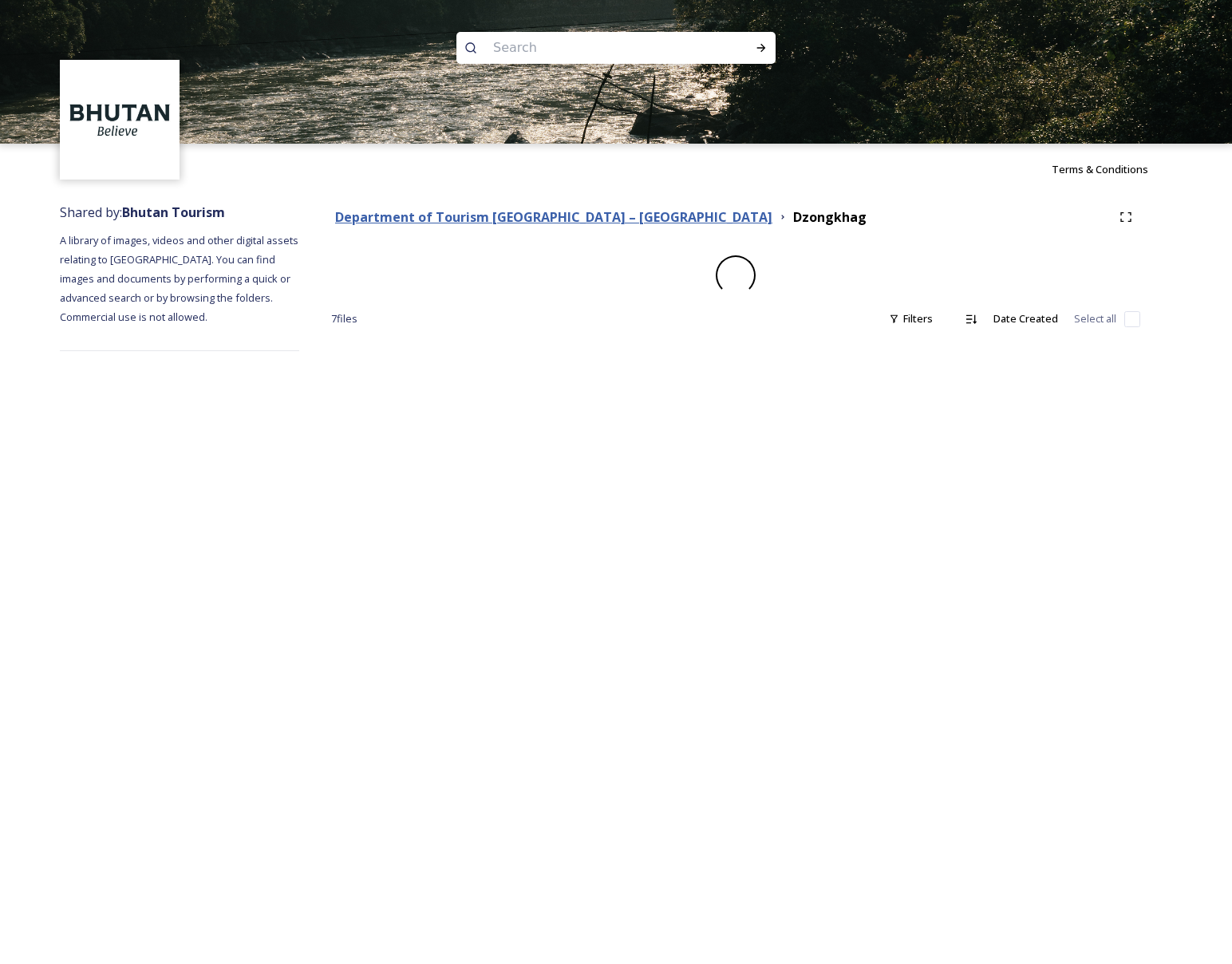
click at [585, 217] on strong "Department of Tourism [GEOGRAPHIC_DATA] – [GEOGRAPHIC_DATA]" at bounding box center [554, 216] width 438 height 17
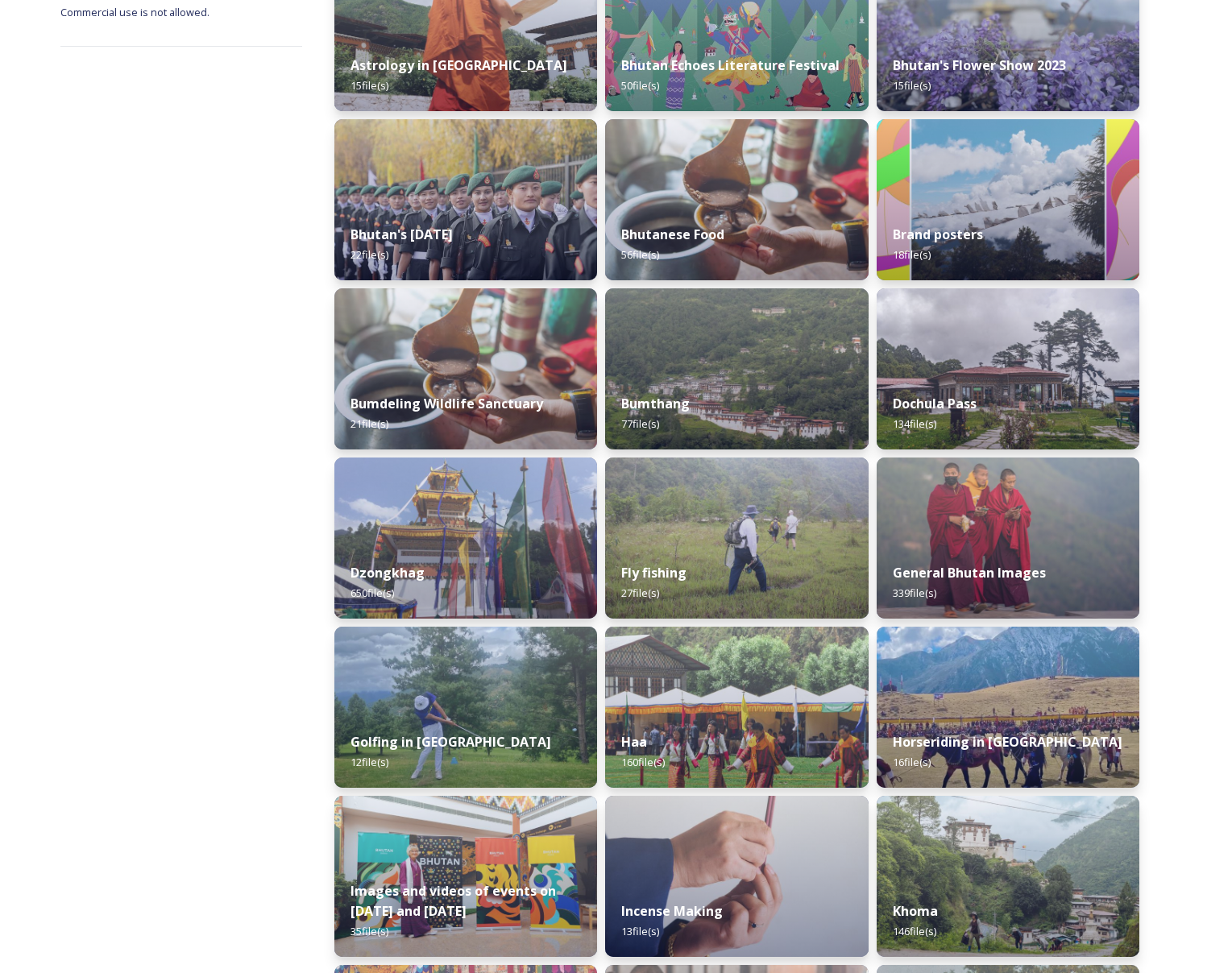
scroll to position [700, 0]
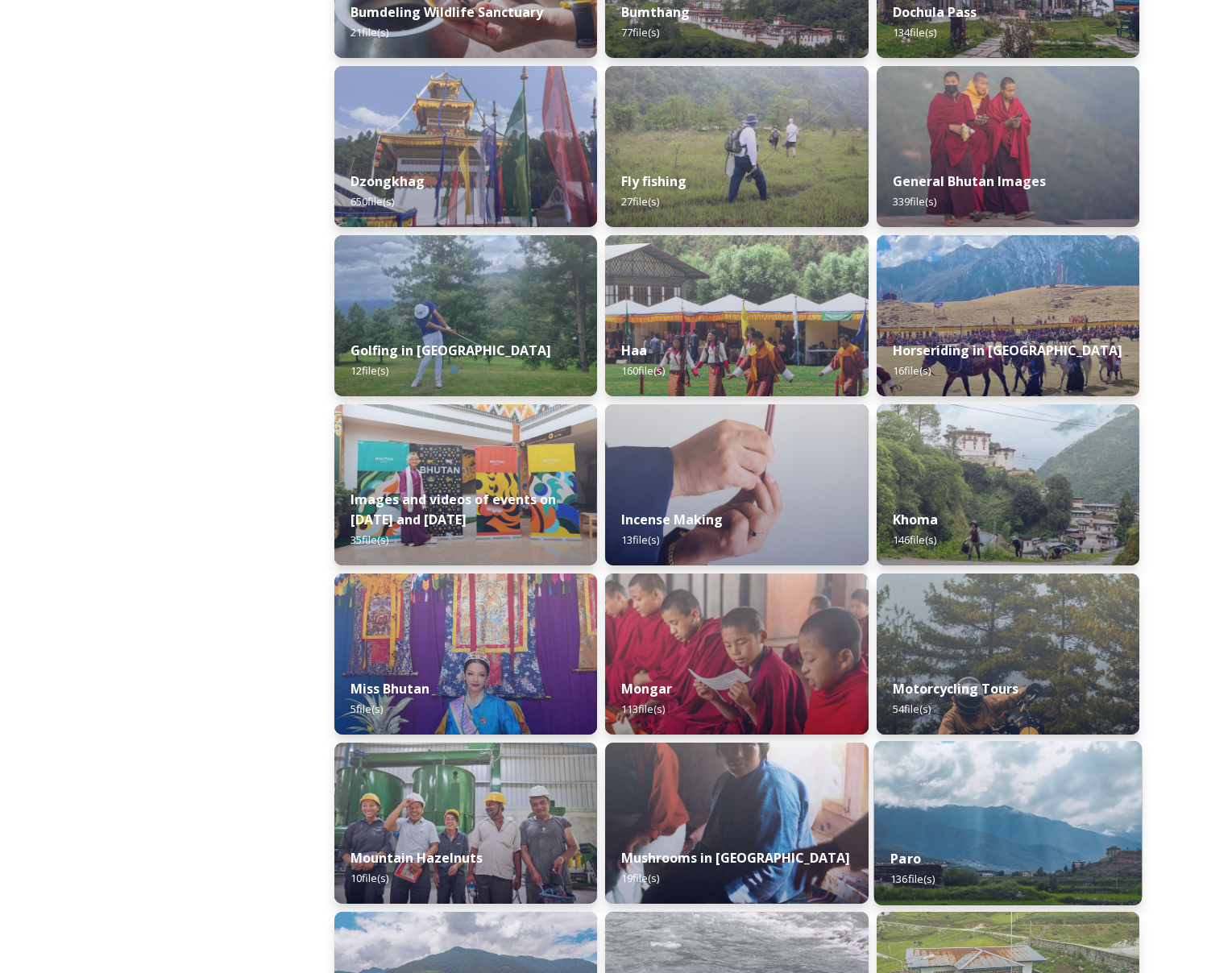
click at [906, 778] on img at bounding box center [1008, 823] width 268 height 164
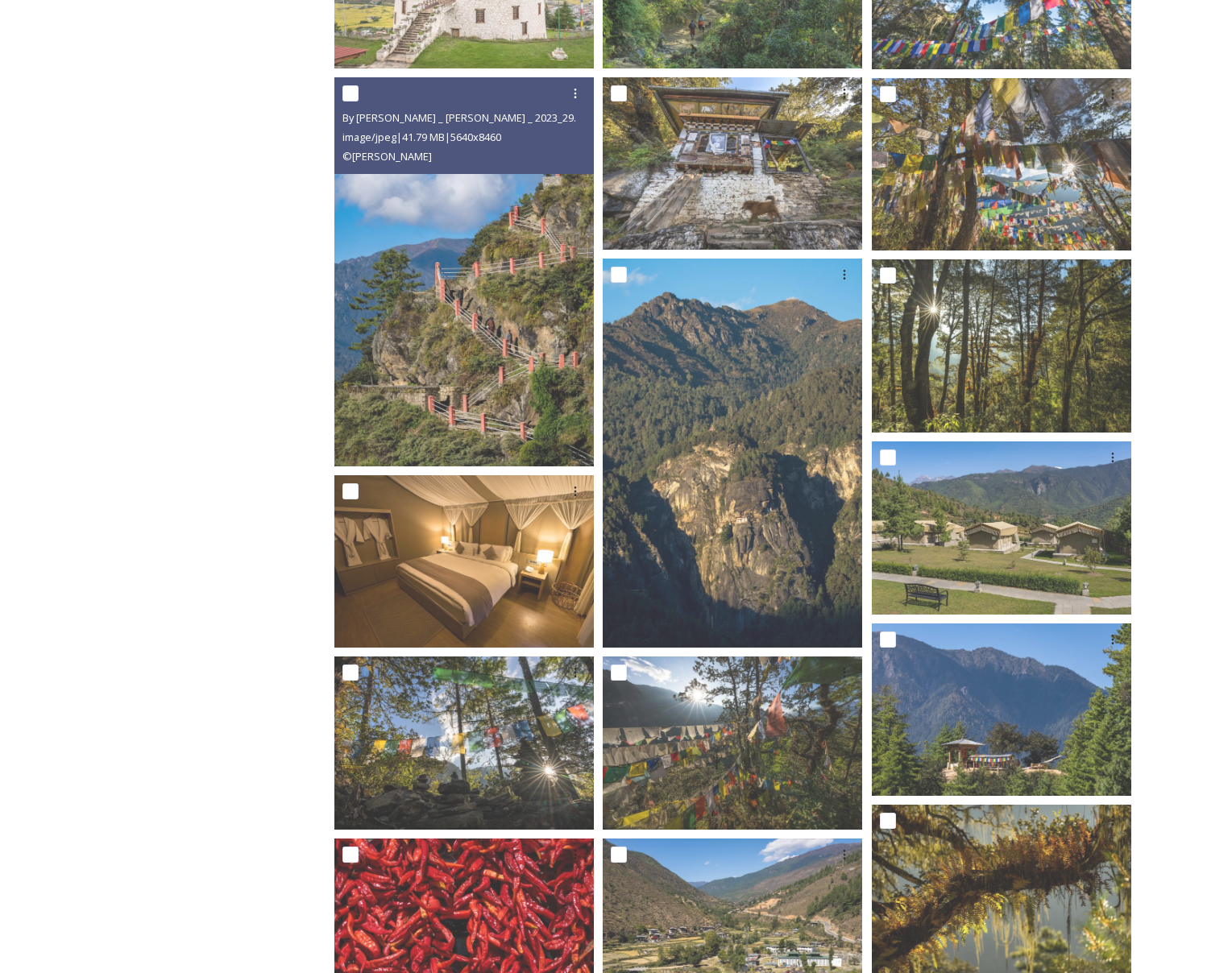
scroll to position [1061, 0]
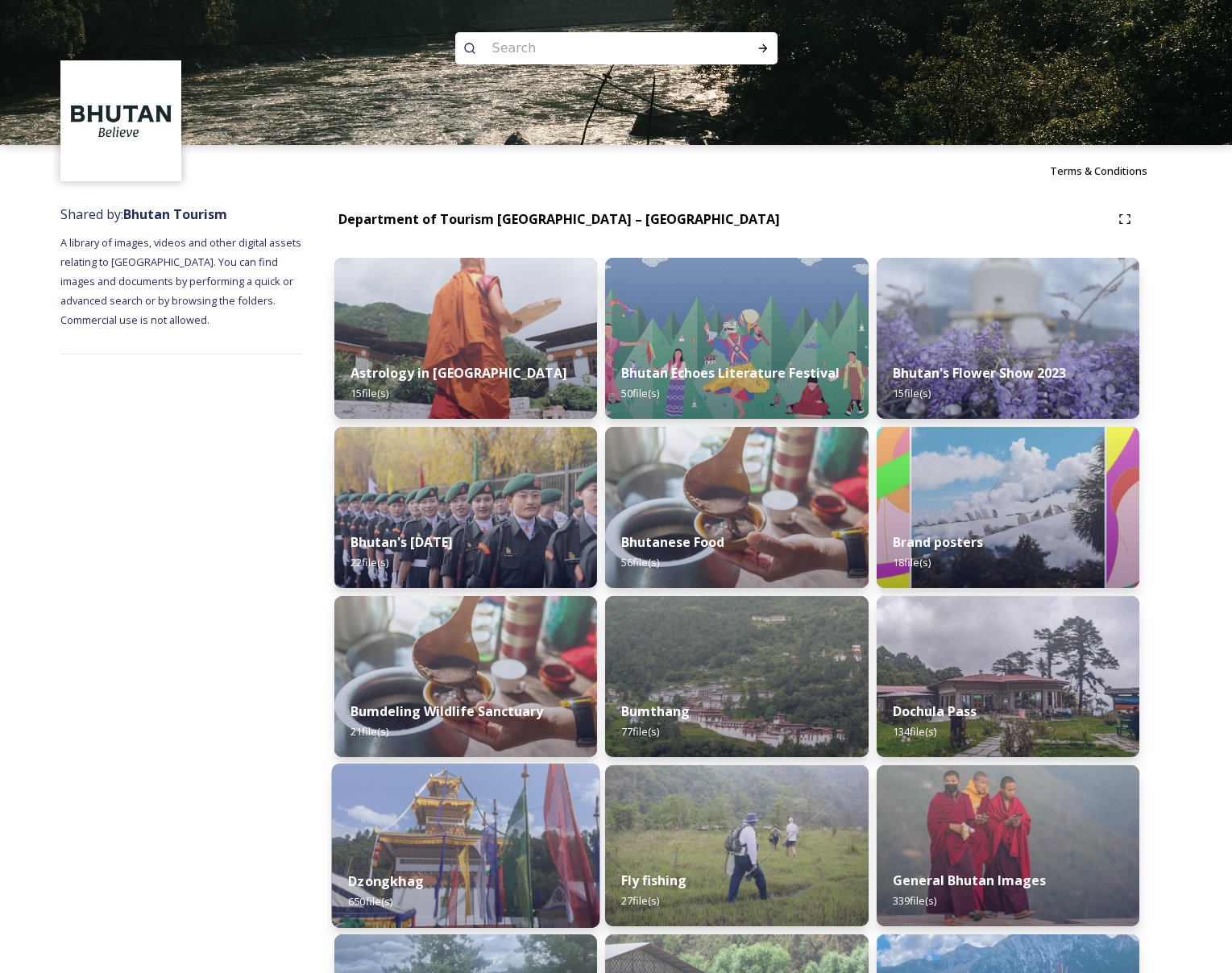
click at [501, 830] on img at bounding box center [466, 845] width 268 height 164
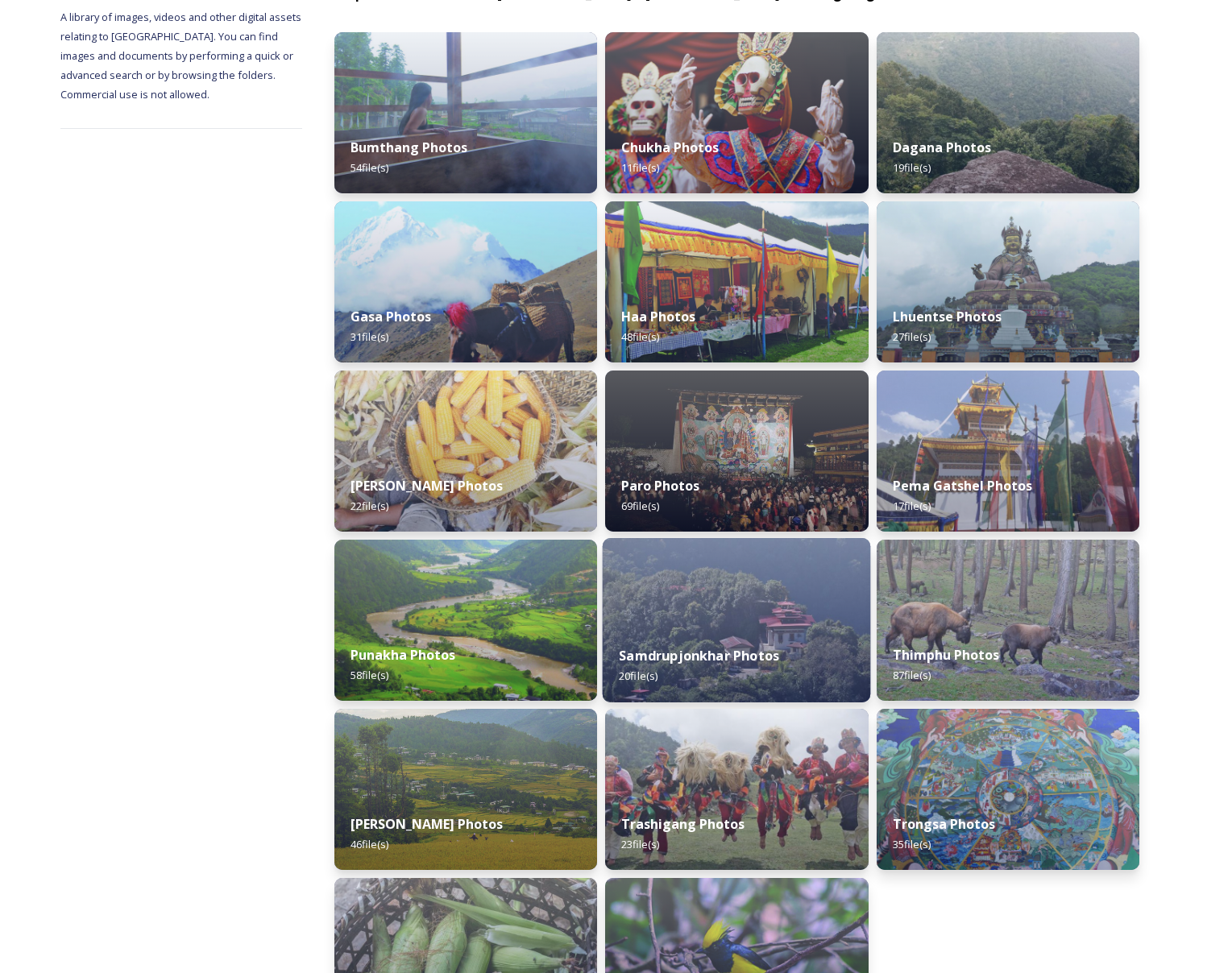
scroll to position [140, 0]
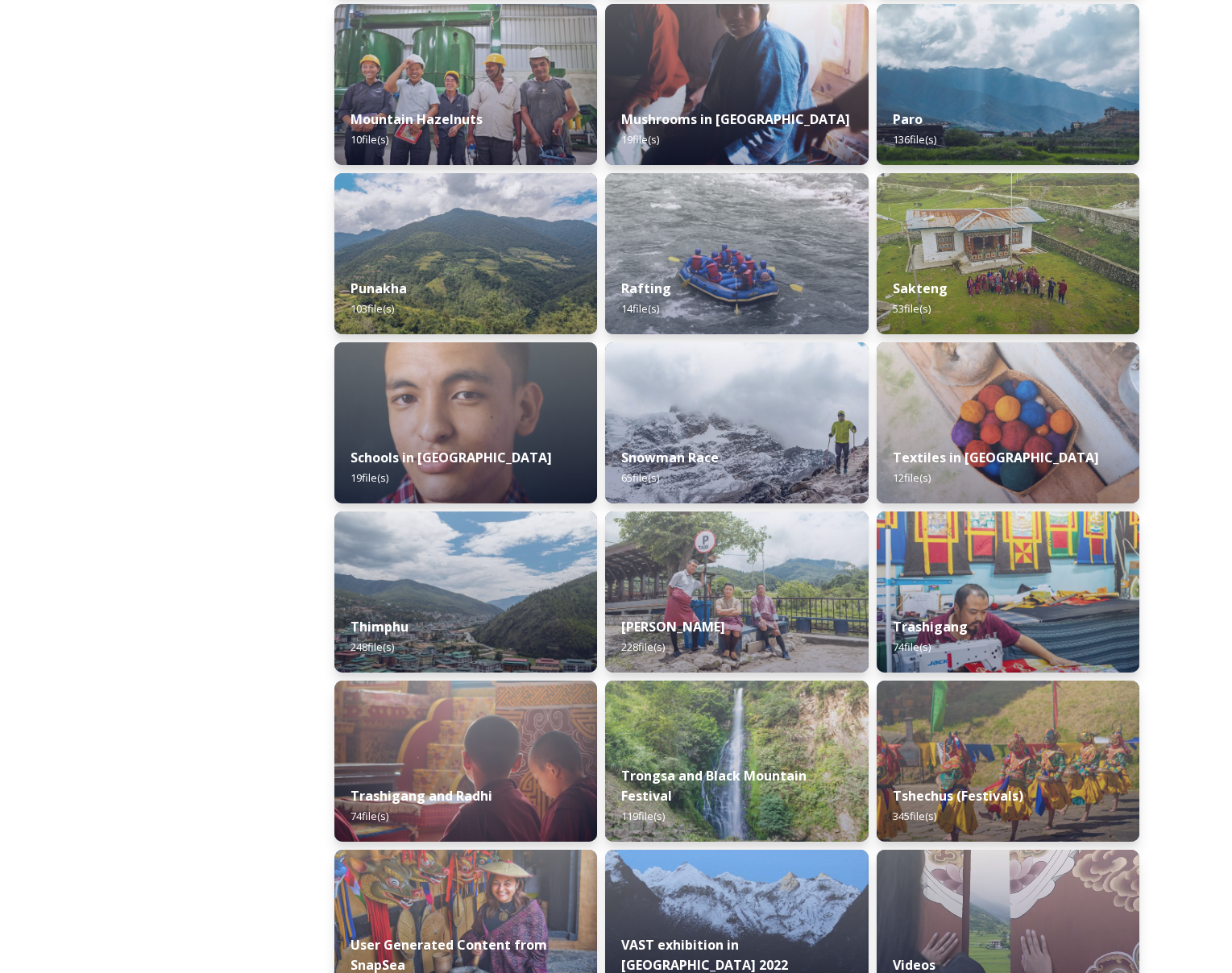
scroll to position [1522, 0]
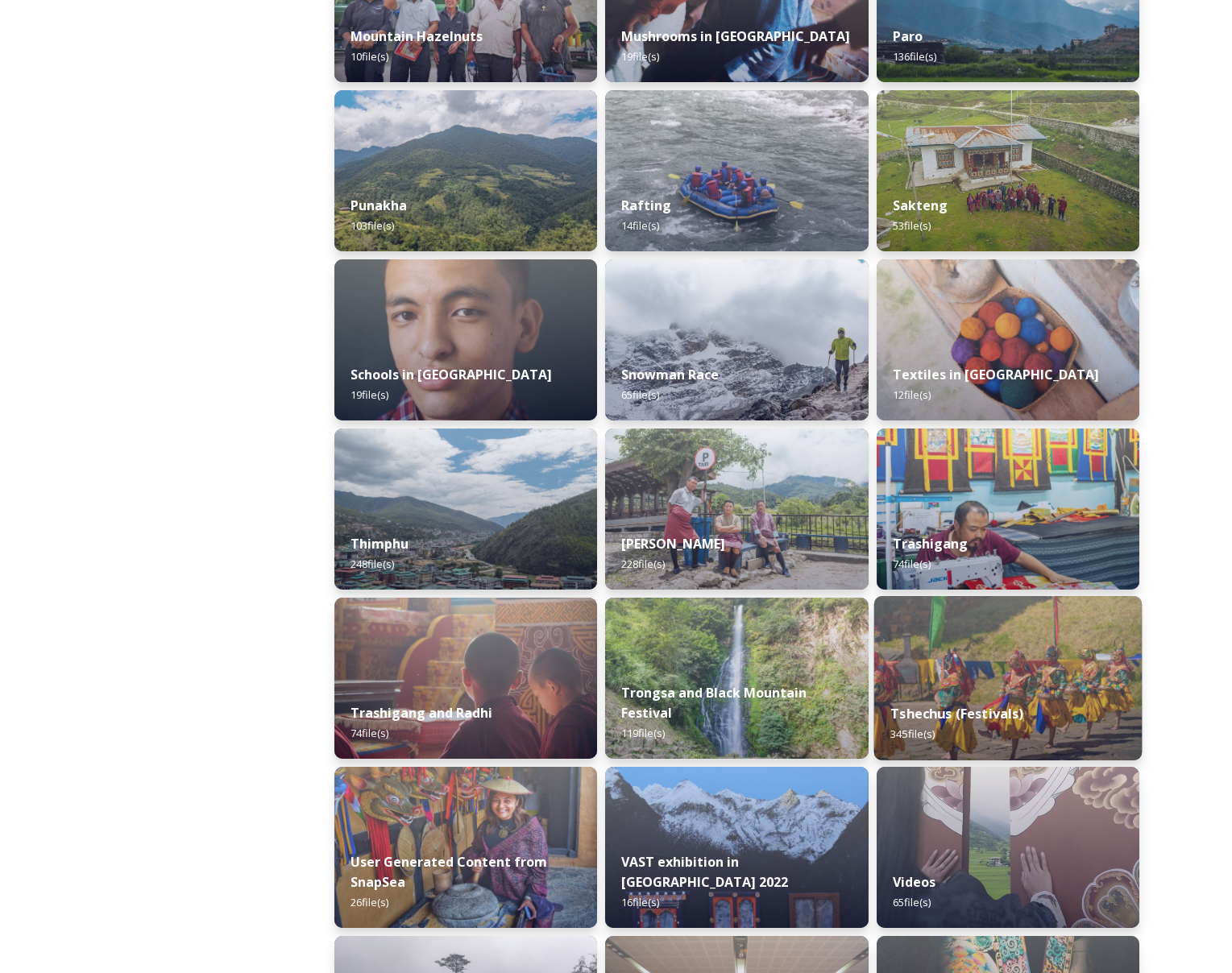
click at [992, 689] on div "Tshechus (Festivals) 345 file(s)" at bounding box center [1008, 724] width 268 height 73
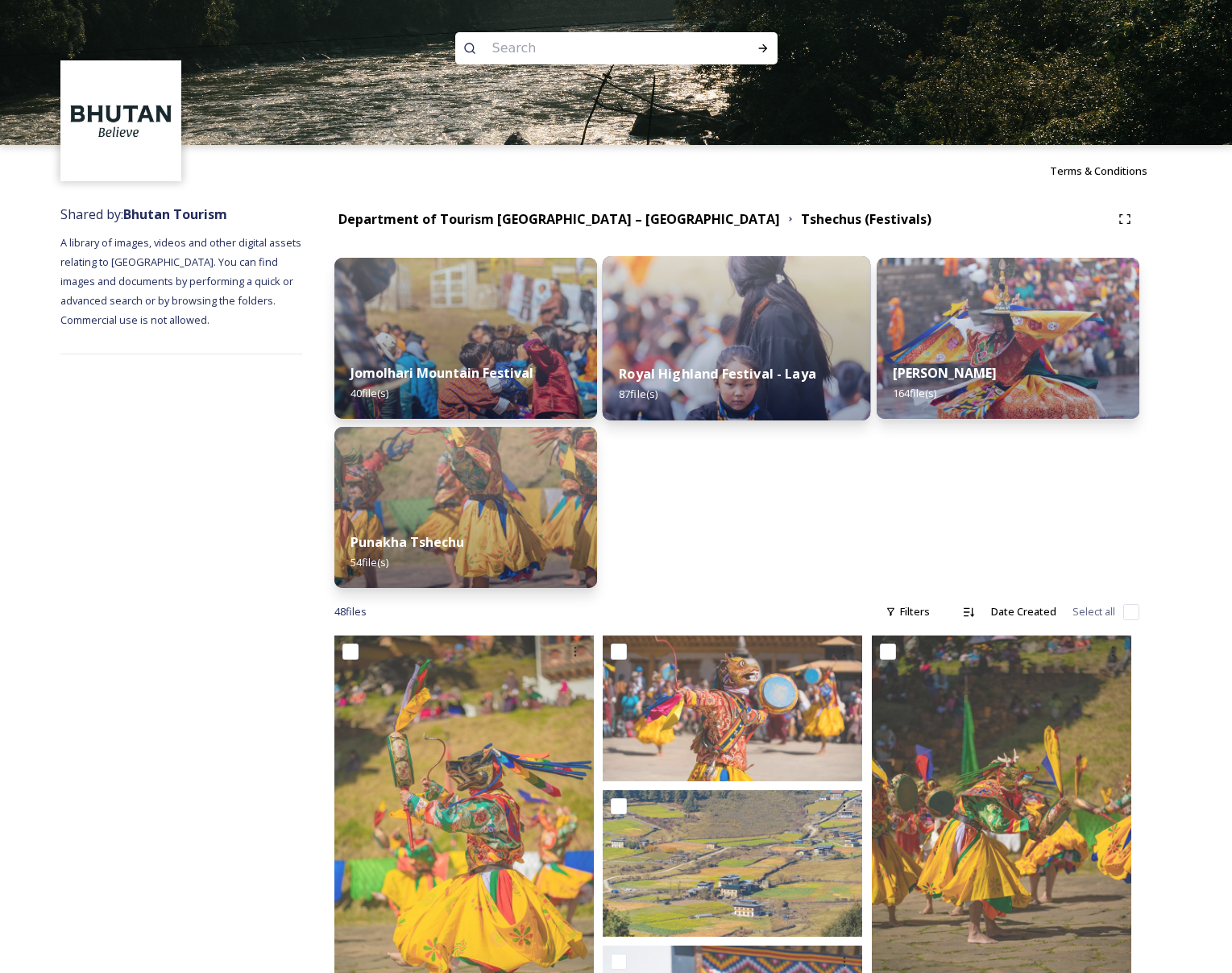
click at [671, 350] on div "Royal Highland Festival - Laya 87 file(s)" at bounding box center [737, 384] width 268 height 73
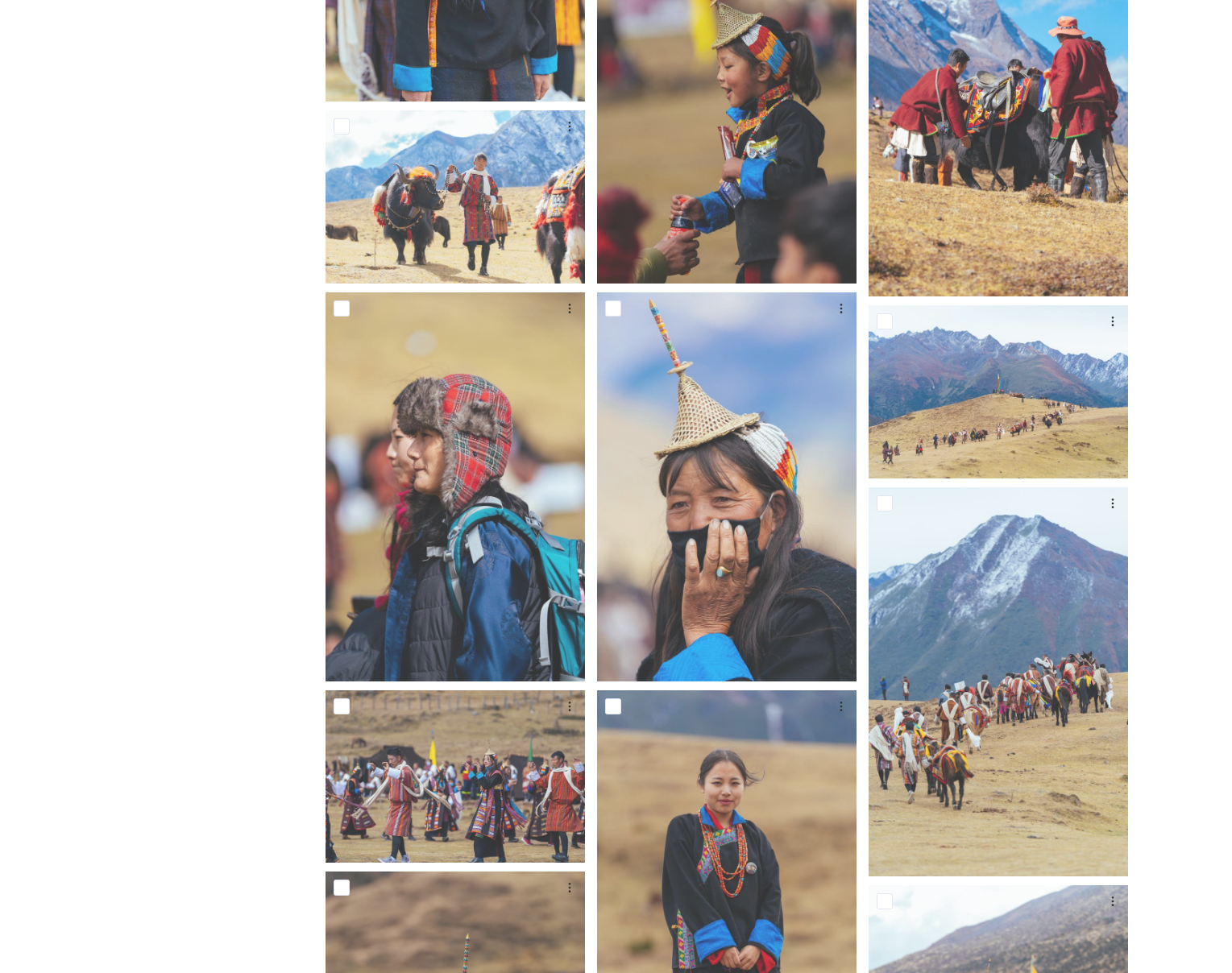
scroll to position [1971, 0]
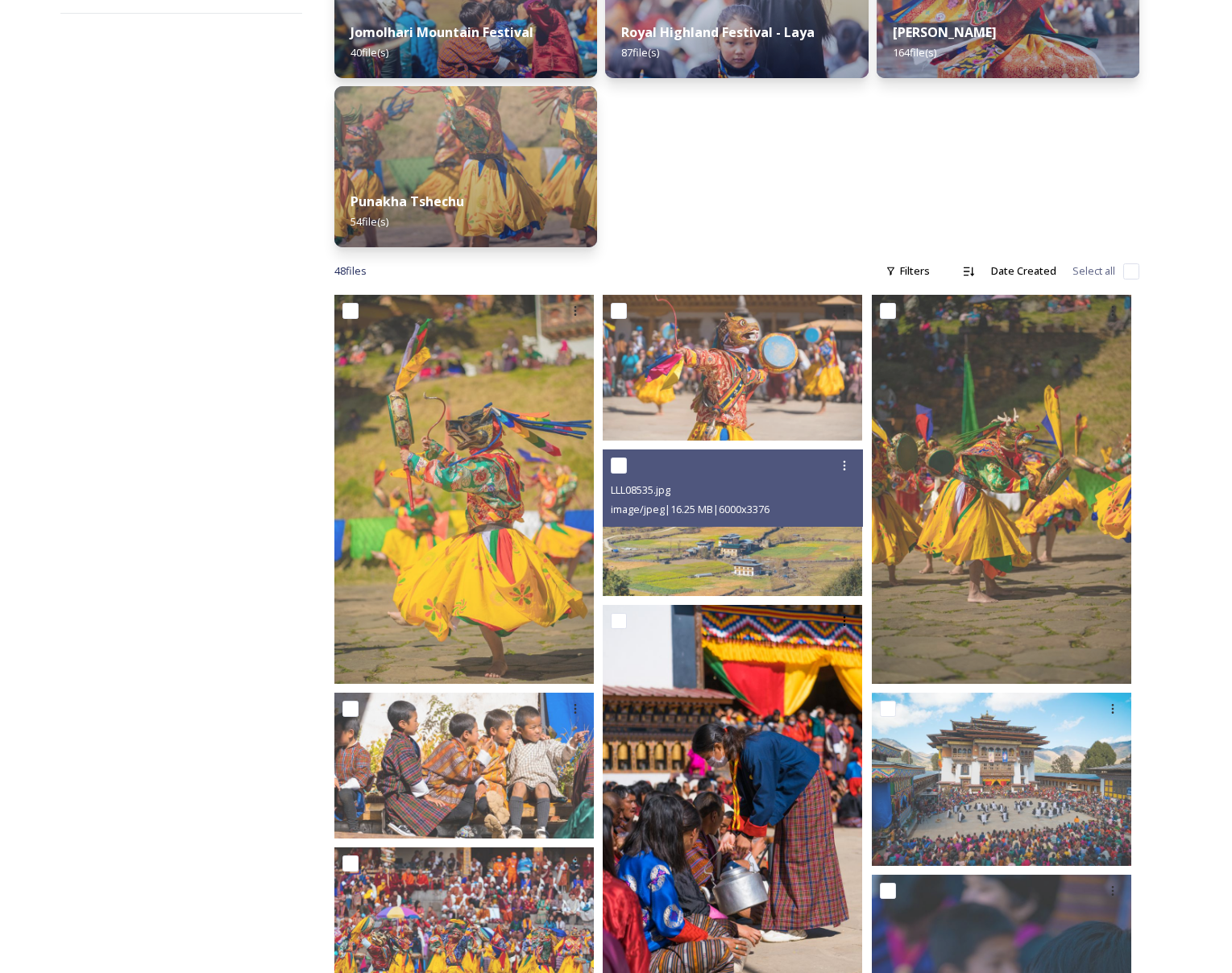
scroll to position [733, 0]
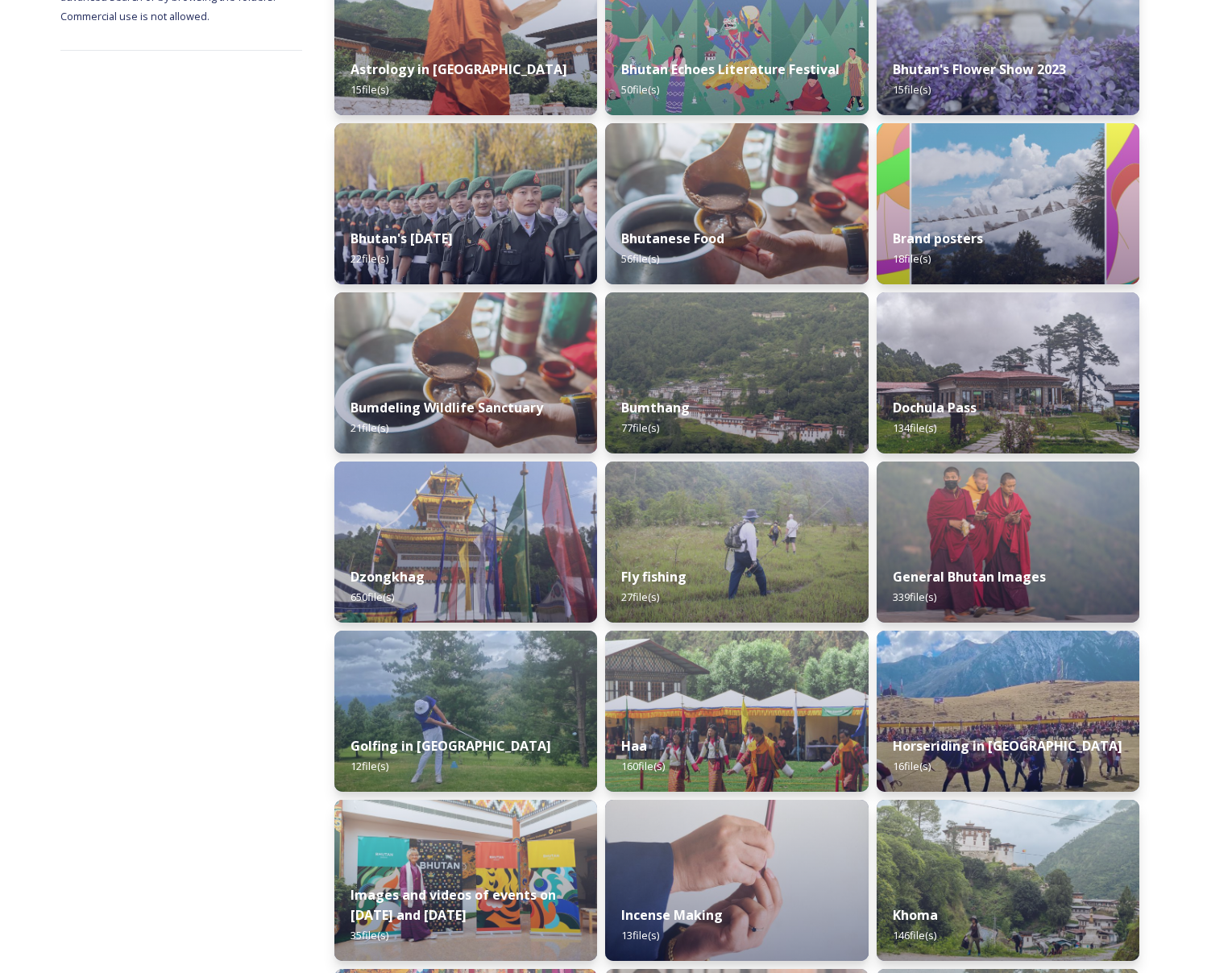
scroll to position [527, 0]
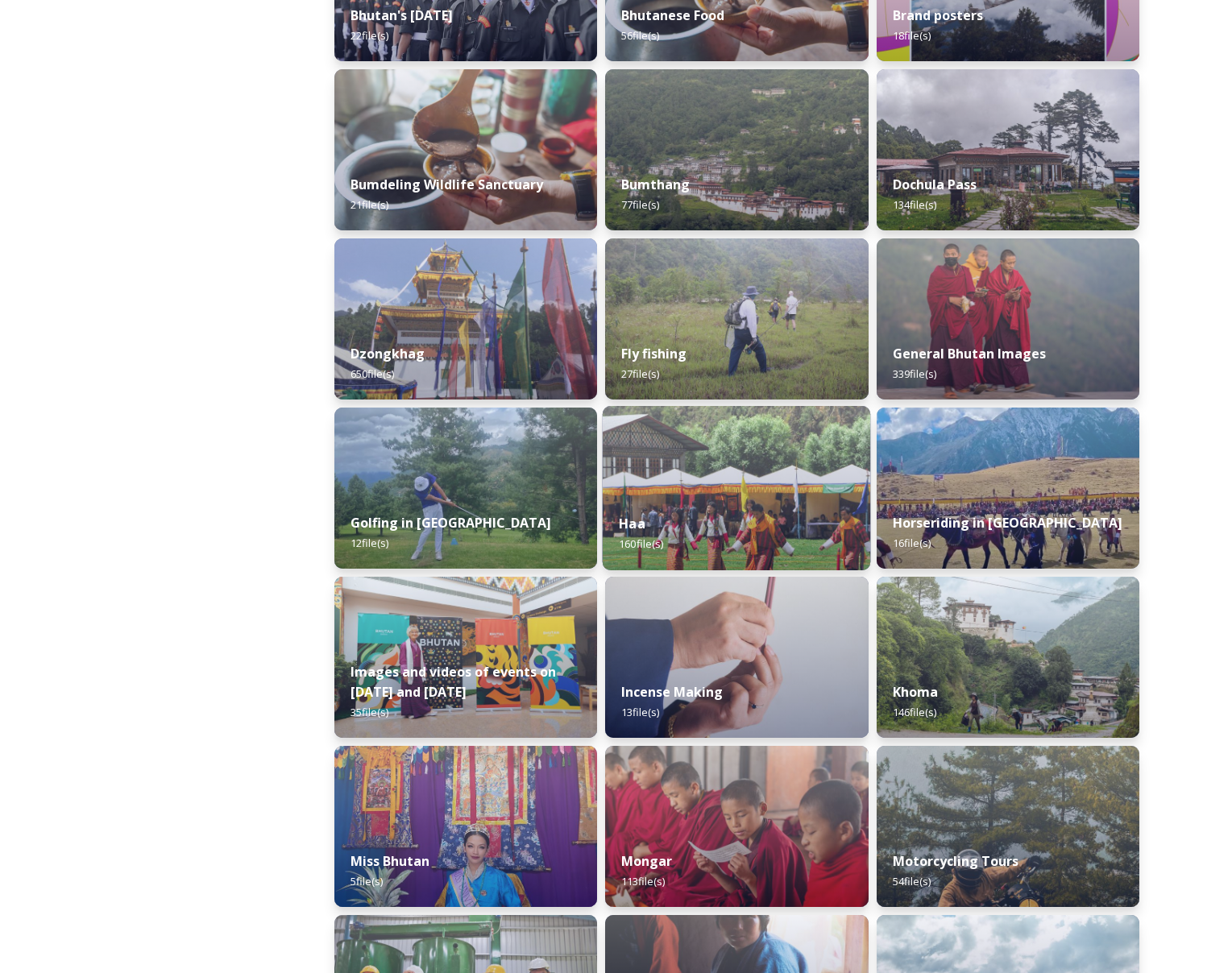
click at [765, 534] on div "Haa 160 file(s)" at bounding box center [737, 534] width 268 height 73
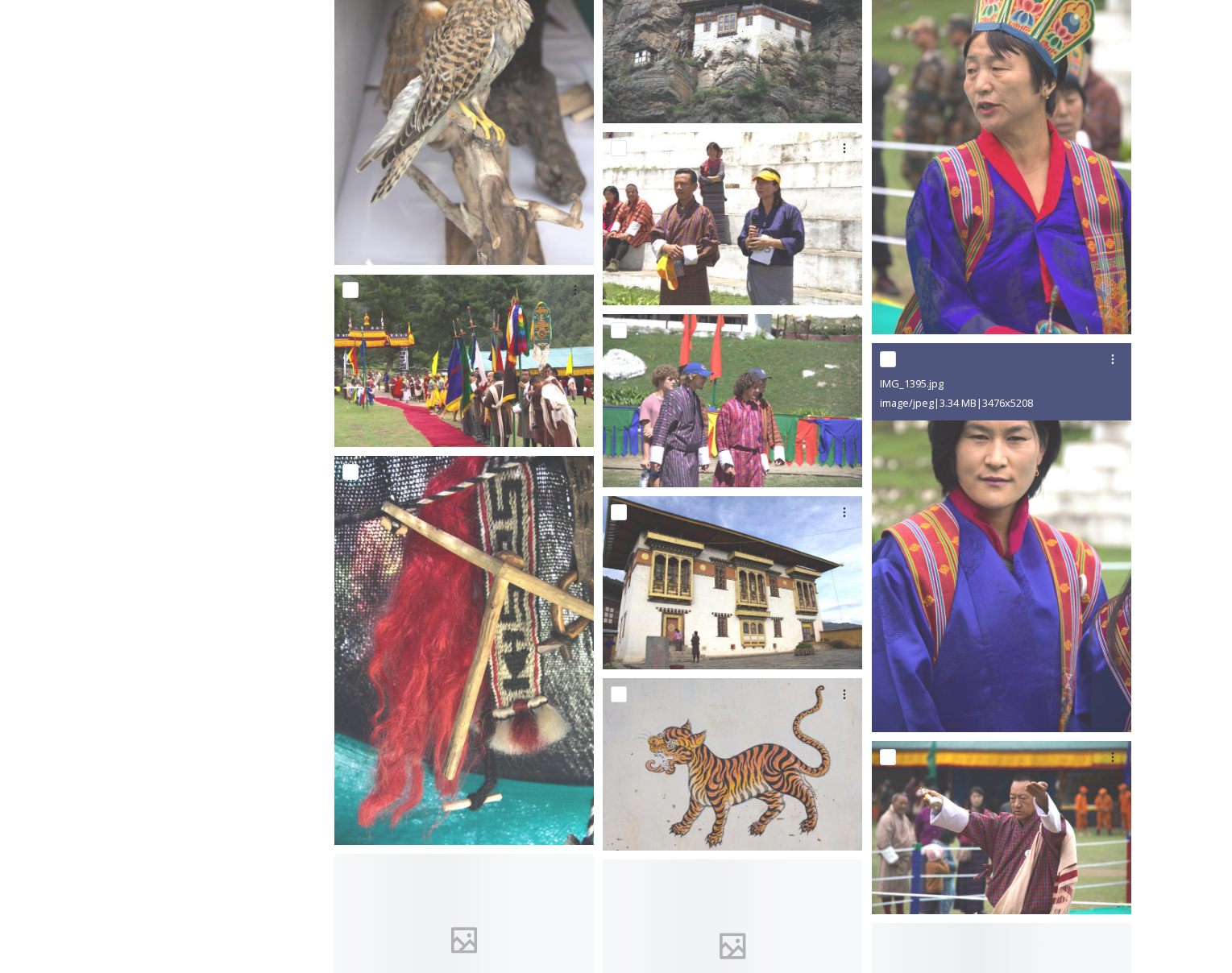
scroll to position [10441, 0]
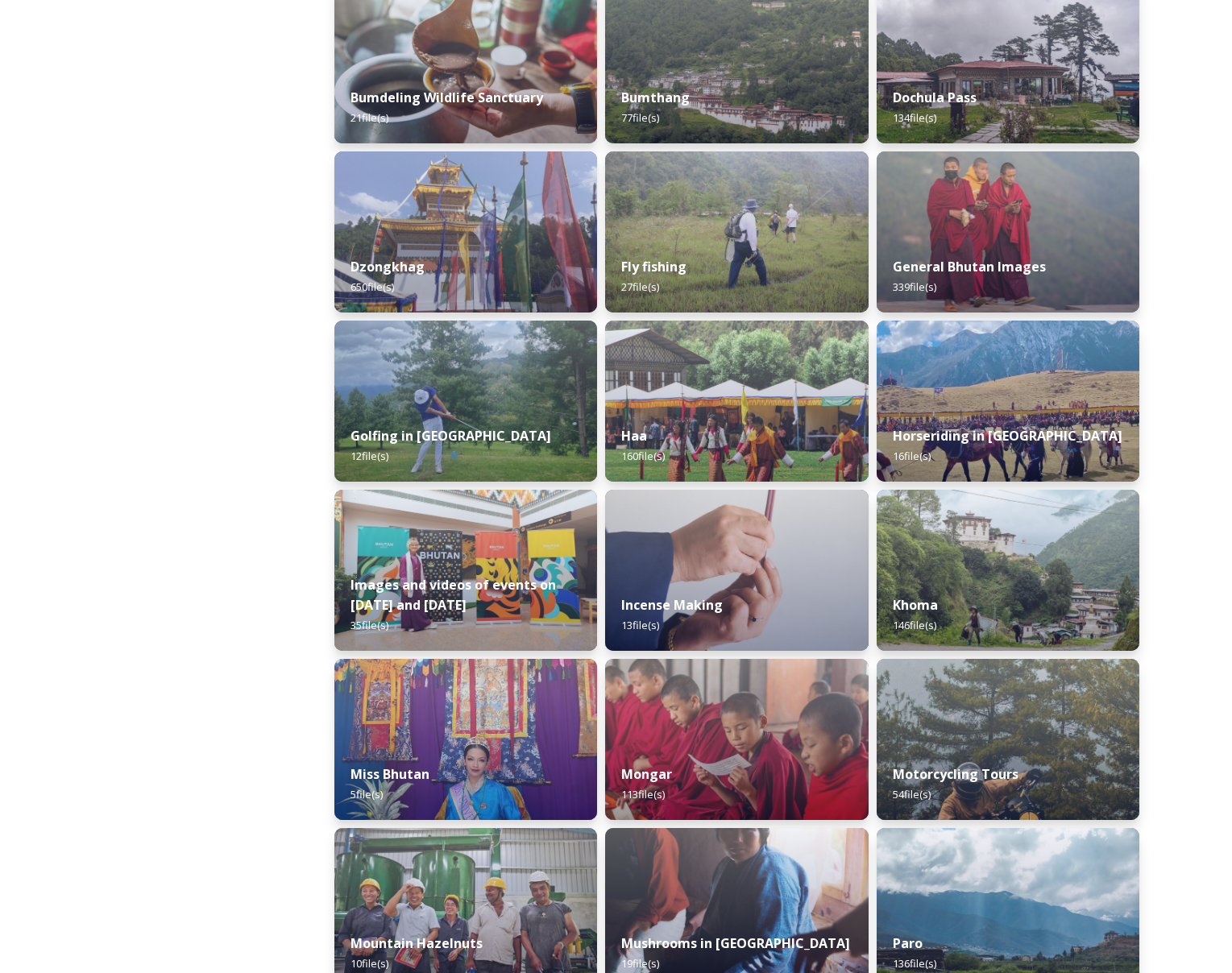
scroll to position [355, 0]
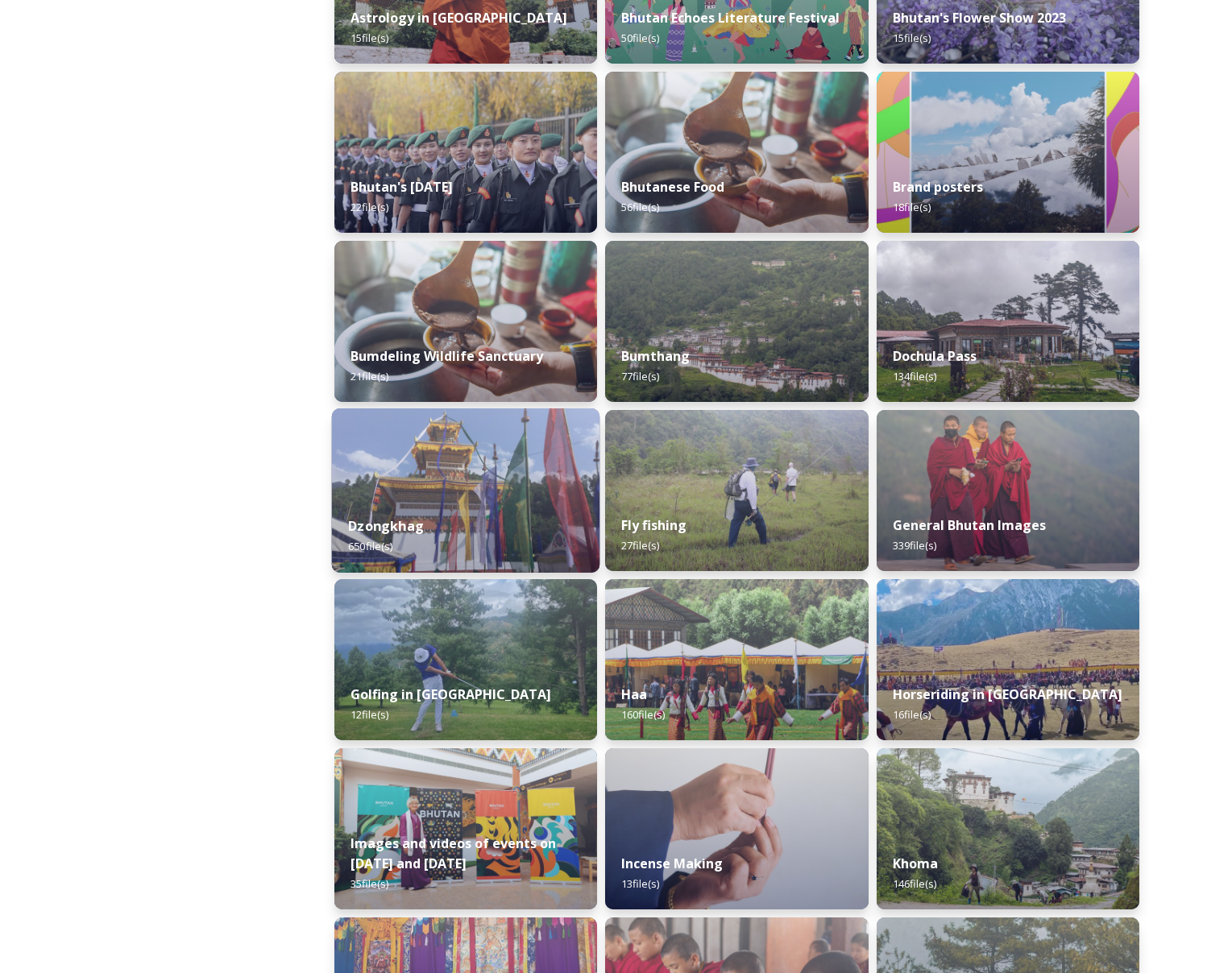
click at [502, 474] on img at bounding box center [466, 490] width 268 height 164
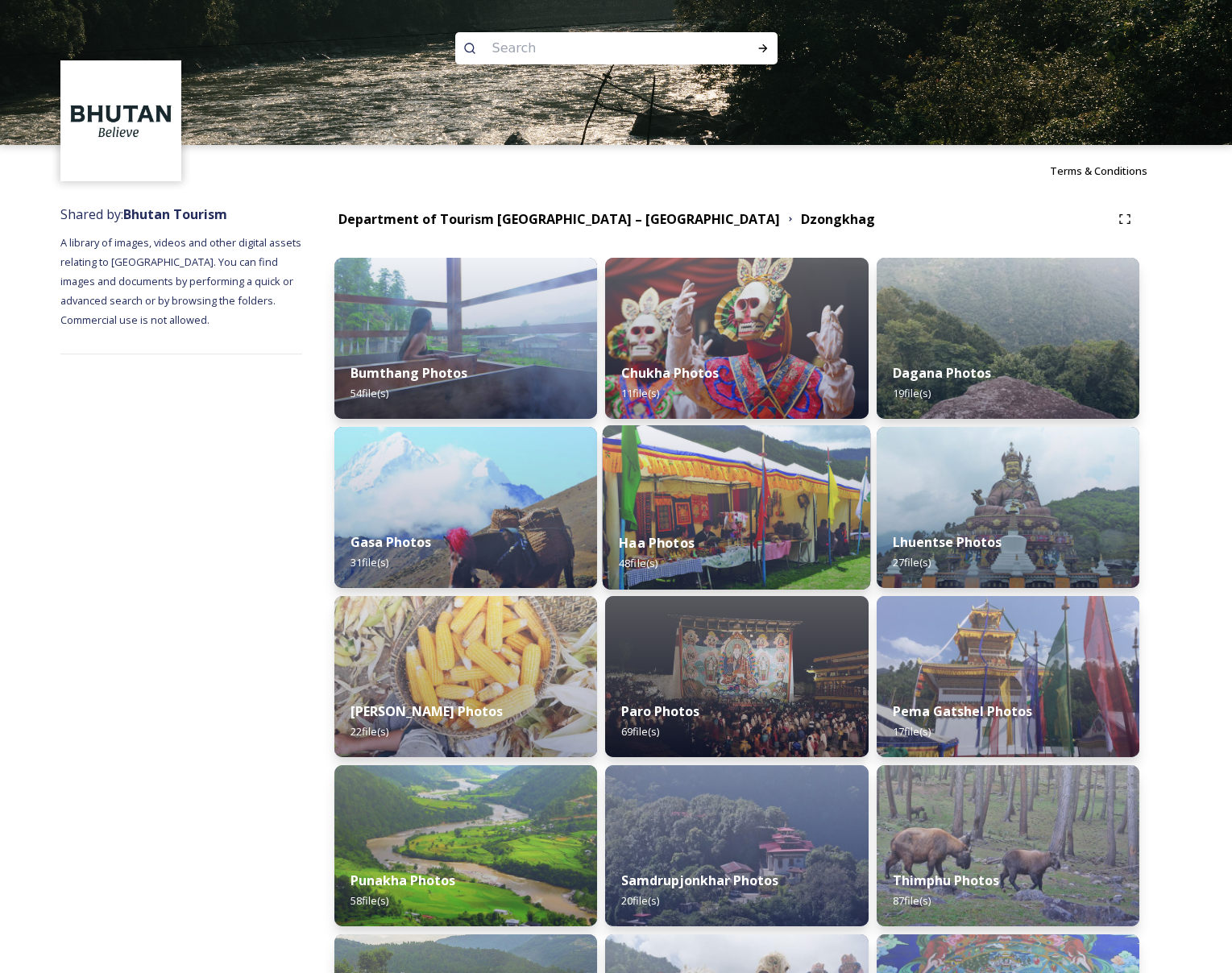
click at [689, 533] on div "Haa Photos 48 file(s)" at bounding box center [737, 554] width 268 height 73
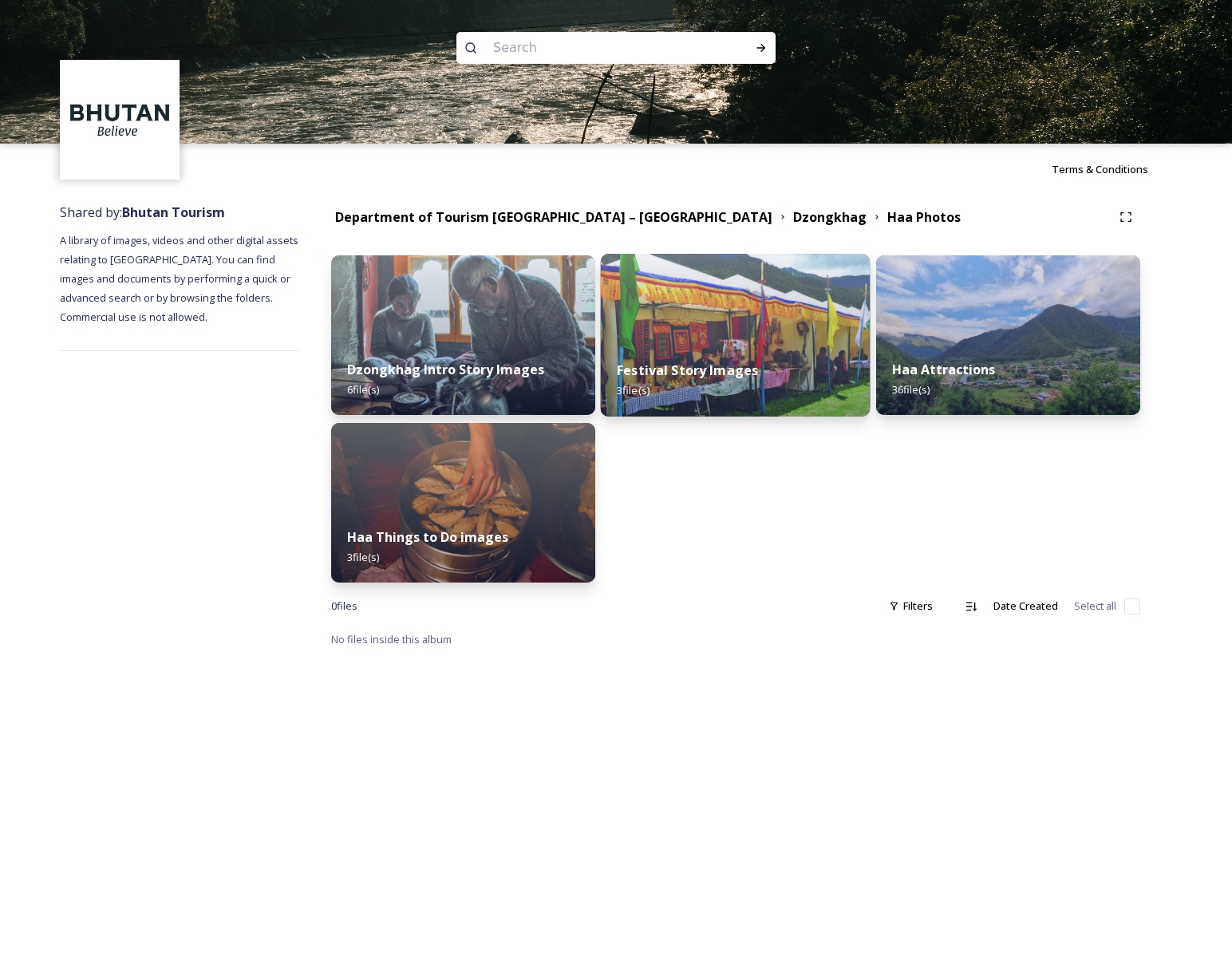
click at [710, 386] on div "Festival Story Images 3 file(s)" at bounding box center [736, 381] width 270 height 73
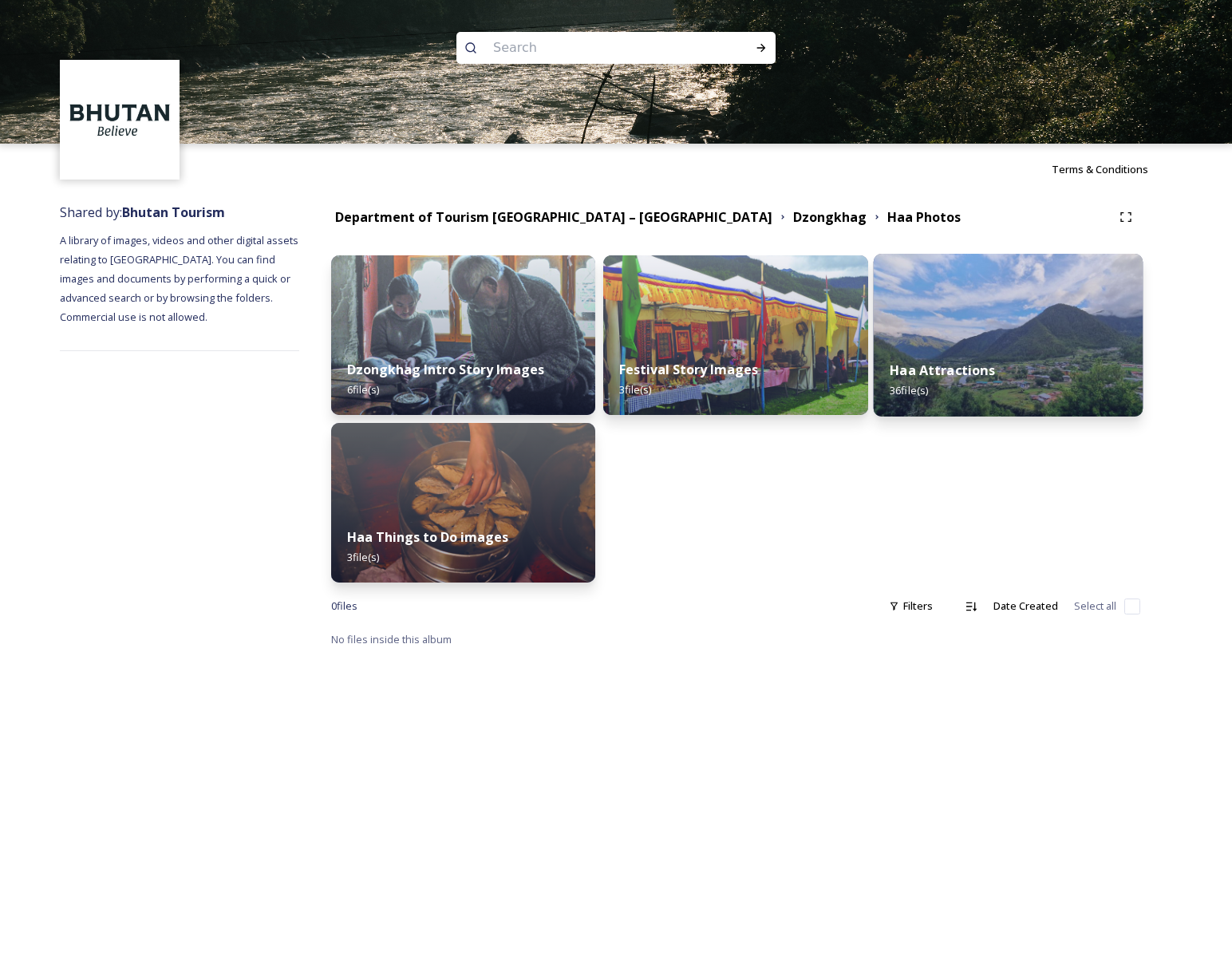
click at [895, 380] on div "Haa Attractions 36 file(s)" at bounding box center [1007, 381] width 270 height 73
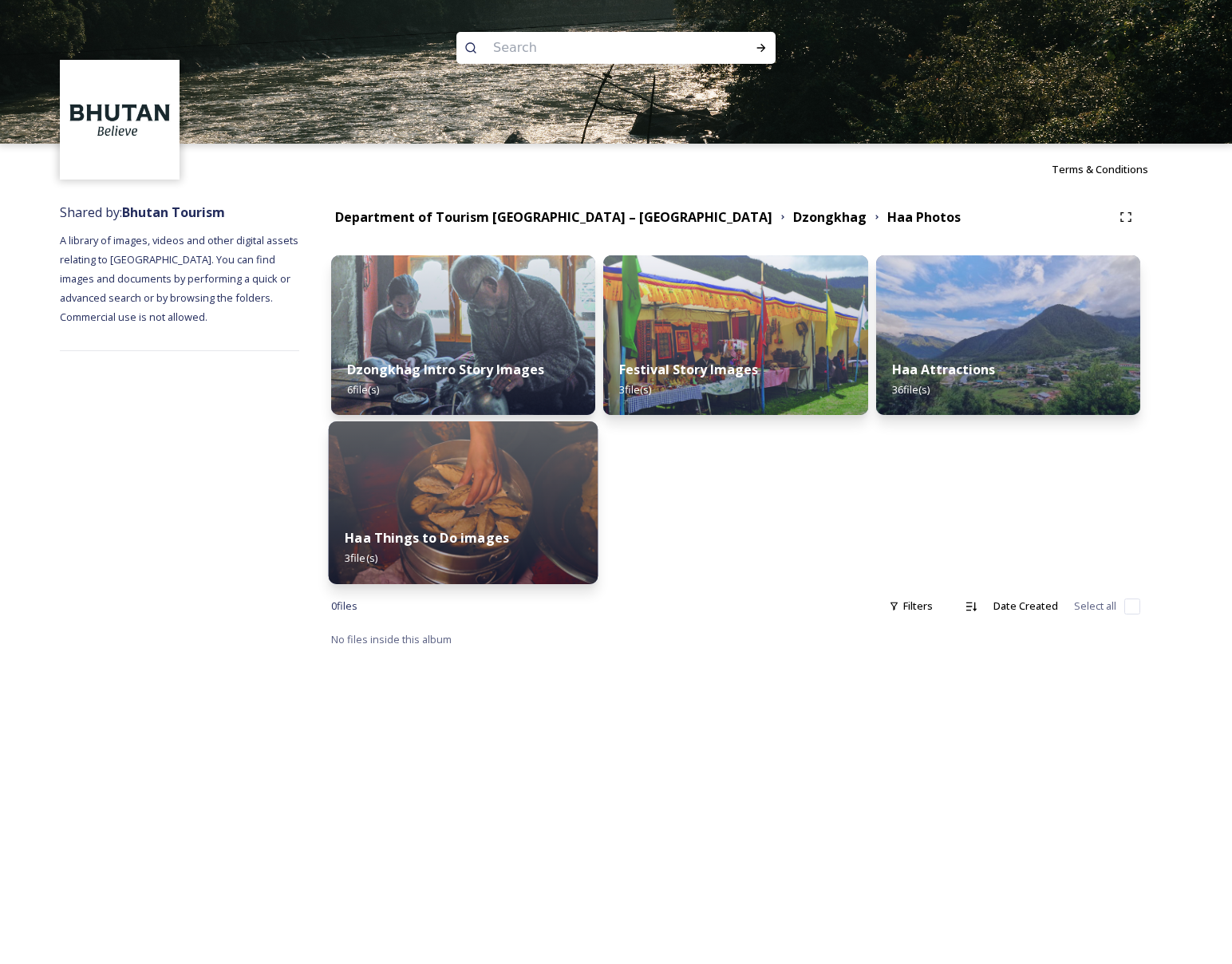
click at [488, 481] on img at bounding box center [463, 502] width 270 height 163
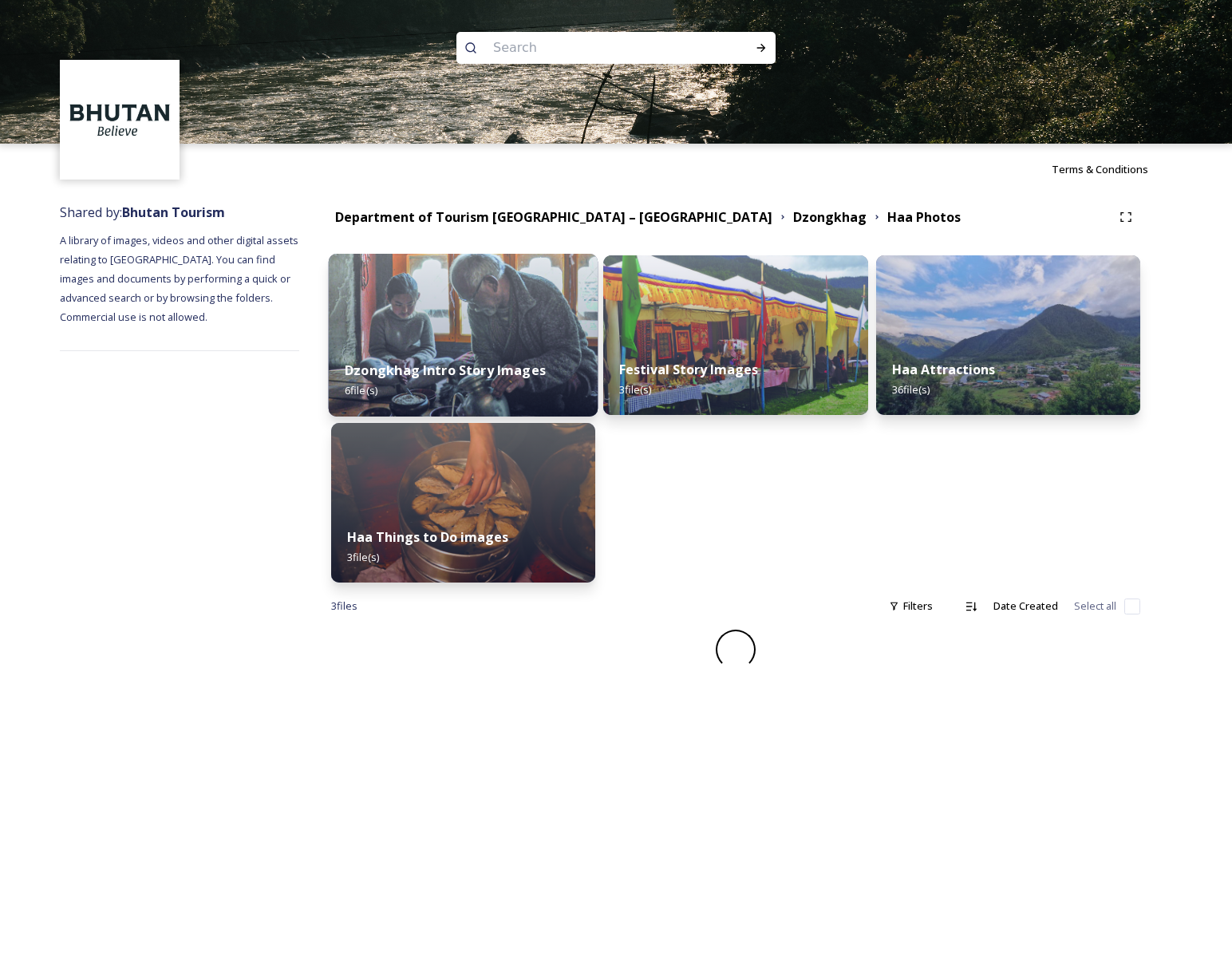
click at [478, 368] on strong "Dzongkhag Intro Story Images" at bounding box center [446, 370] width 201 height 17
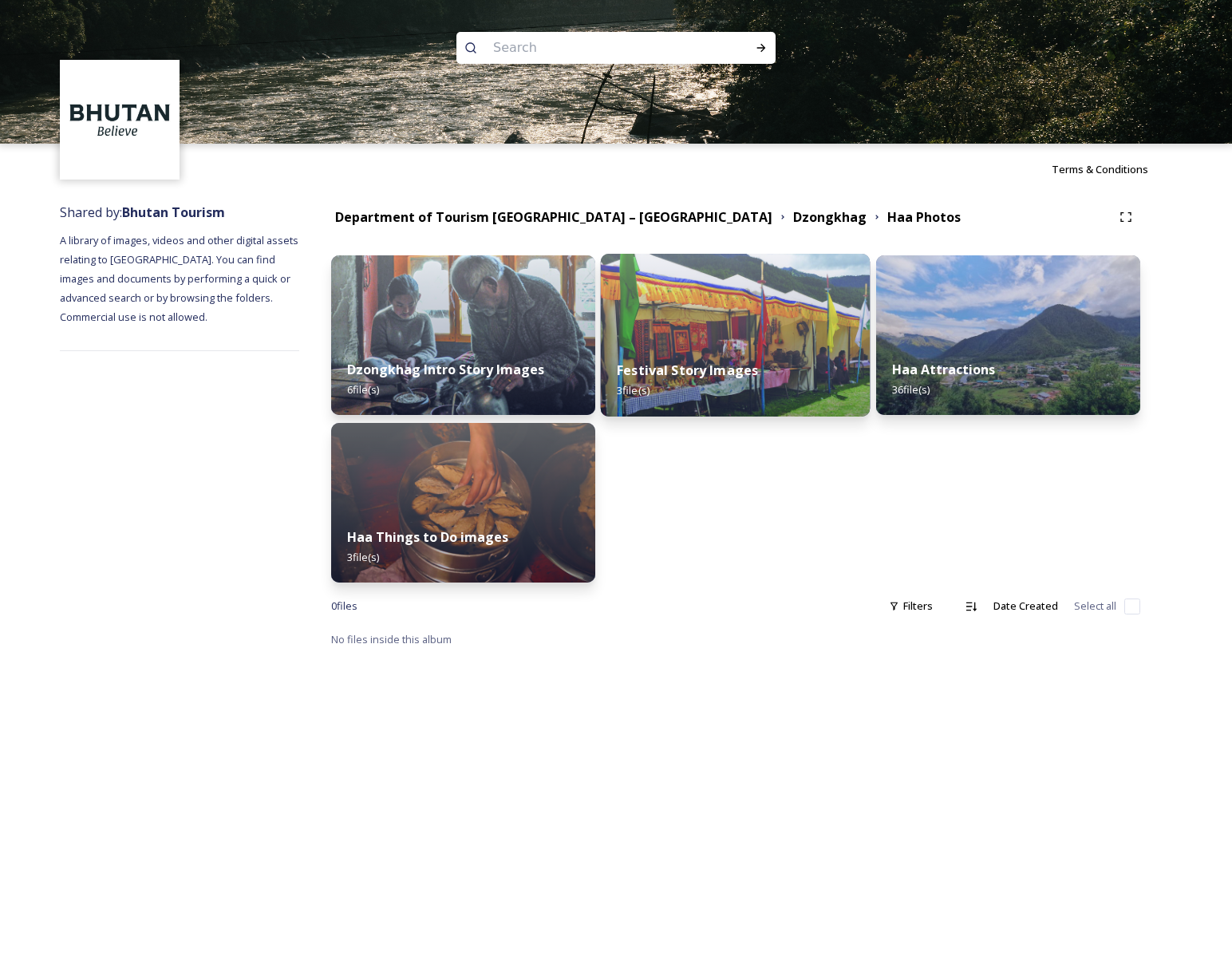
click at [703, 340] on img at bounding box center [736, 335] width 270 height 163
